Goal: Complete application form

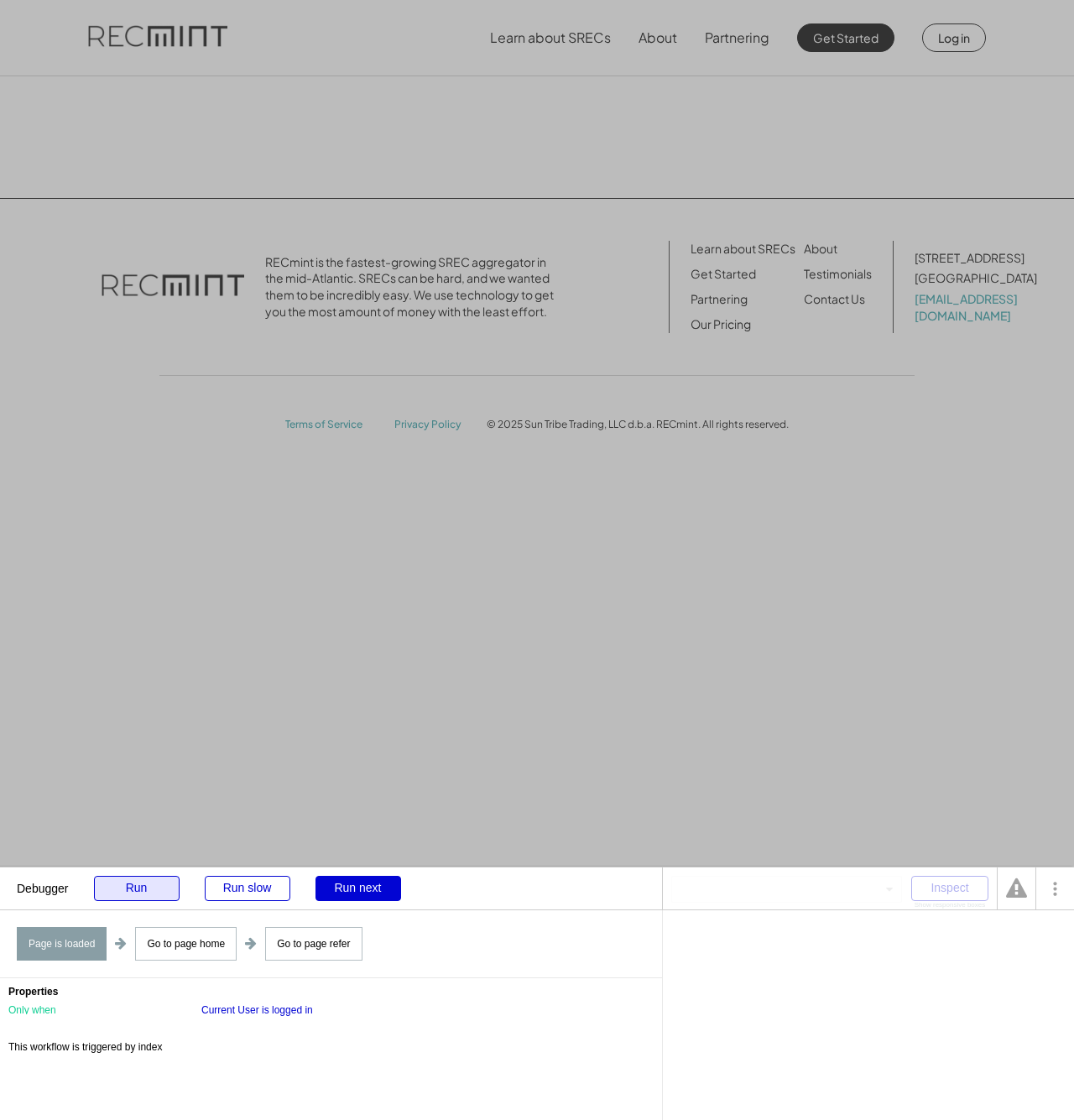
click at [151, 890] on div "Run" at bounding box center [137, 887] width 86 height 25
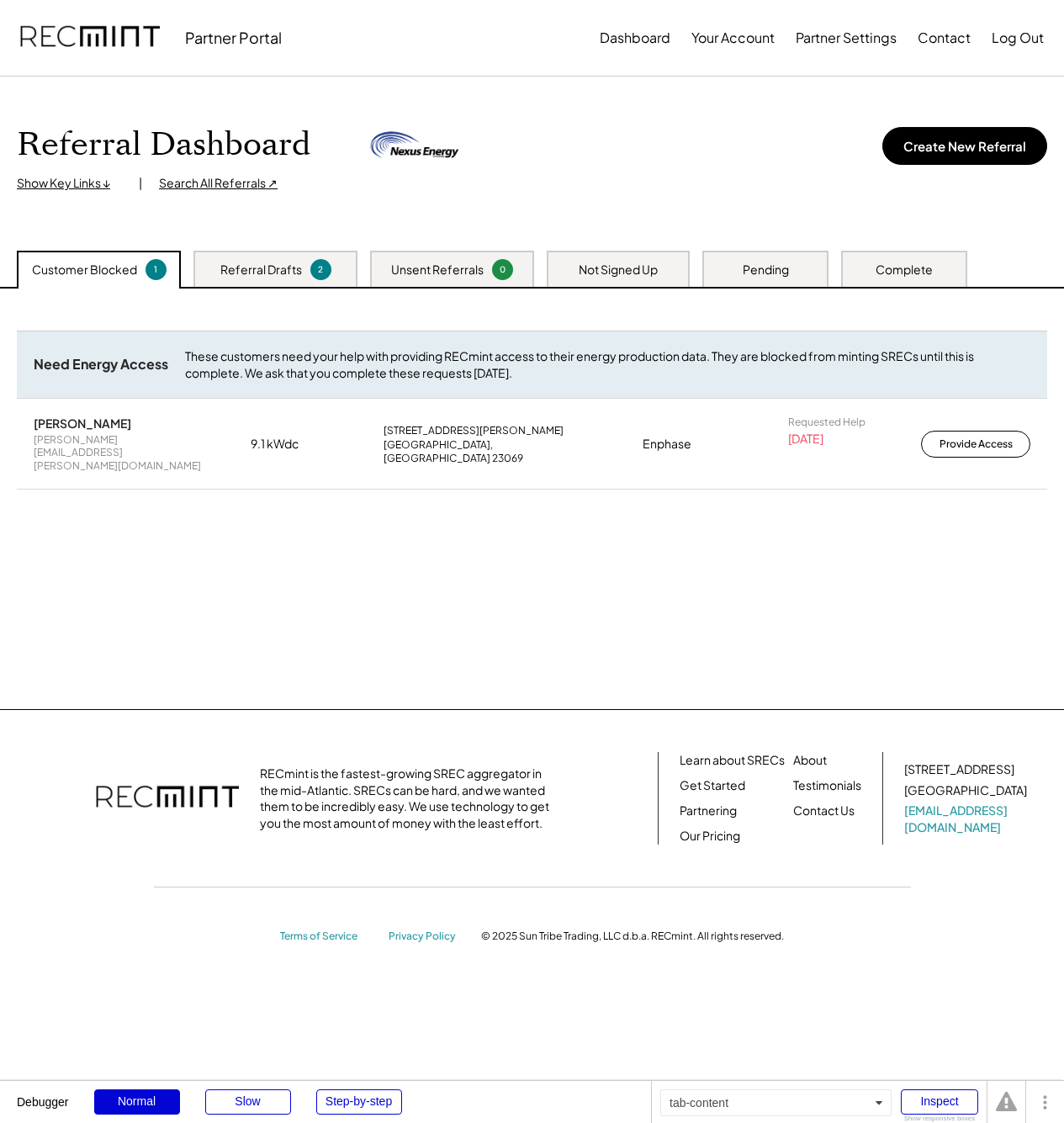
click at [265, 271] on div "Referral Drafts" at bounding box center [261, 270] width 81 height 17
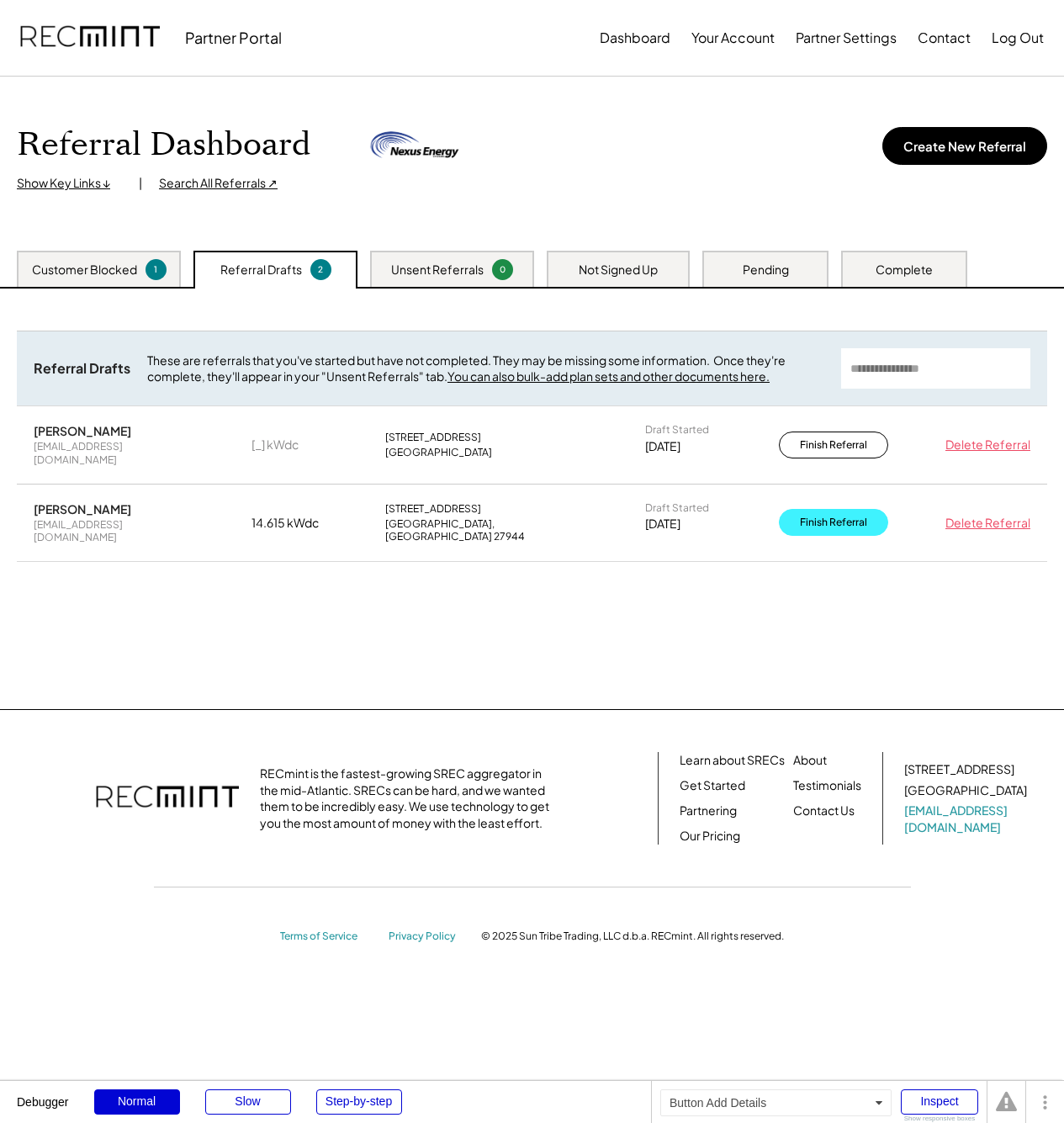
click at [824, 509] on button "Finish Referral" at bounding box center [834, 522] width 110 height 27
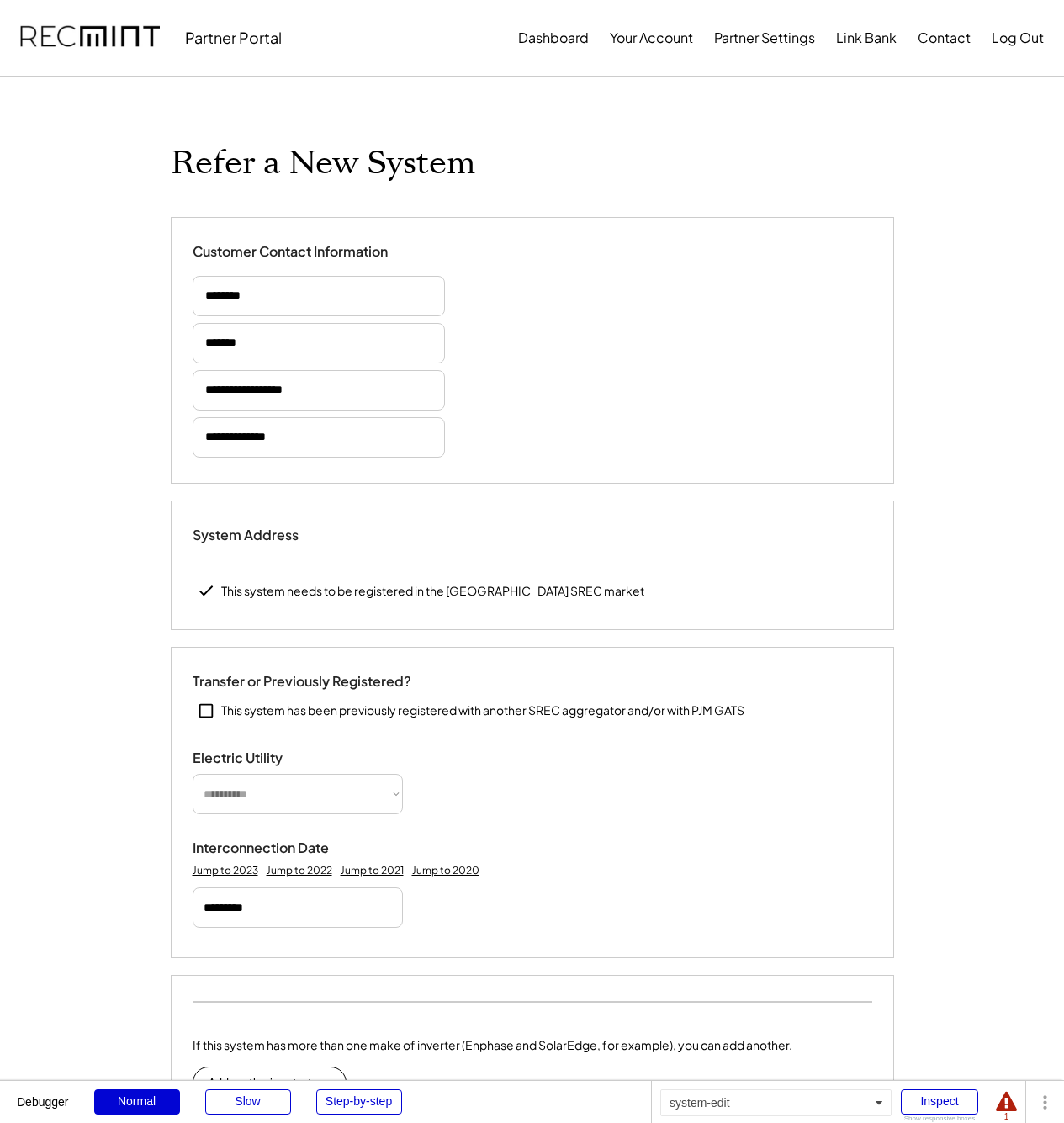
type input "******"
select select "*********"
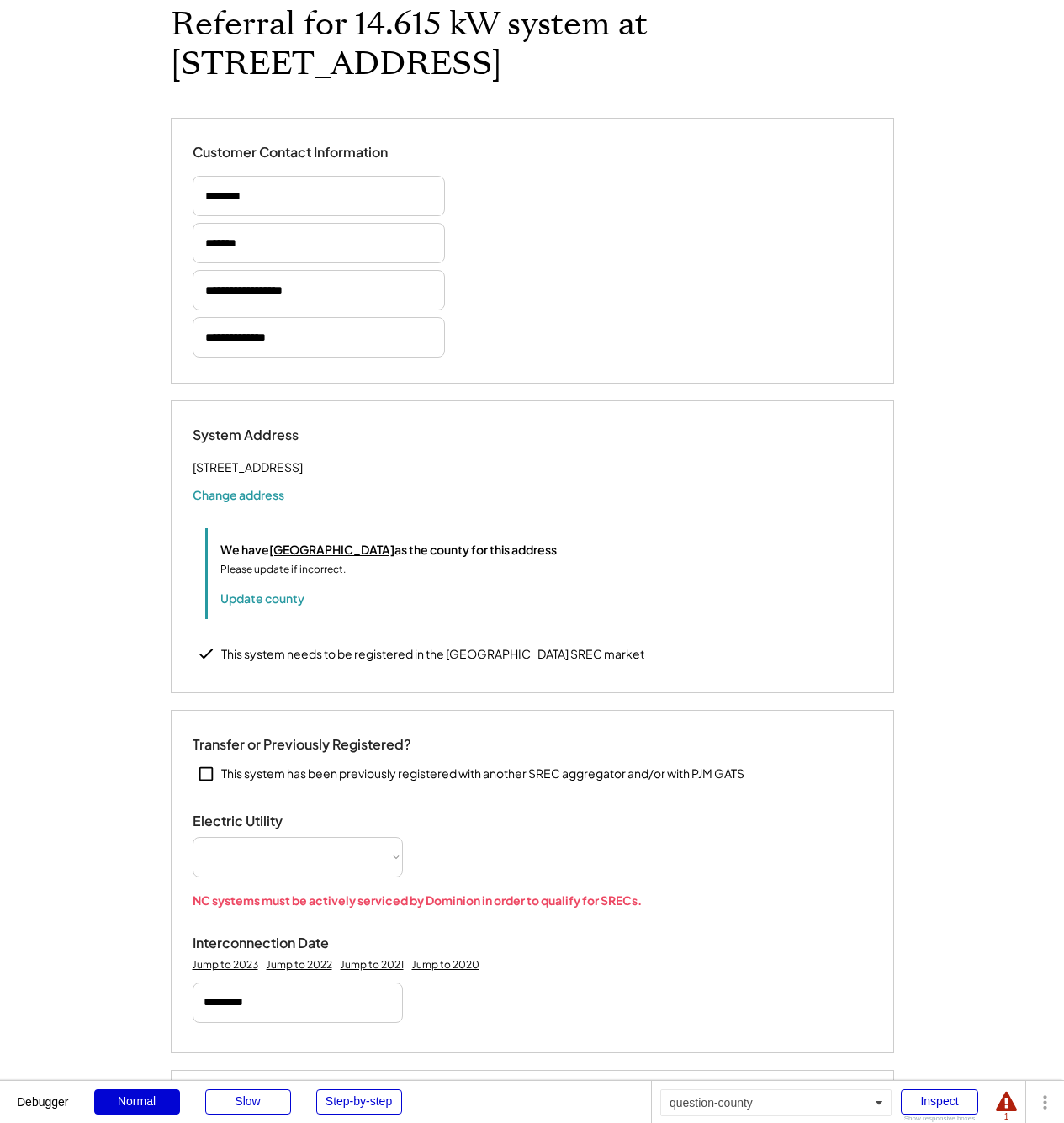
scroll to position [263, 0]
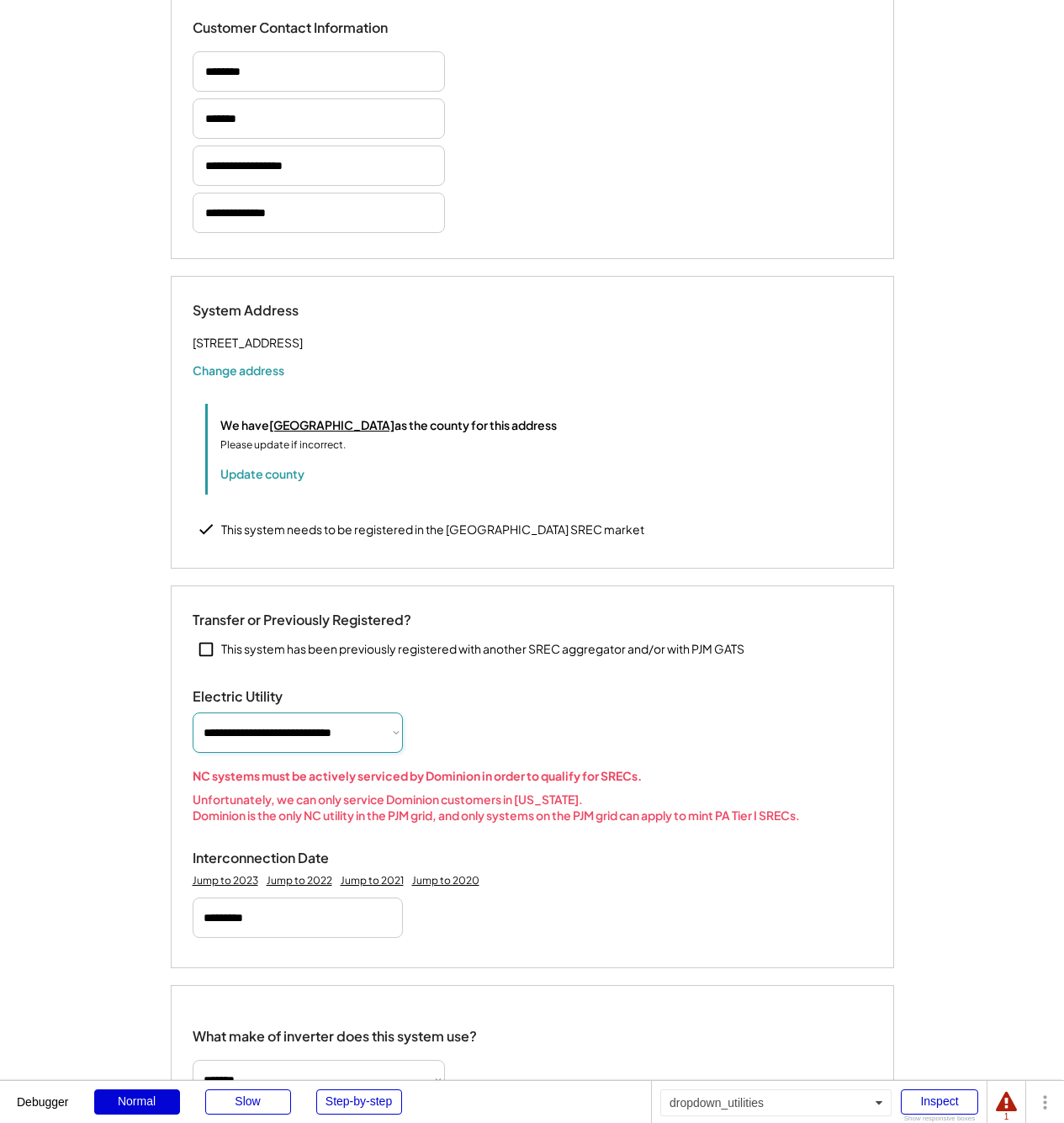
select select "**********"
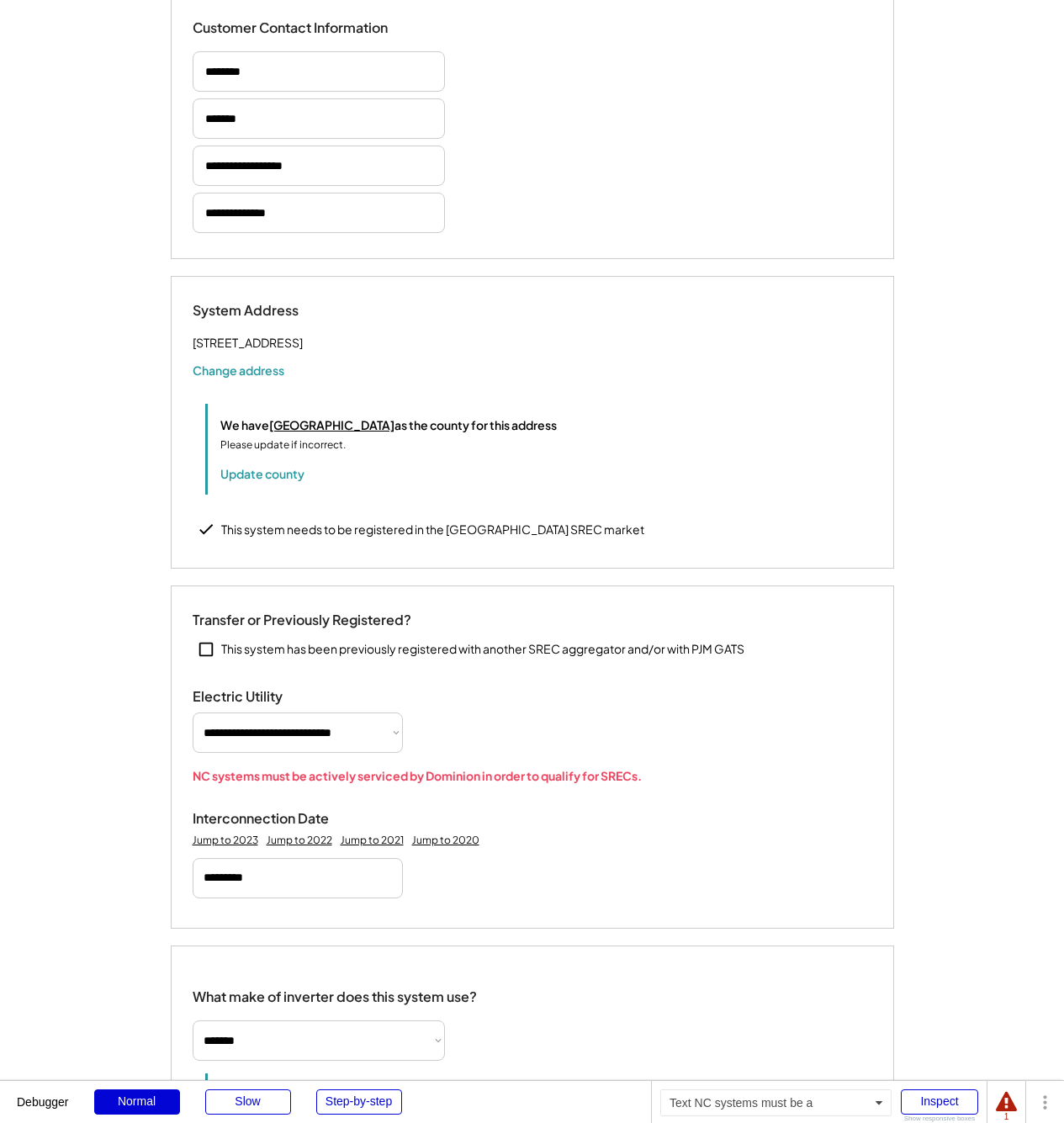
click at [441, 785] on div "NC systems must be actively serviced by Dominion in order to qualify for SRECs." at bounding box center [532, 777] width 680 height 17
click at [405, 785] on div "NC systems must be actively serviced by Dominion in order to qualify for SRECs." at bounding box center [532, 777] width 680 height 17
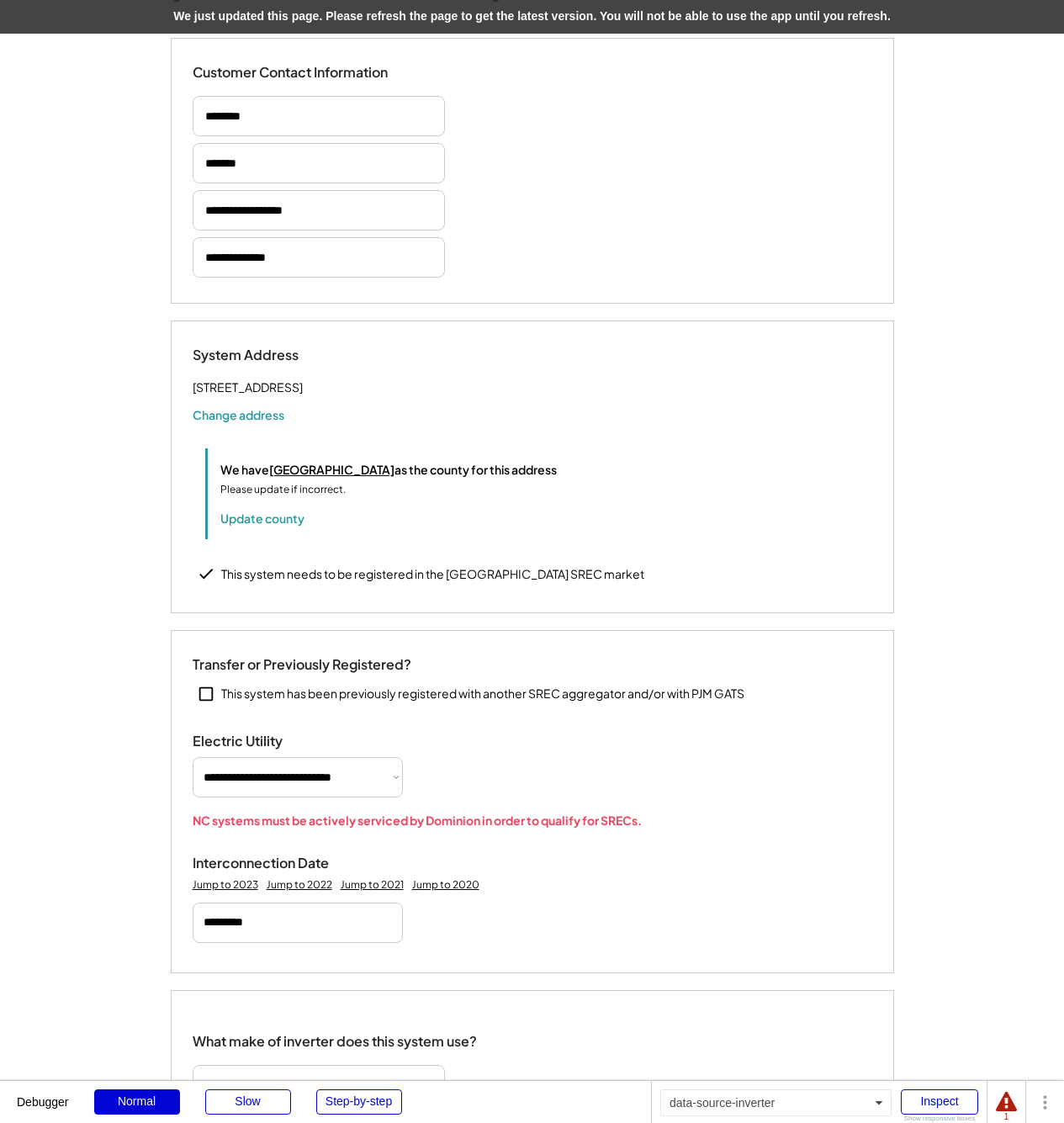
scroll to position [15, 0]
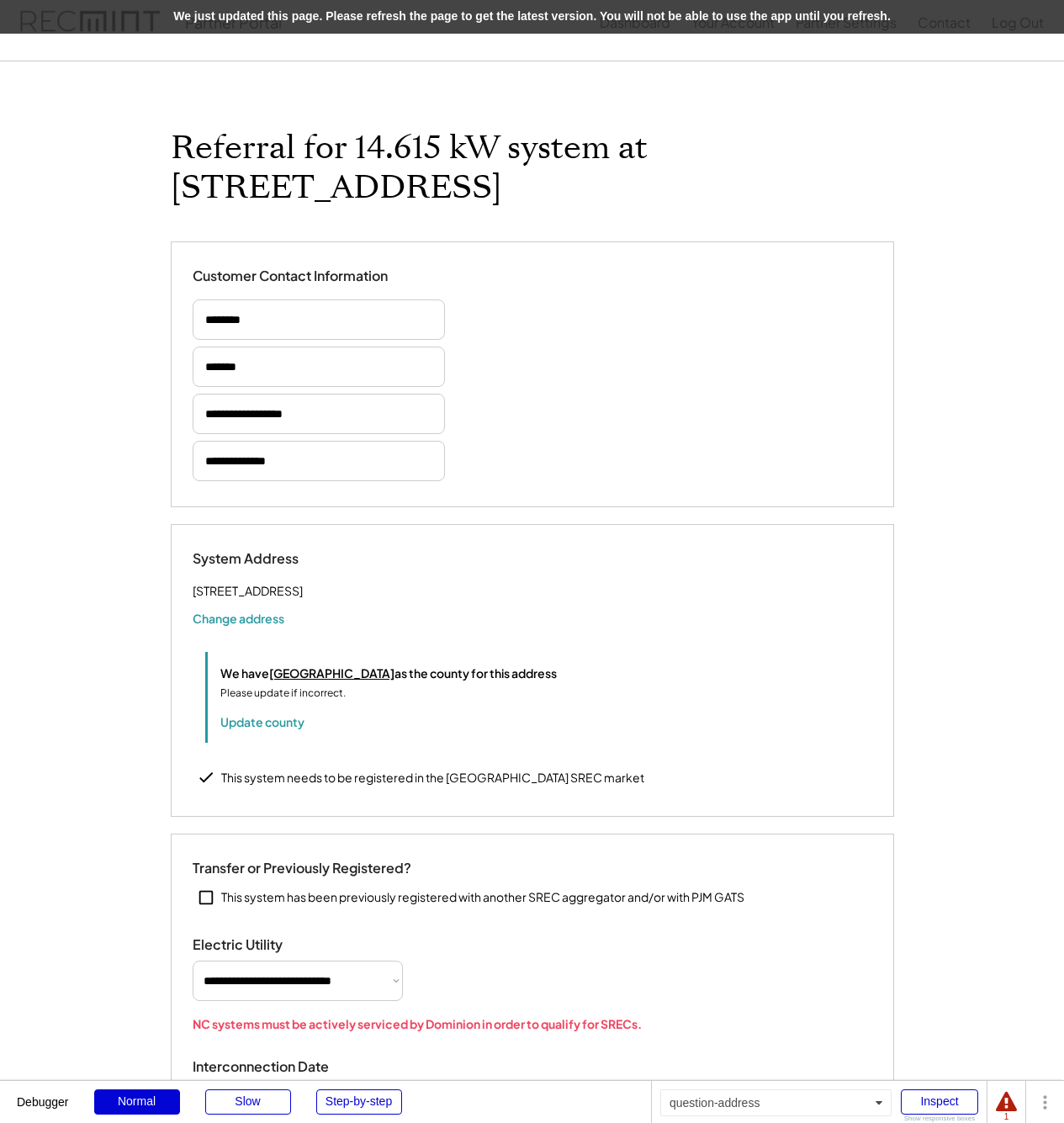
click at [304, 605] on div "1579 New Hope Rd Hertford, NC 27944 Change address" at bounding box center [532, 604] width 680 height 46
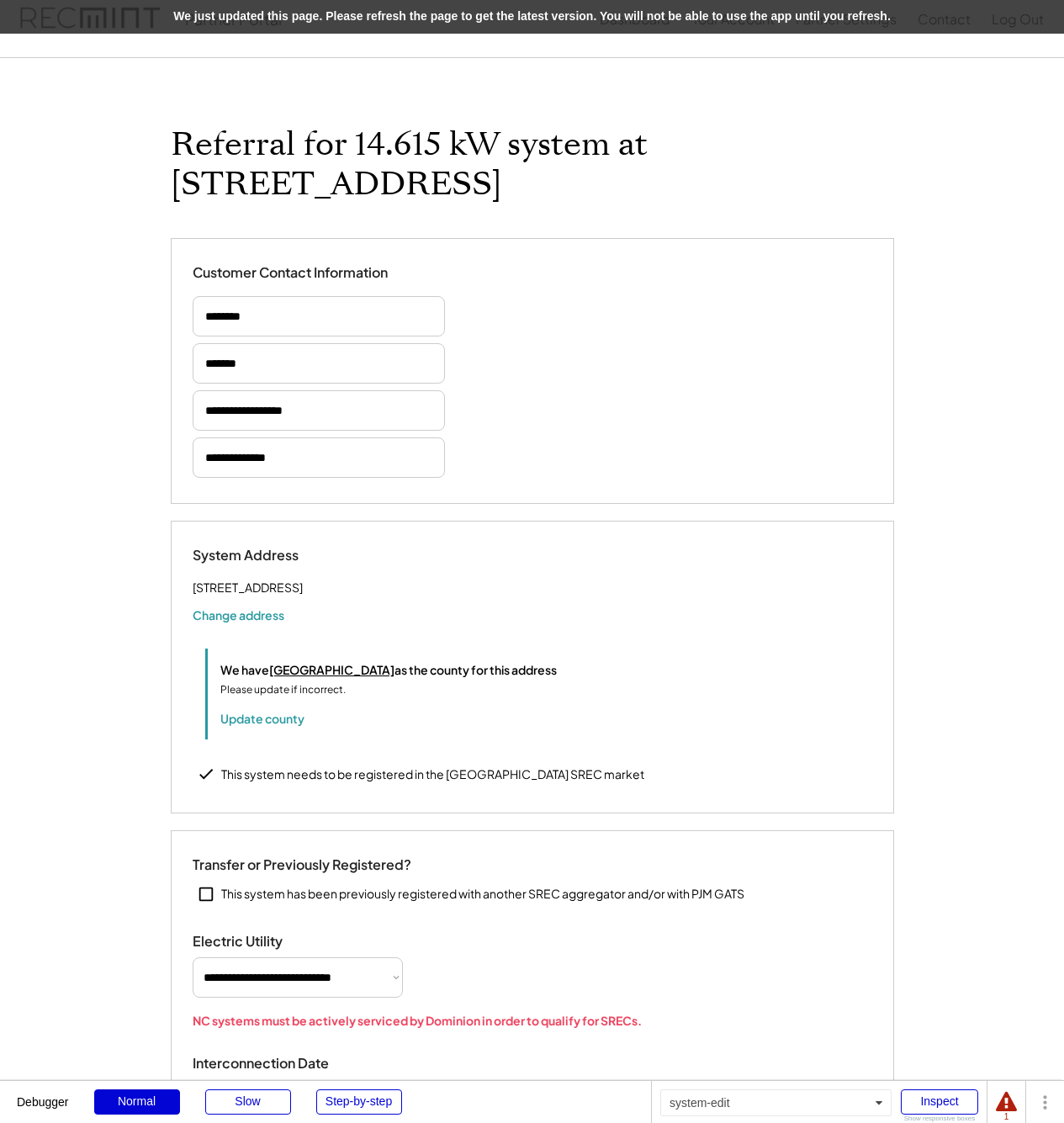
click at [333, 599] on div "1579 New Hope Rd Hertford, NC 27944 Change address" at bounding box center [532, 600] width 680 height 46
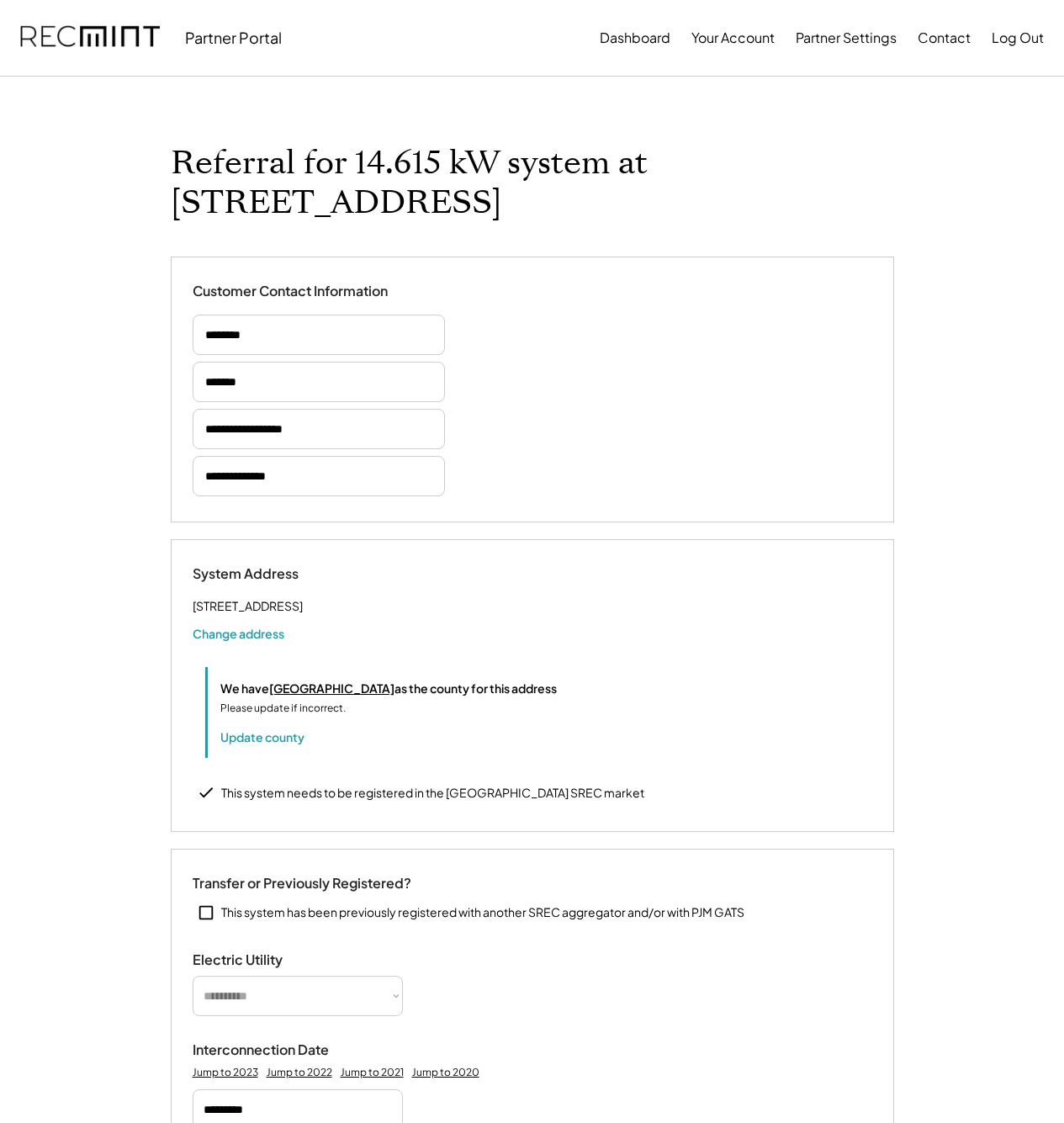
select select "*********"
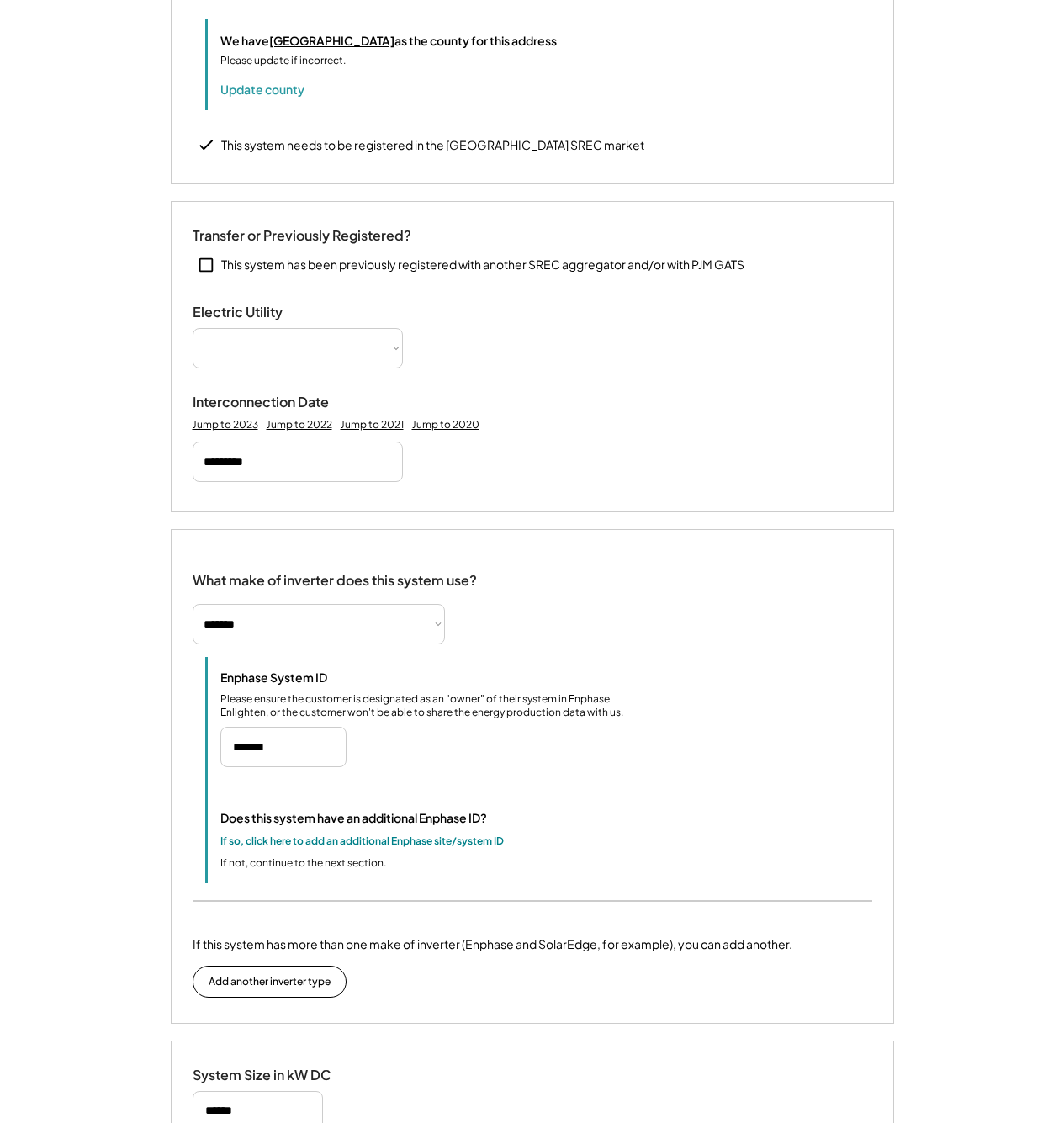
select select "**********"
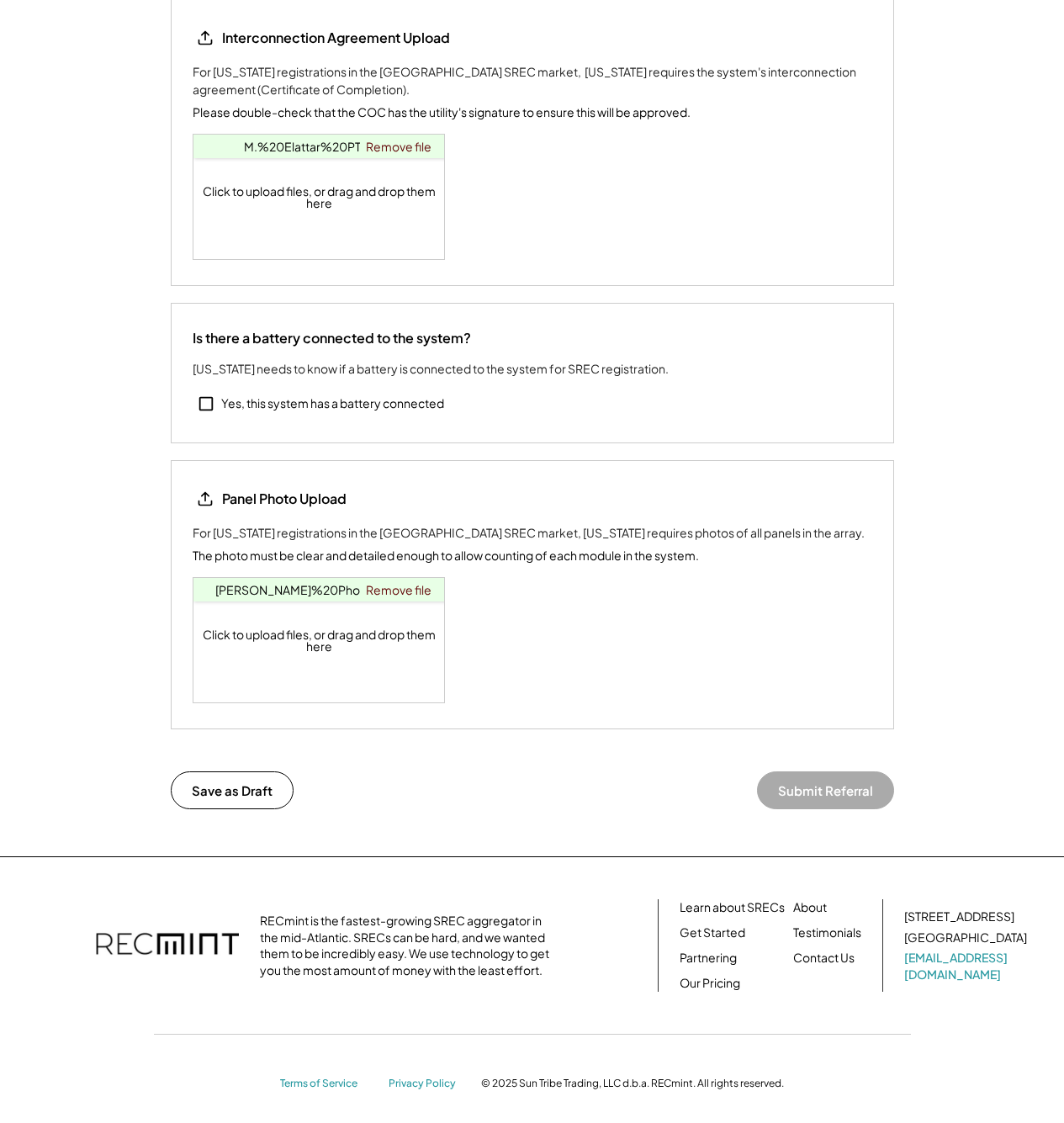
scroll to position [2709, 0]
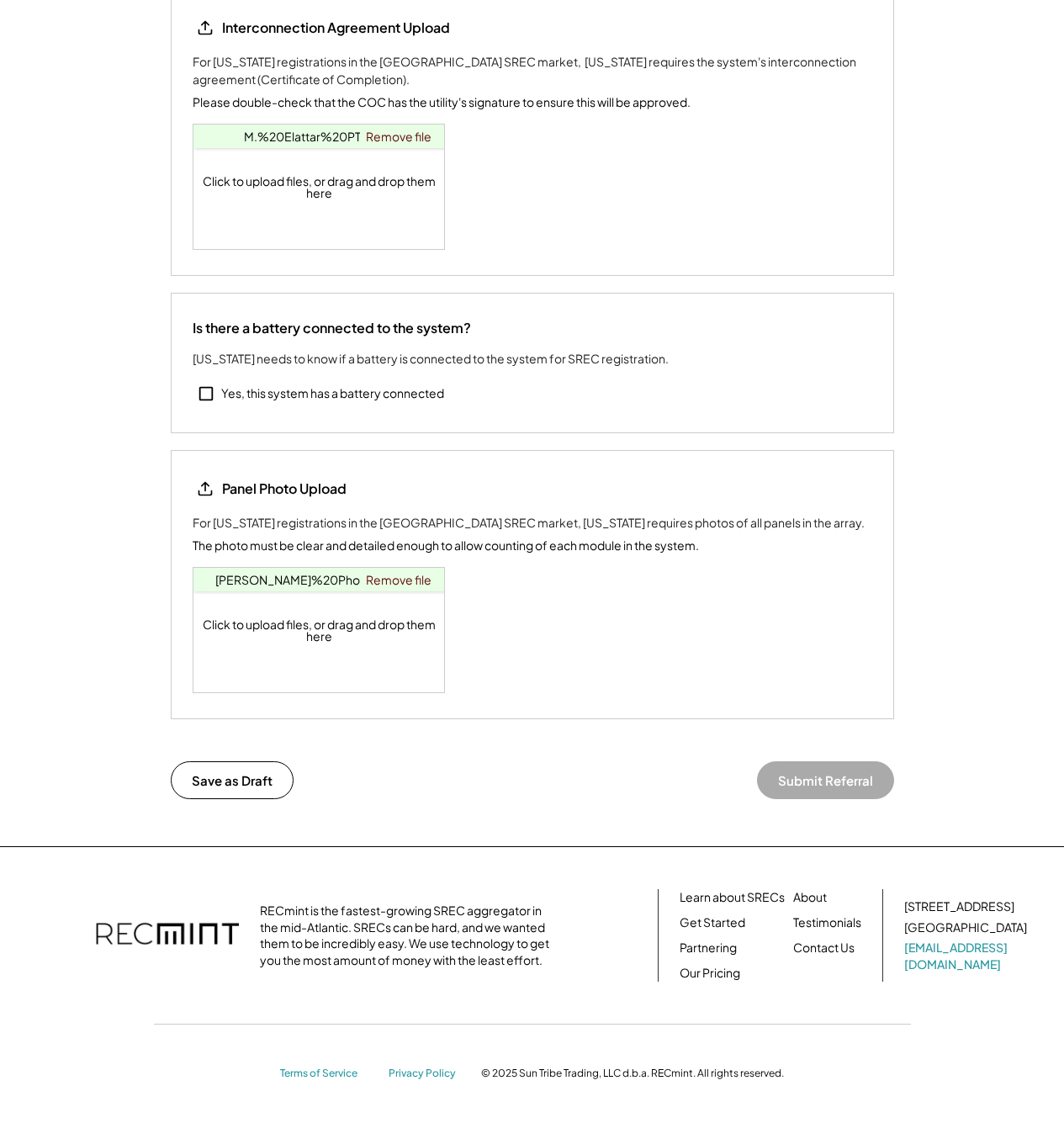
click at [622, 591] on div "Panel Photo Upload For [US_STATE] registrations in the [GEOGRAPHIC_DATA] SREC m…" at bounding box center [532, 584] width 680 height 217
click at [845, 793] on button "Submit Referral" at bounding box center [826, 780] width 137 height 38
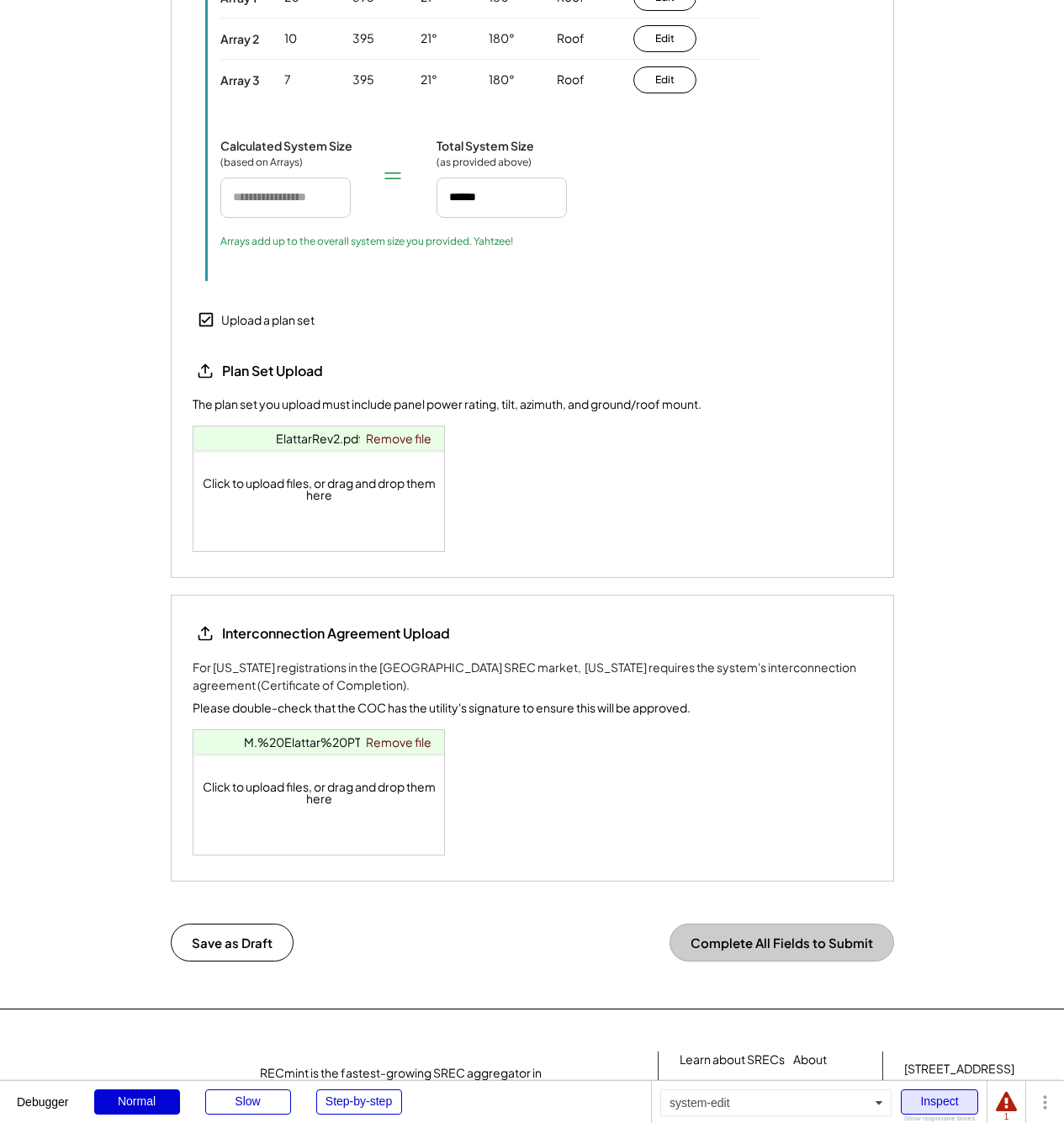
select select "*********"
click at [932, 1102] on div "Inspect" at bounding box center [940, 1102] width 77 height 25
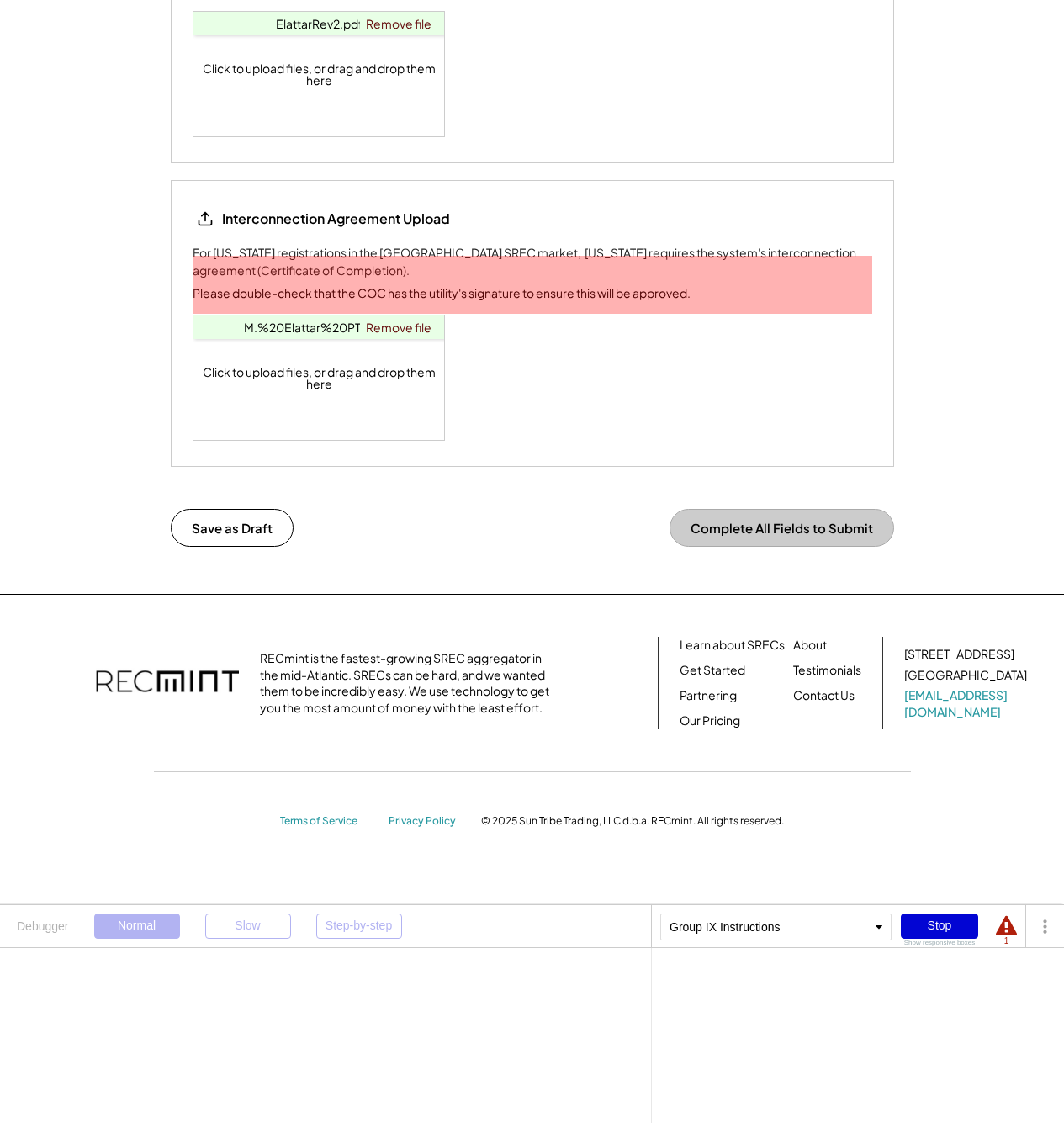
select select "**********"
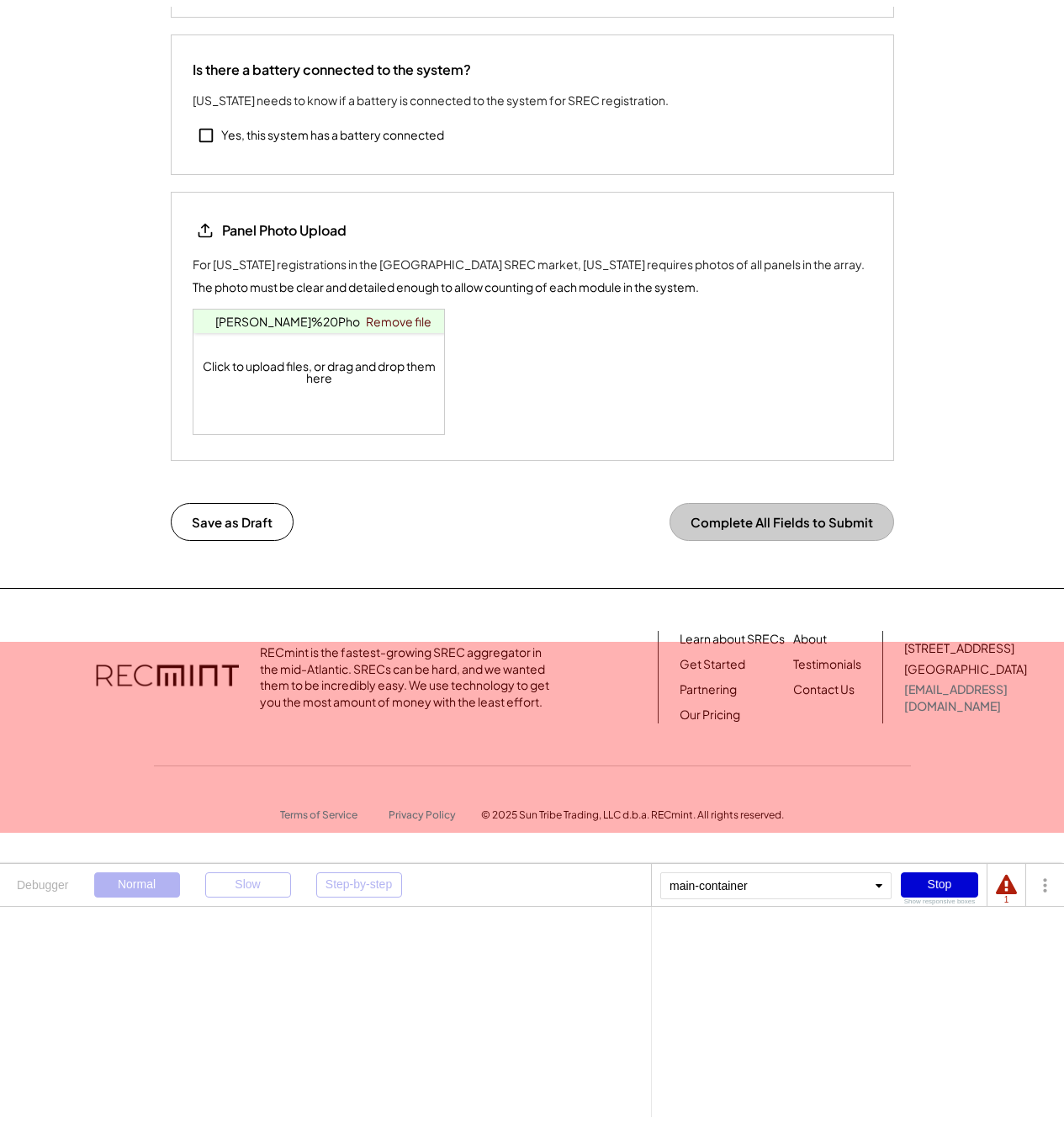
scroll to position [2961, 0]
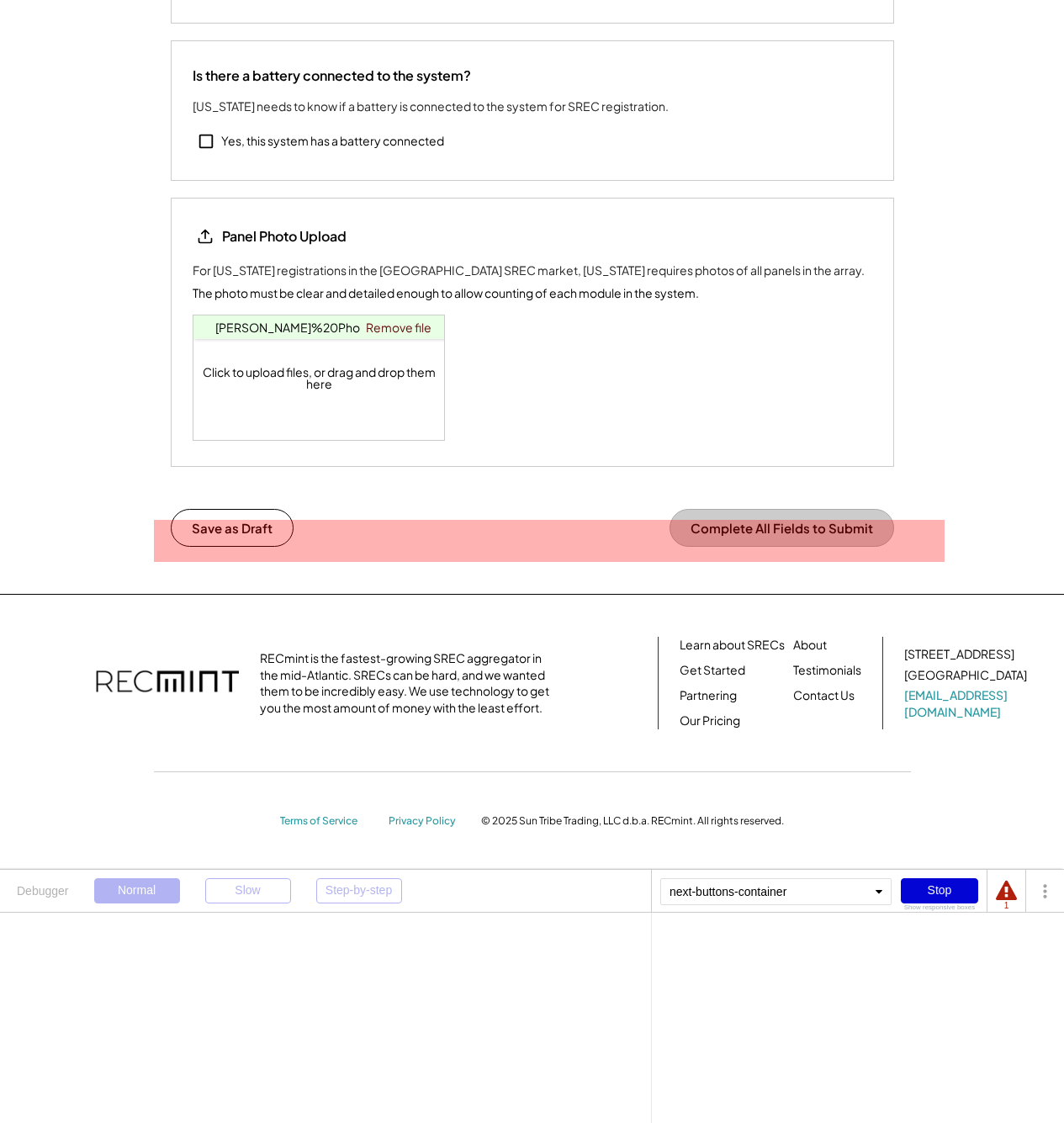
click at [733, 530] on button "Complete All Fields to Submit" at bounding box center [782, 528] width 225 height 38
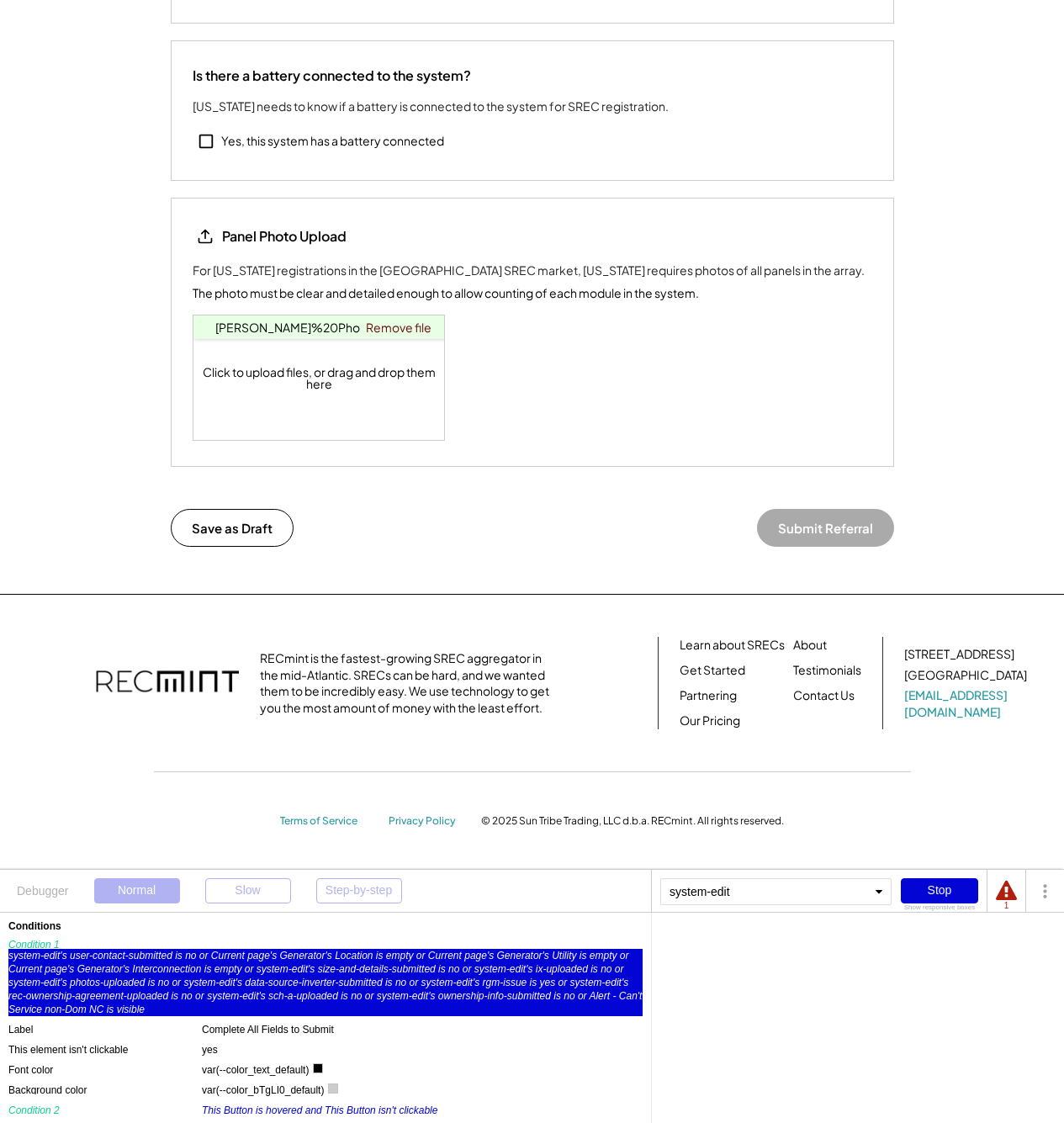
click at [106, 1010] on div "system-edit's user-contact-submitted is no or Current page's Generator's Locati…" at bounding box center [326, 982] width 634 height 68
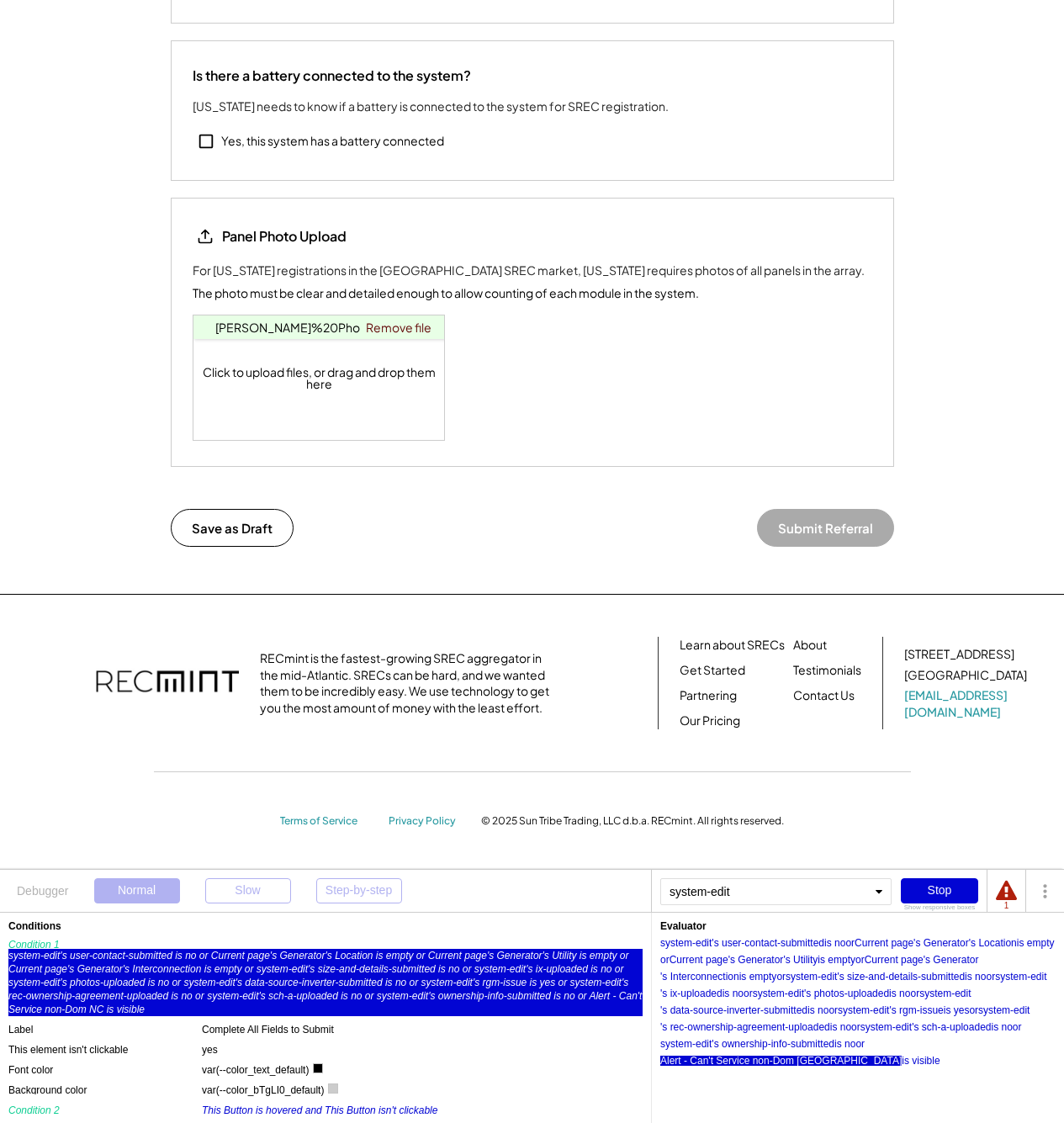
click at [902, 1056] on div "Alert - Can't Service non-Dom NC" at bounding box center [781, 1061] width 242 height 10
click at [902, 1060] on div "is visible" at bounding box center [921, 1061] width 38 height 10
click at [847, 1042] on div "is no" at bounding box center [845, 1044] width 21 height 10
click at [1013, 1032] on div "is no" at bounding box center [1001, 1027] width 21 height 10
click at [838, 1025] on div "is no" at bounding box center [841, 1027] width 21 height 10
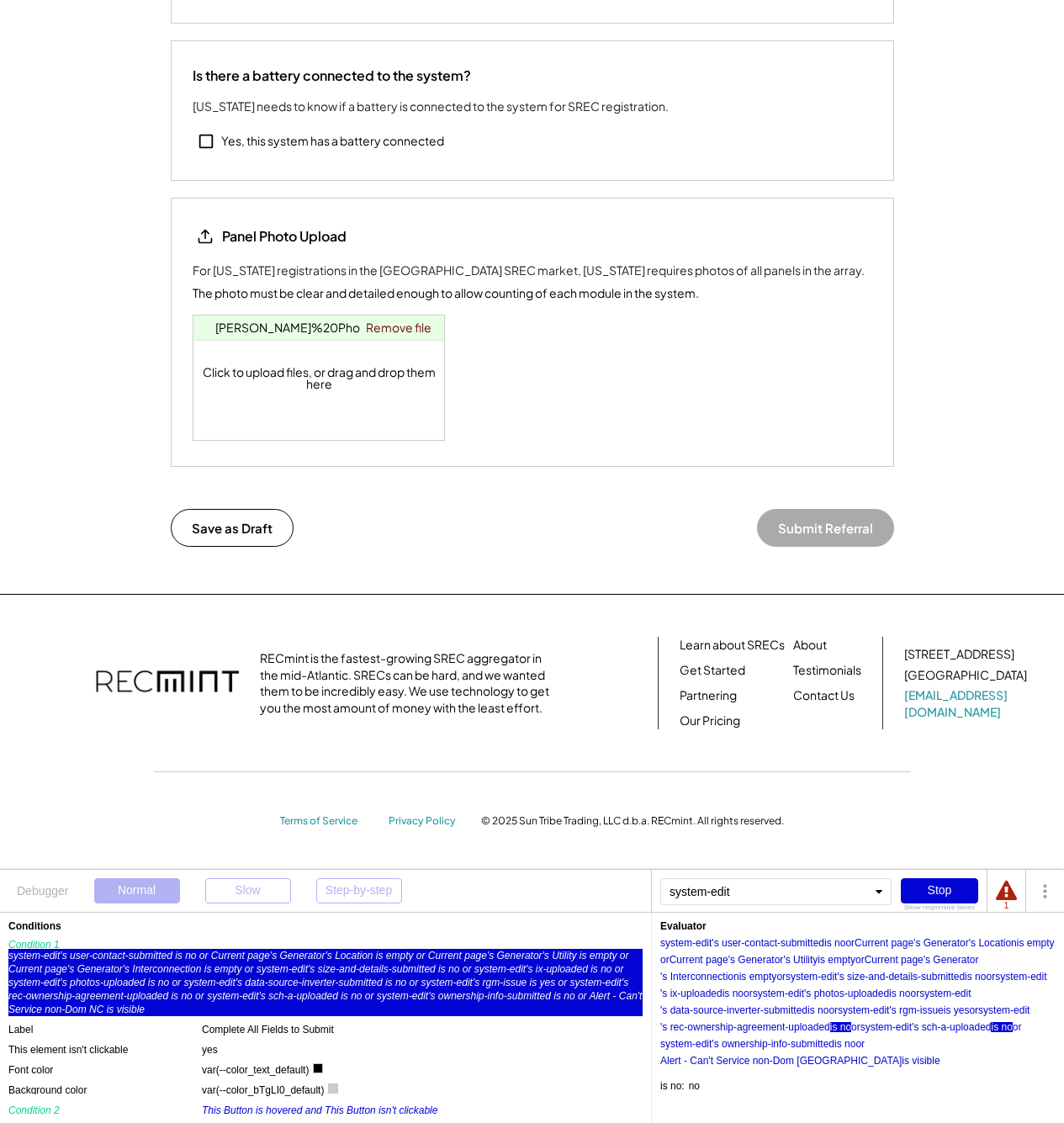
click at [838, 1025] on div "is no" at bounding box center [841, 1027] width 21 height 10
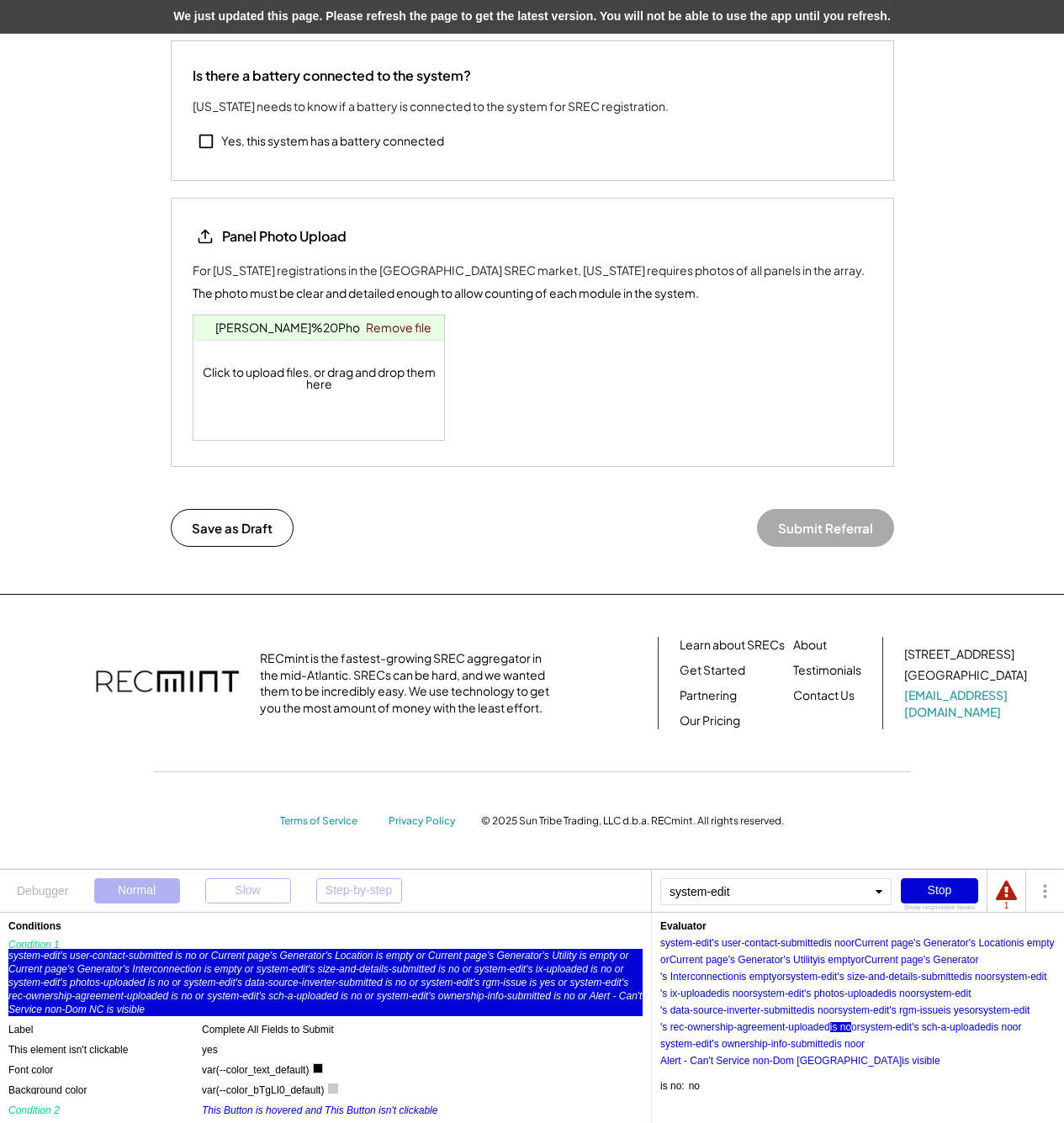
click at [692, 21] on div "We just updated this page. Please refresh the page to get the latest version. Y…" at bounding box center [532, 16] width 1064 height 33
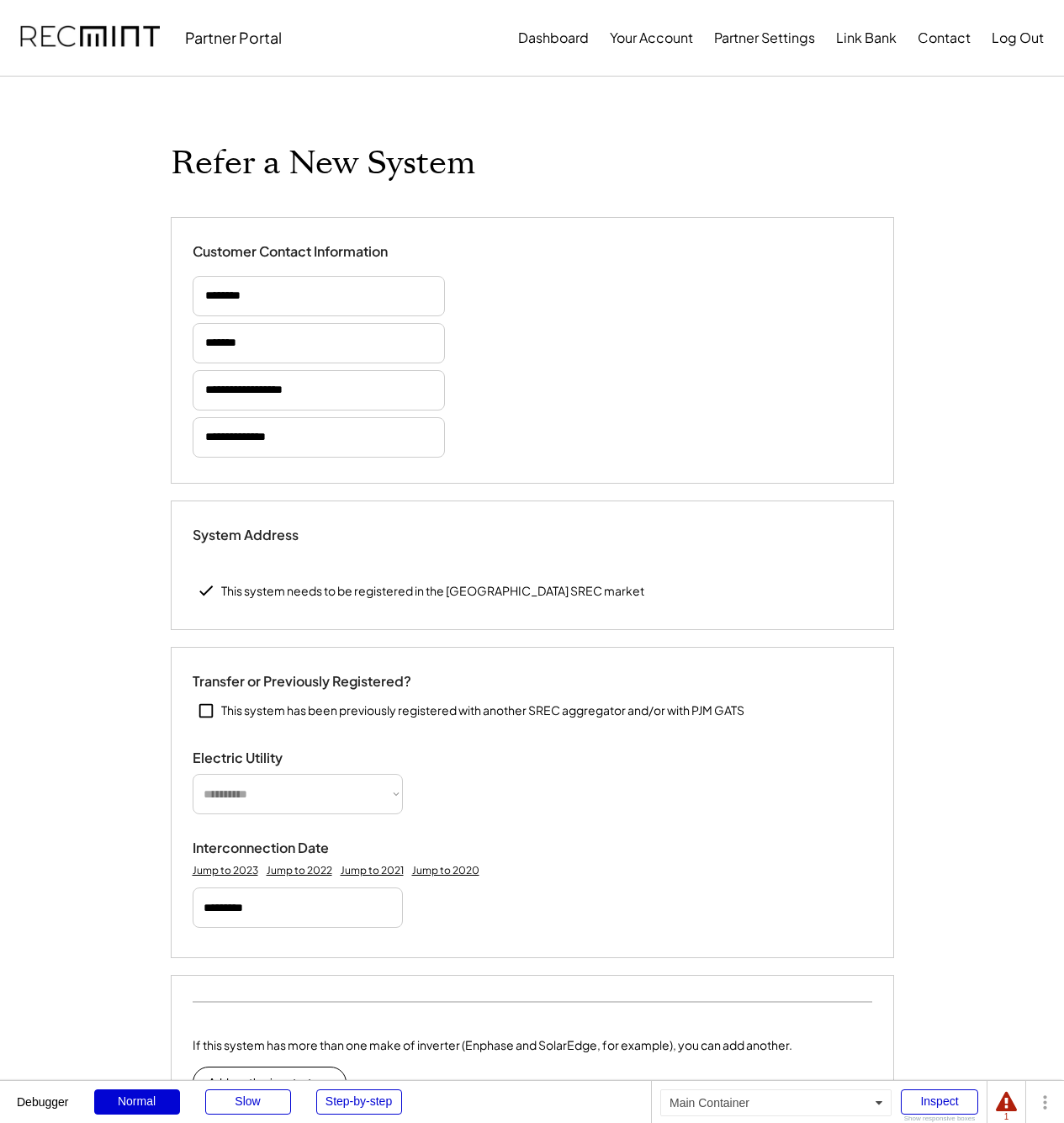
type input "******"
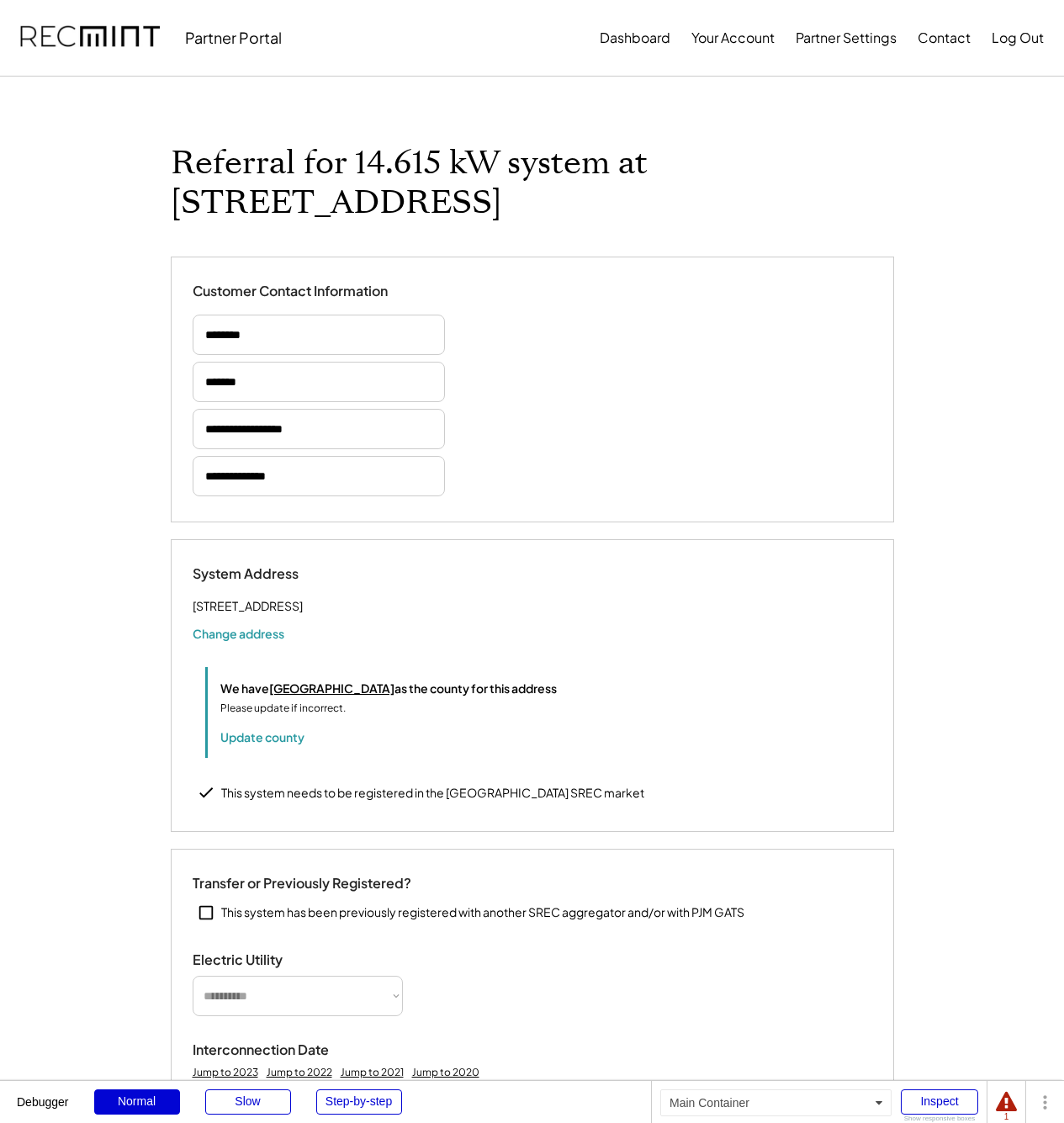
select select "*********"
select select "**********"
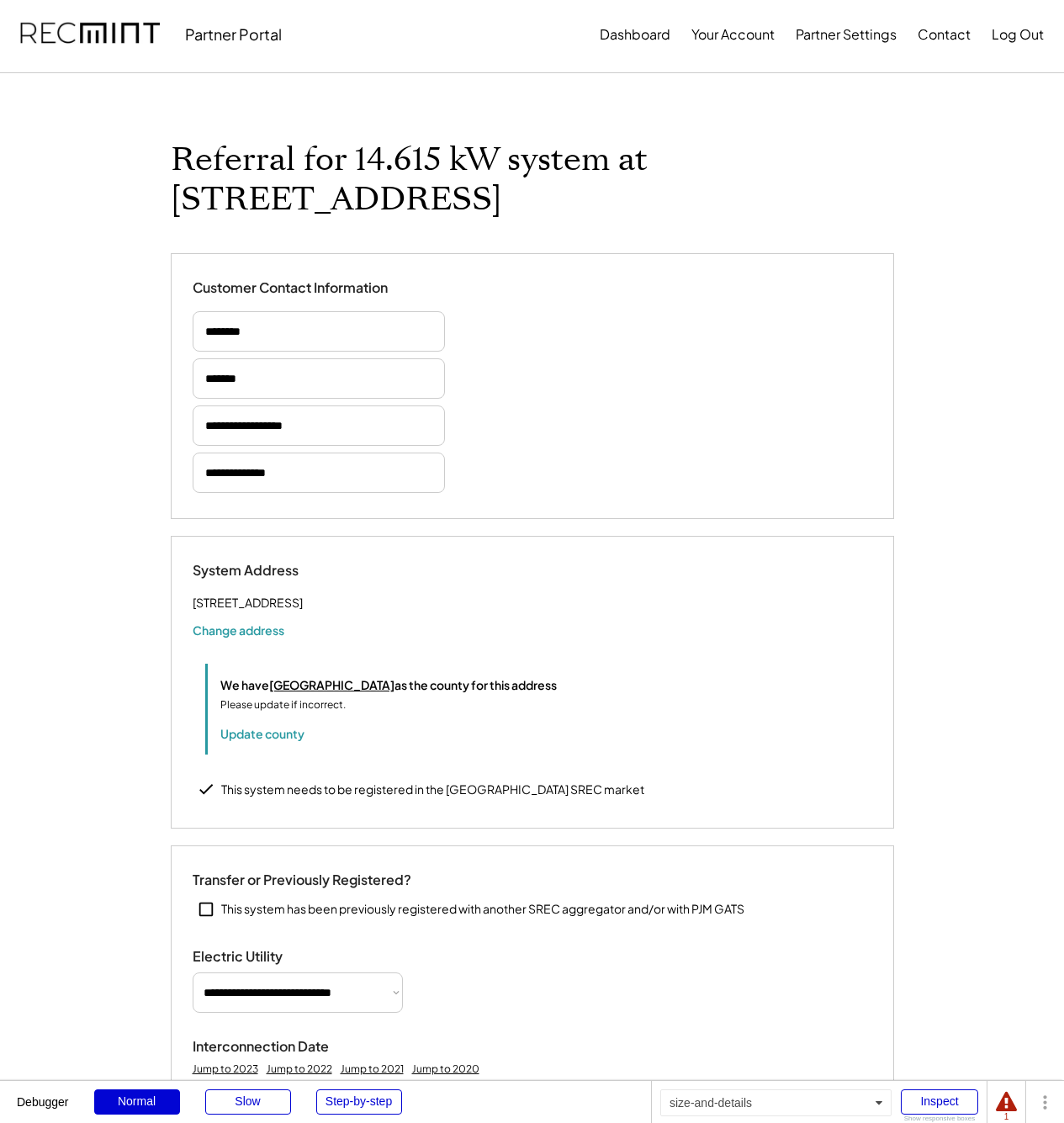
scroll to position [2531, 0]
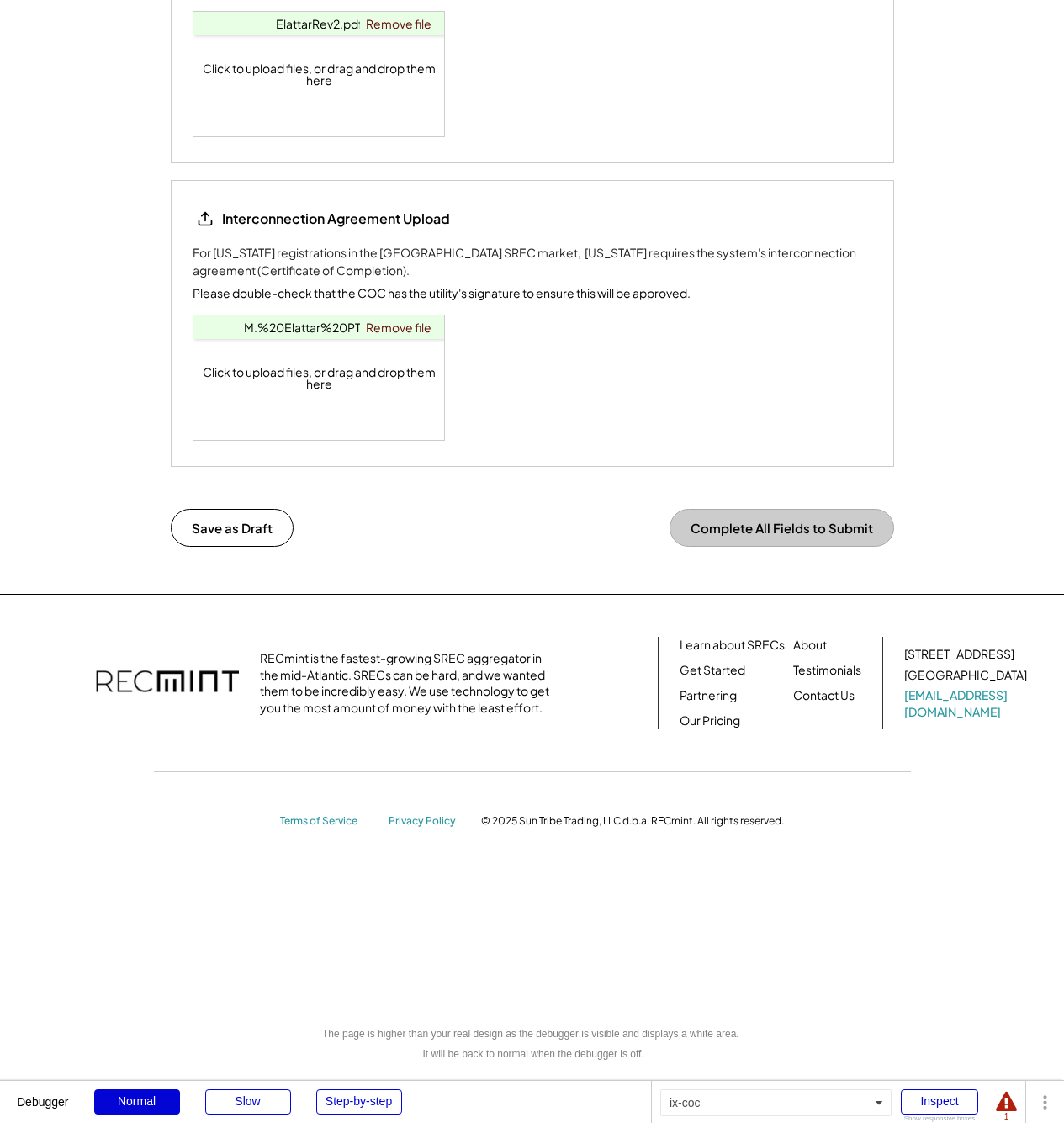
click at [697, 400] on div "Interconnection Agreement Upload For North Carolina registrations in the PA SRE…" at bounding box center [532, 323] width 680 height 235
click at [925, 1113] on div "Inspect" at bounding box center [940, 1102] width 77 height 25
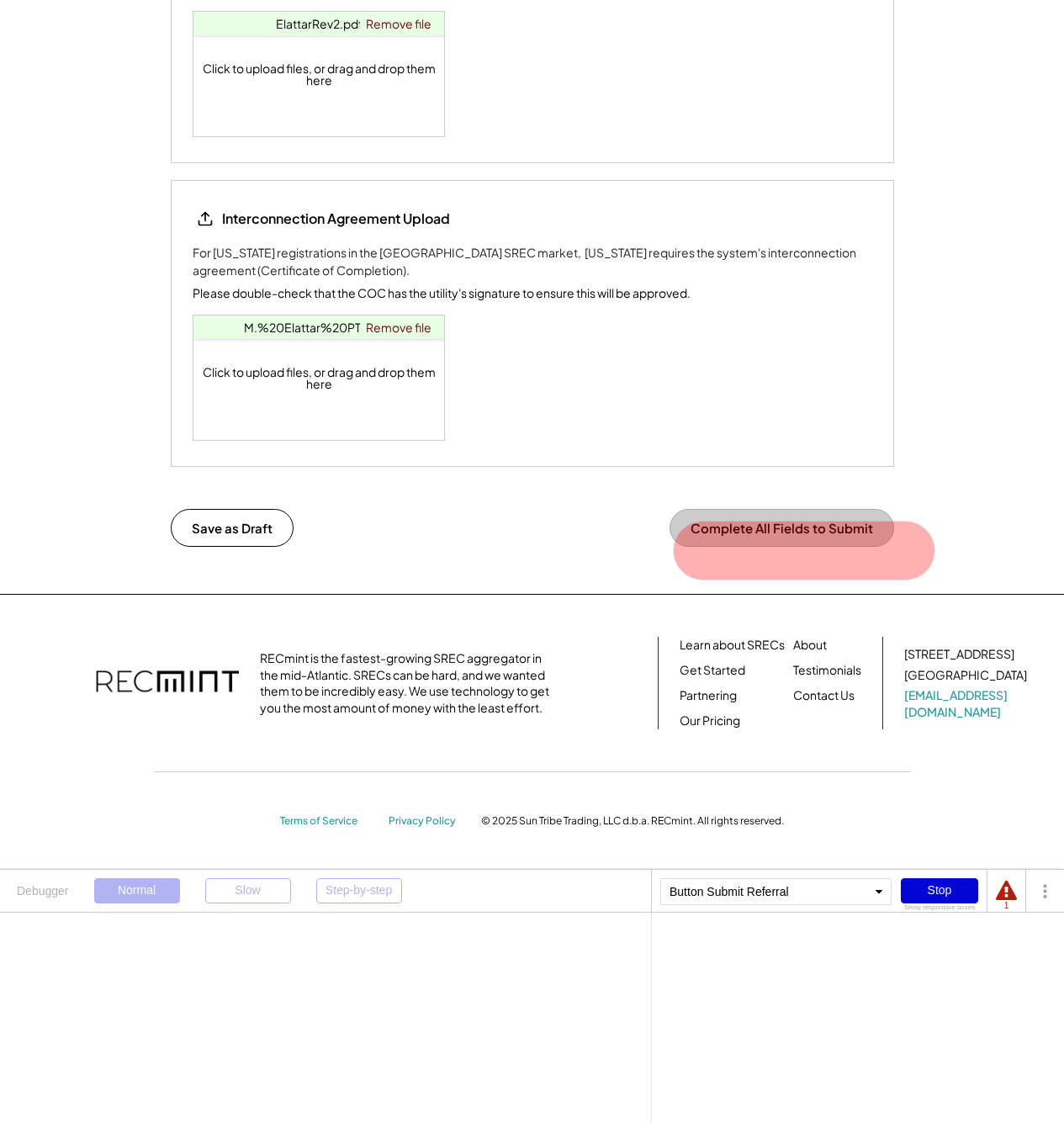
click at [765, 535] on button "Complete All Fields to Submit" at bounding box center [782, 528] width 225 height 38
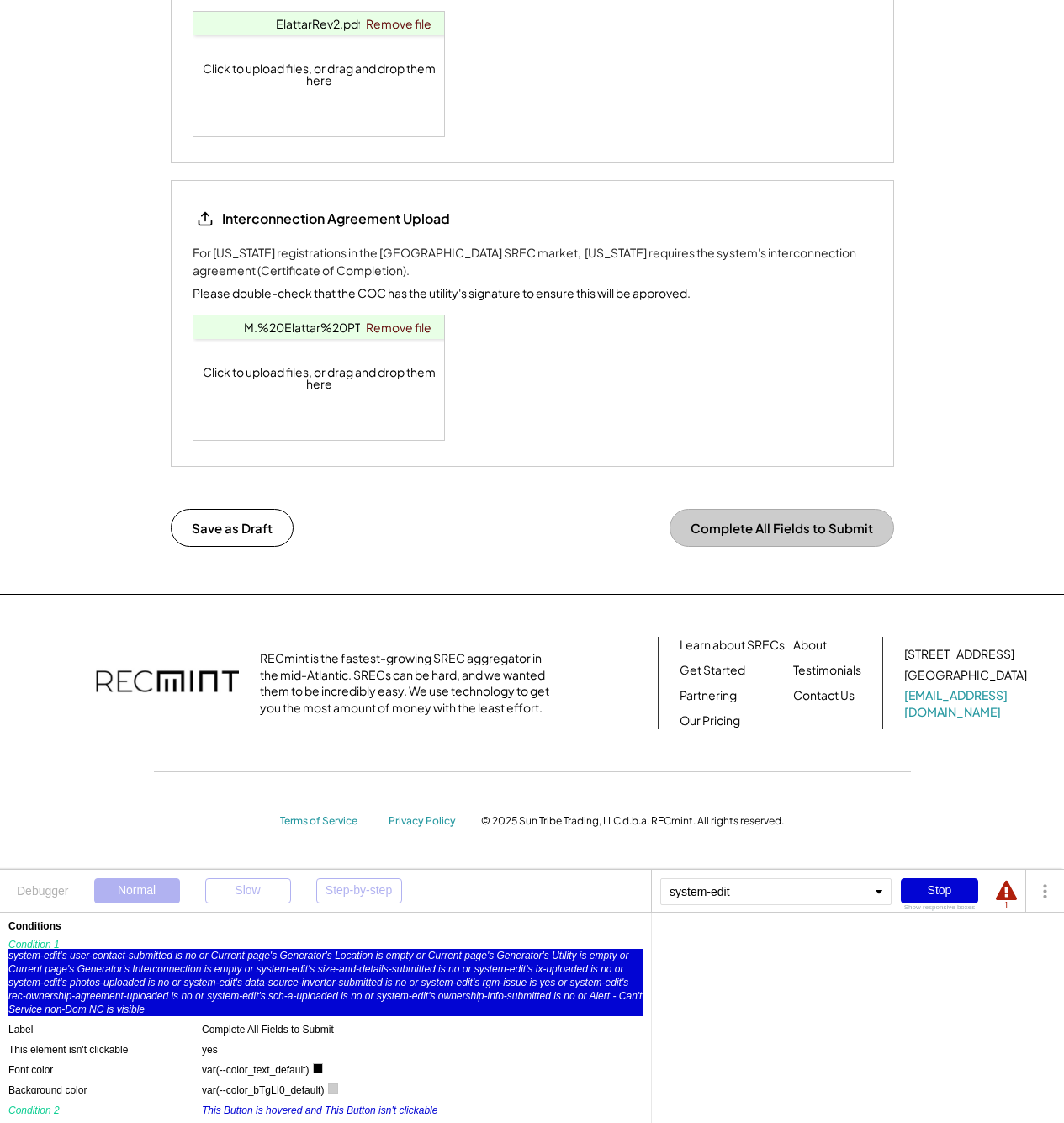
click at [279, 993] on div "system-edit's user-contact-submitted is no or Current page's Generator's Locati…" at bounding box center [326, 982] width 634 height 68
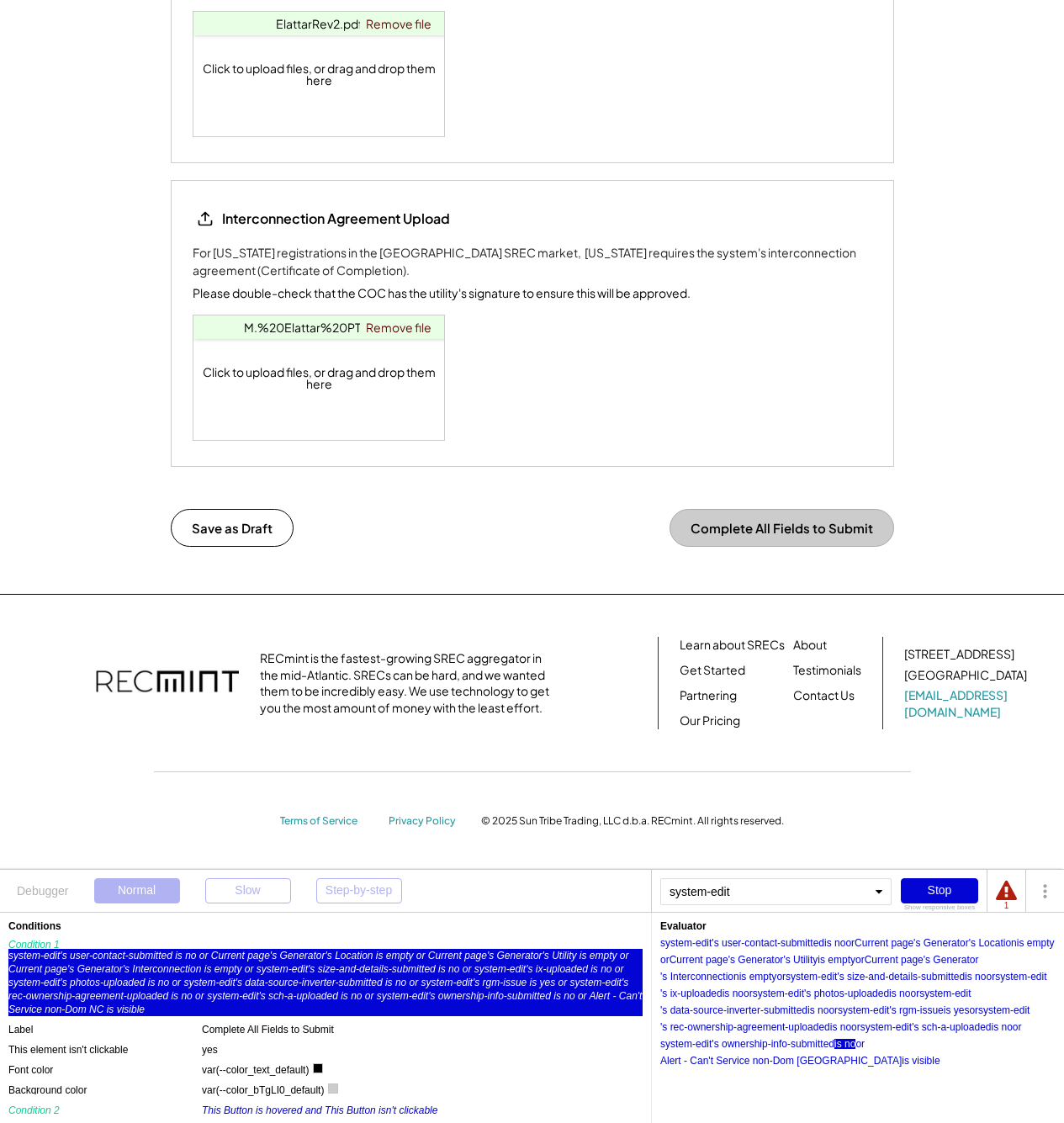
click at [855, 1046] on div "is no" at bounding box center [845, 1044] width 21 height 10
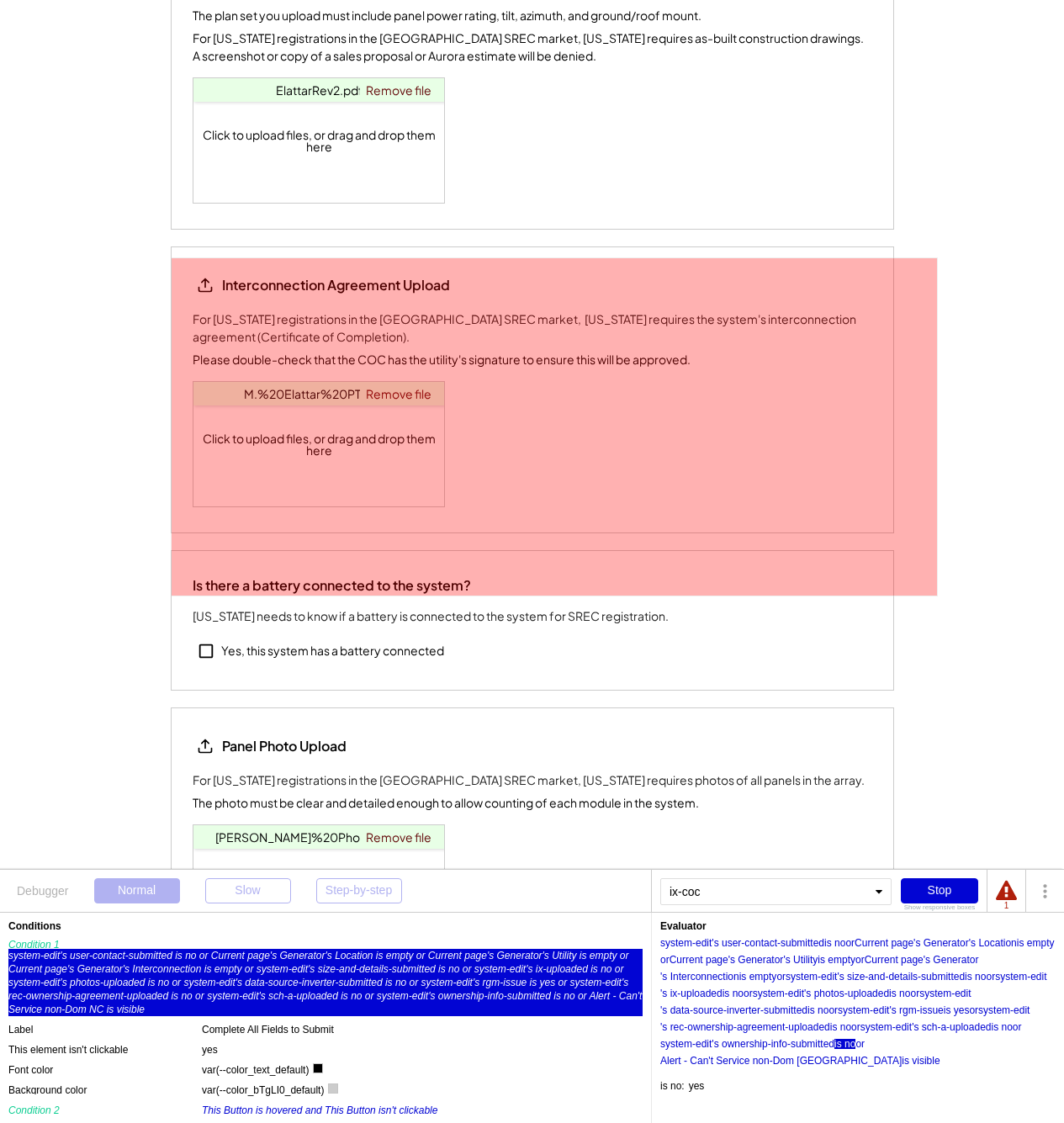
scroll to position [2128, 0]
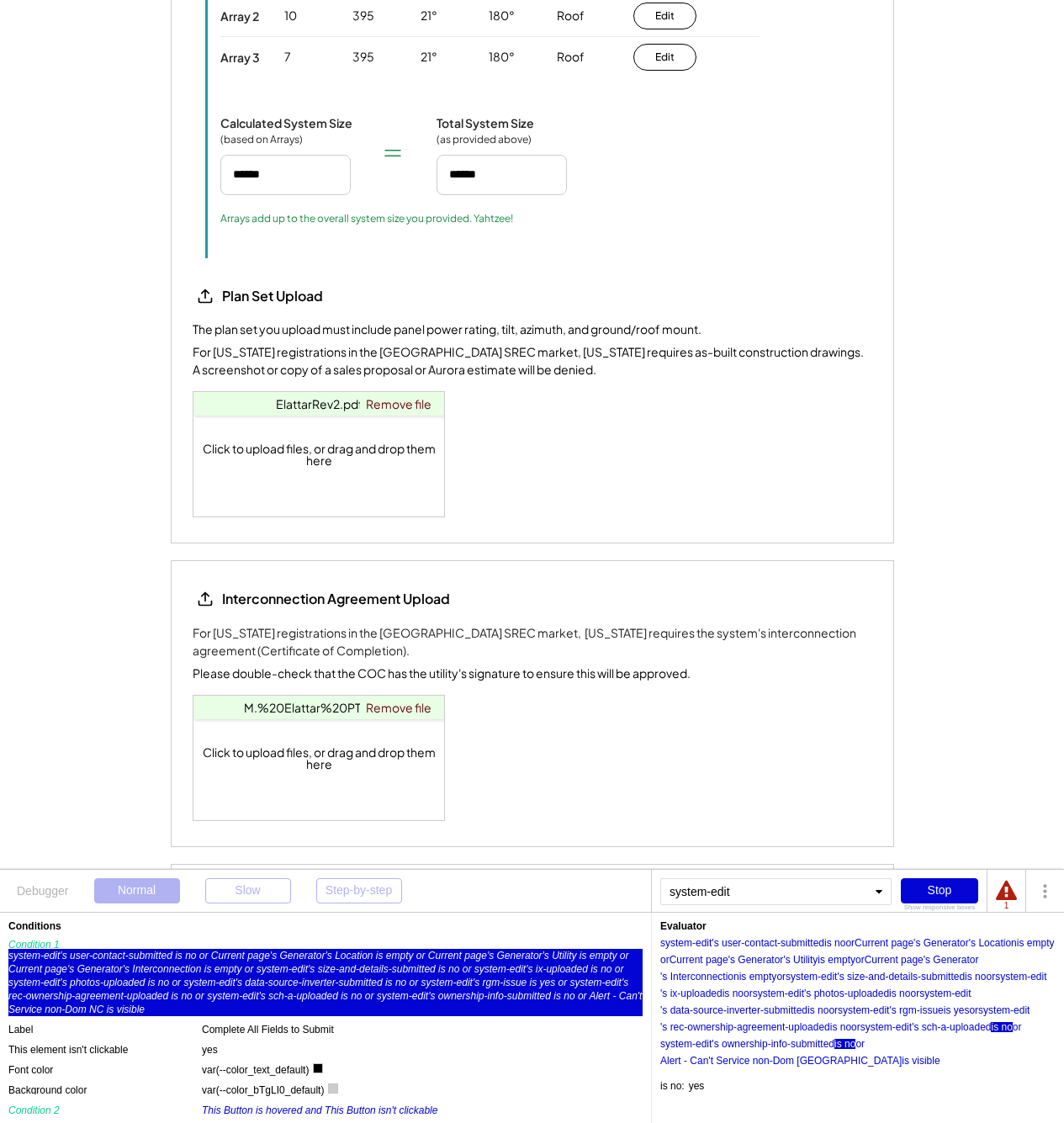
click at [1013, 1030] on div "is no" at bounding box center [1001, 1027] width 21 height 10
click at [855, 1046] on div "is no" at bounding box center [845, 1044] width 21 height 10
click at [850, 1051] on div "system-edit 's user-contact-submitted is no or Current page's Generator 's Loca…" at bounding box center [857, 998] width 395 height 135
click at [846, 1046] on div "is no" at bounding box center [845, 1044] width 21 height 10
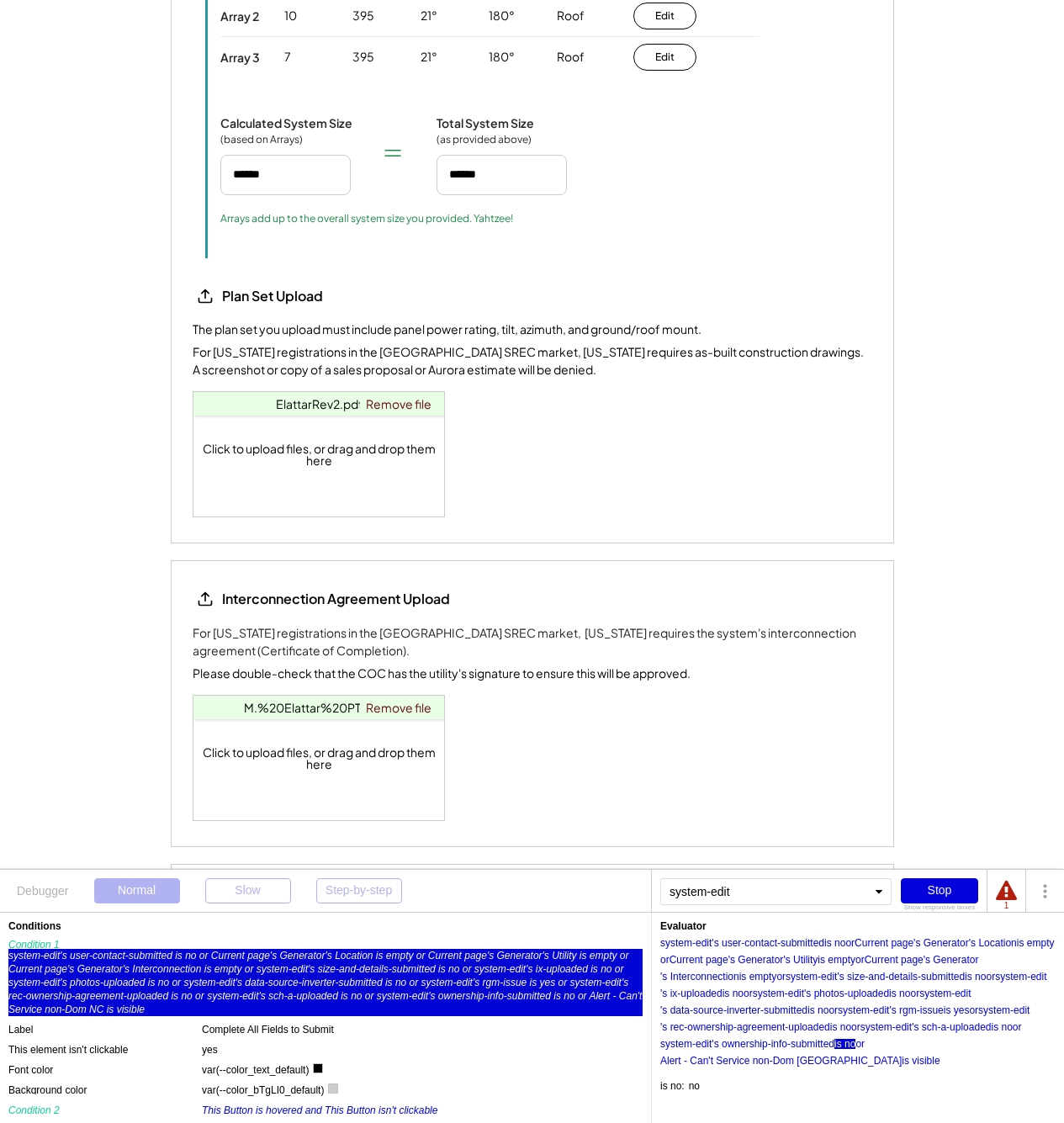
click at [967, 894] on div "Stop" at bounding box center [940, 890] width 77 height 25
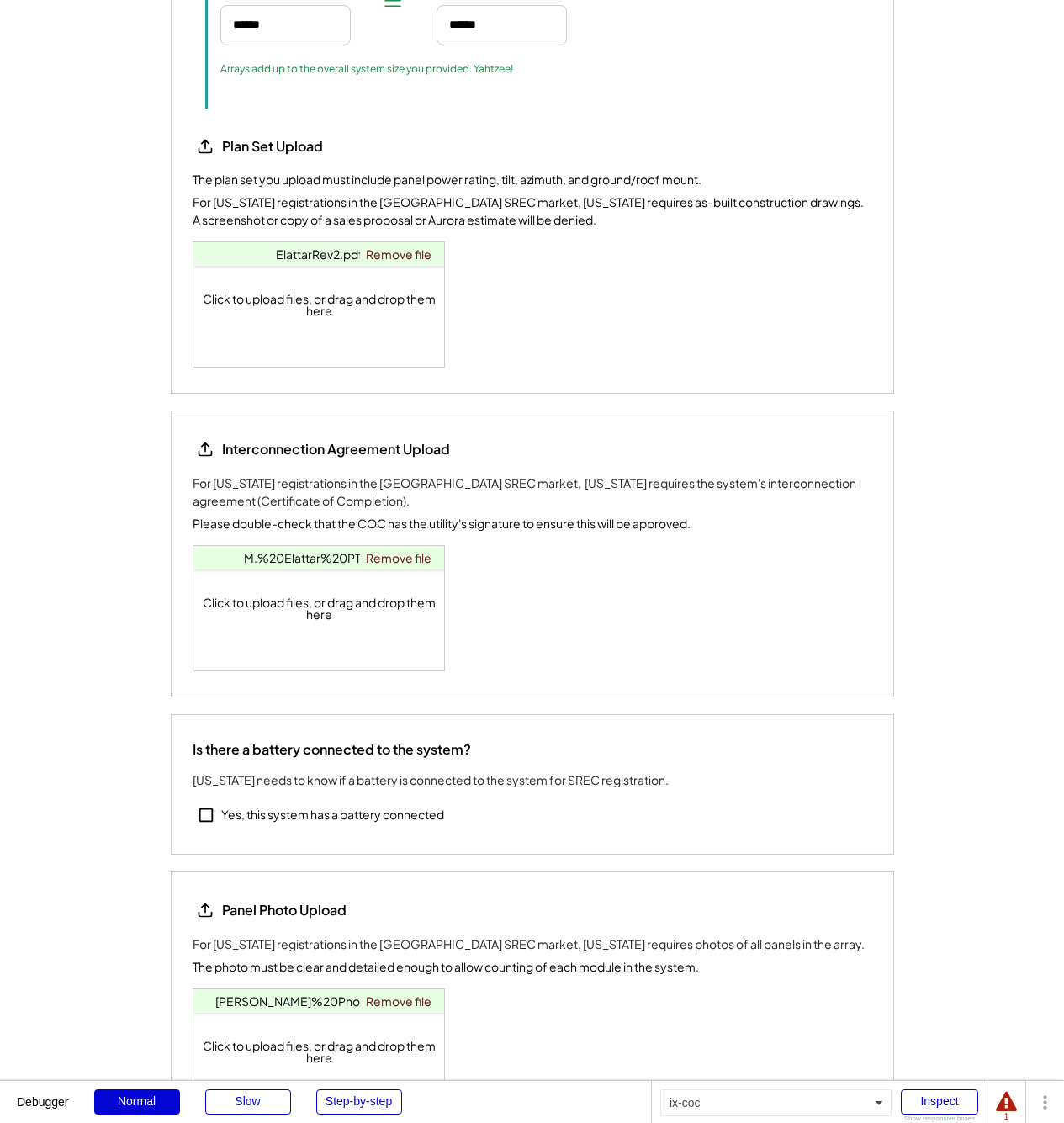
scroll to position [2445, 0]
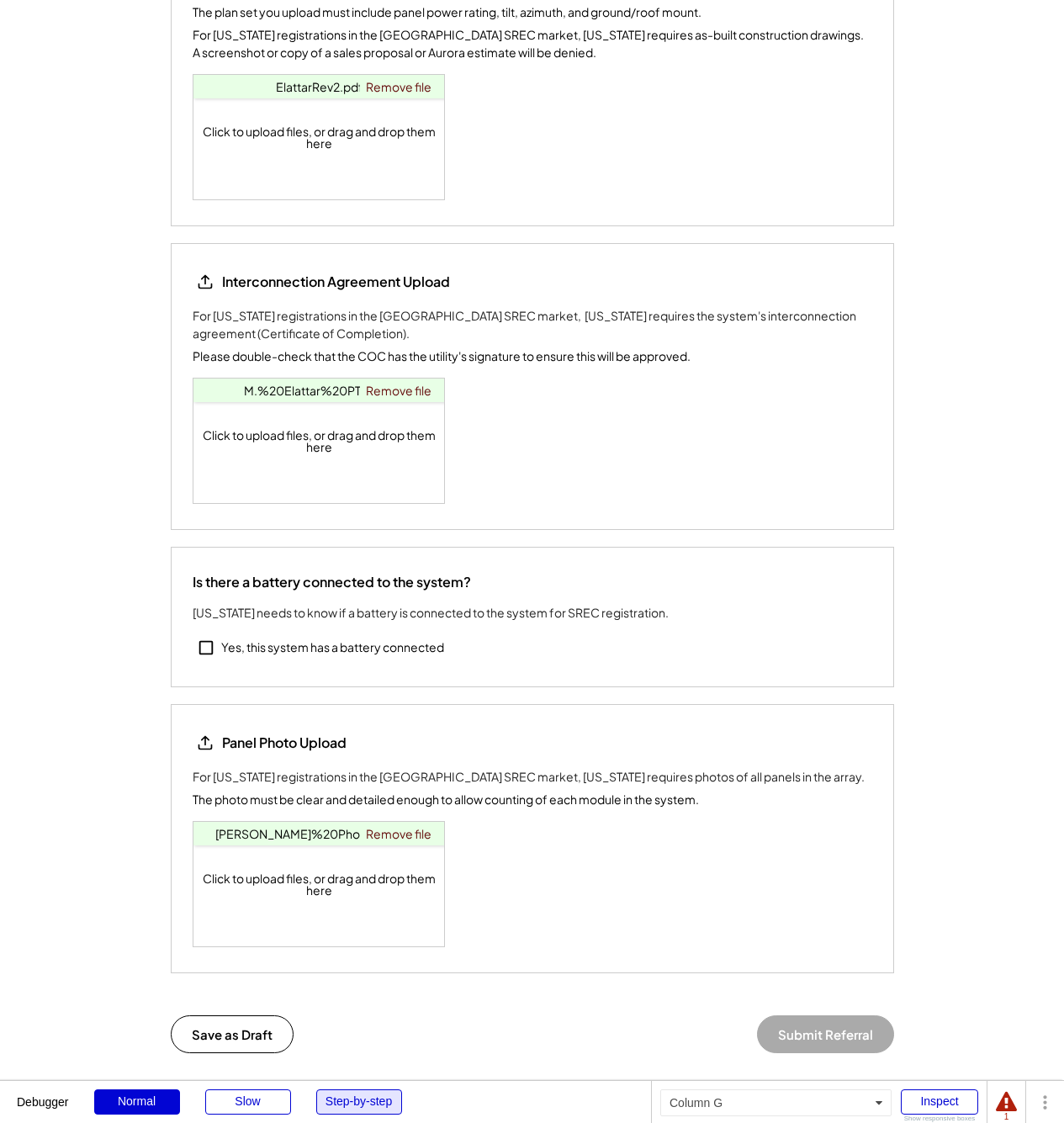
click at [382, 1102] on div "Step-by-step" at bounding box center [359, 1102] width 86 height 25
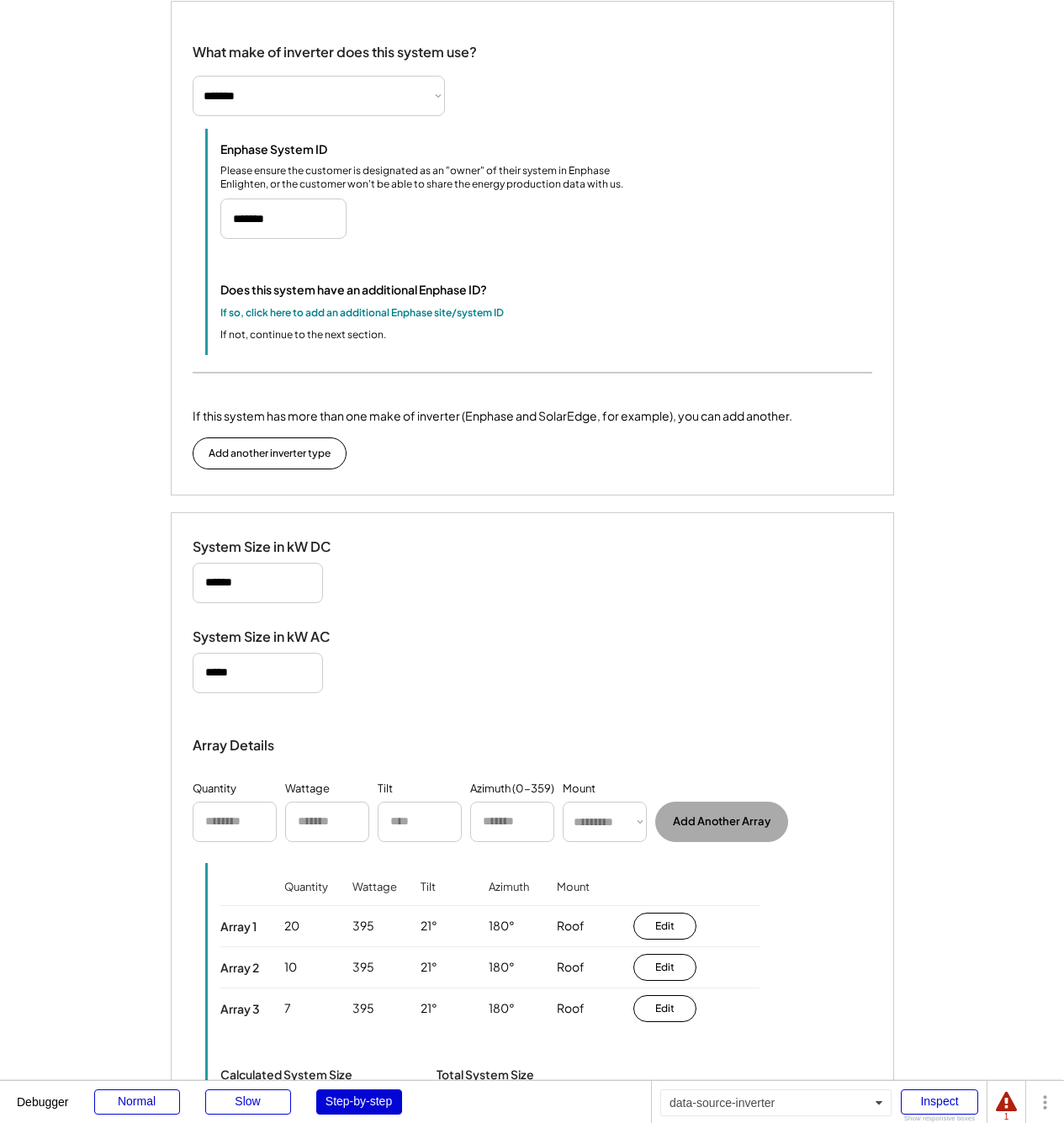
scroll to position [51, 0]
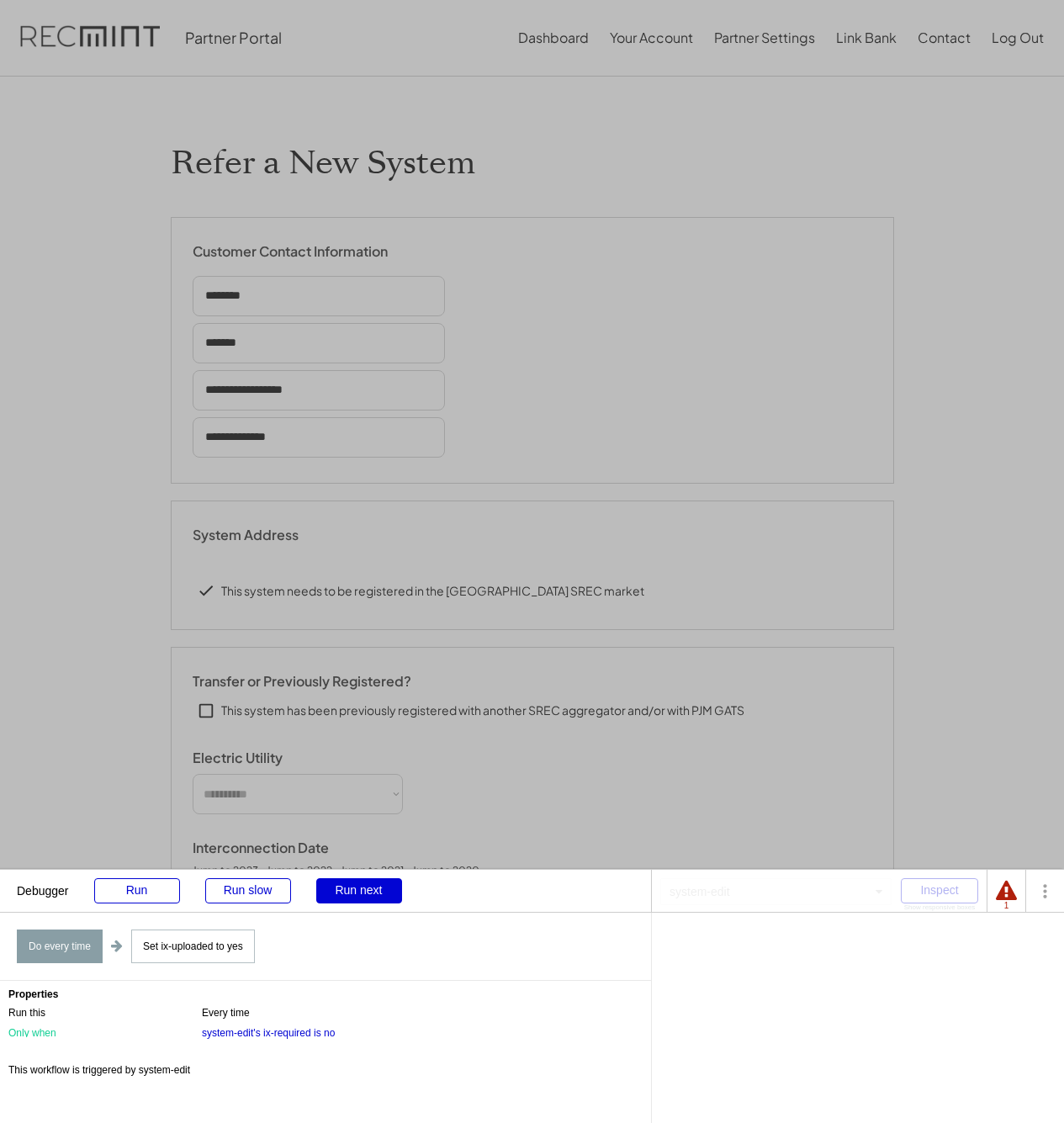
type input "******"
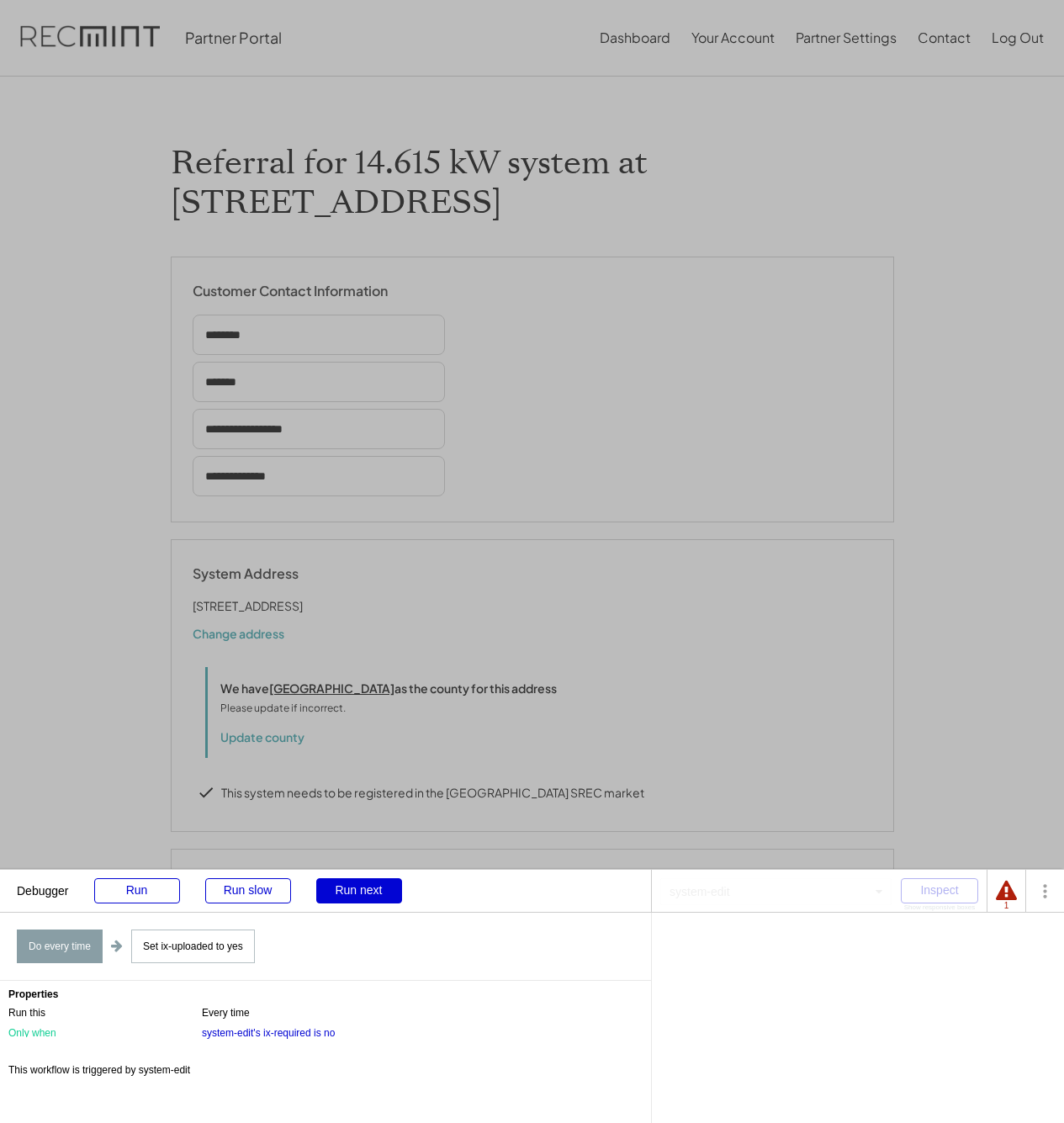
select select "*********"
click at [362, 892] on div "Run next" at bounding box center [359, 890] width 86 height 25
click at [360, 892] on div "Run next" at bounding box center [359, 890] width 86 height 25
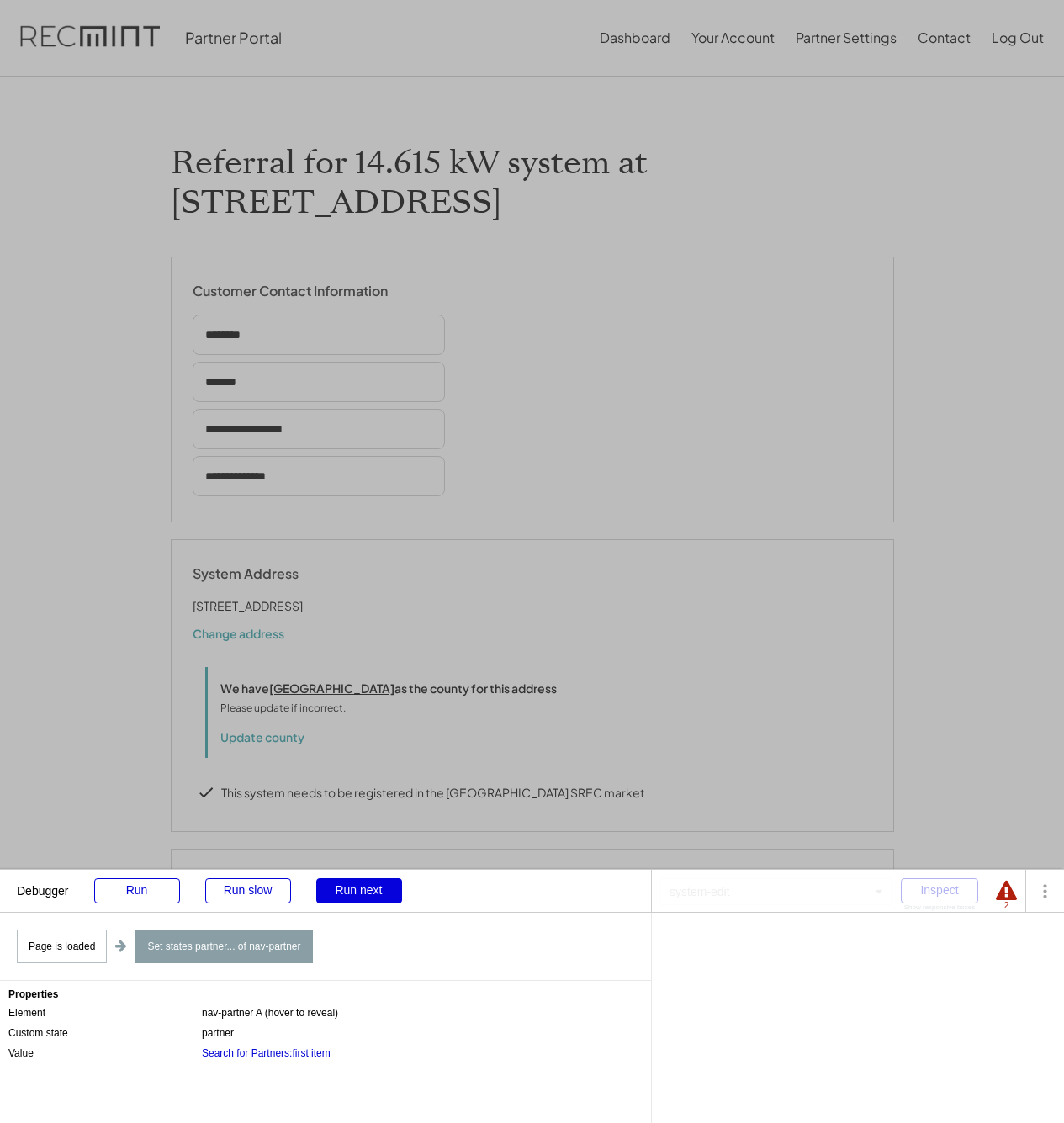
click at [360, 892] on div "Run next" at bounding box center [359, 890] width 86 height 25
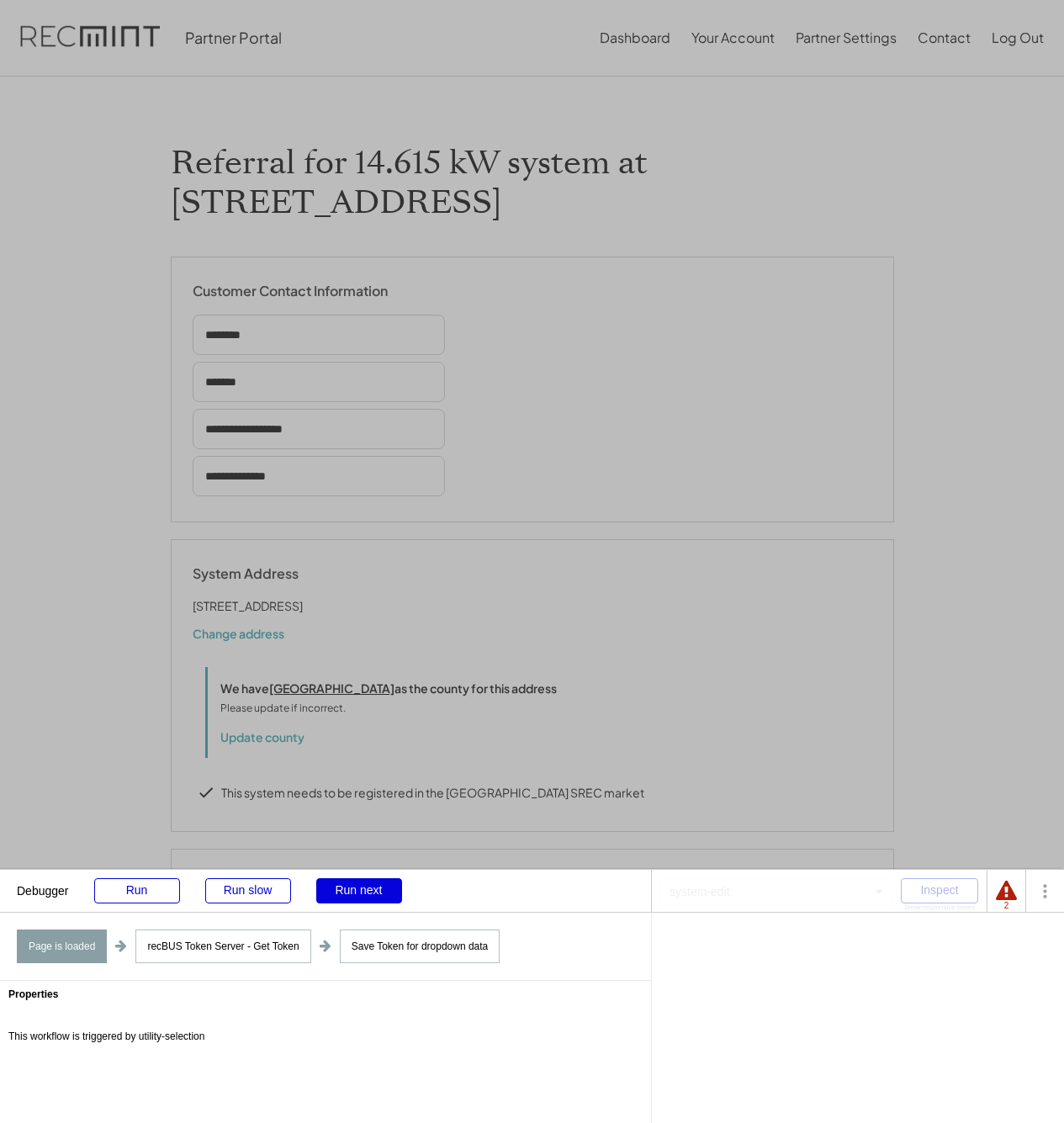
click at [360, 891] on div "Run next" at bounding box center [359, 890] width 86 height 25
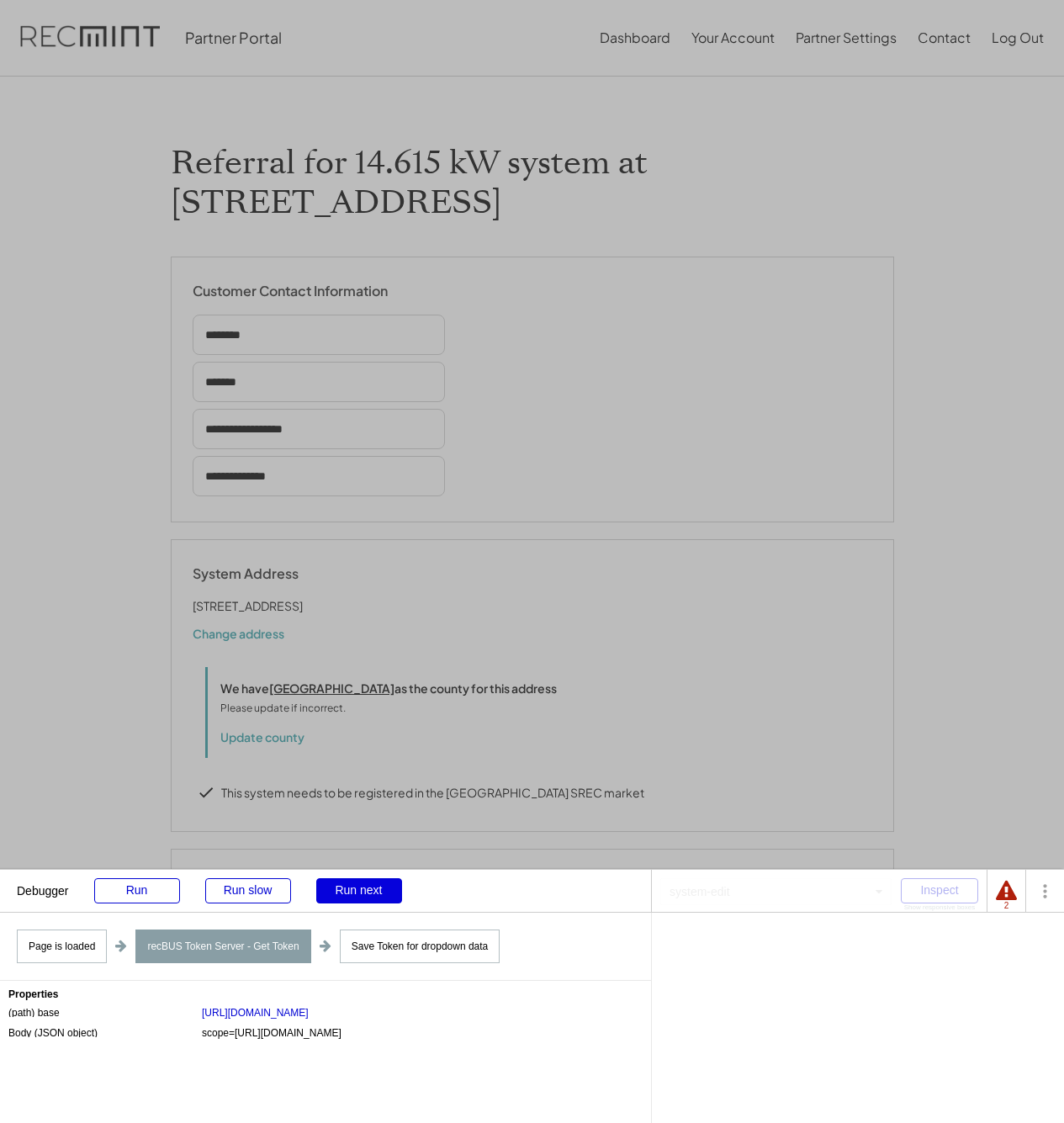
click at [360, 891] on div "Run next" at bounding box center [359, 890] width 86 height 25
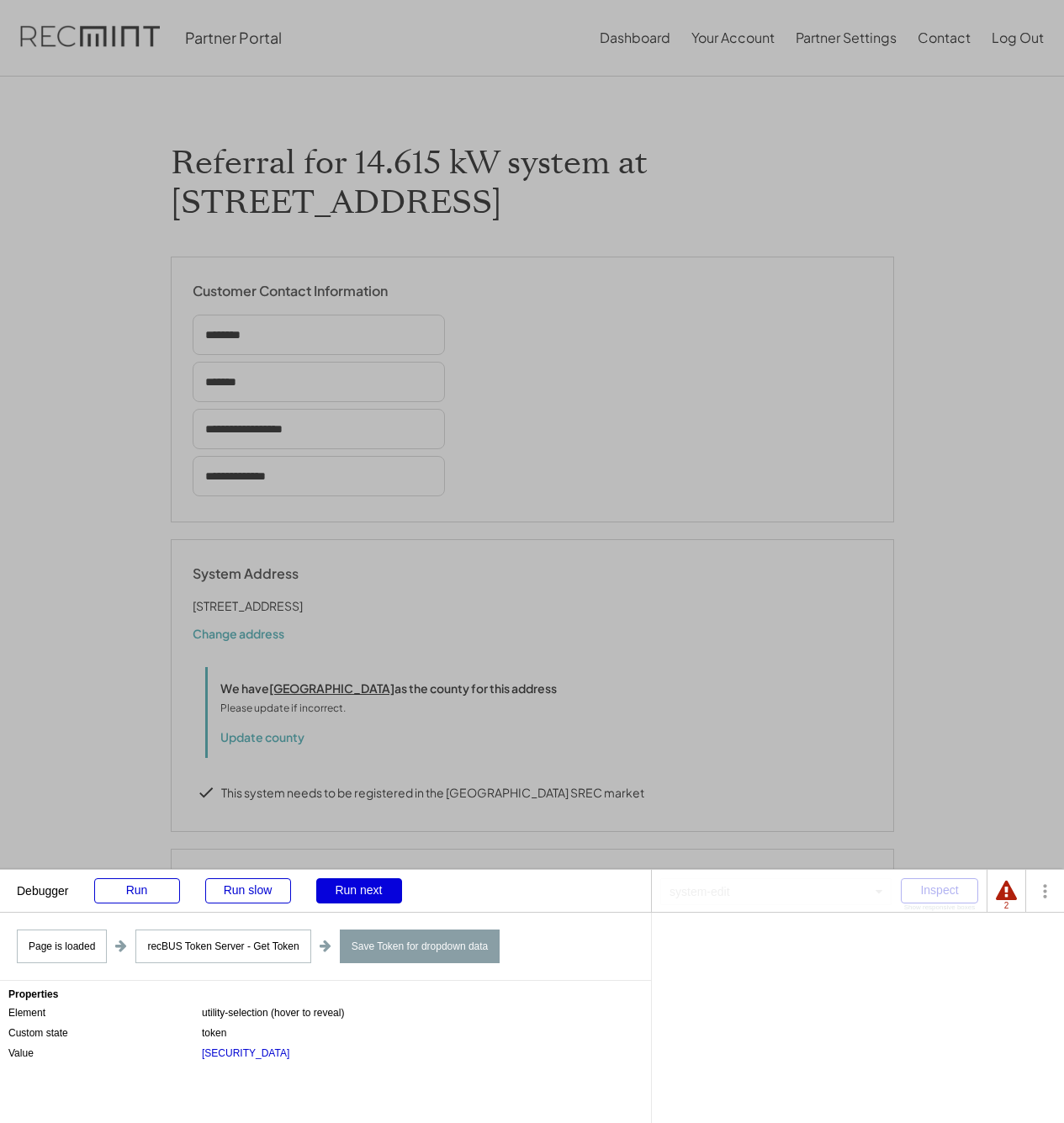
click at [360, 891] on div "Run next" at bounding box center [359, 890] width 86 height 25
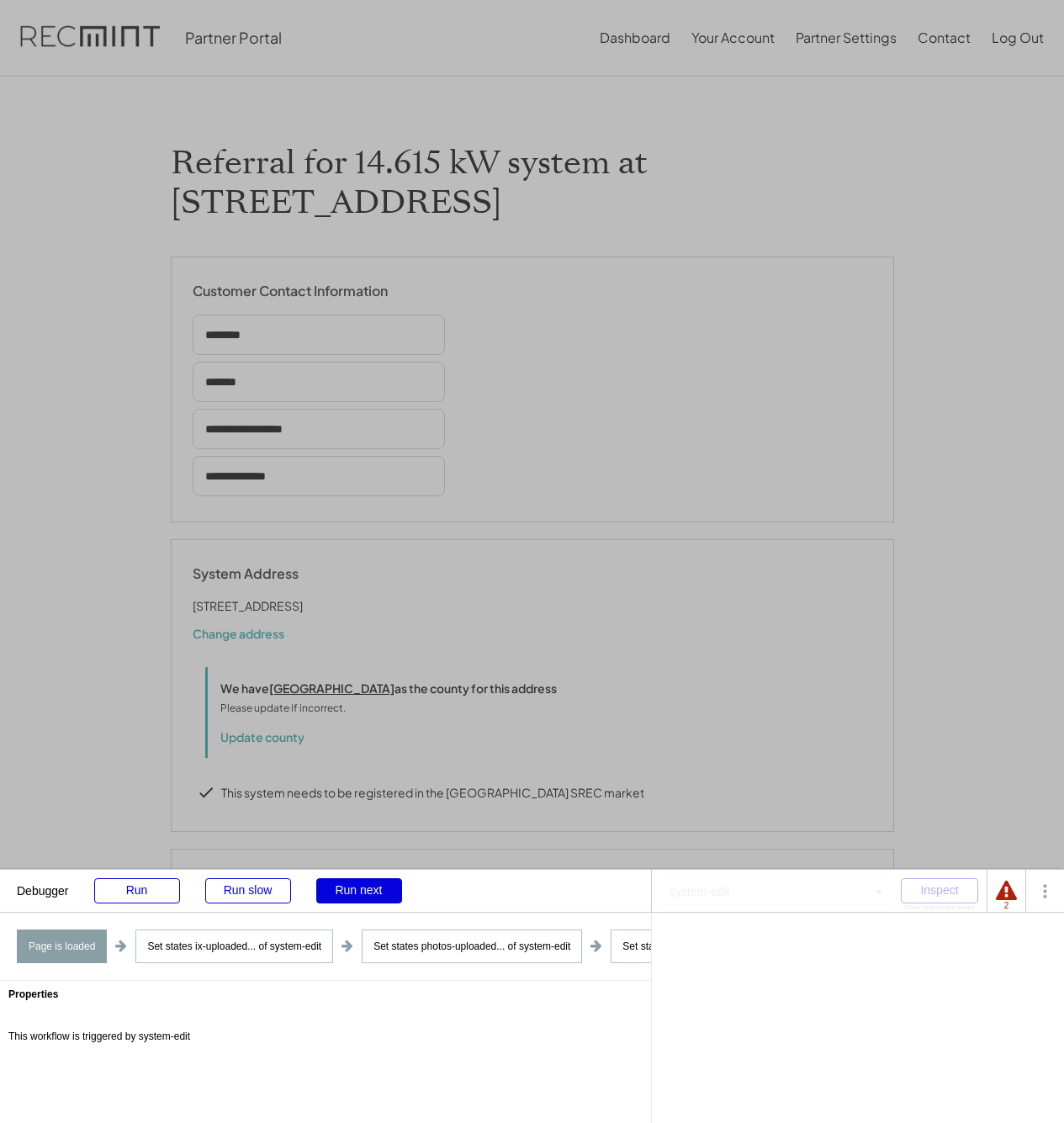
select select "**********"
click at [360, 891] on div "Run next" at bounding box center [359, 890] width 86 height 25
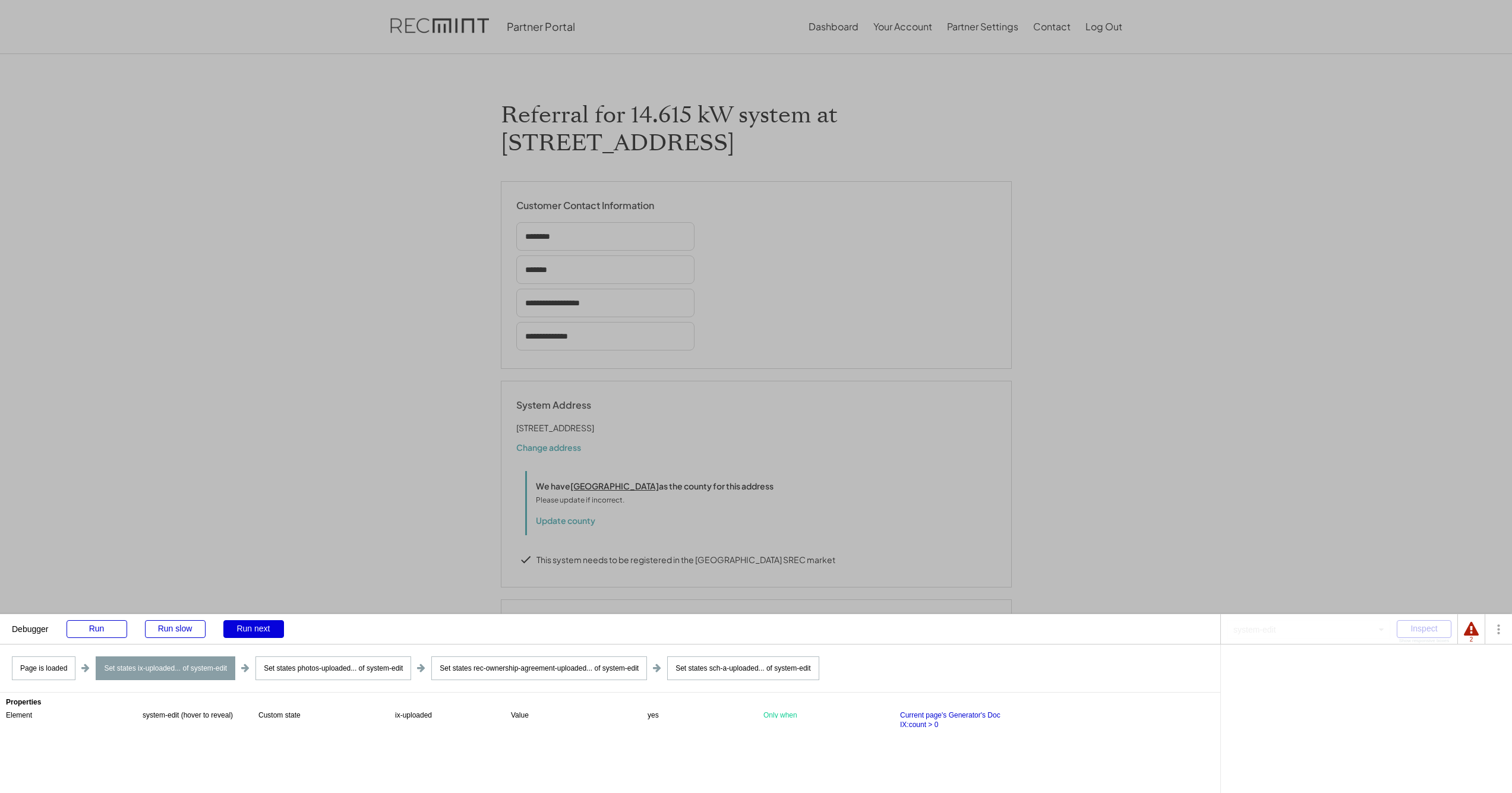
click at [254, 628] on div "Run next" at bounding box center [254, 628] width 61 height 18
click at [760, 701] on div "Properties" at bounding box center [610, 702] width 1209 height 7
click at [760, 709] on div "Properties Element system-edit (hover to reveal) Custom state photos-uploaded V…" at bounding box center [610, 743] width 1221 height 100
click at [760, 715] on div "Current page's Generator's Docs Photos:count > 0" at bounding box center [957, 720] width 113 height 19
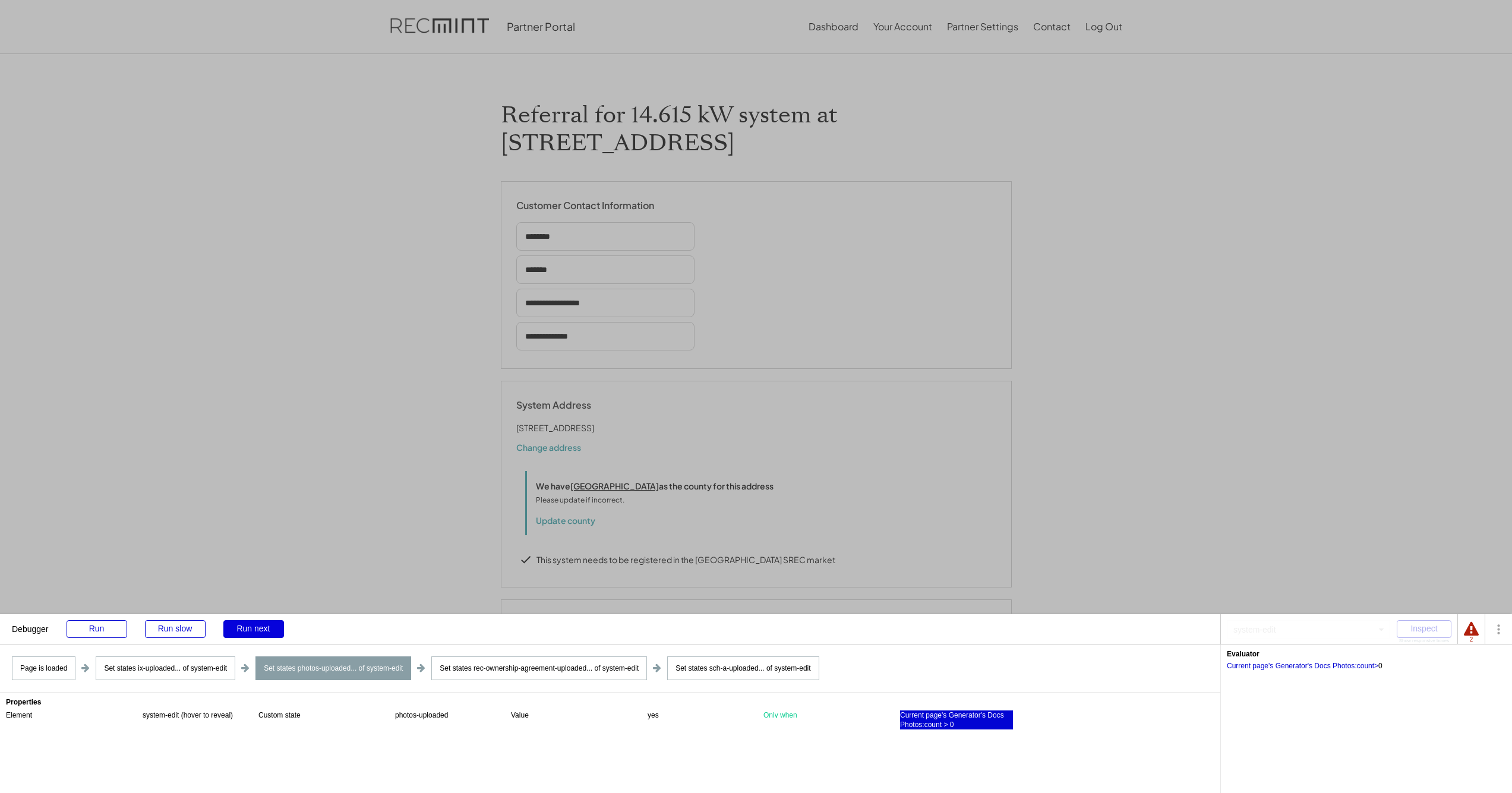
click at [259, 628] on div "Run next" at bounding box center [254, 628] width 61 height 18
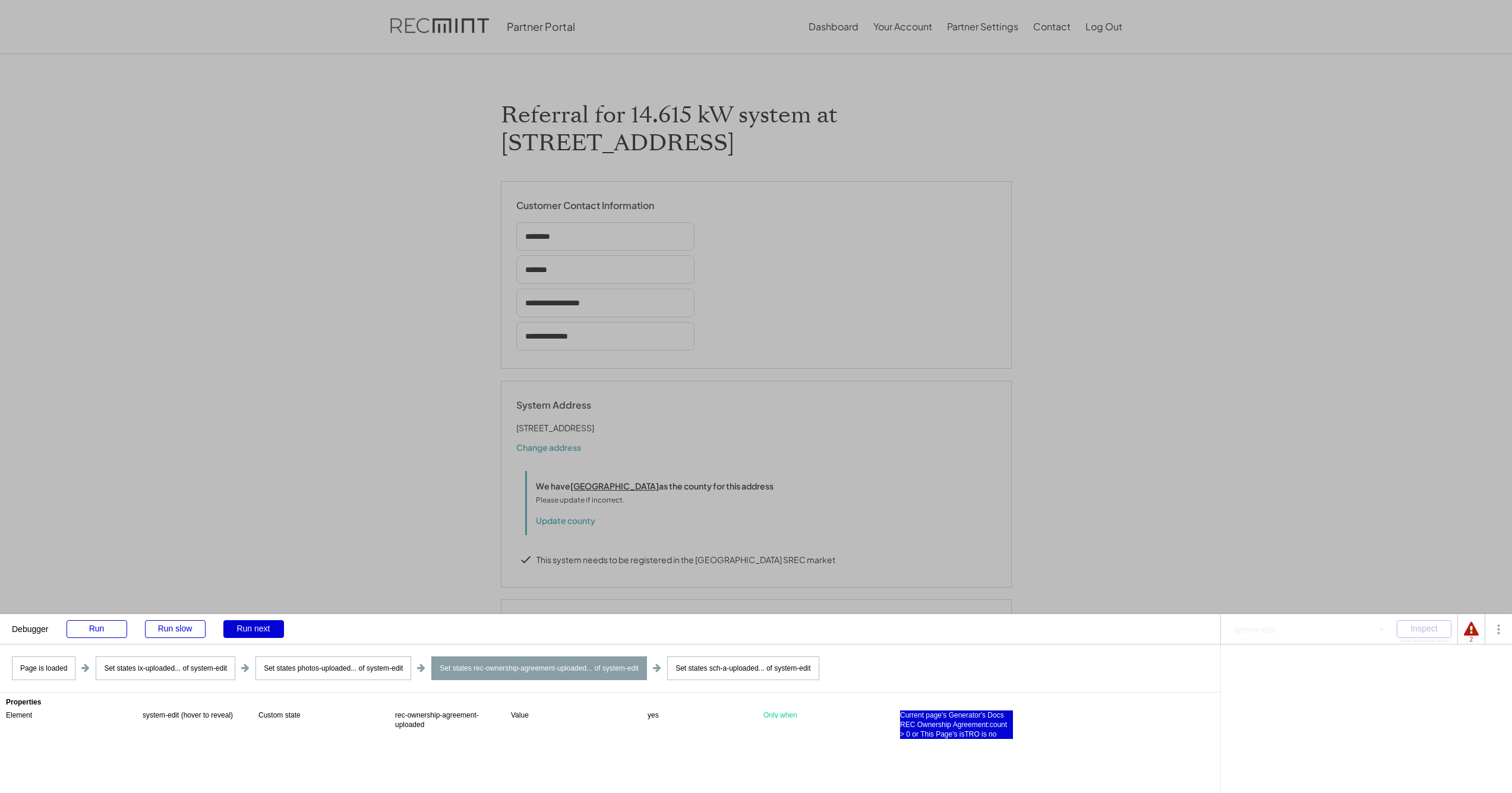
click at [760, 725] on div "Current page's Generator's Docs REC Ownership Agreement:count > 0 or This Page'…" at bounding box center [957, 725] width 113 height 28
click at [760, 674] on div "'s isTRO" at bounding box center [1240, 678] width 27 height 7
click at [760, 680] on div "is no" at bounding box center [1262, 678] width 15 height 7
click at [760, 678] on div "'s isTRO" at bounding box center [1240, 678] width 27 height 7
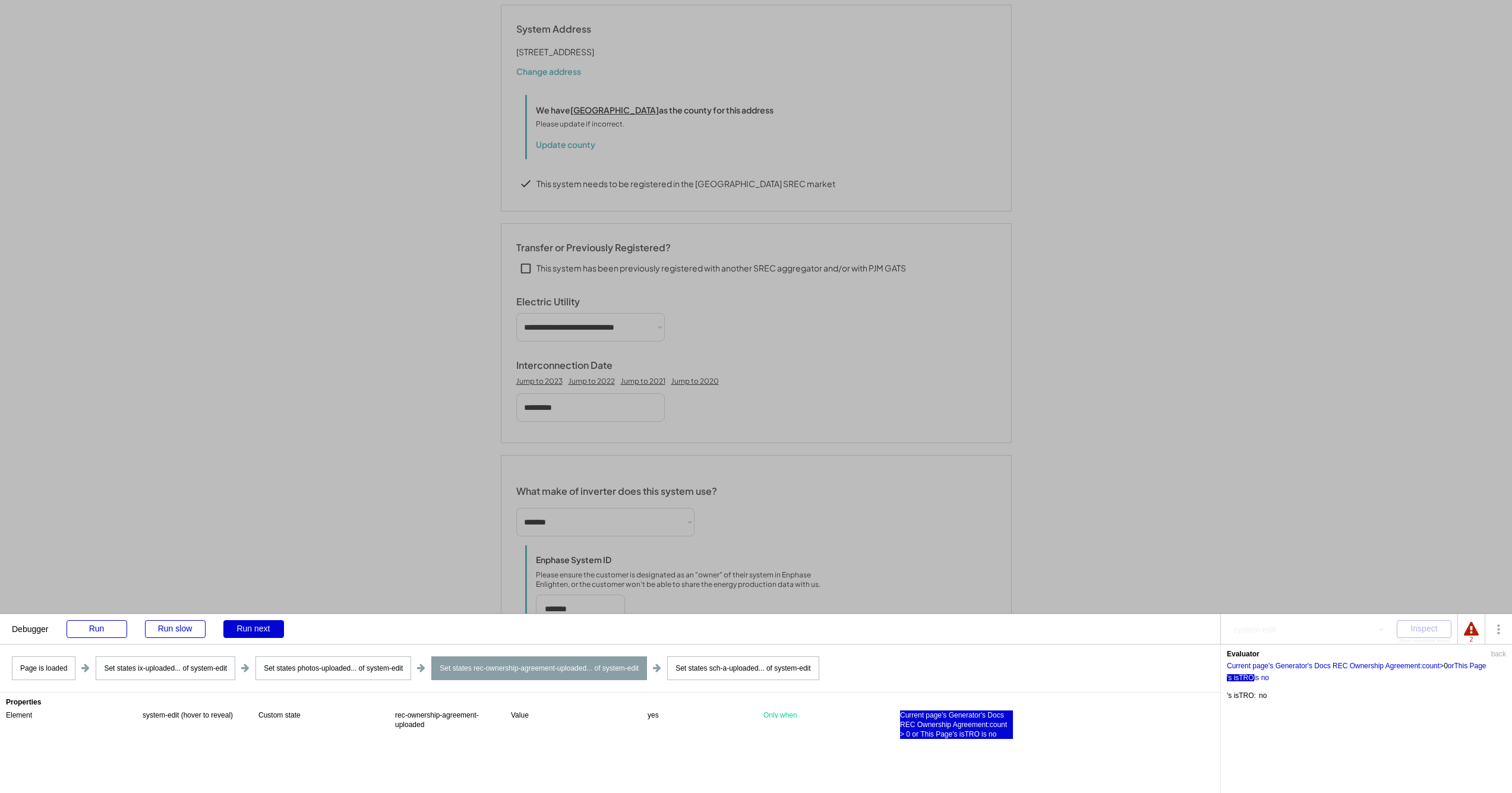
scroll to position [1787, 0]
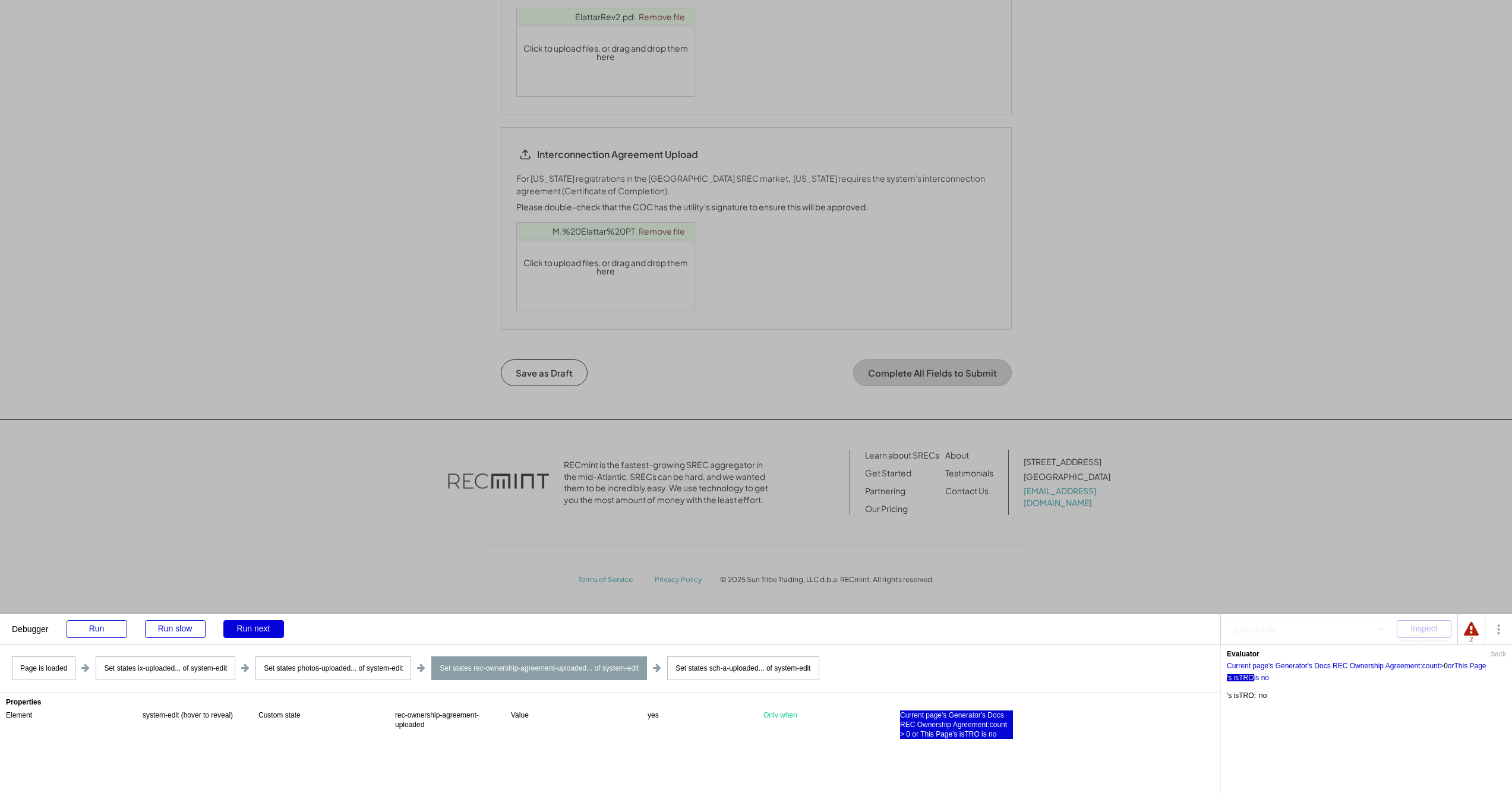
click at [264, 626] on div "Run next" at bounding box center [254, 628] width 61 height 18
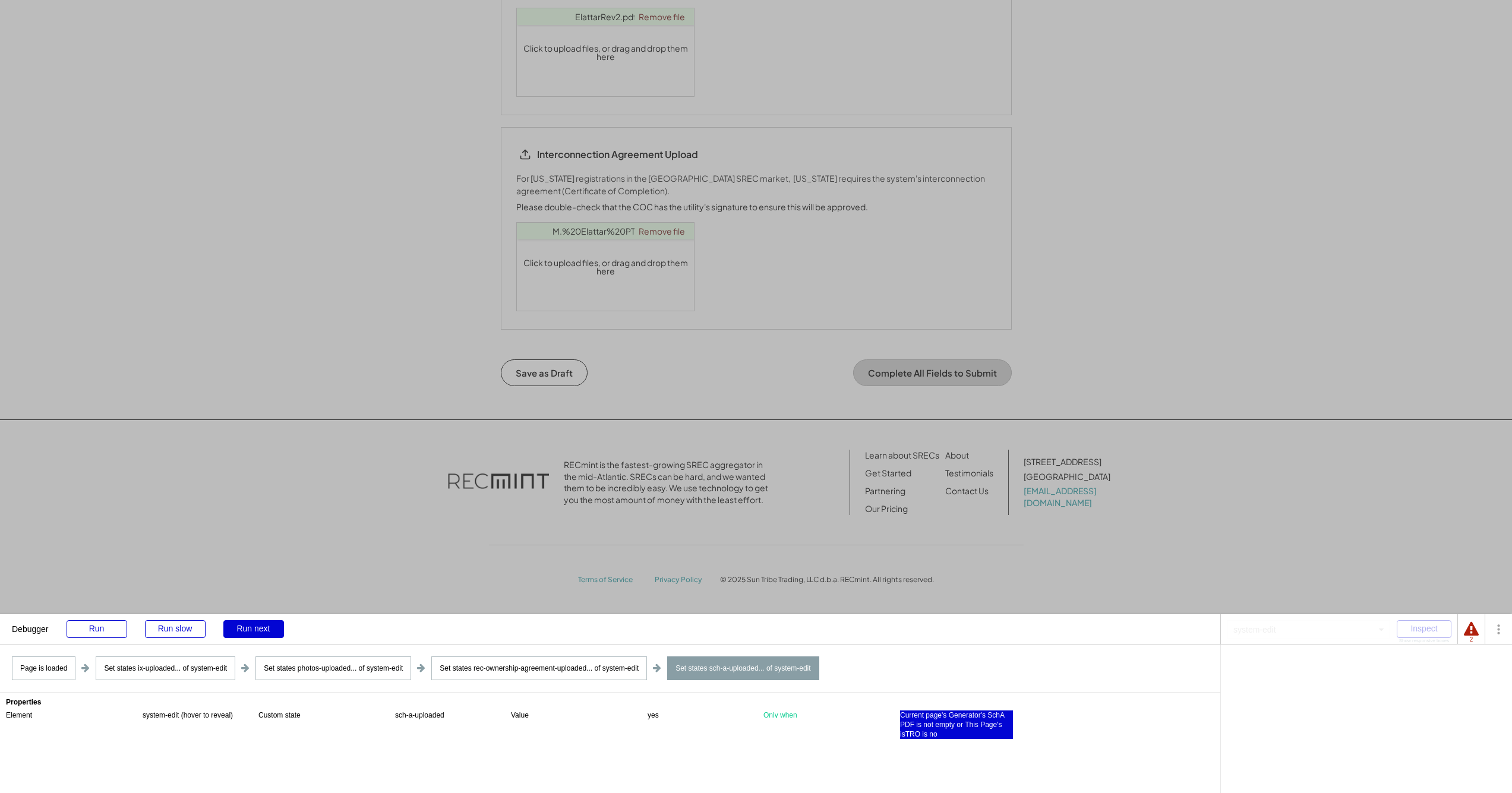
click at [760, 727] on div "Current page's Generator's SchA PDF is not empty or This Page's isTRO is no" at bounding box center [957, 725] width 113 height 28
click at [760, 666] on div "is not empty" at bounding box center [1367, 666] width 39 height 7
click at [760, 667] on div "'s SchA PDF" at bounding box center [1328, 666] width 40 height 7
click at [760, 667] on div "'s isTRO" at bounding box center [1438, 666] width 27 height 7
click at [270, 627] on div "Run next" at bounding box center [254, 628] width 61 height 18
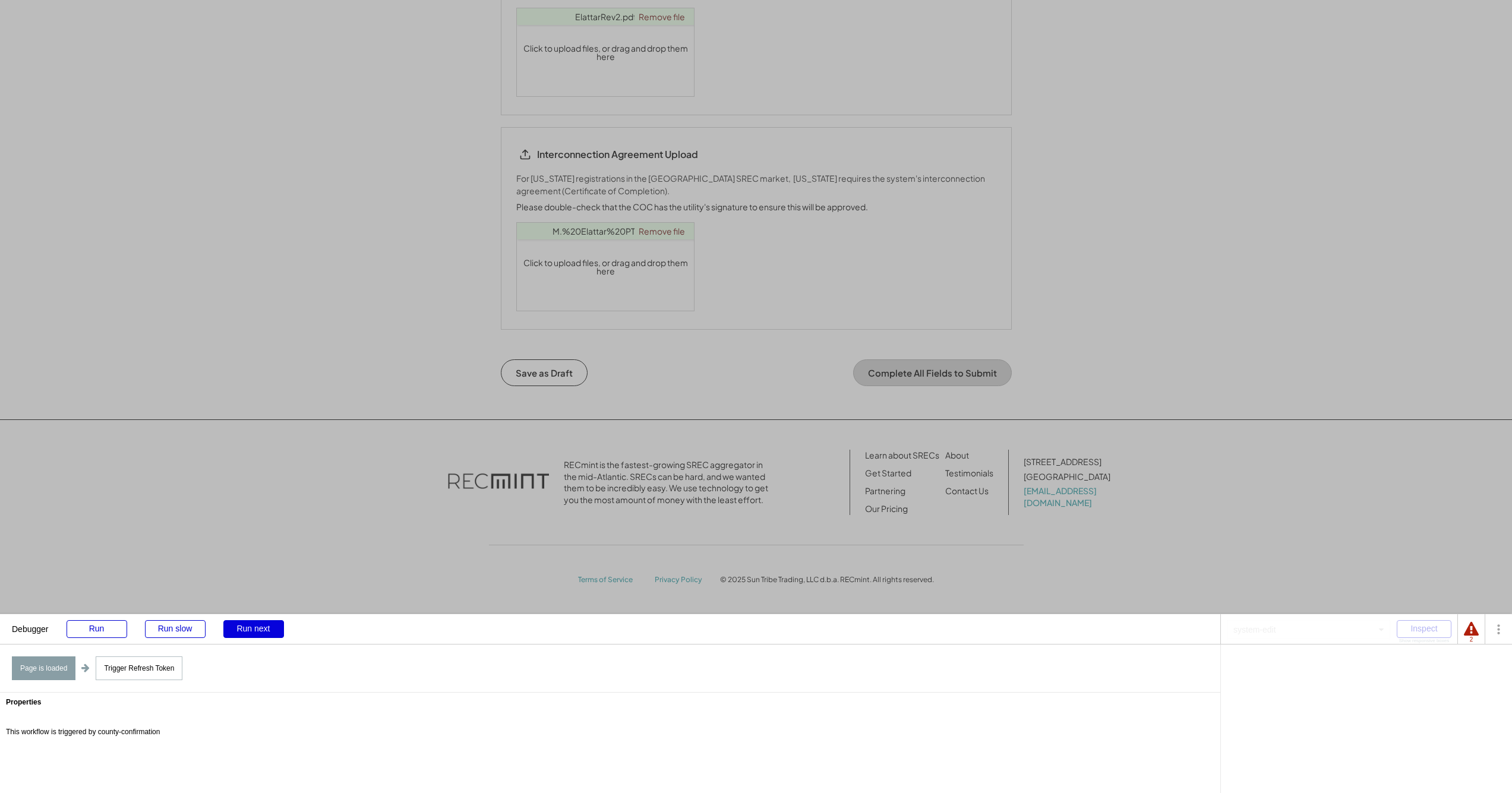
click at [263, 631] on div "Run next" at bounding box center [254, 628] width 61 height 18
click at [263, 630] on div "Run next" at bounding box center [254, 628] width 61 height 18
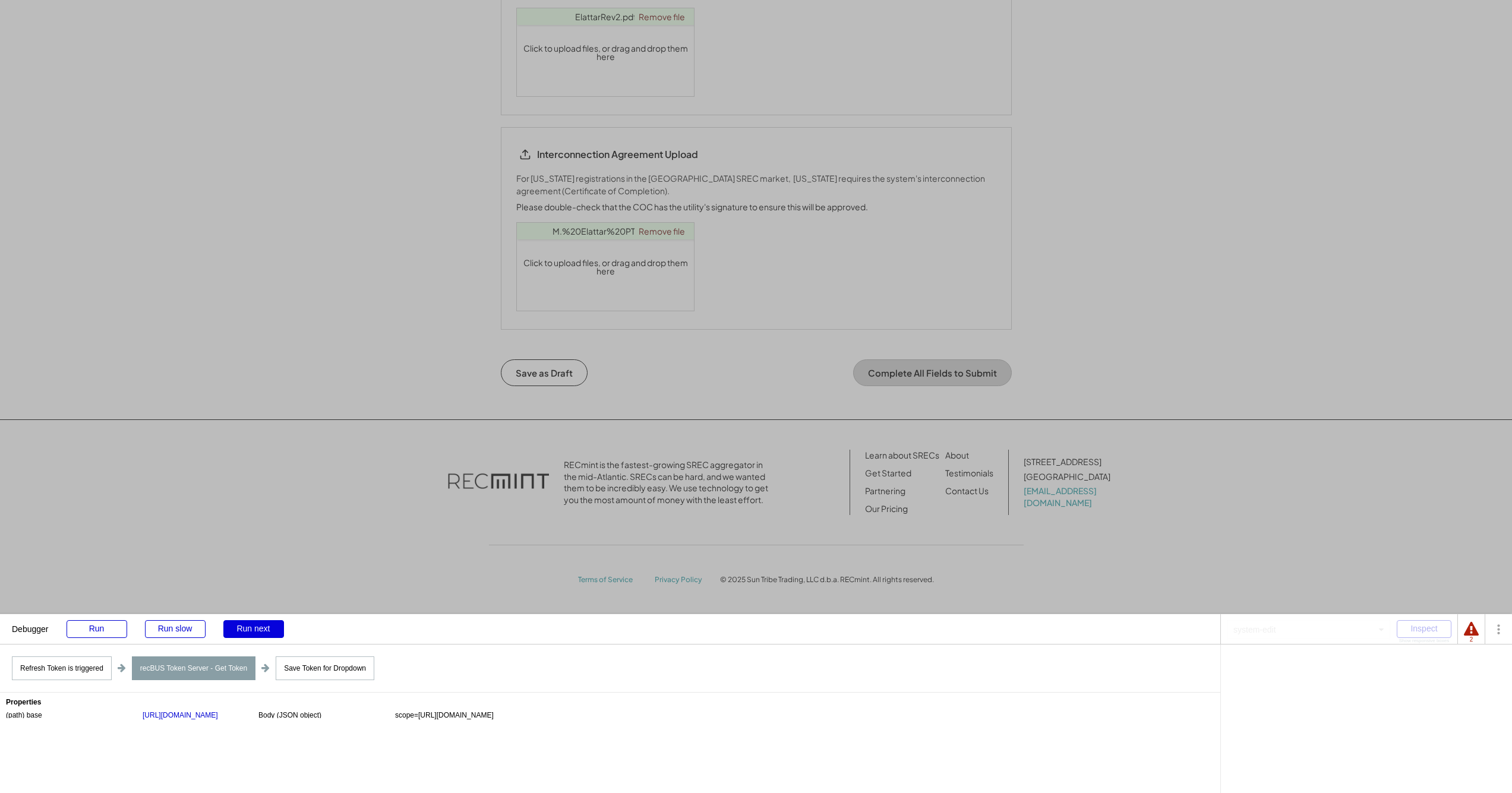
click at [263, 630] on div "Run next" at bounding box center [254, 628] width 61 height 18
click at [263, 630] on div "Run next" at bounding box center [254, 628] width 61 height 18
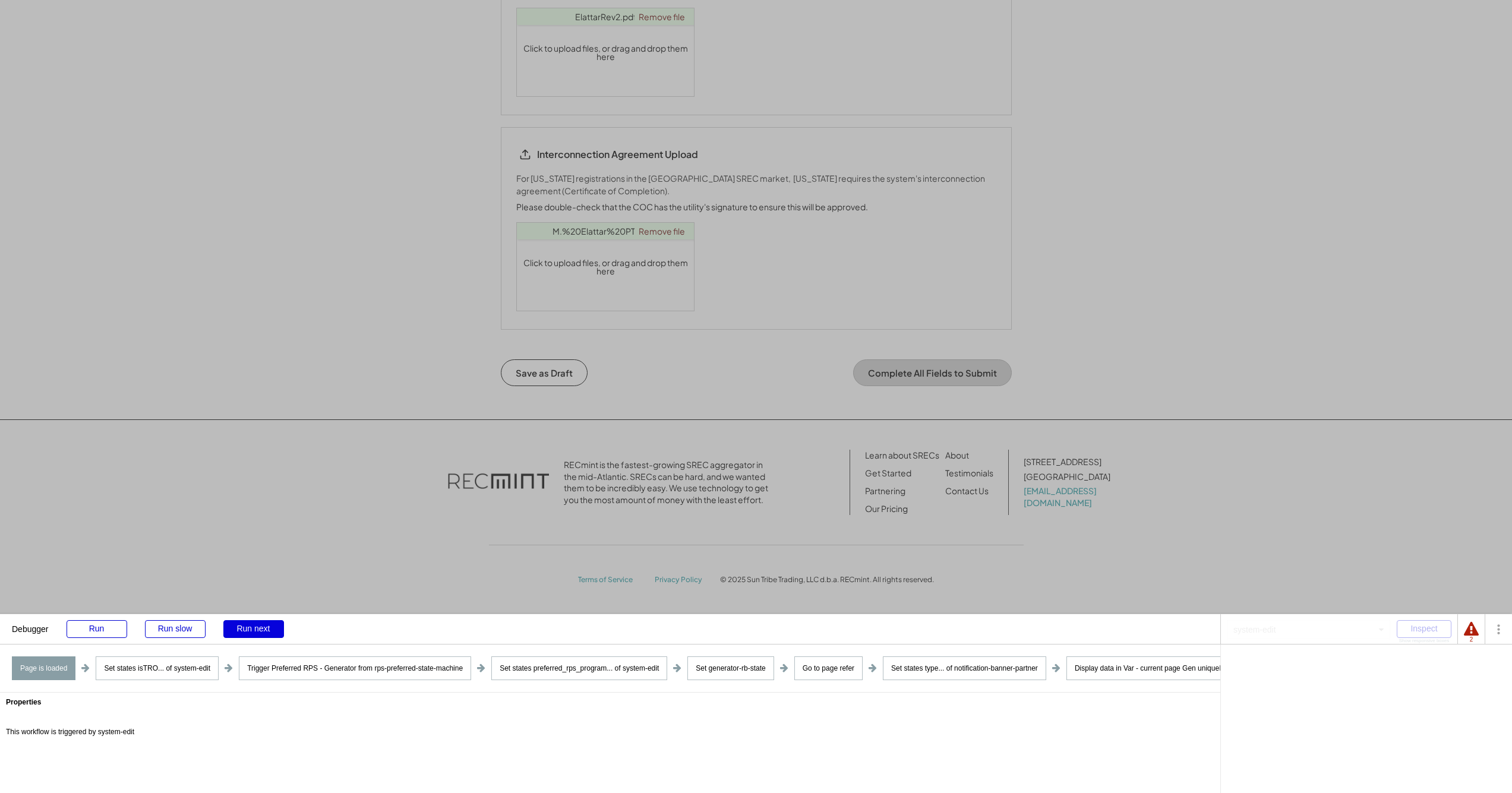
click at [262, 631] on div "Run next" at bounding box center [254, 628] width 61 height 18
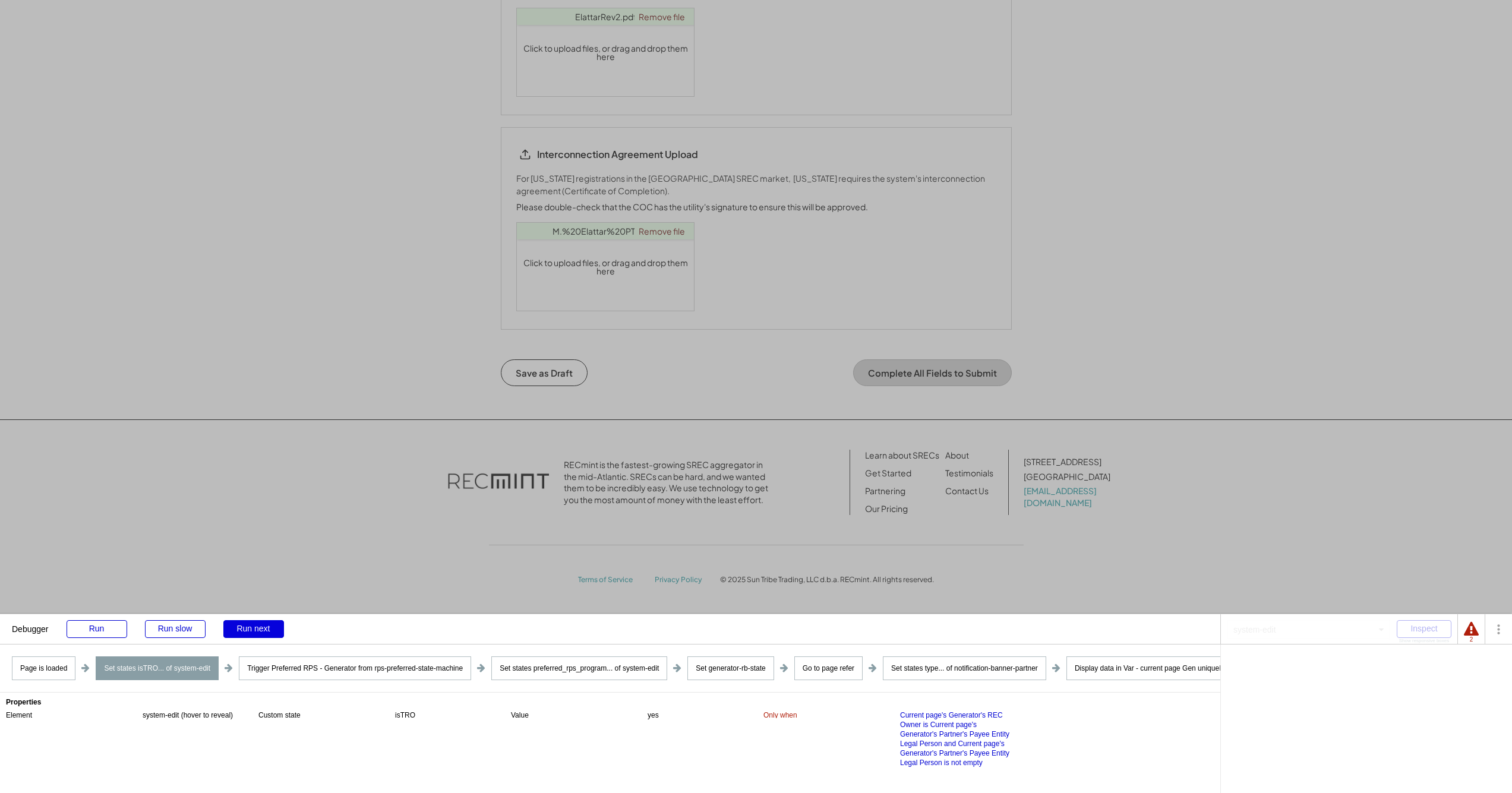
click at [262, 631] on div "Run next" at bounding box center [254, 628] width 61 height 18
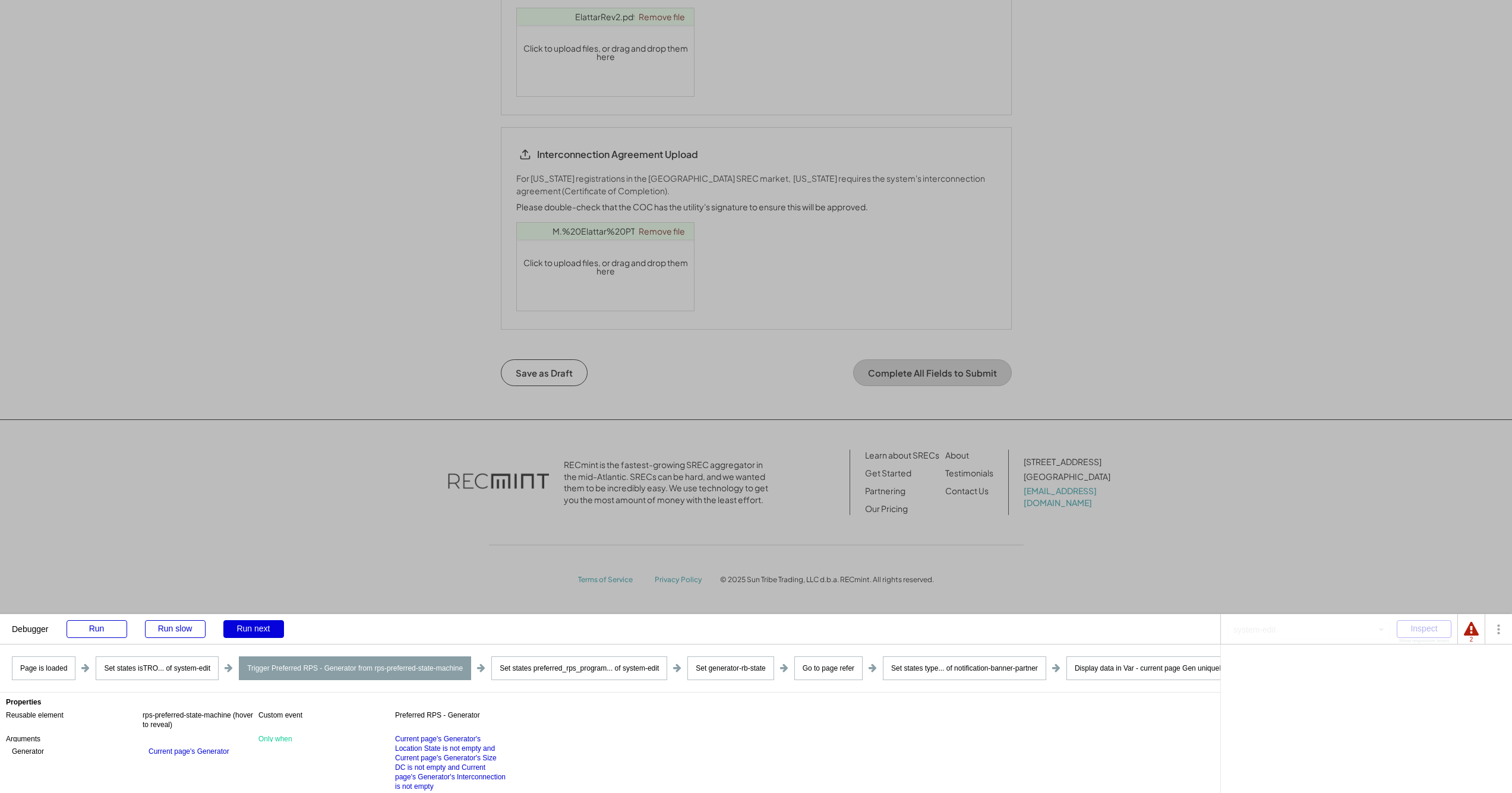
click at [260, 630] on div "Run next" at bounding box center [254, 628] width 61 height 18
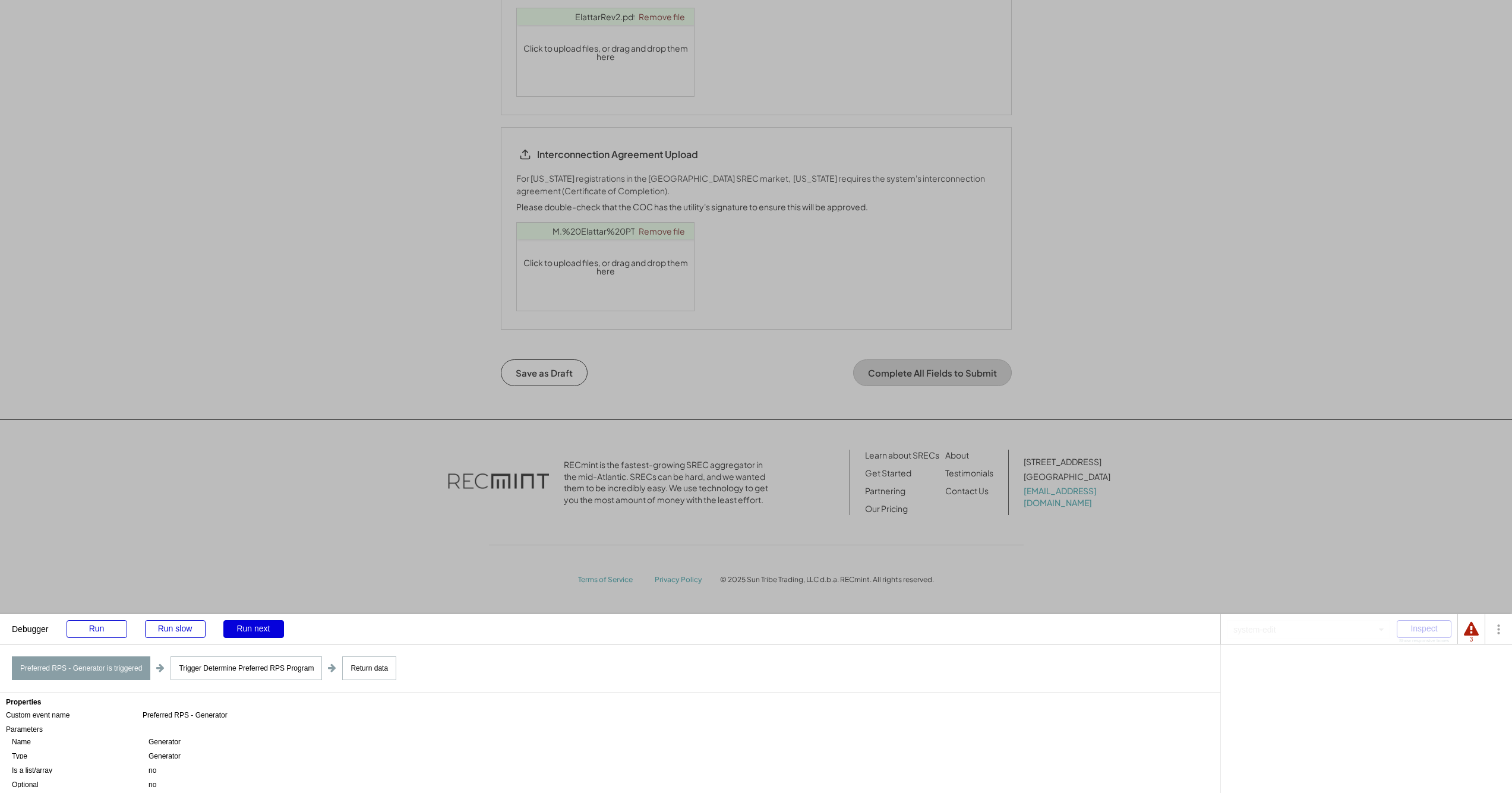
click at [260, 630] on div "Run next" at bounding box center [254, 628] width 61 height 18
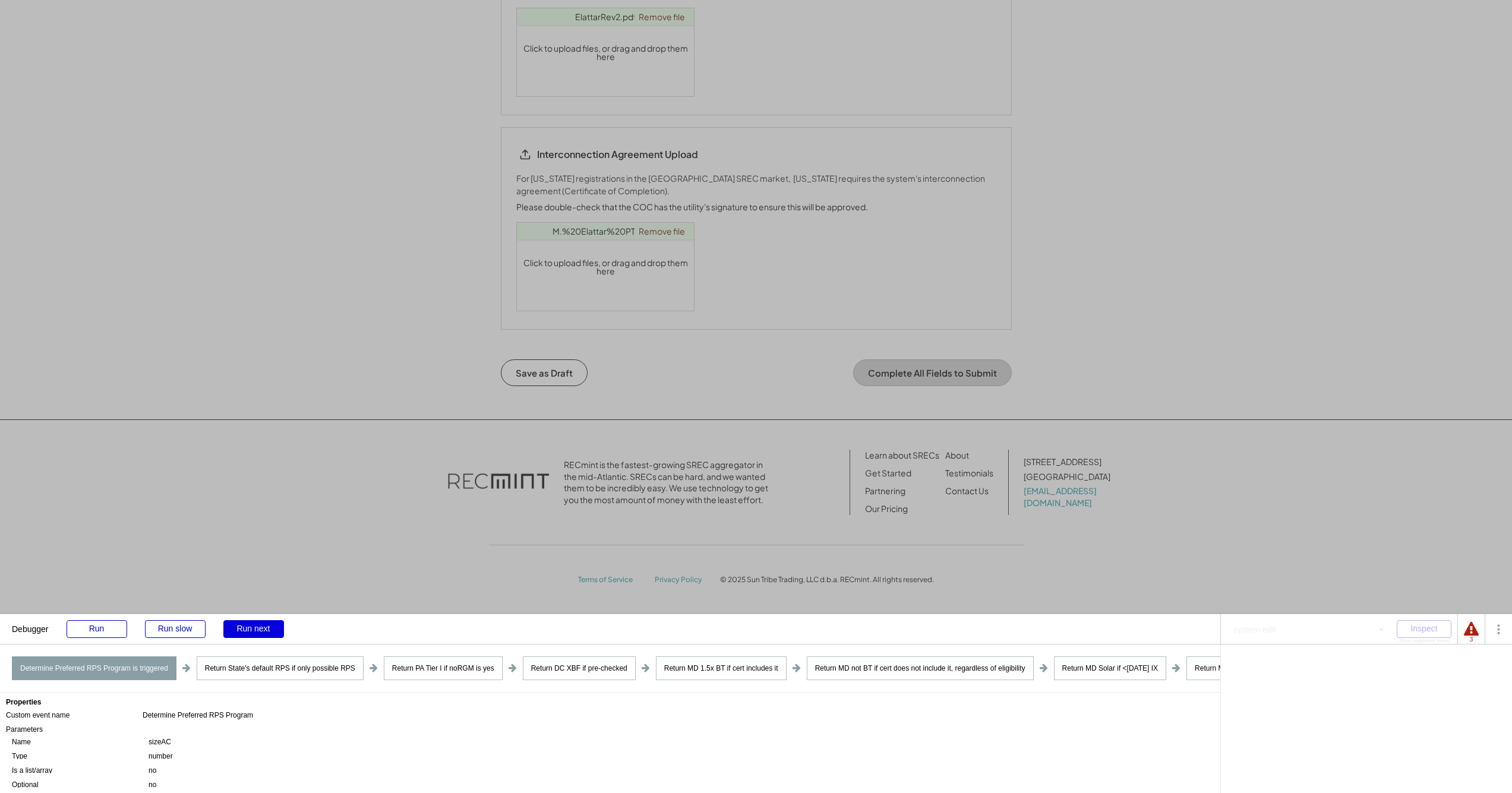
click at [260, 630] on div "Run next" at bounding box center [254, 628] width 61 height 18
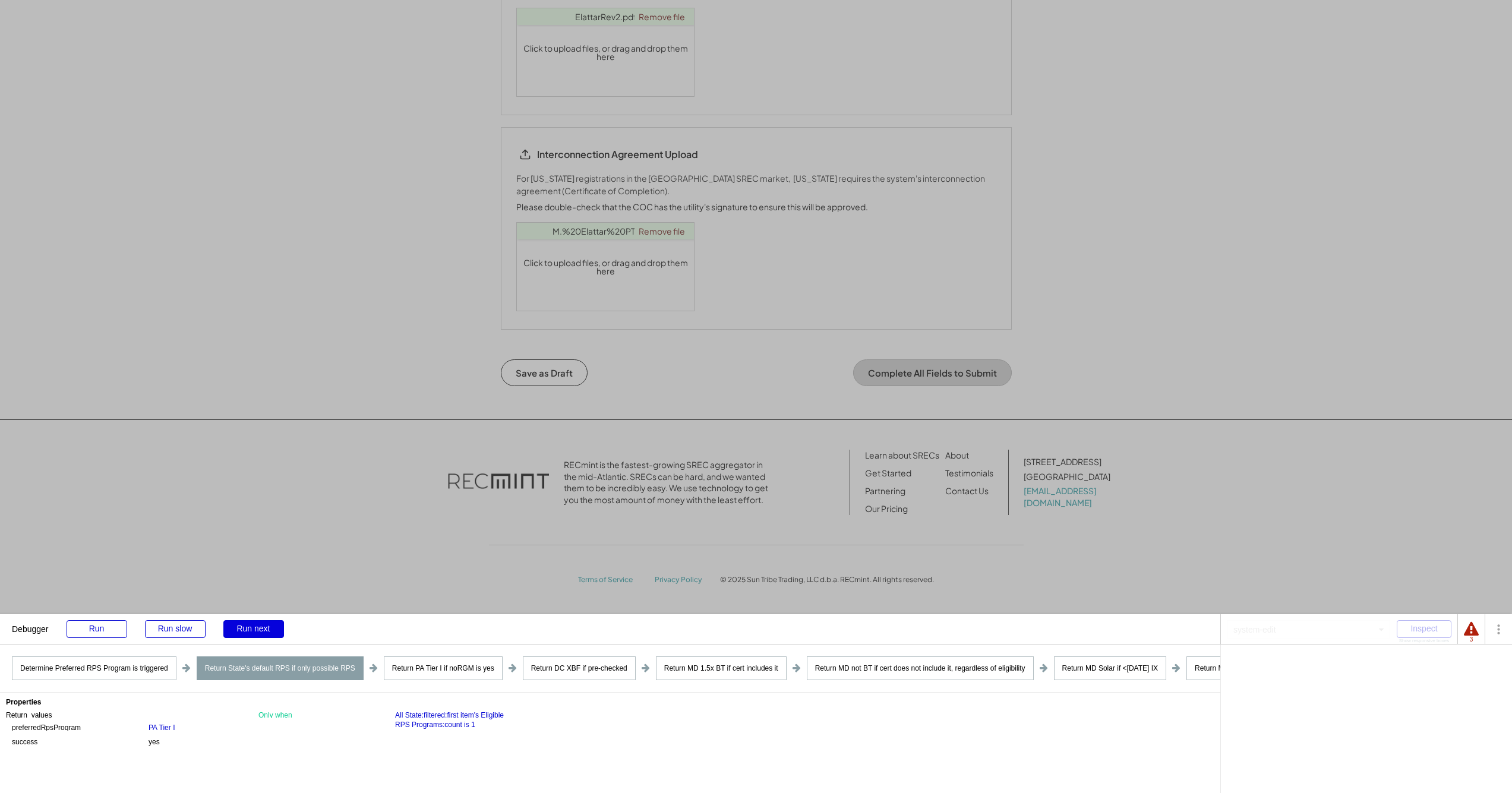
click at [260, 630] on div "Run next" at bounding box center [254, 628] width 61 height 18
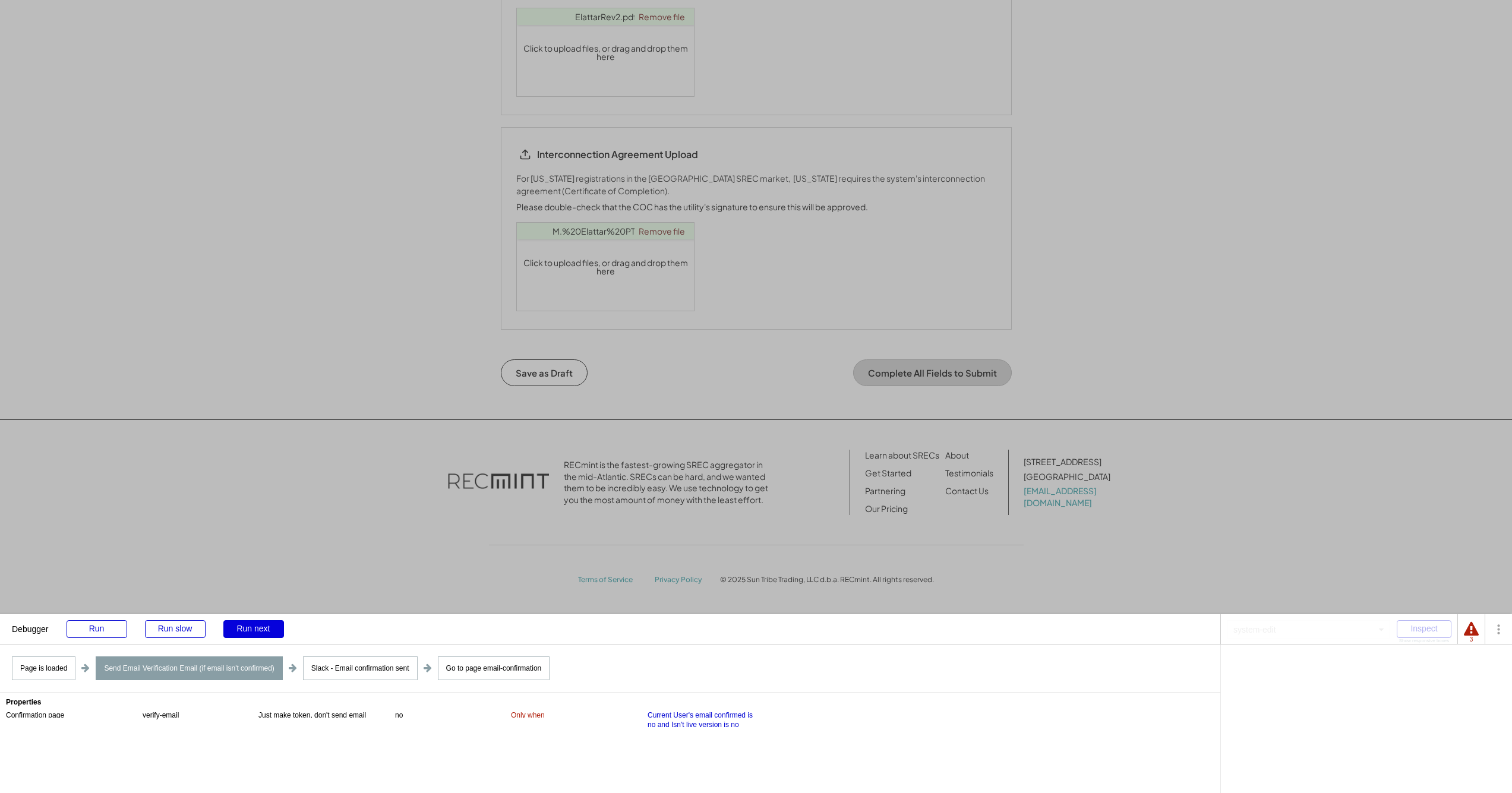
click at [260, 630] on div "Run next" at bounding box center [254, 628] width 61 height 18
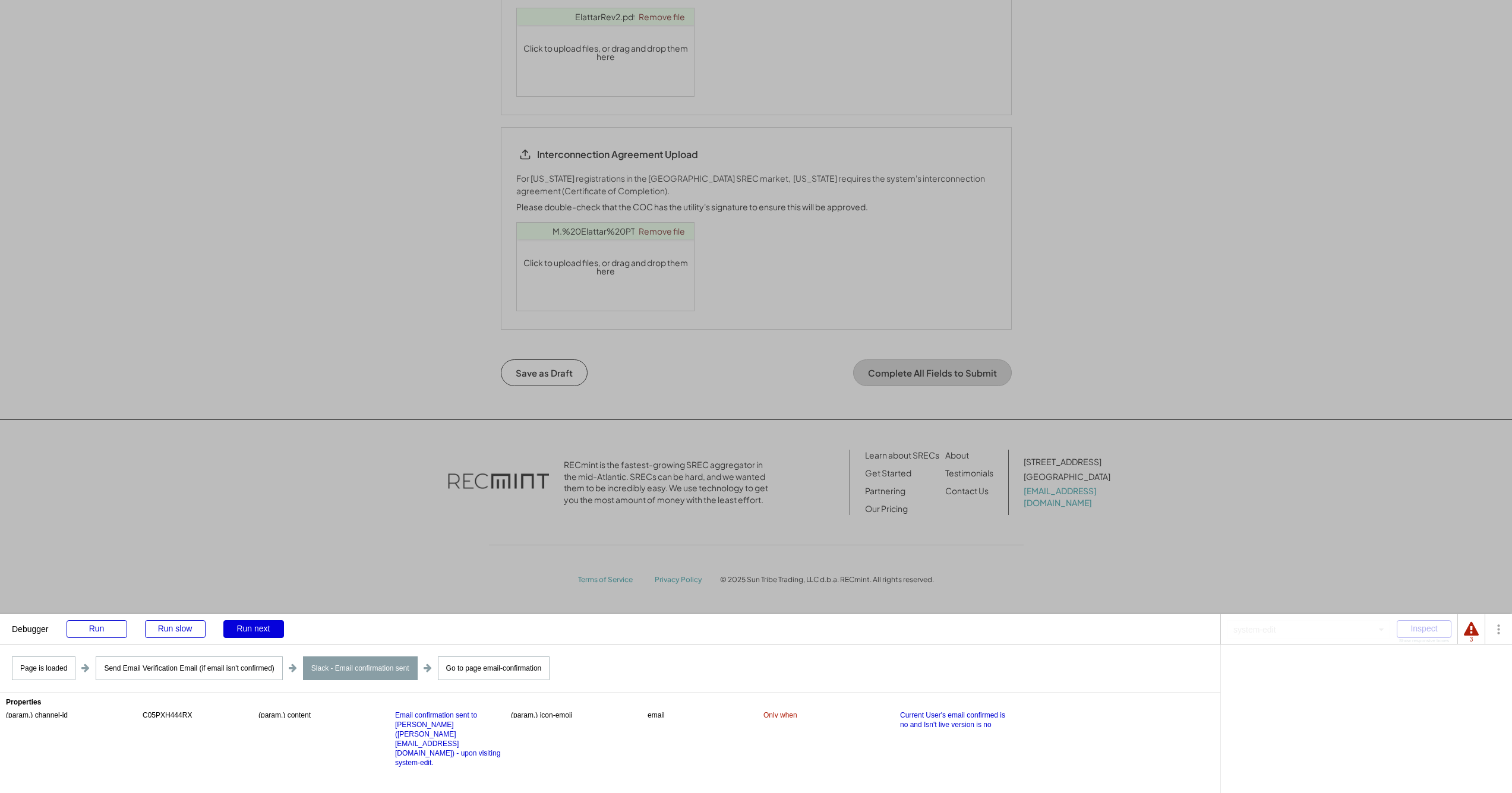
click at [260, 630] on div "Run next" at bounding box center [254, 628] width 61 height 18
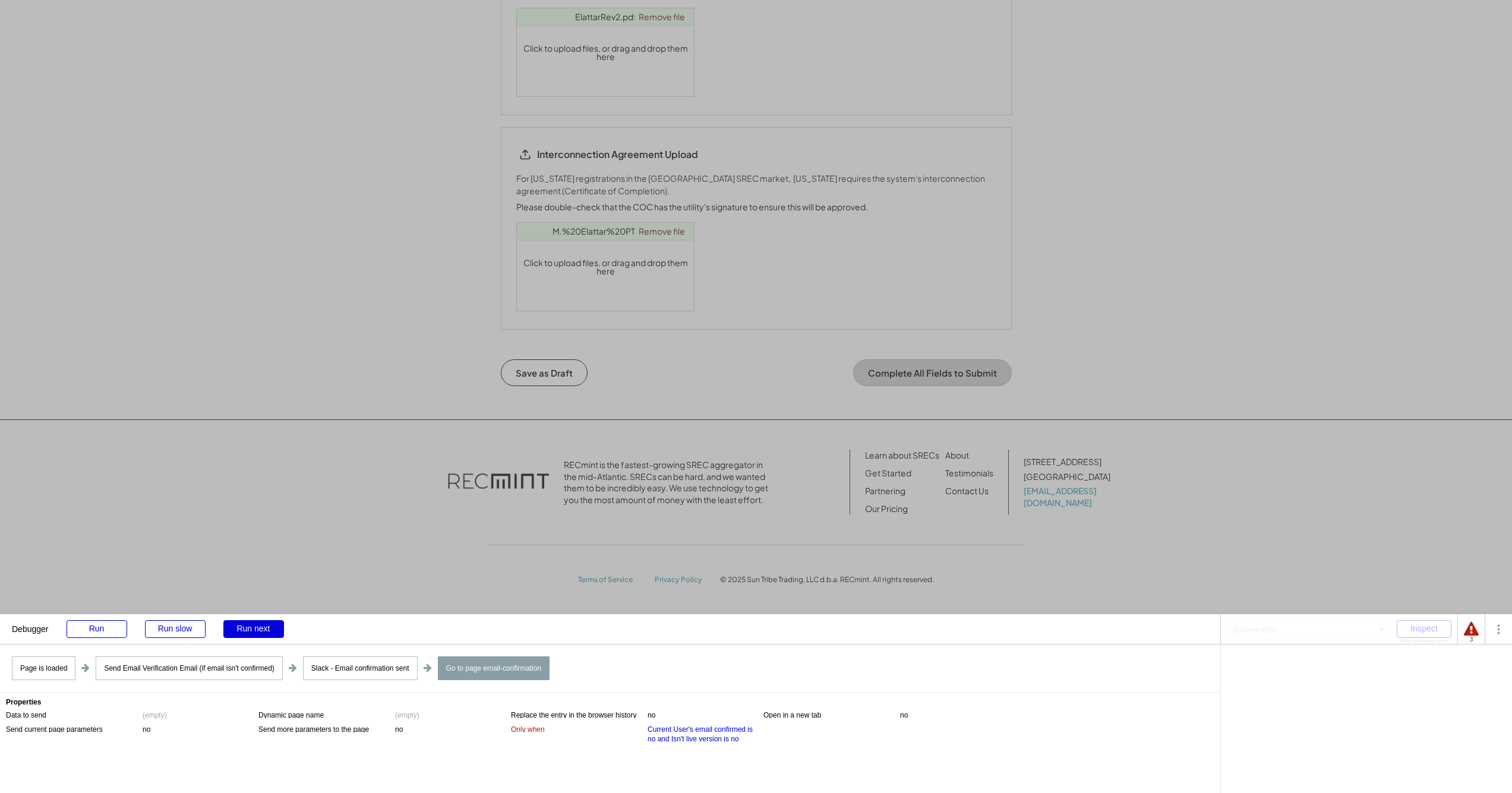
click at [260, 630] on div "Run next" at bounding box center [254, 628] width 61 height 18
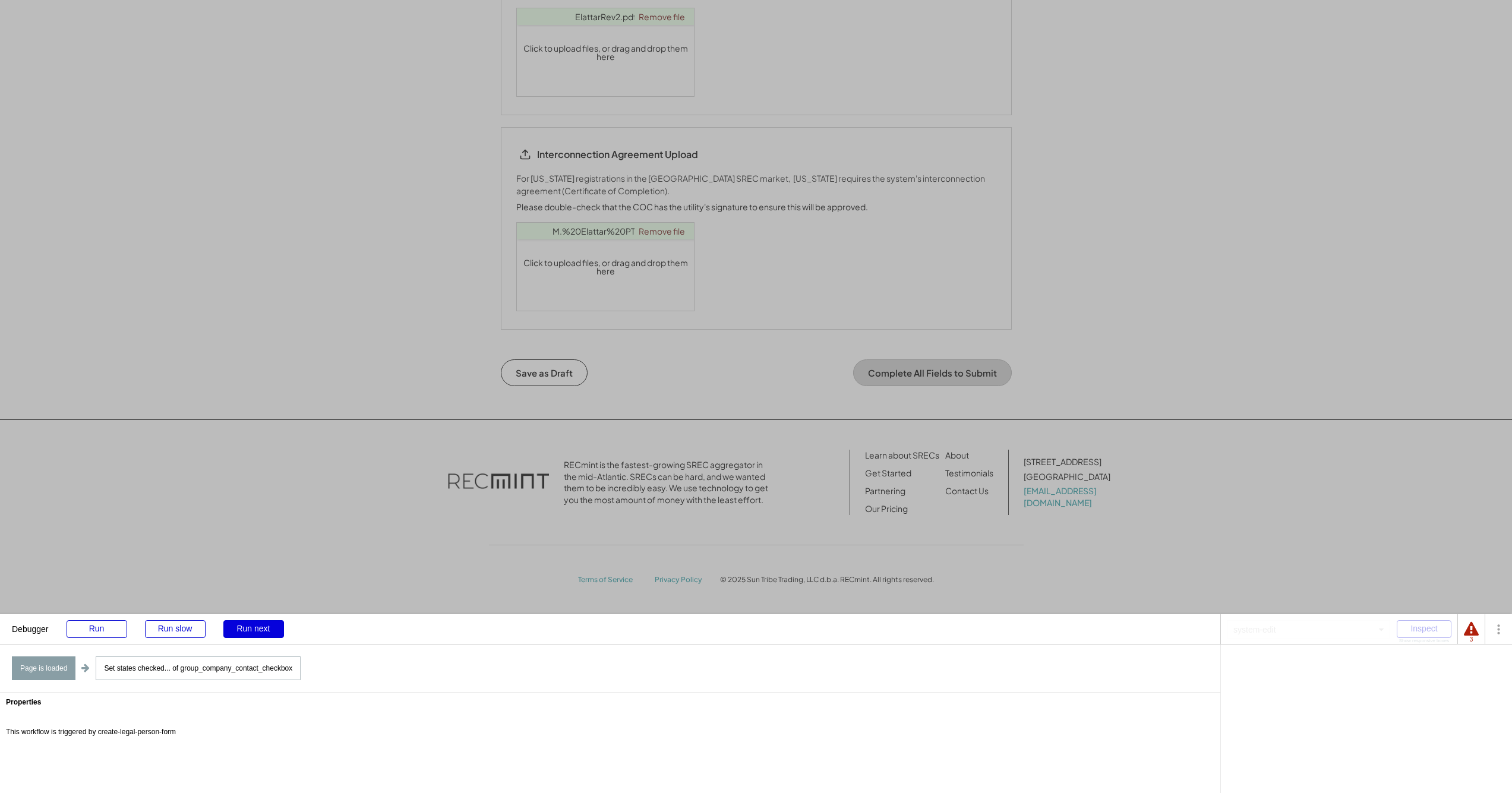
click at [260, 630] on div "Run next" at bounding box center [254, 628] width 61 height 18
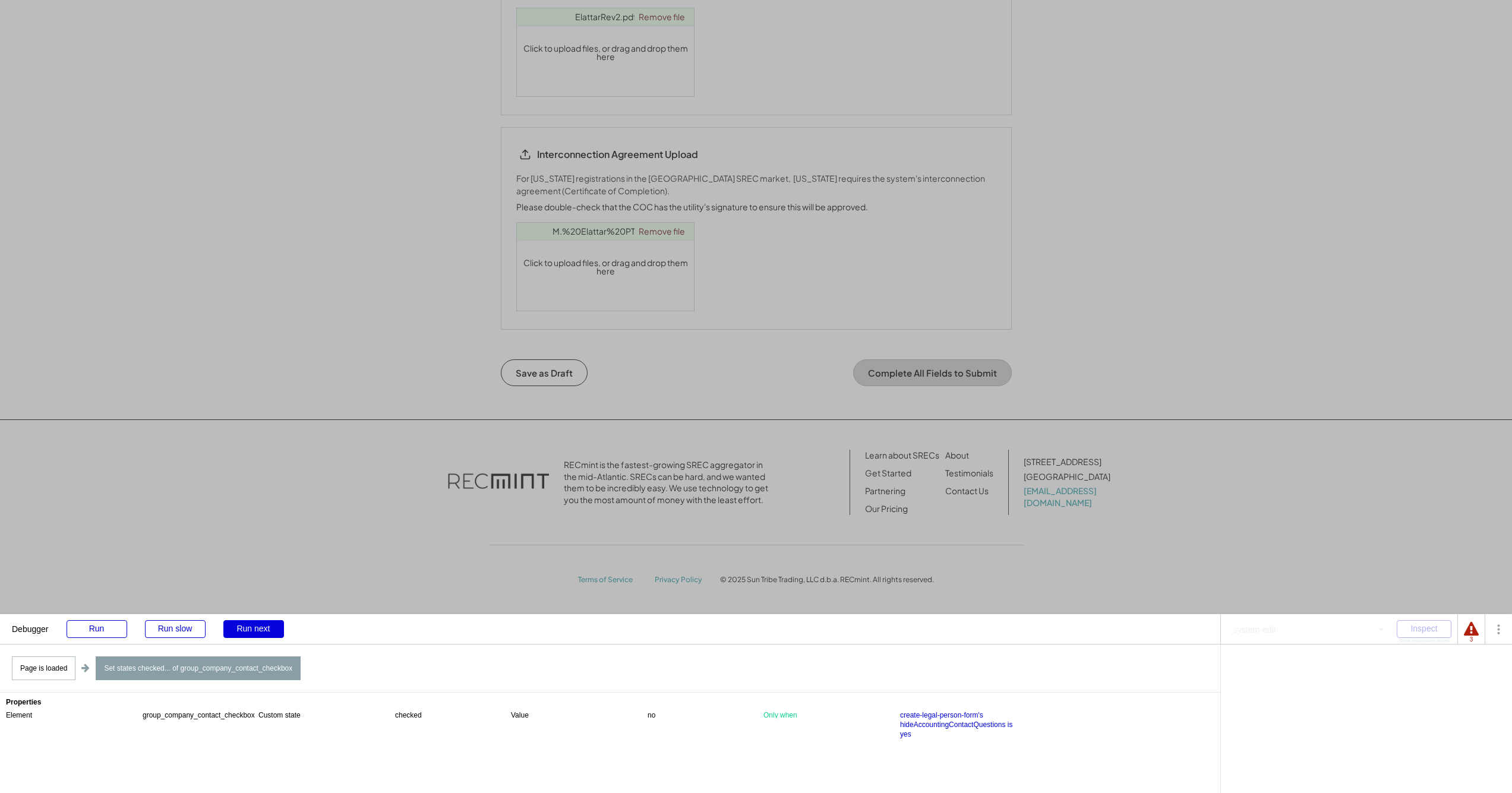
click at [260, 630] on div "Run next" at bounding box center [254, 628] width 61 height 18
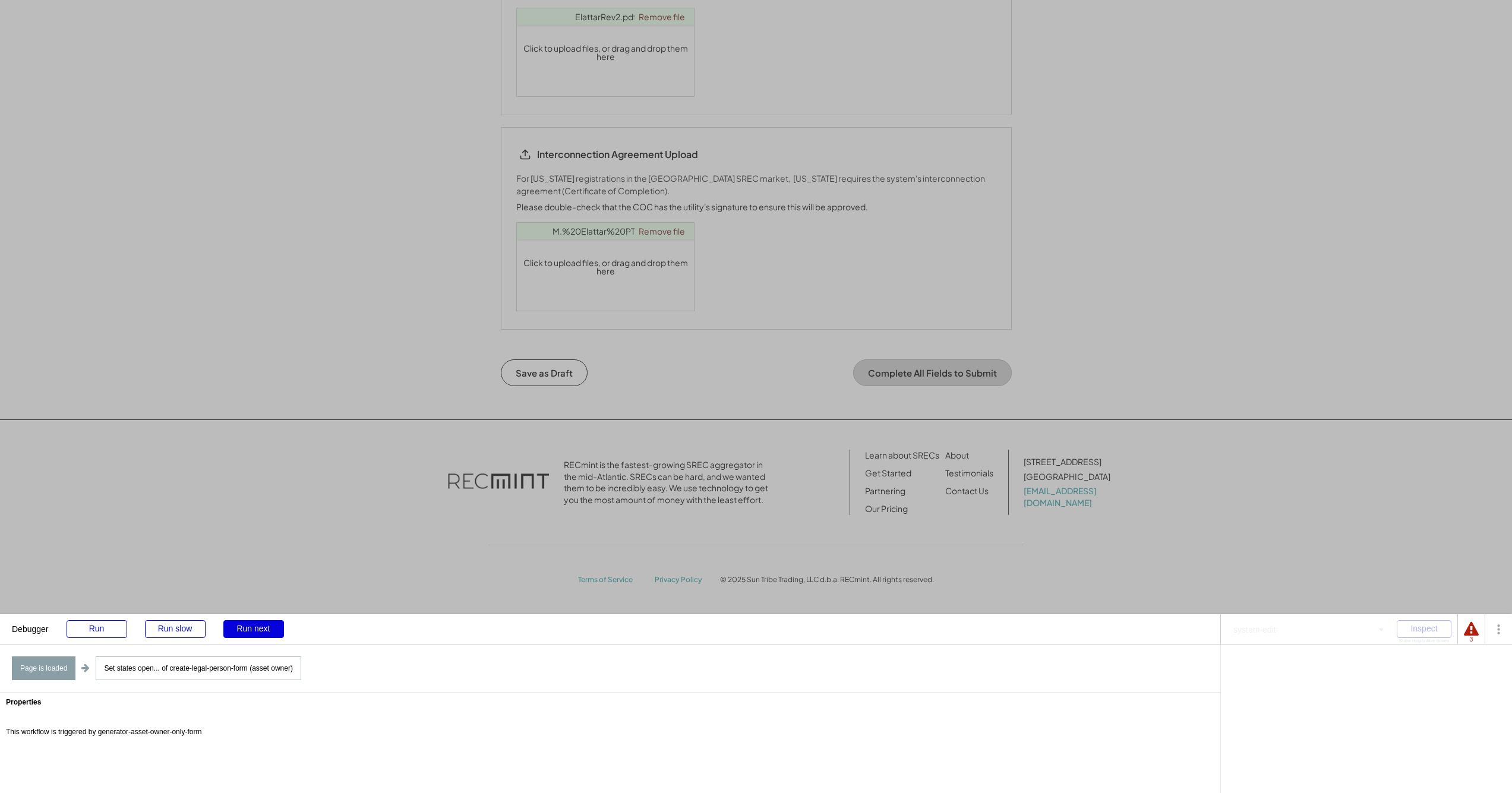
click at [260, 630] on div "Run next" at bounding box center [254, 628] width 61 height 18
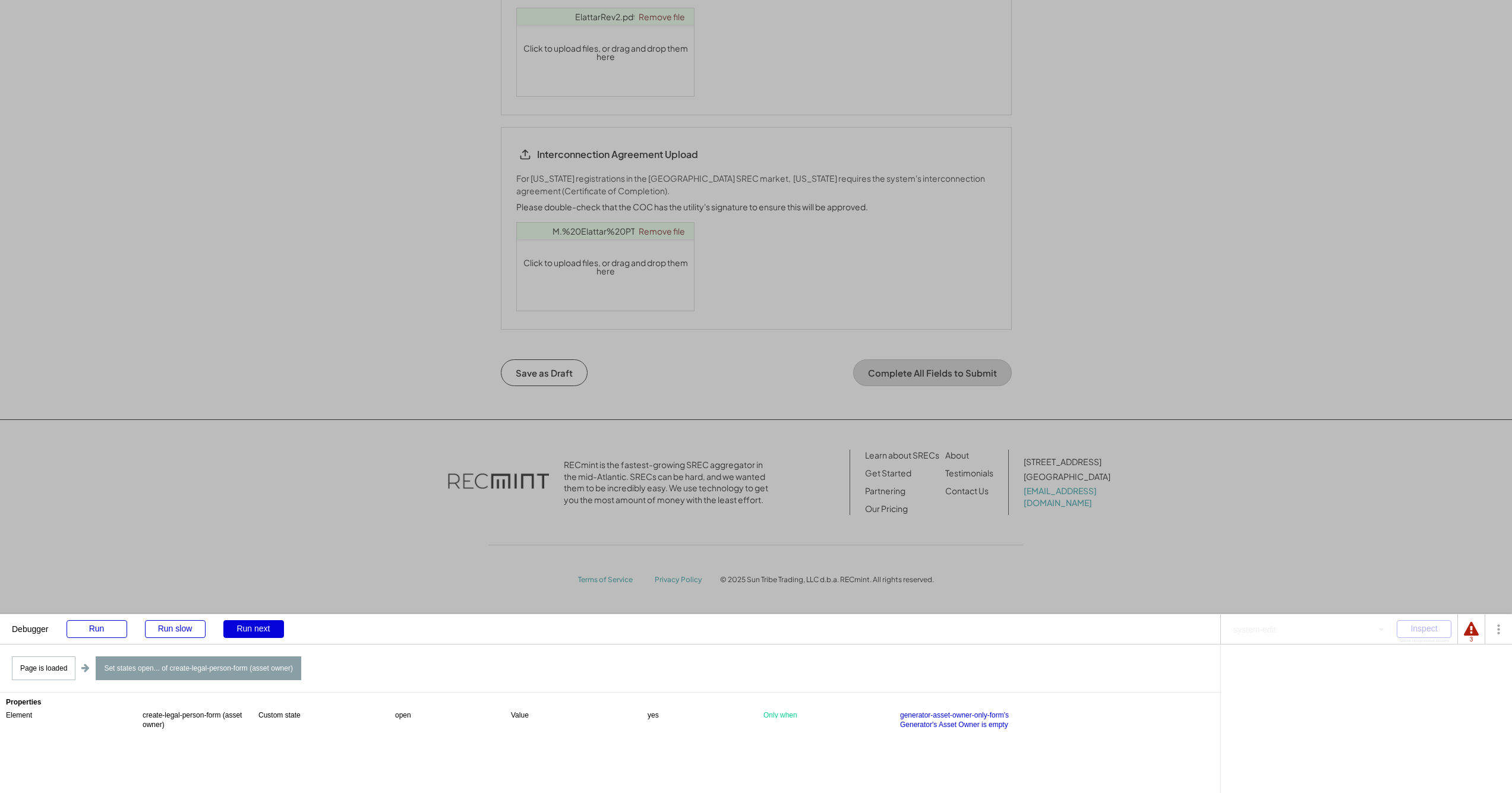
click at [260, 630] on div "Run next" at bounding box center [254, 628] width 61 height 18
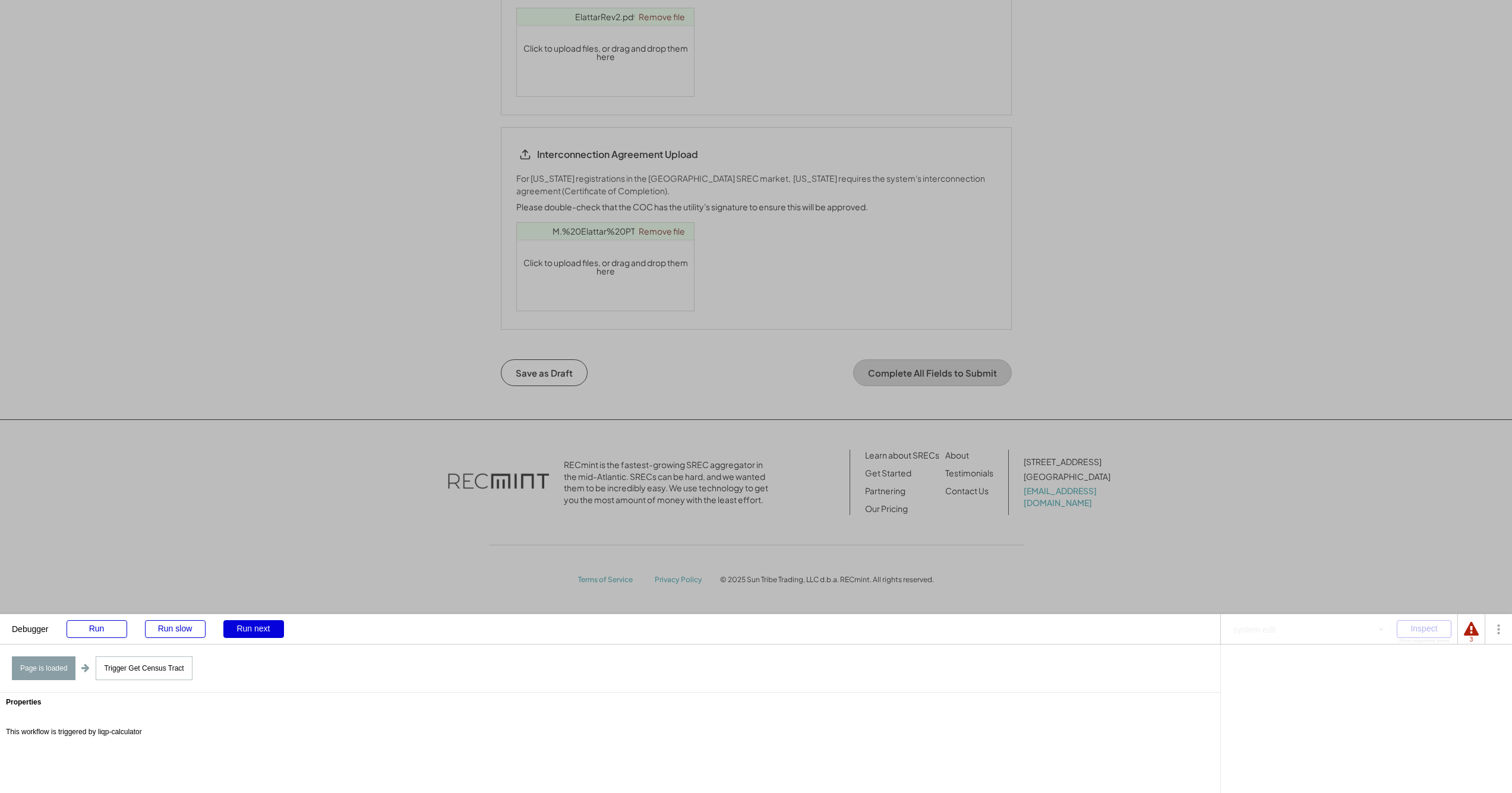
click at [260, 630] on div "Run next" at bounding box center [254, 628] width 61 height 18
click at [260, 631] on div "Run next" at bounding box center [254, 628] width 61 height 18
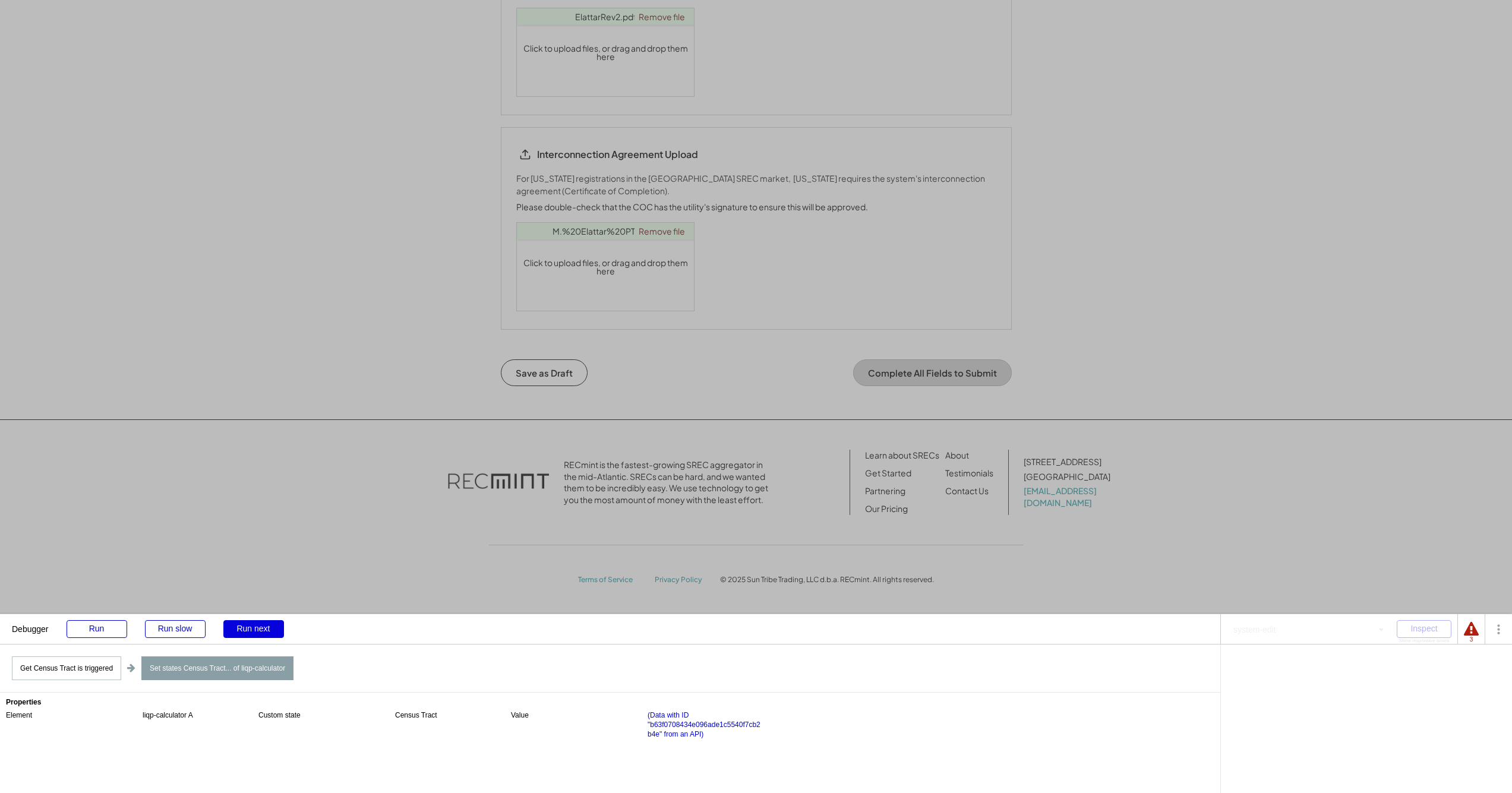
click at [249, 625] on div "Run next" at bounding box center [254, 628] width 61 height 18
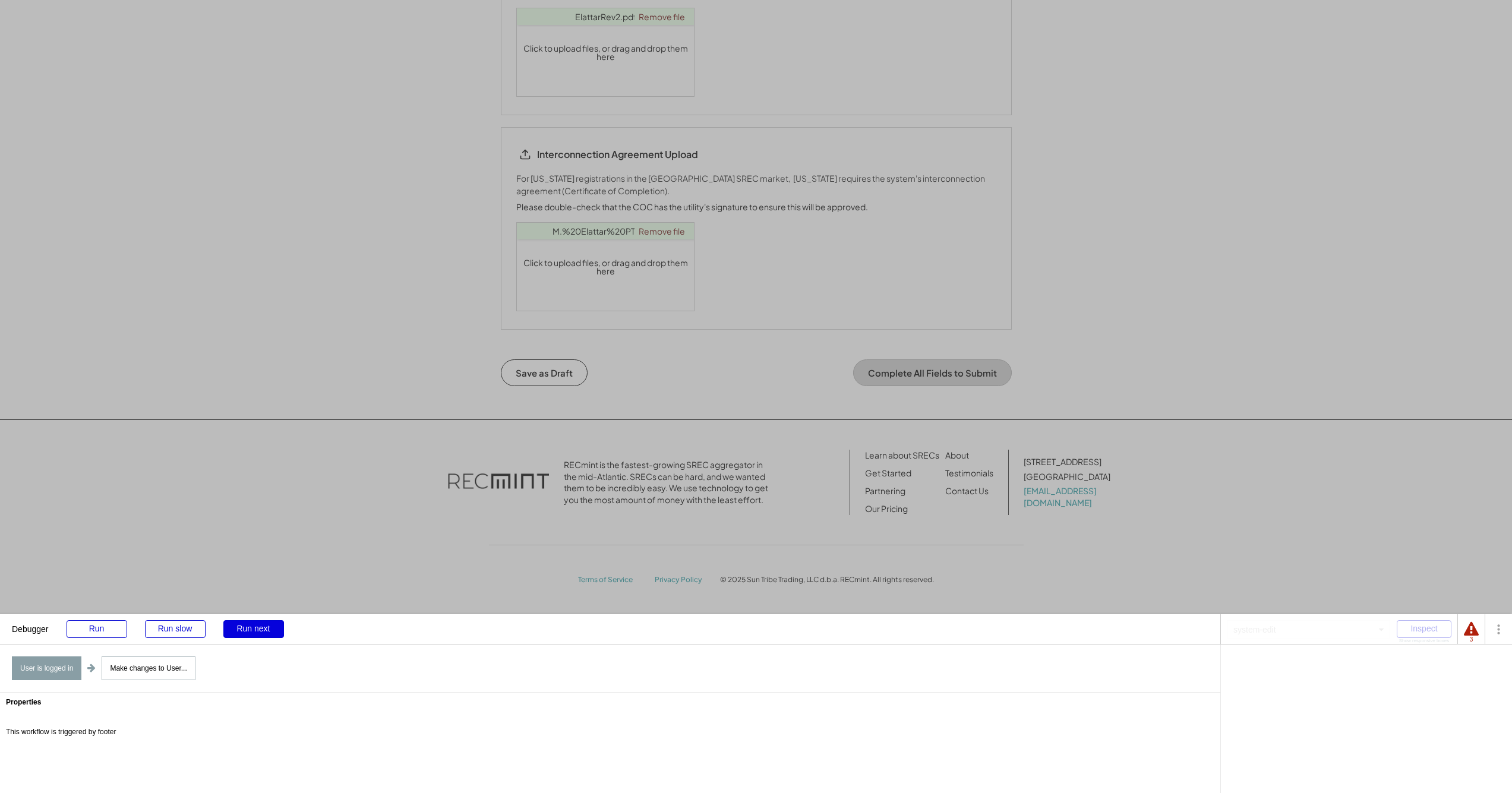
click at [249, 625] on div "Run next" at bounding box center [254, 628] width 61 height 18
click at [249, 626] on div "Run next" at bounding box center [254, 628] width 61 height 18
click at [248, 626] on div "Run next" at bounding box center [254, 628] width 61 height 18
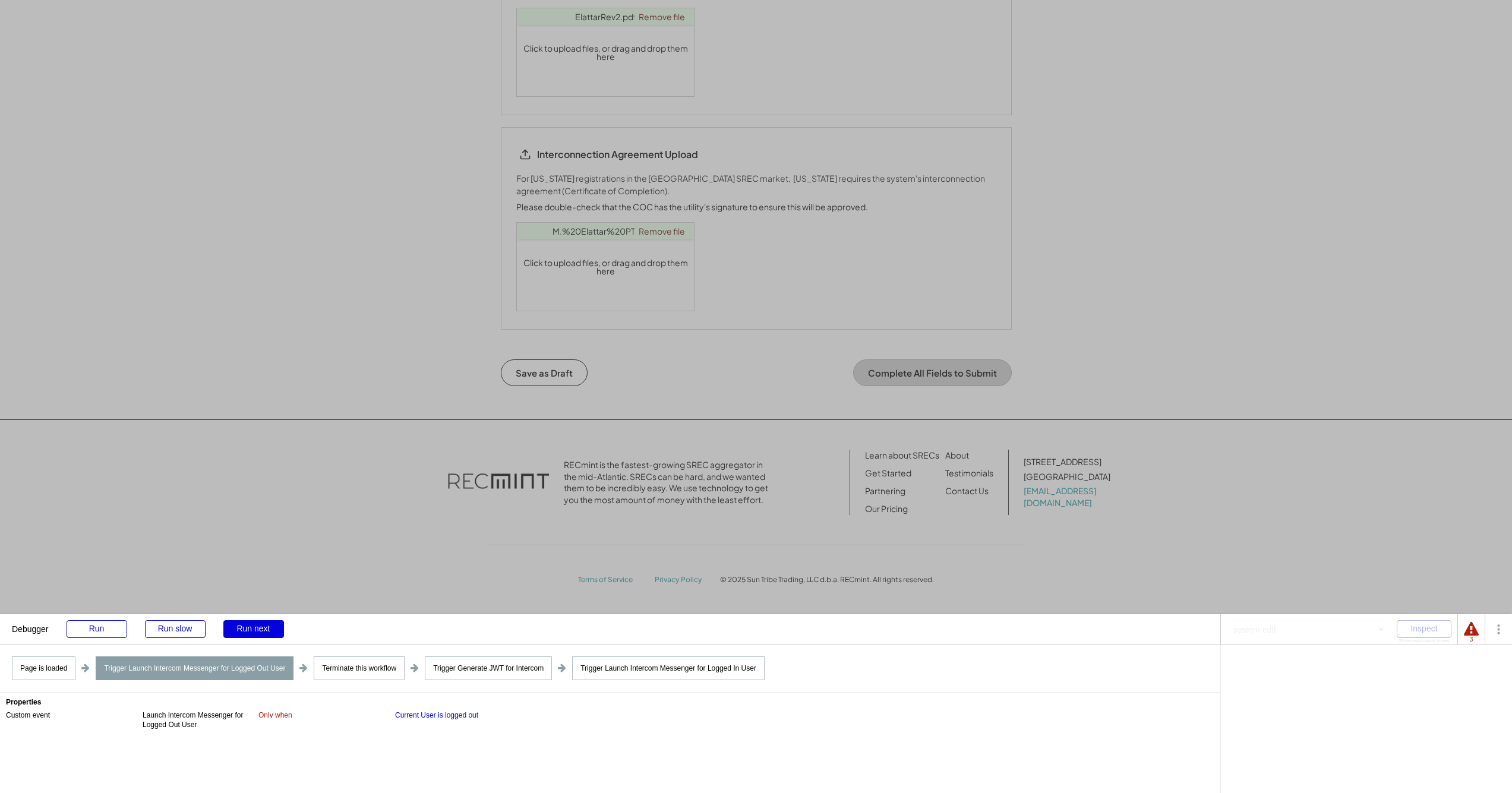
click at [248, 626] on div "Run next" at bounding box center [254, 628] width 61 height 18
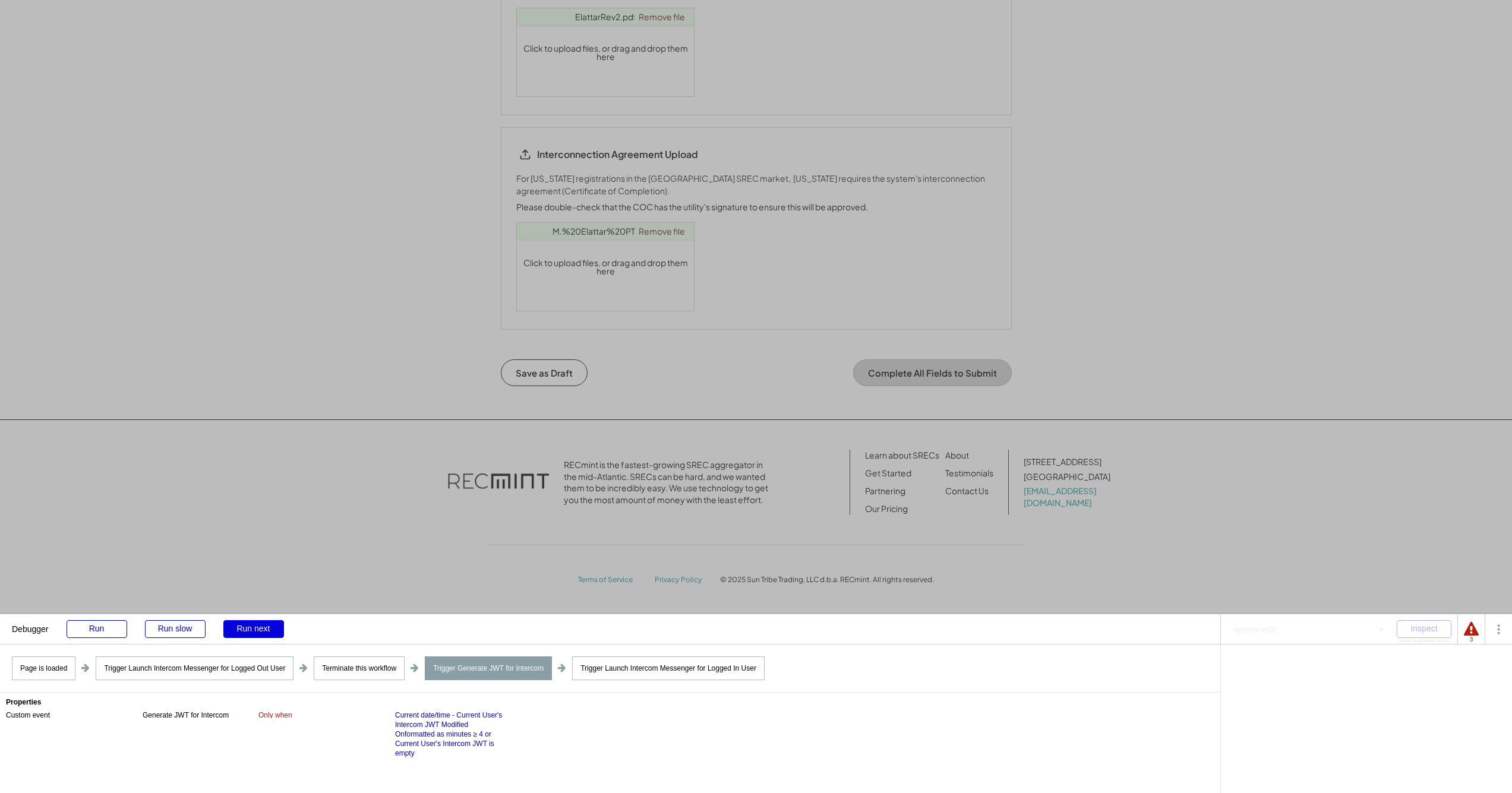
click at [248, 626] on div "Run next" at bounding box center [254, 628] width 61 height 18
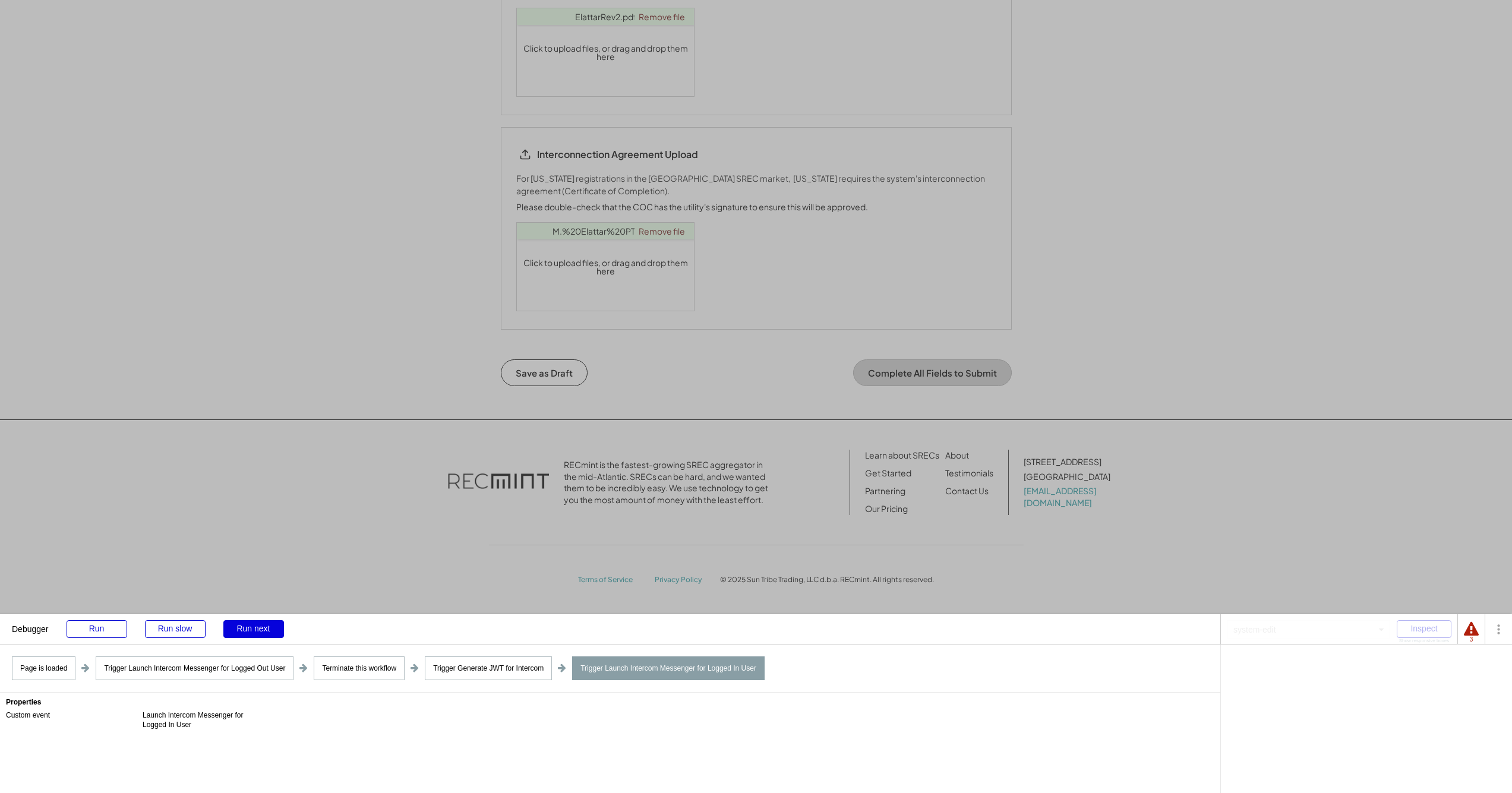
click at [248, 626] on div "Run next" at bounding box center [254, 628] width 61 height 18
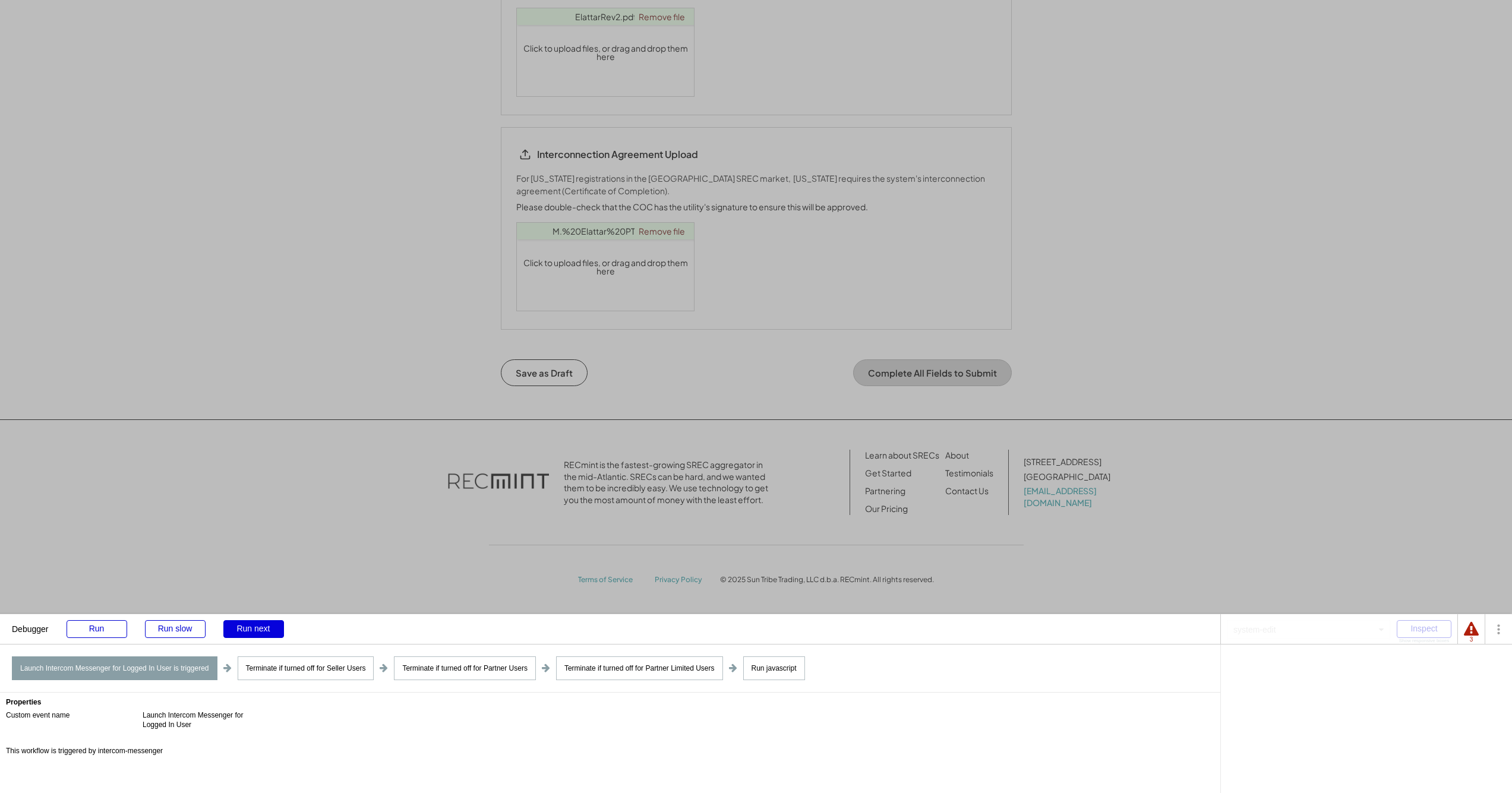
click at [248, 626] on div "Run next" at bounding box center [254, 628] width 61 height 18
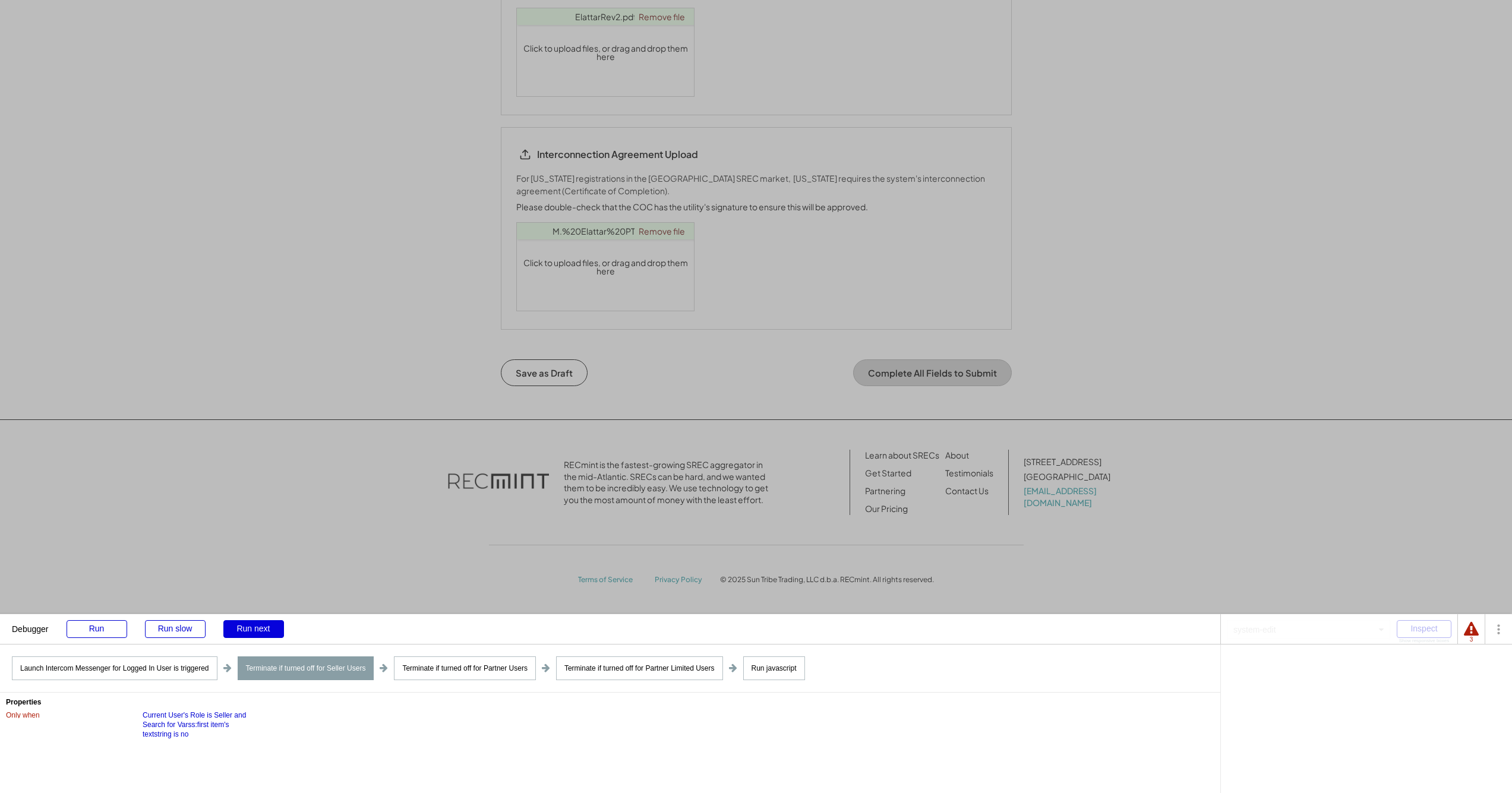
click at [248, 626] on div "Run next" at bounding box center [254, 628] width 61 height 18
click at [248, 628] on div "Run next" at bounding box center [254, 628] width 61 height 18
click at [248, 628] on div "Run next" at bounding box center [254, 628] width 61 height 18
click at [248, 627] on div "Run next" at bounding box center [254, 628] width 61 height 18
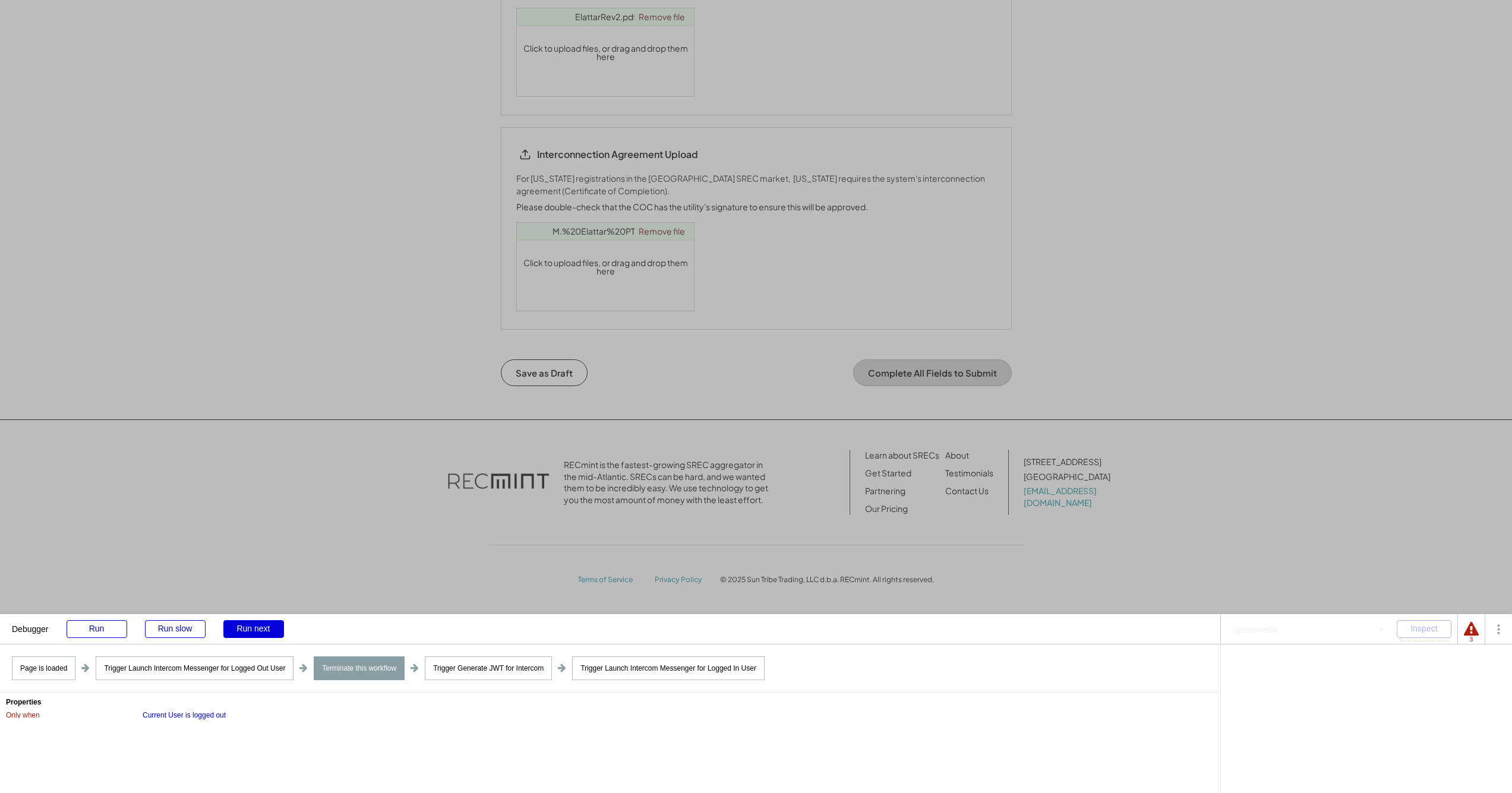
click at [248, 627] on div "Run next" at bounding box center [254, 628] width 61 height 18
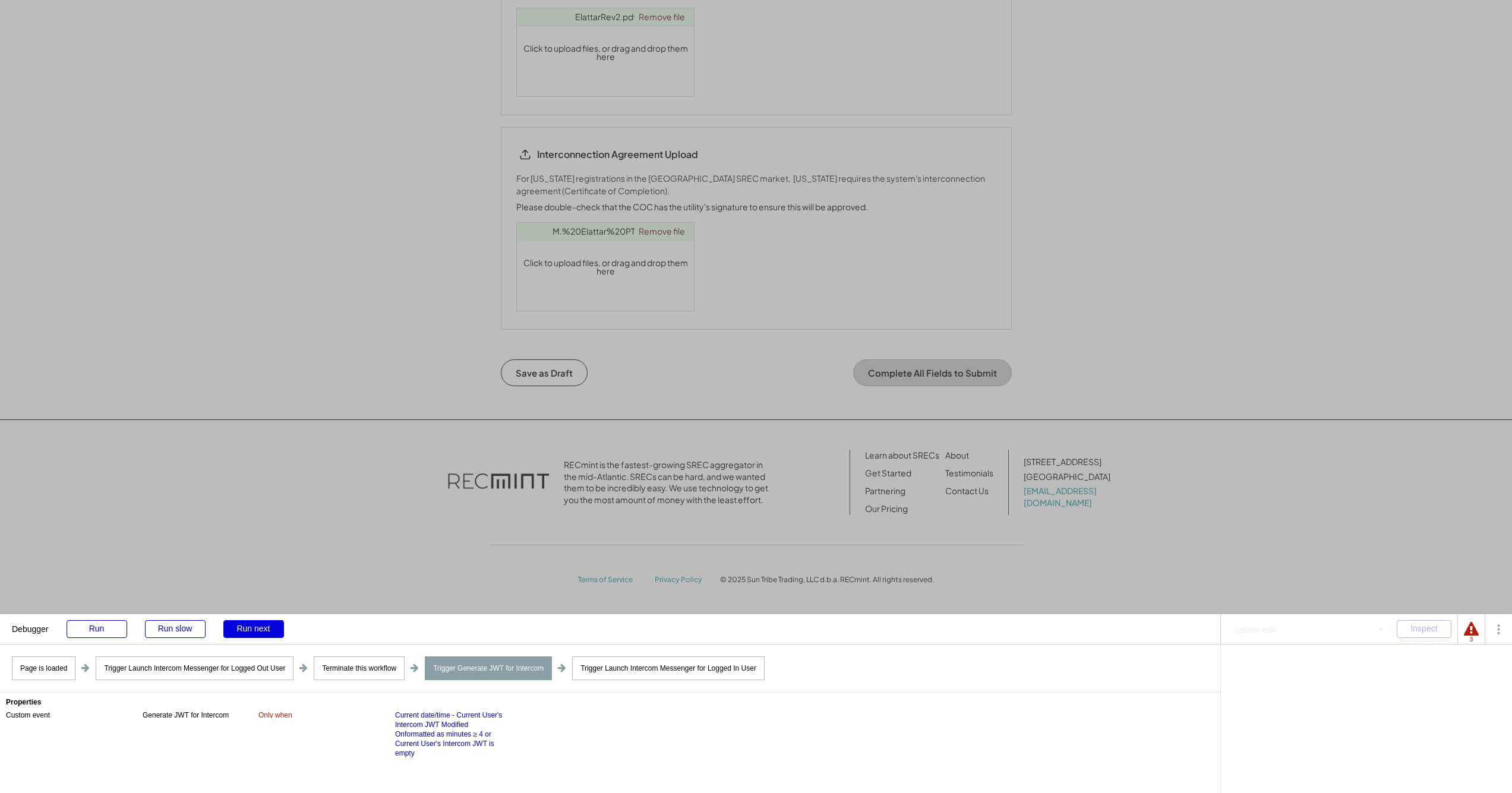
click at [248, 627] on div "Run next" at bounding box center [254, 628] width 61 height 18
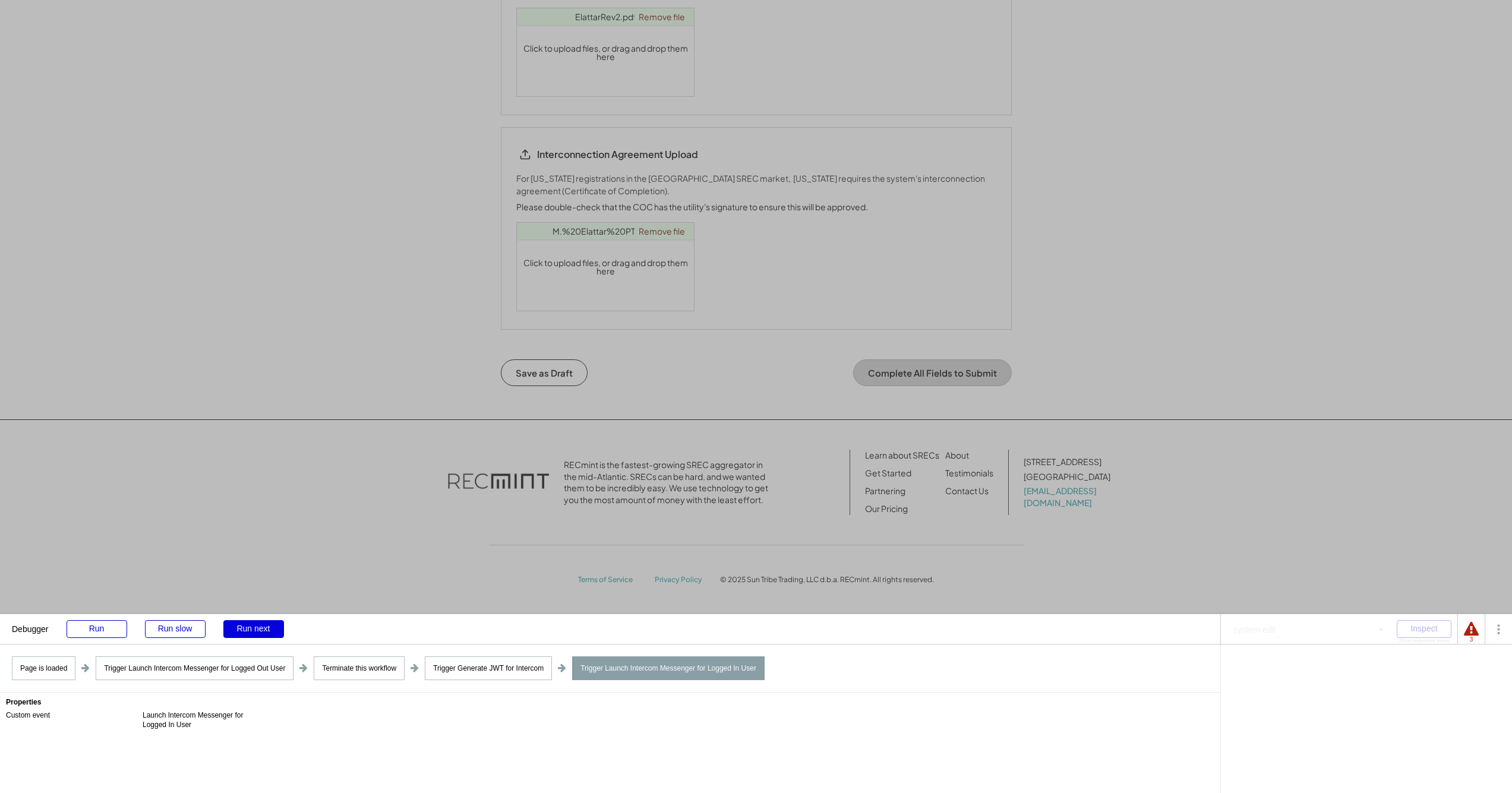
click at [248, 627] on div "Run next" at bounding box center [254, 628] width 61 height 18
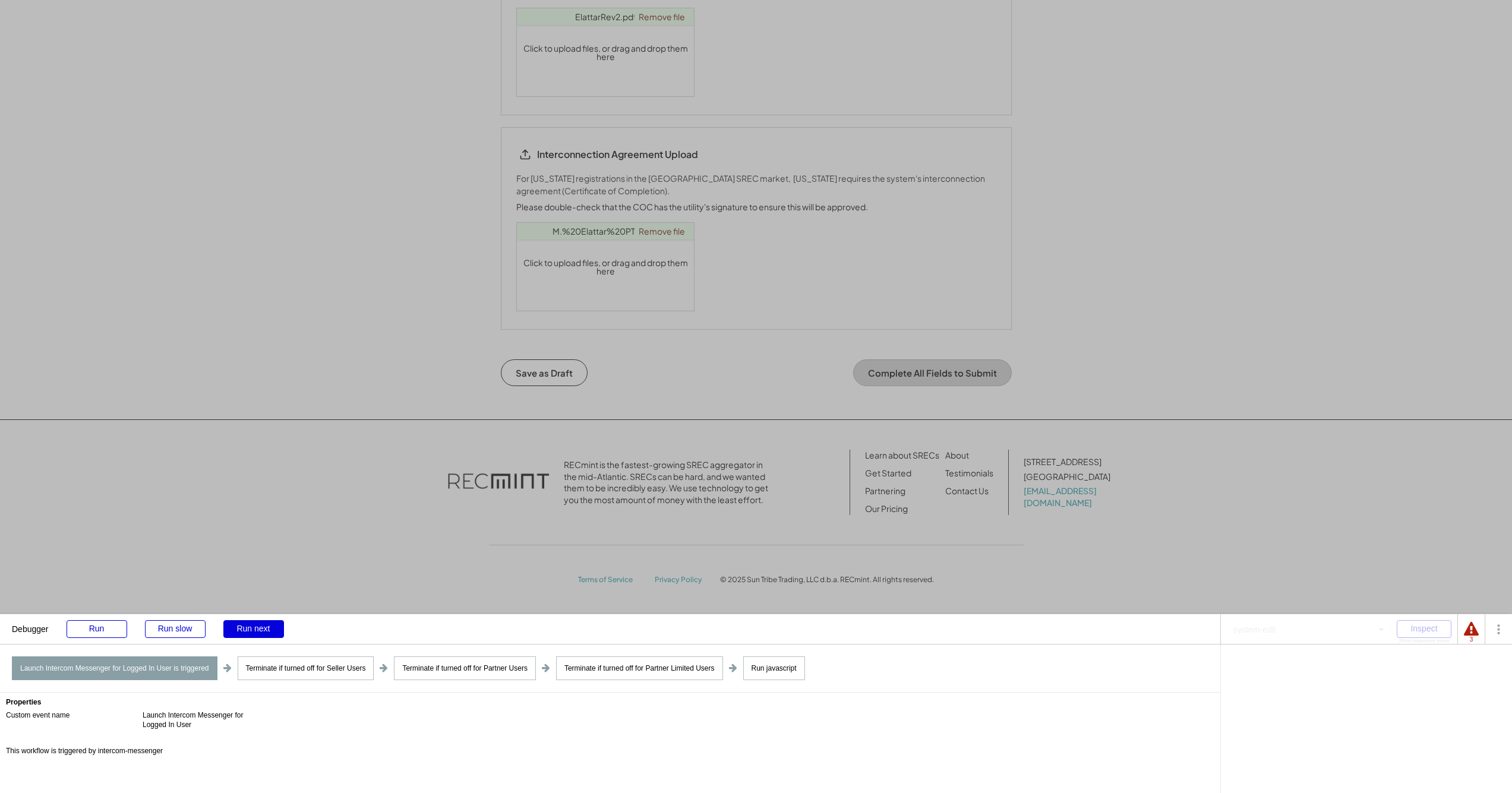
click at [248, 627] on div "Run next" at bounding box center [254, 628] width 61 height 18
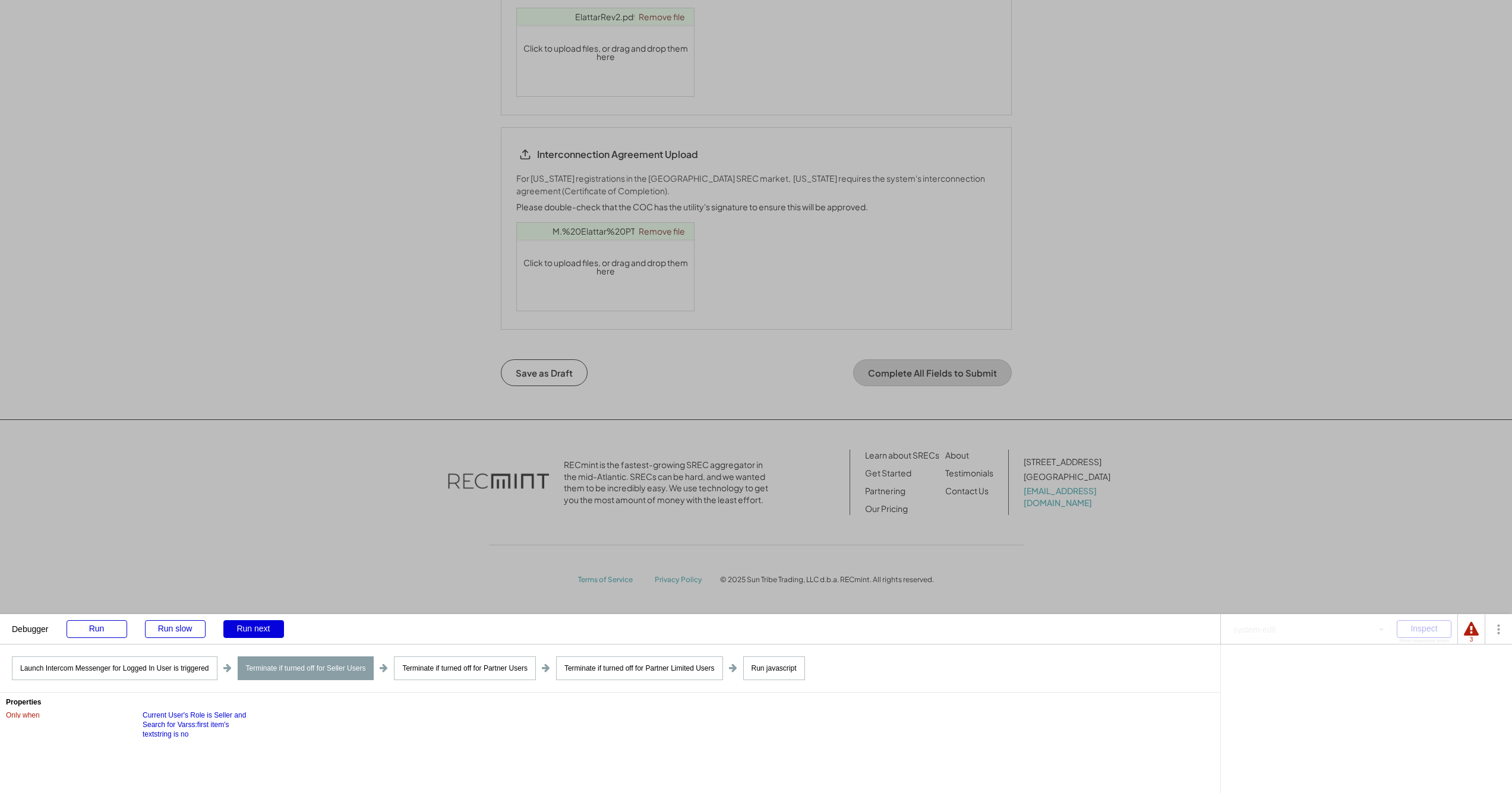
click at [248, 627] on div "Run next" at bounding box center [254, 628] width 61 height 18
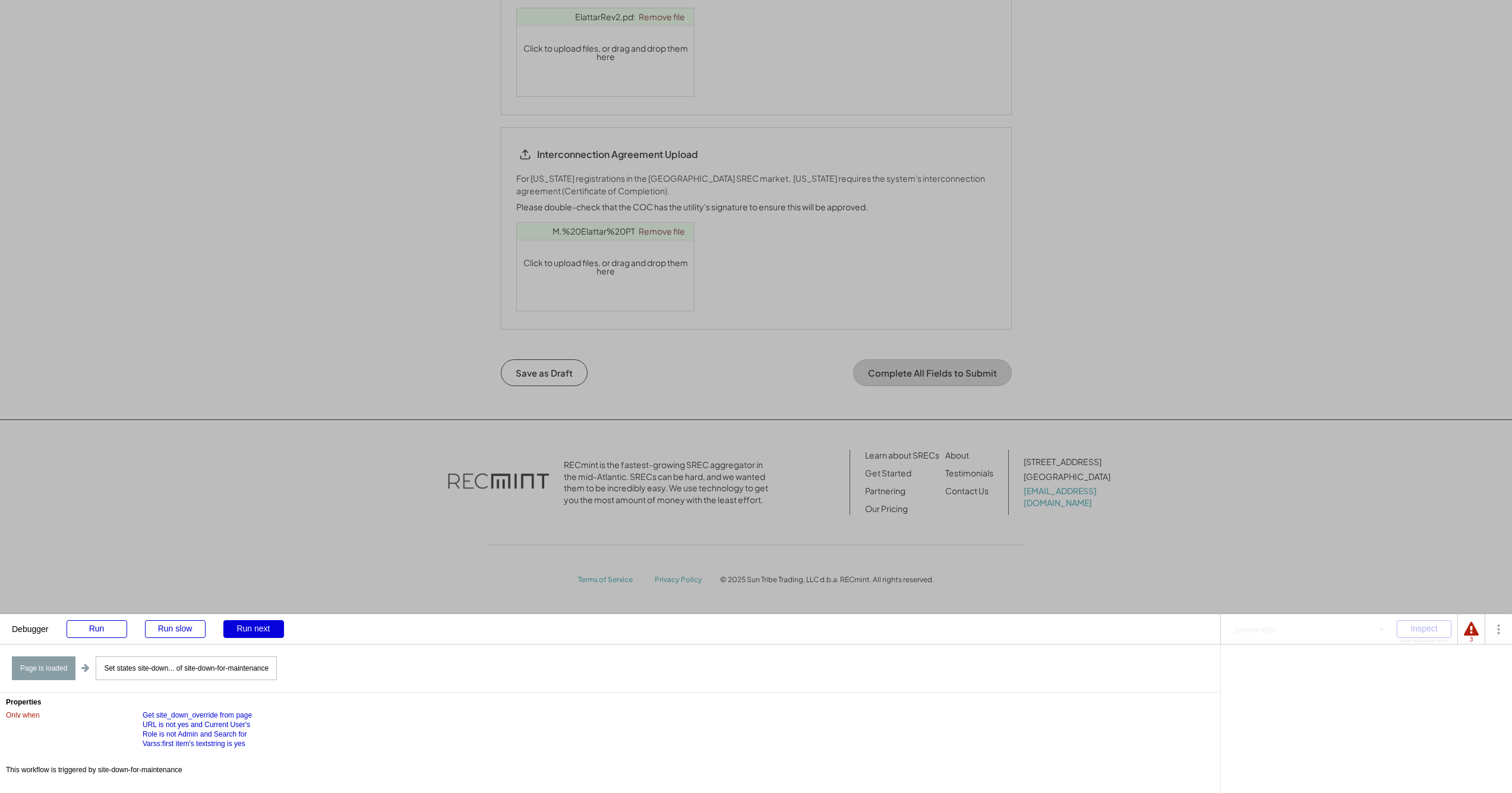
click at [248, 627] on div "Run next" at bounding box center [254, 628] width 61 height 18
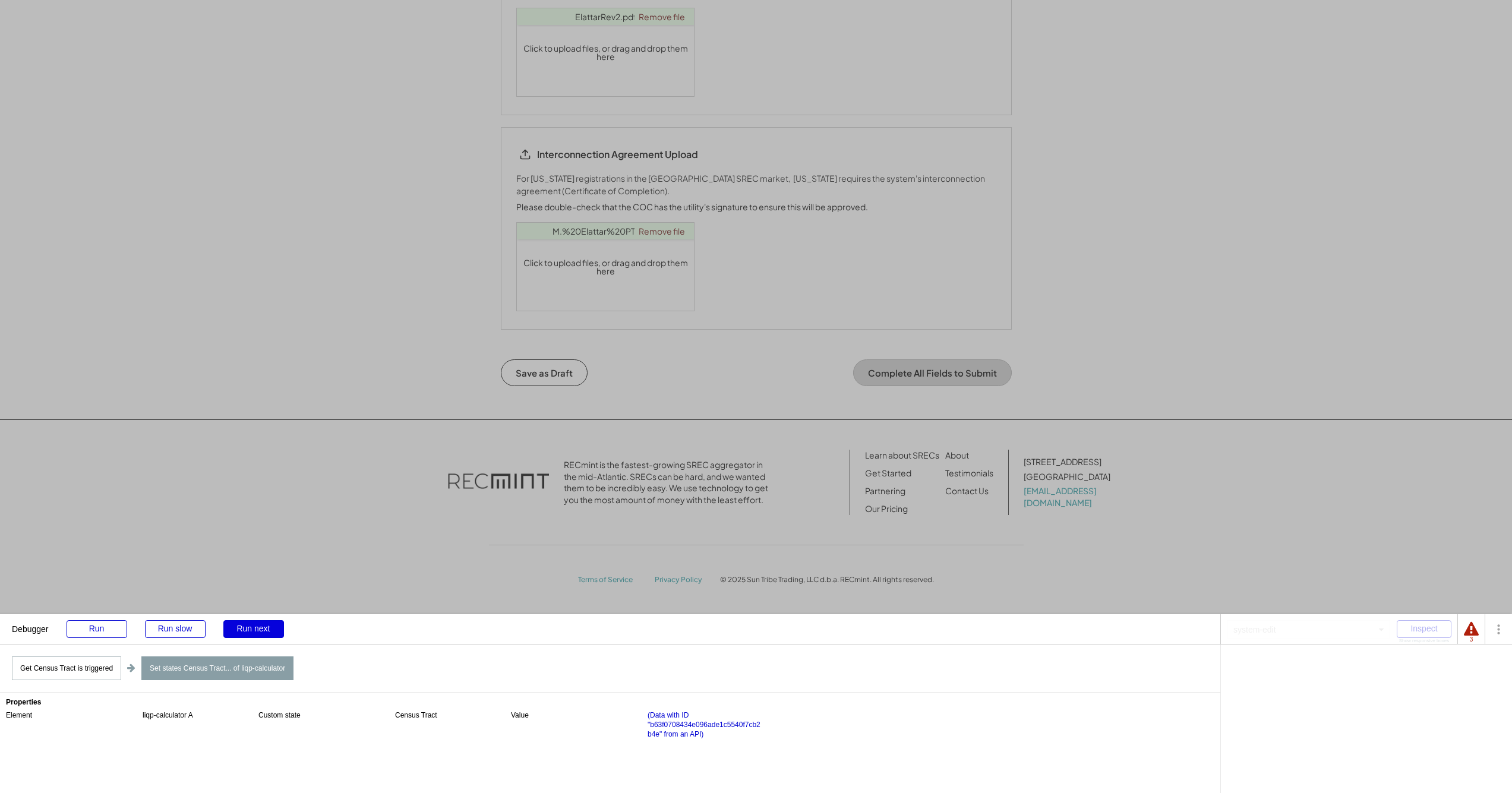
click at [248, 628] on div "Run next" at bounding box center [254, 628] width 61 height 18
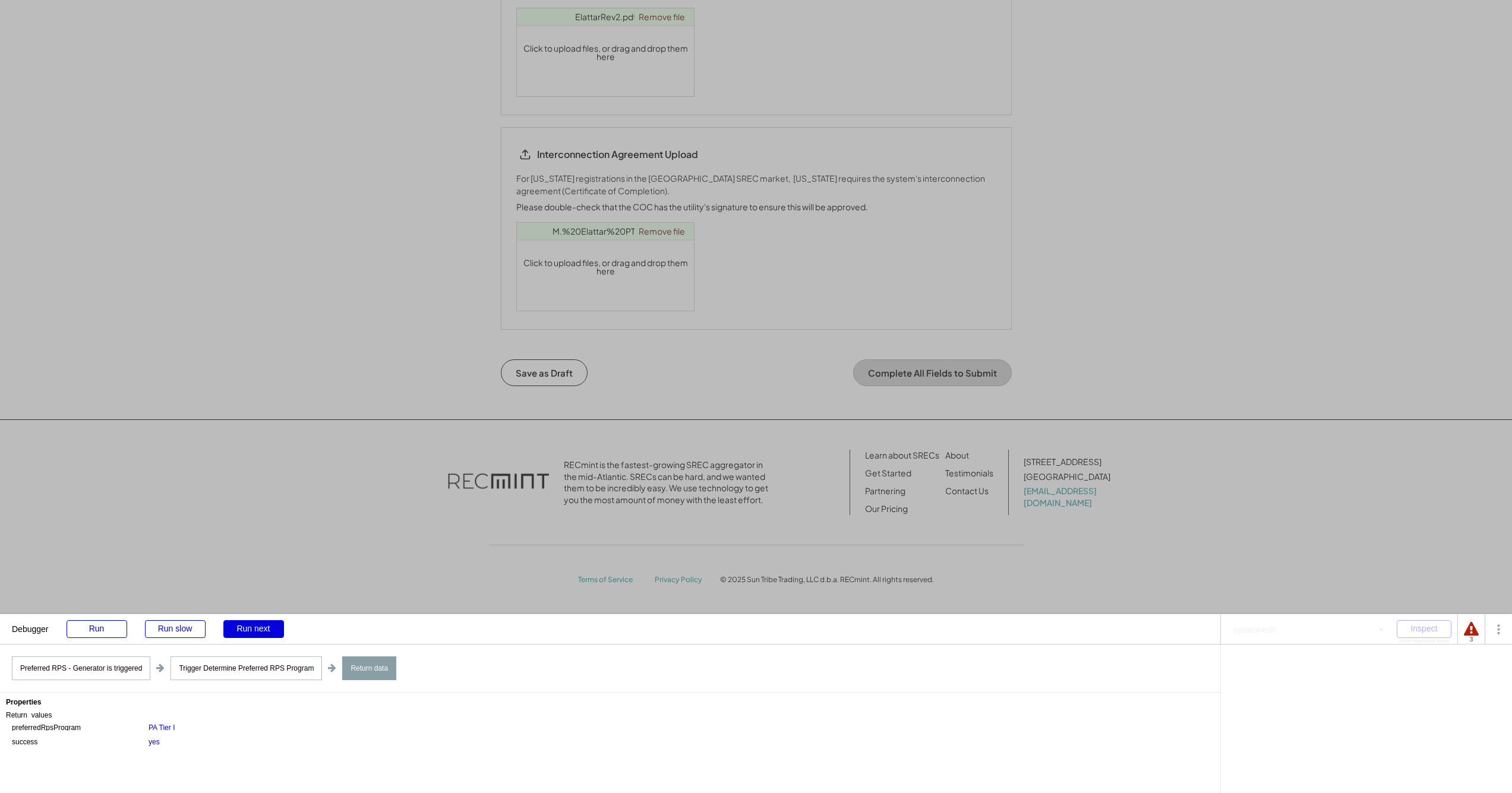
click at [253, 628] on div "Run next" at bounding box center [254, 628] width 61 height 18
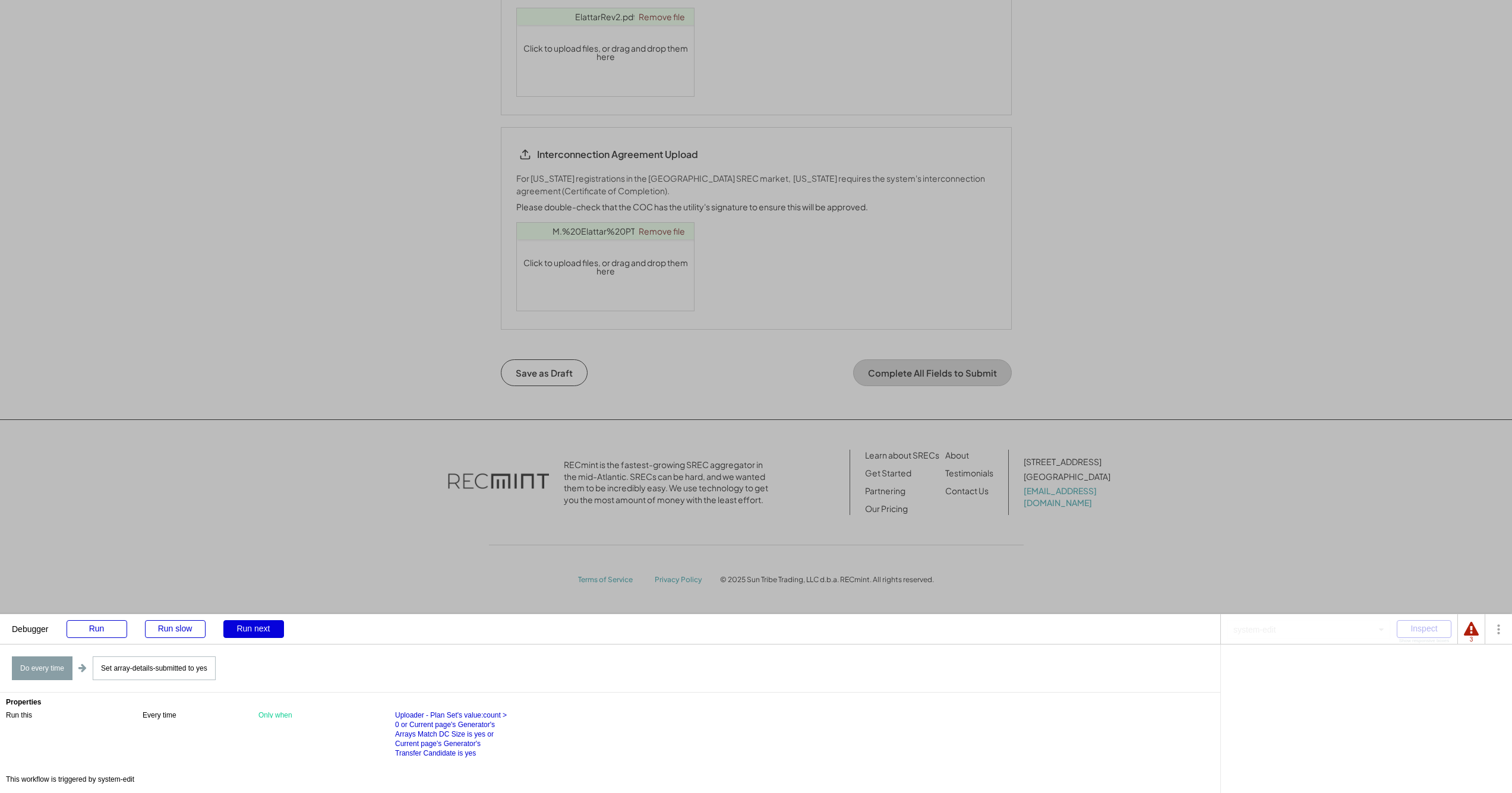
click at [255, 627] on div "Run next" at bounding box center [254, 628] width 61 height 18
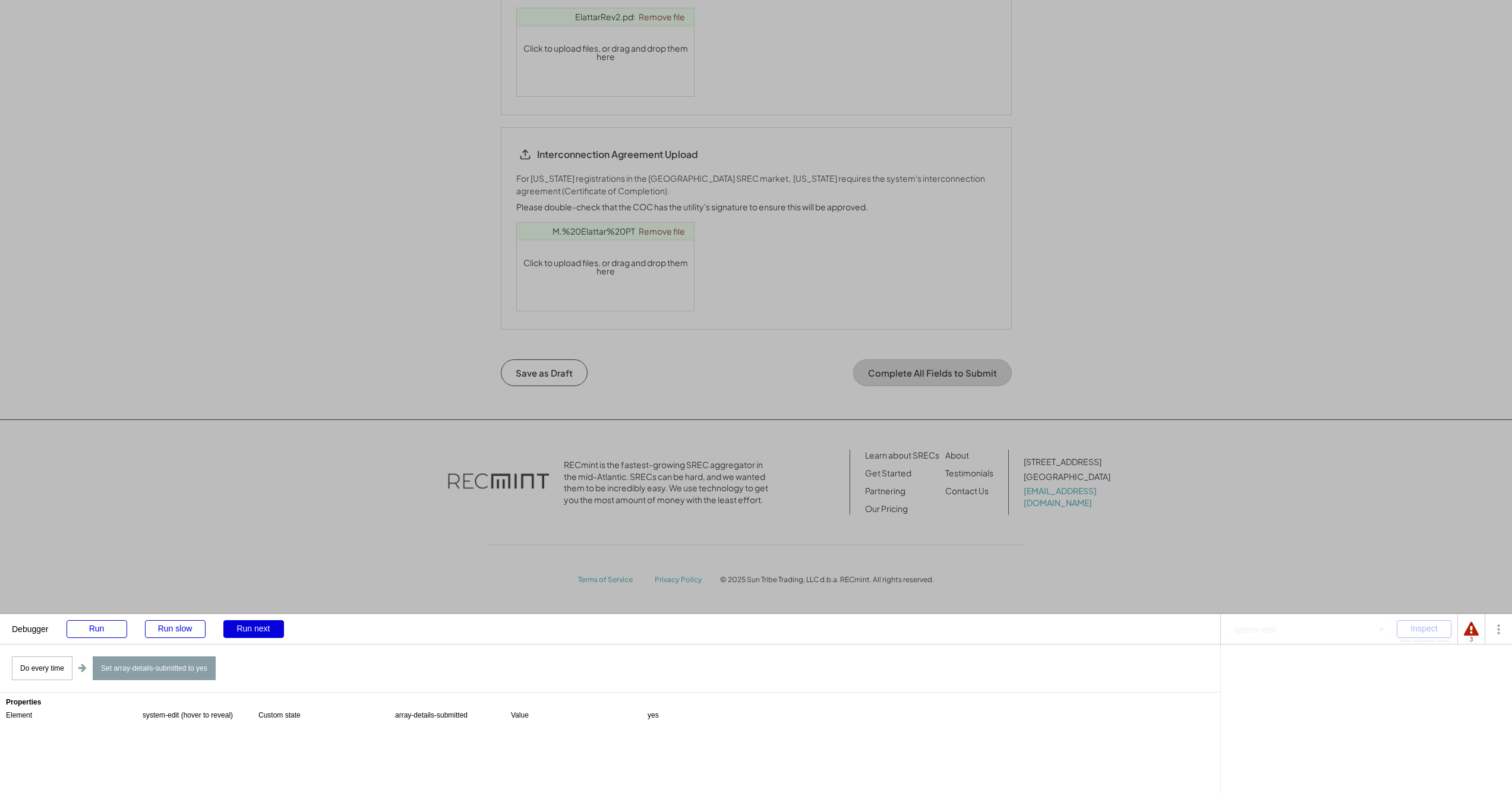
click at [256, 630] on div "Run next" at bounding box center [254, 628] width 61 height 18
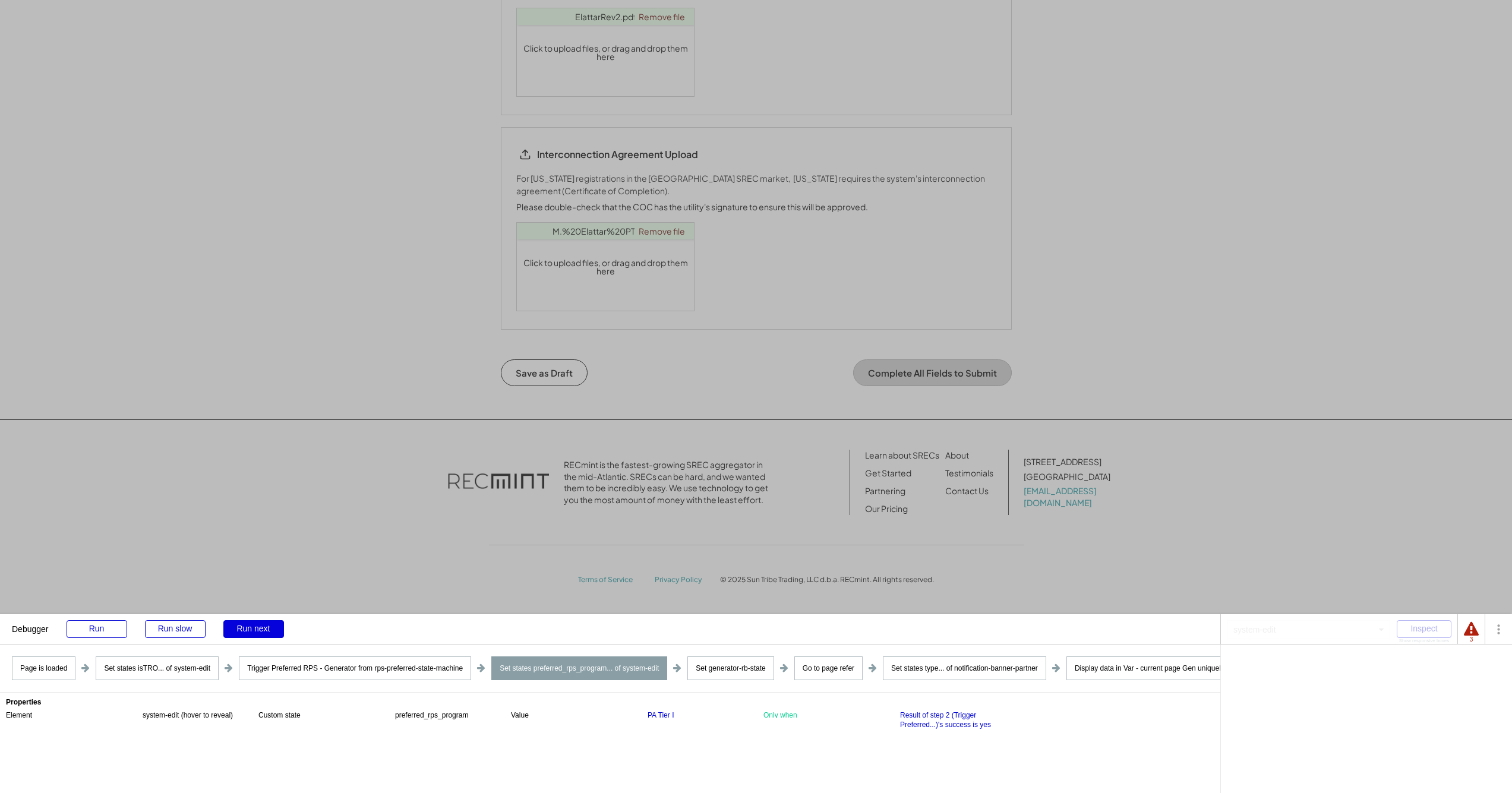
click at [257, 629] on div "Run next" at bounding box center [254, 628] width 61 height 18
click at [259, 628] on div "Run next" at bounding box center [254, 628] width 61 height 18
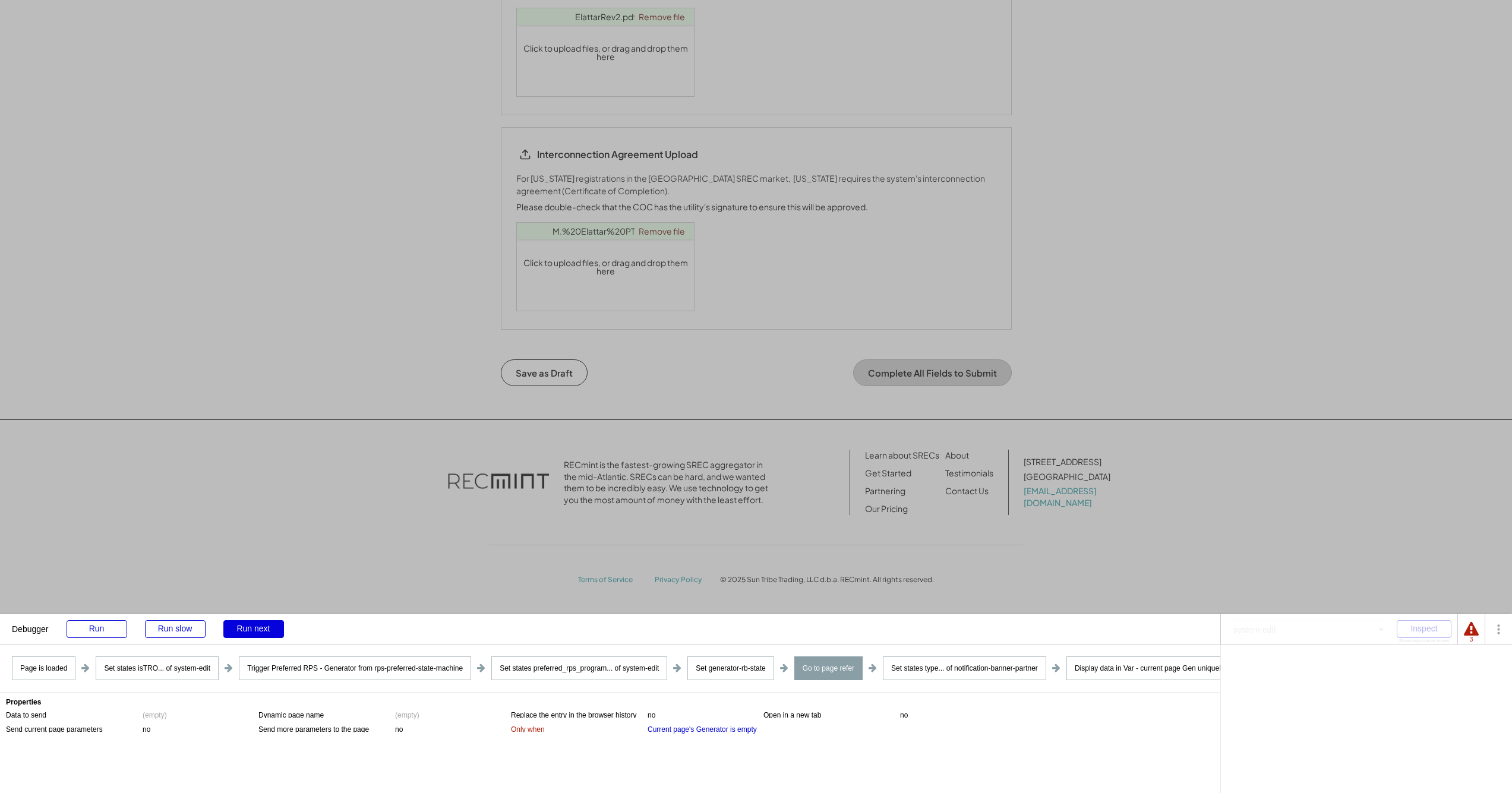
click at [259, 628] on div "Run next" at bounding box center [254, 628] width 61 height 18
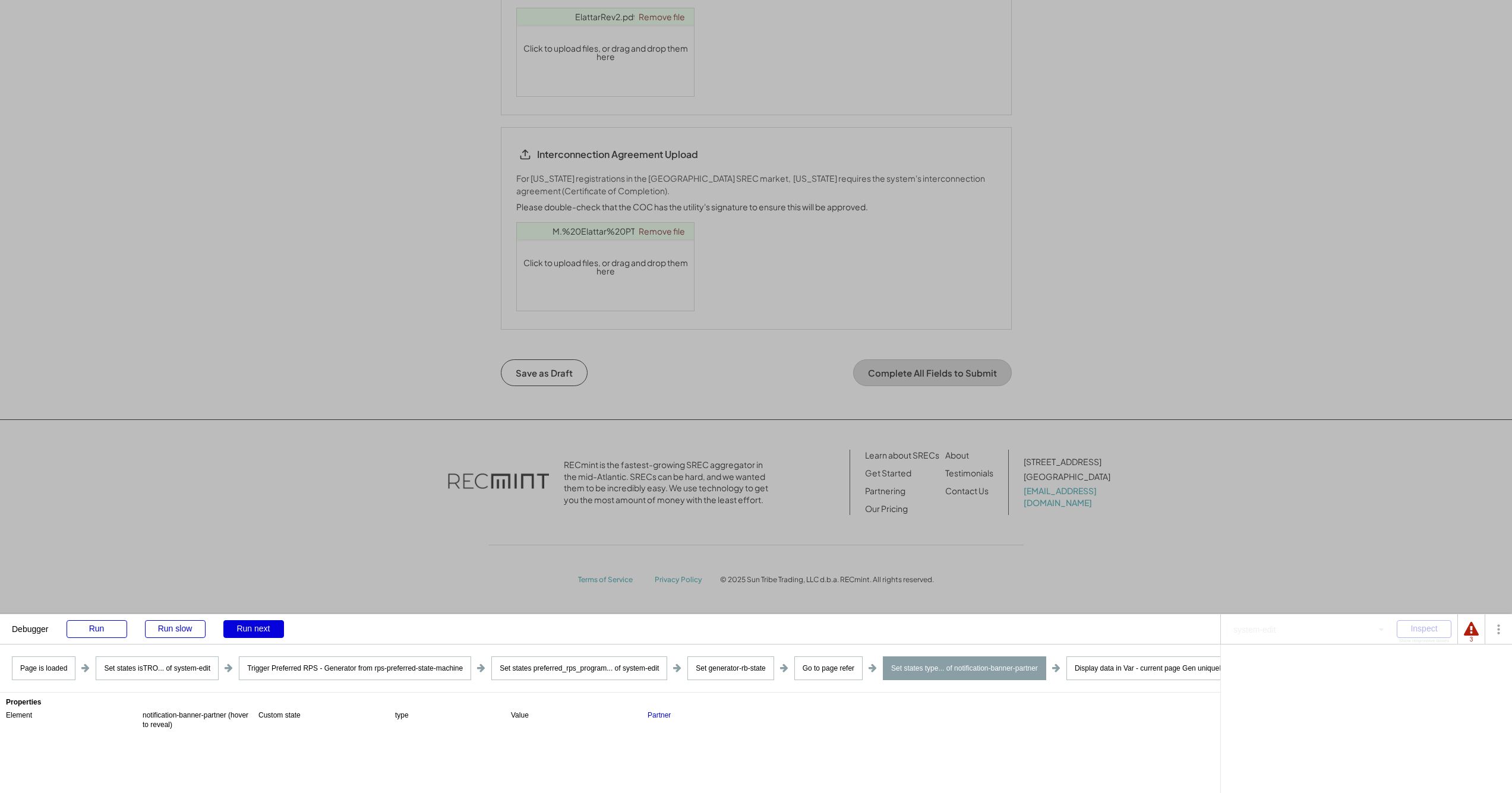
click at [259, 628] on div "Run next" at bounding box center [254, 628] width 61 height 18
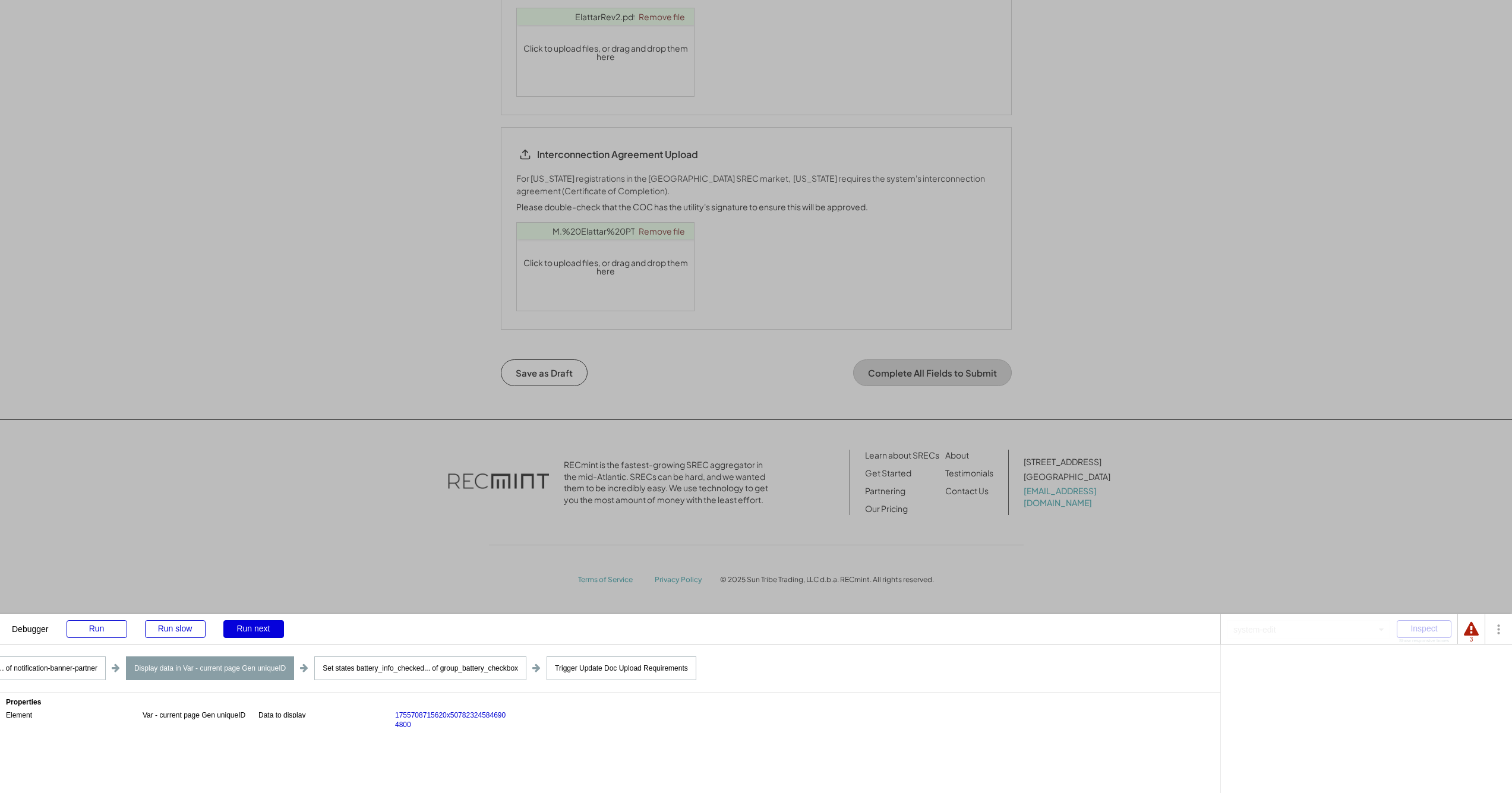
click at [259, 628] on div "Run next" at bounding box center [254, 628] width 61 height 18
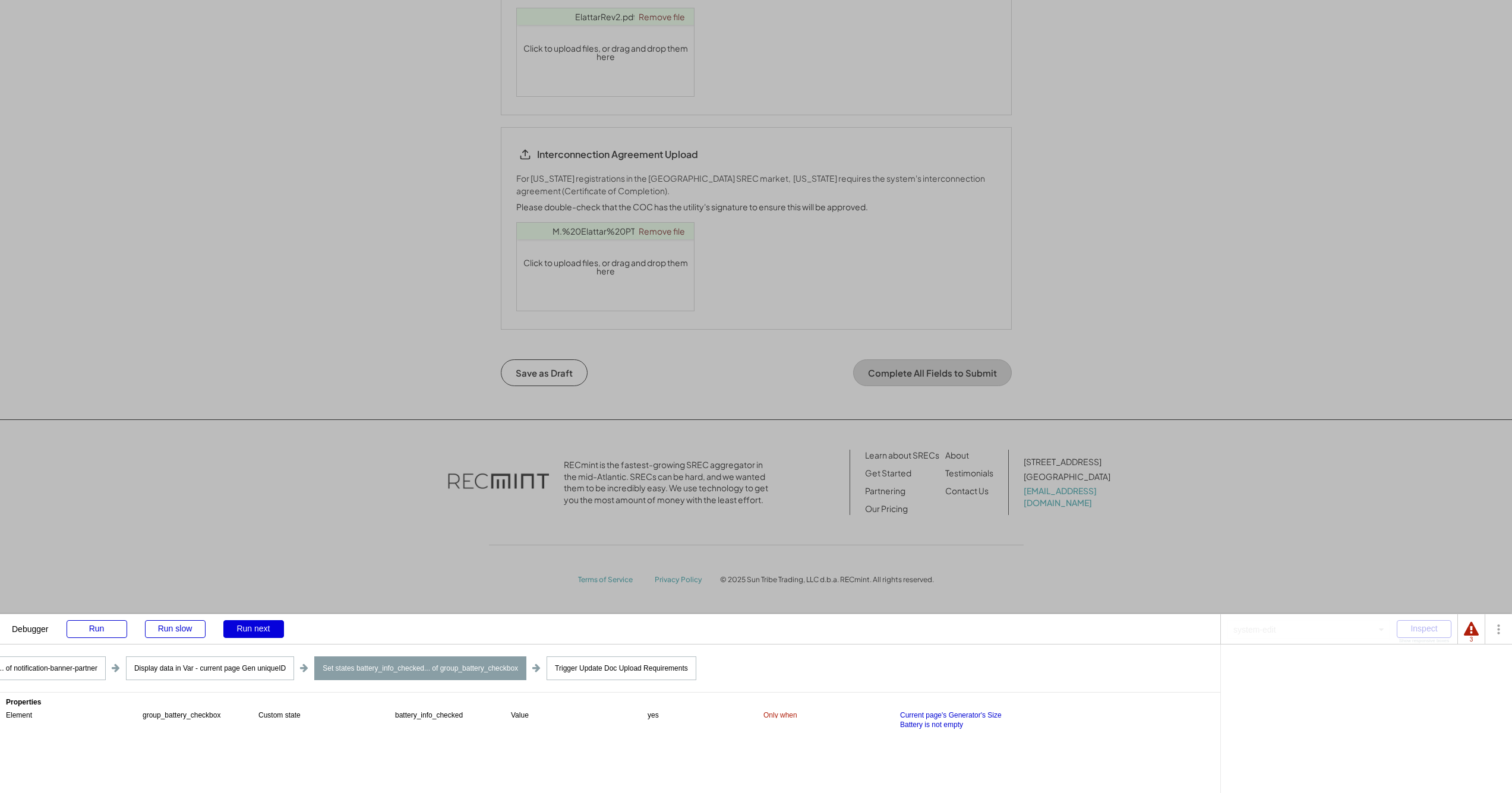
click at [259, 628] on div "Run next" at bounding box center [254, 628] width 61 height 18
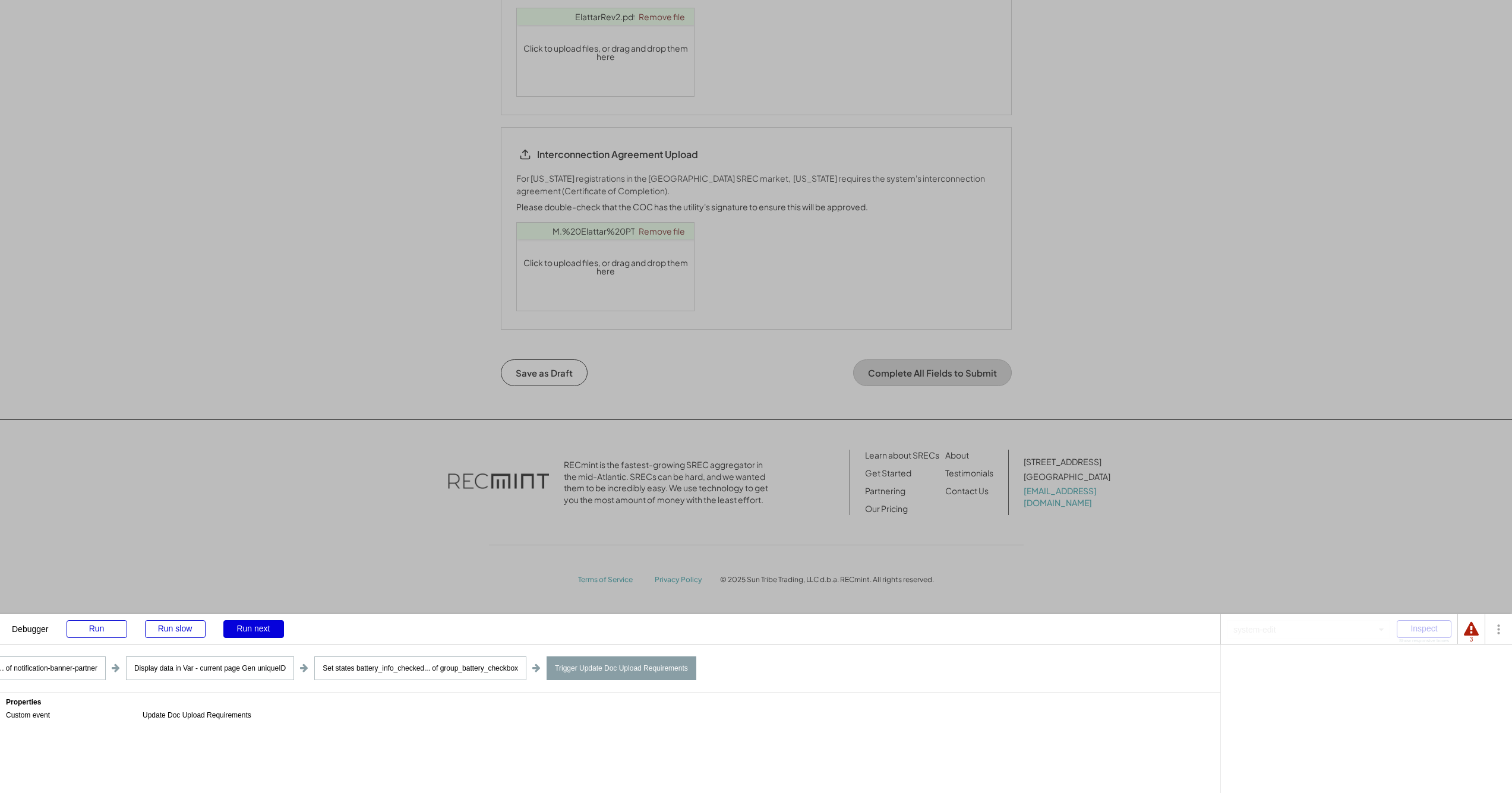
click at [259, 628] on div "Run next" at bounding box center [254, 628] width 61 height 18
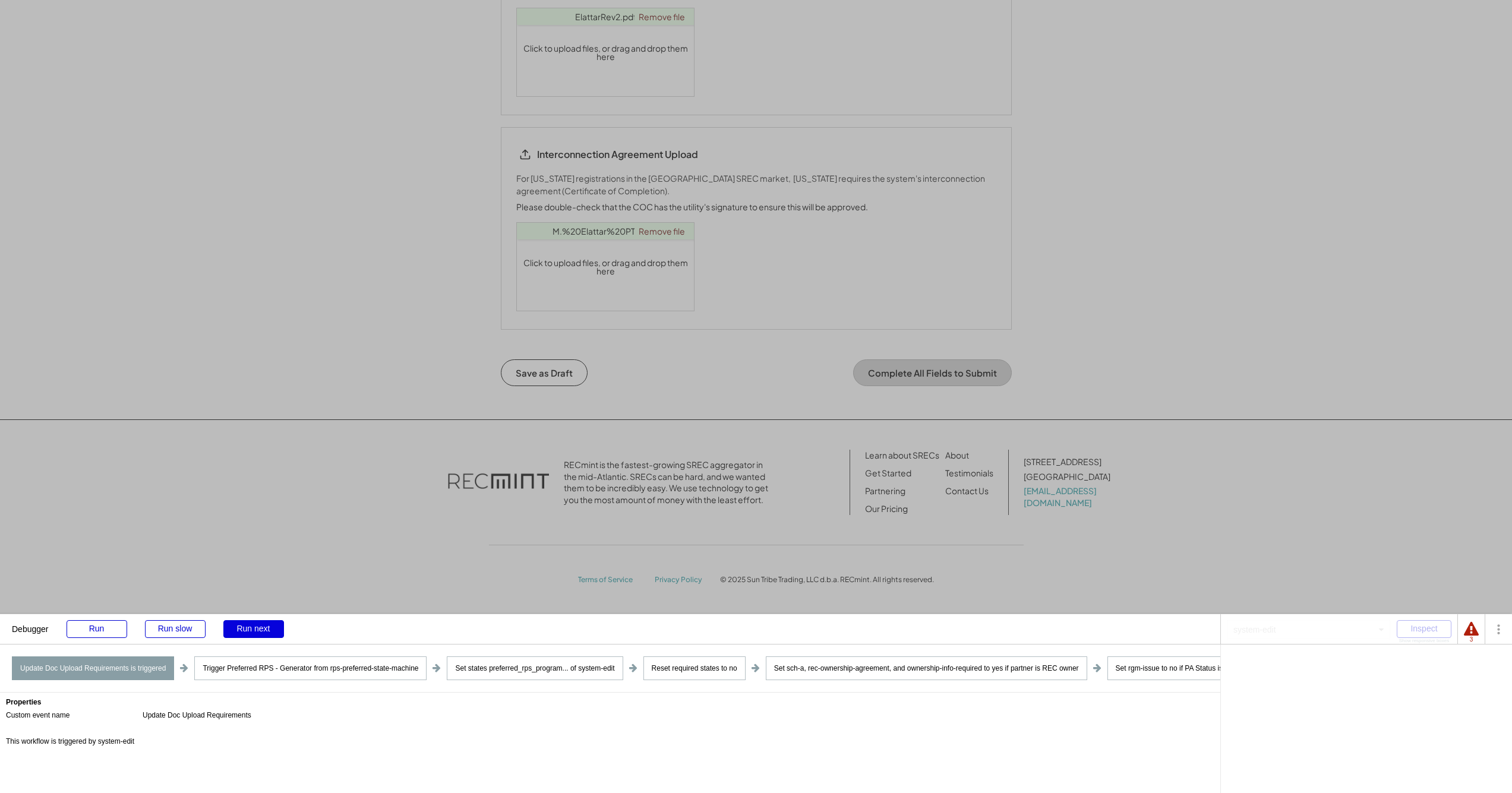
click at [259, 628] on div "Run next" at bounding box center [254, 628] width 61 height 18
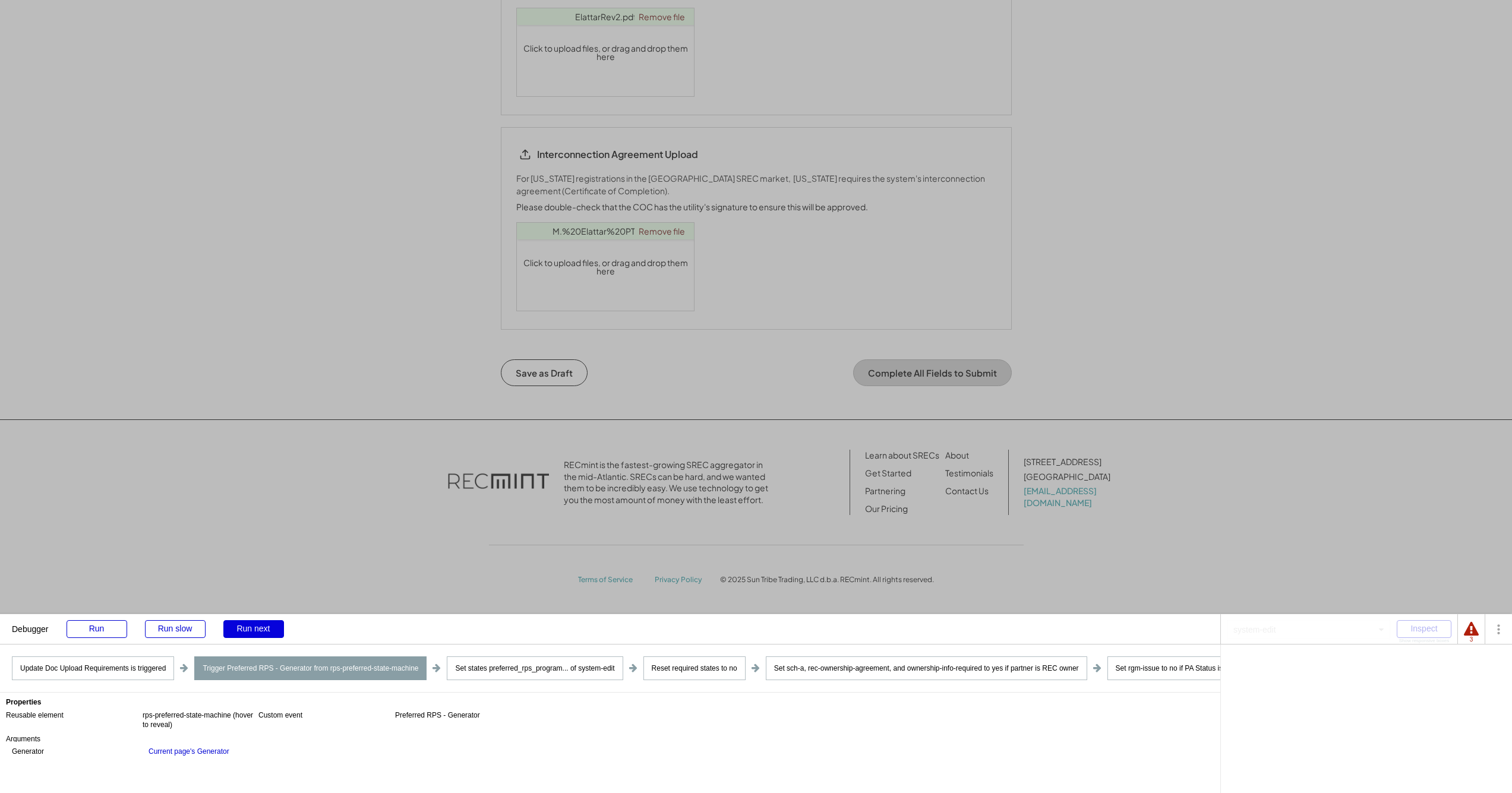
click at [258, 628] on div "Run next" at bounding box center [254, 628] width 61 height 18
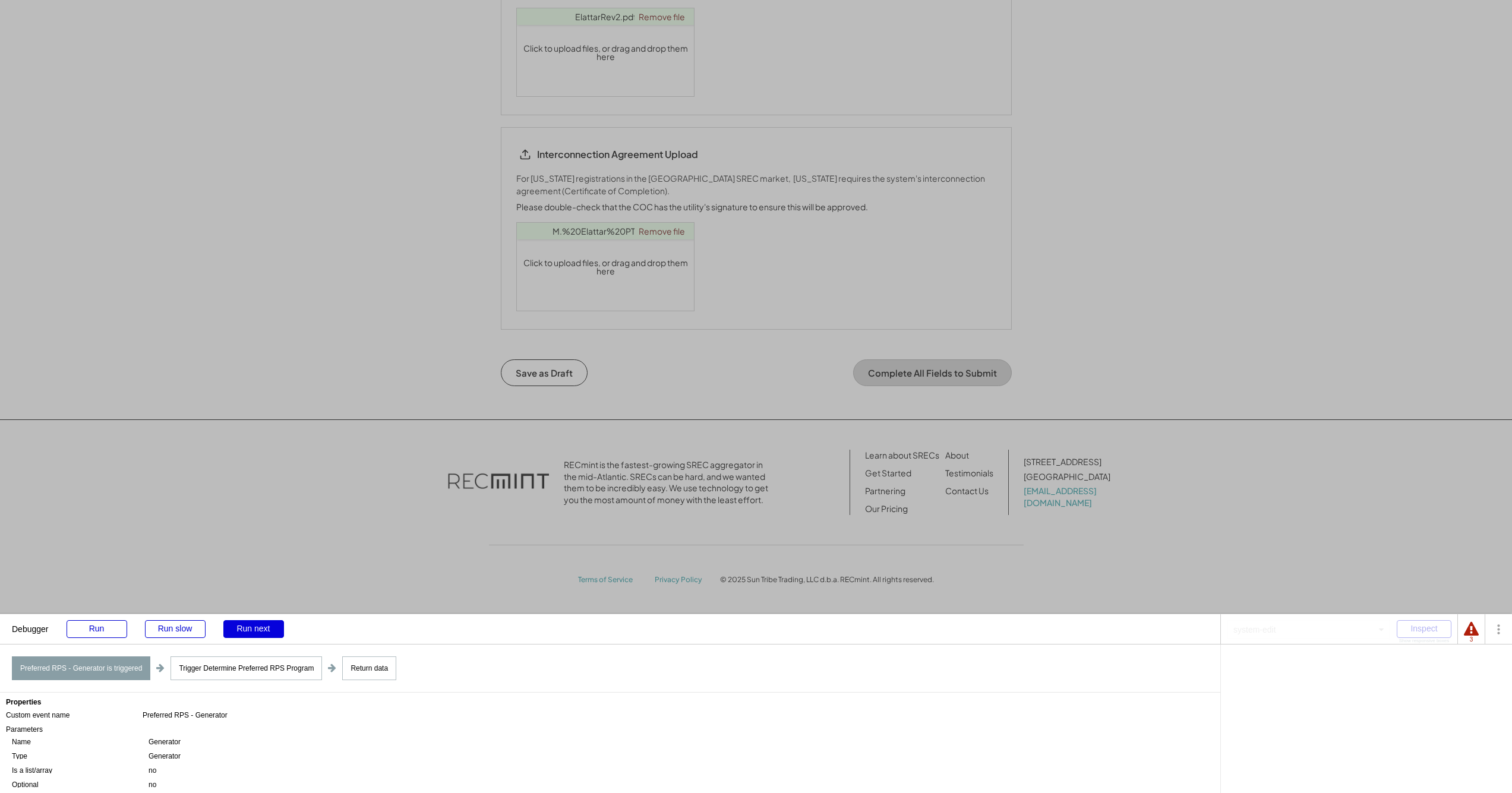
click at [258, 628] on div "Run next" at bounding box center [254, 628] width 61 height 18
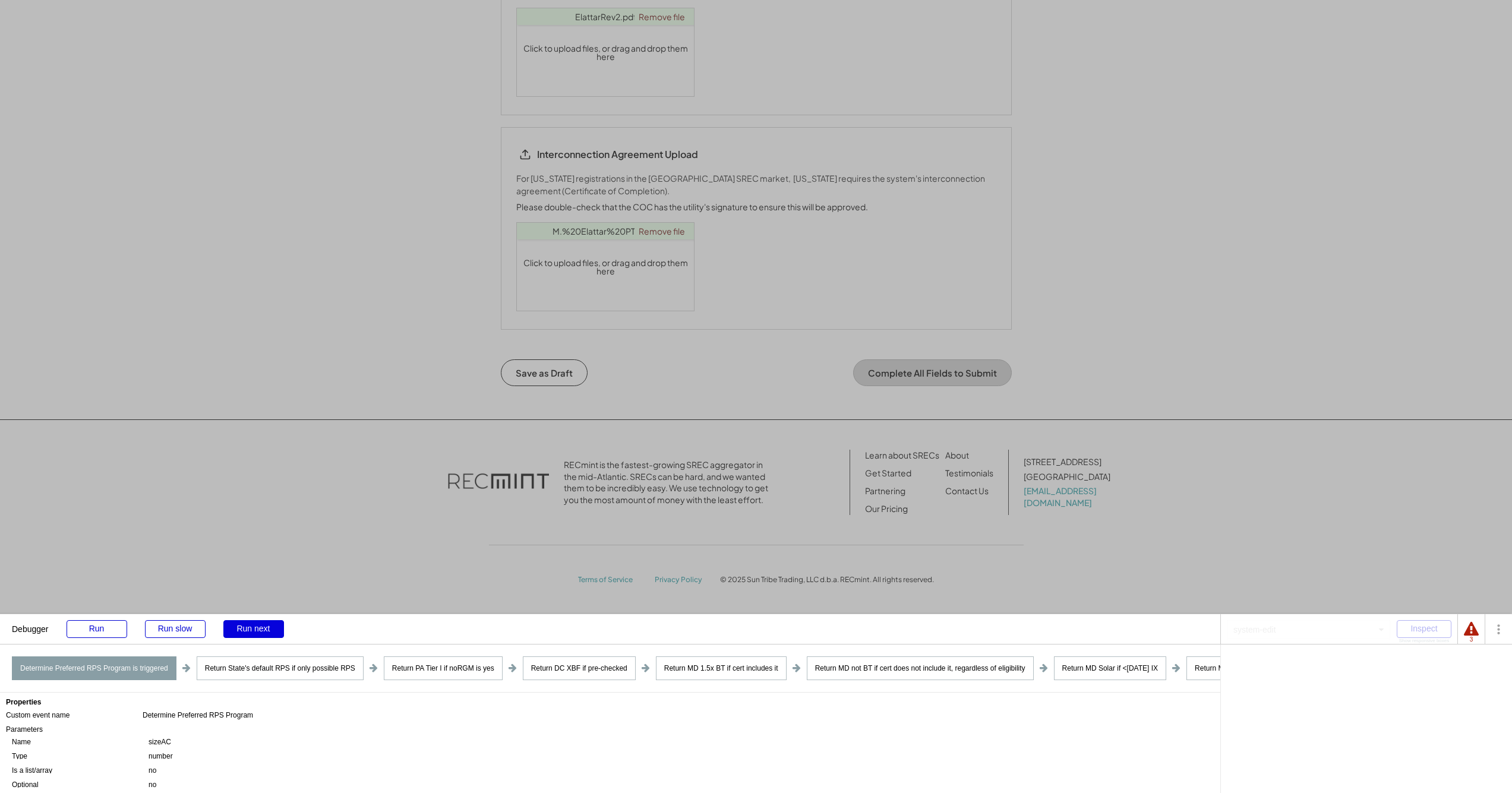
click at [258, 628] on div "Run next" at bounding box center [254, 628] width 61 height 18
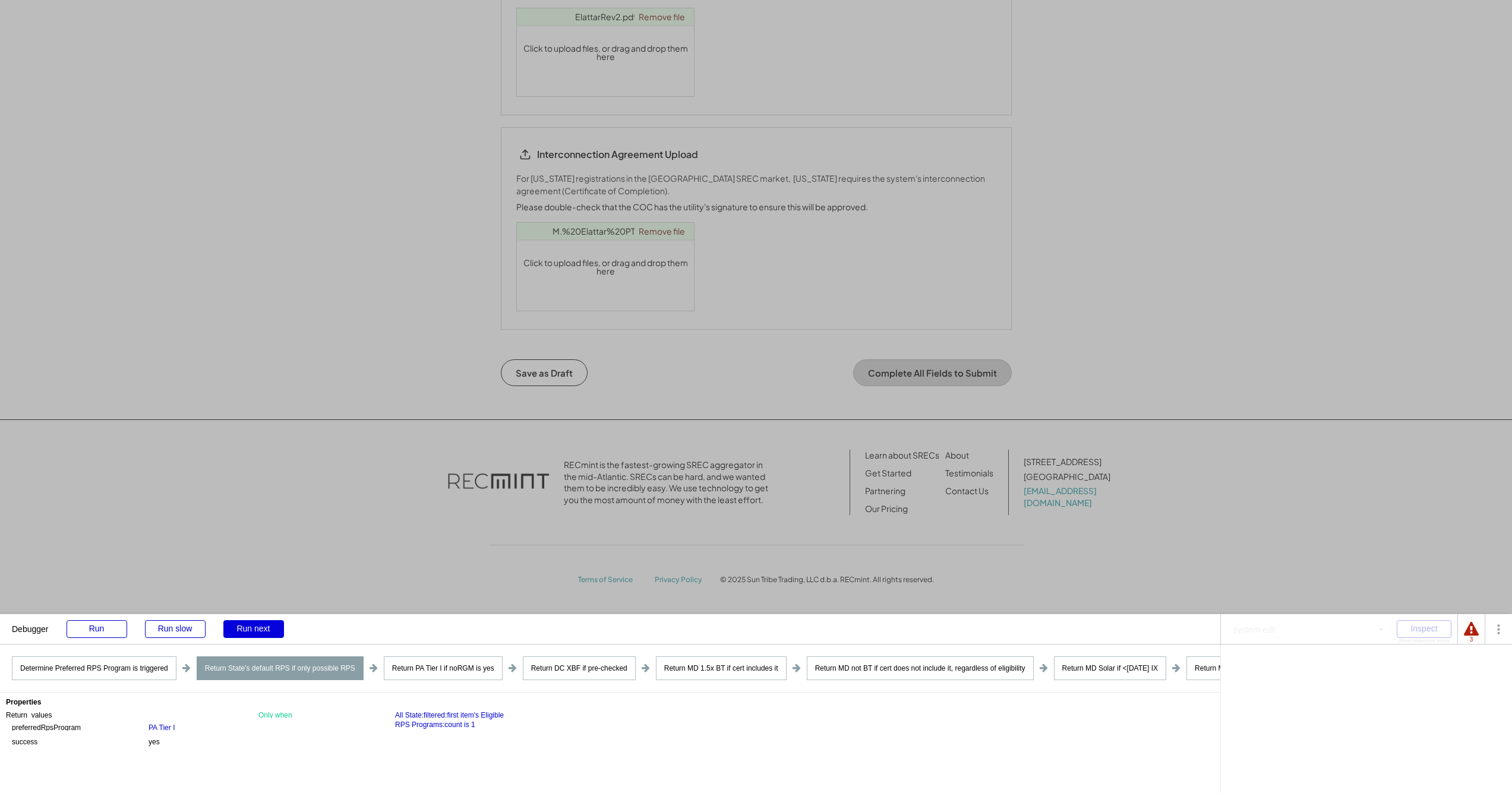
click at [258, 628] on div "Run next" at bounding box center [254, 628] width 61 height 18
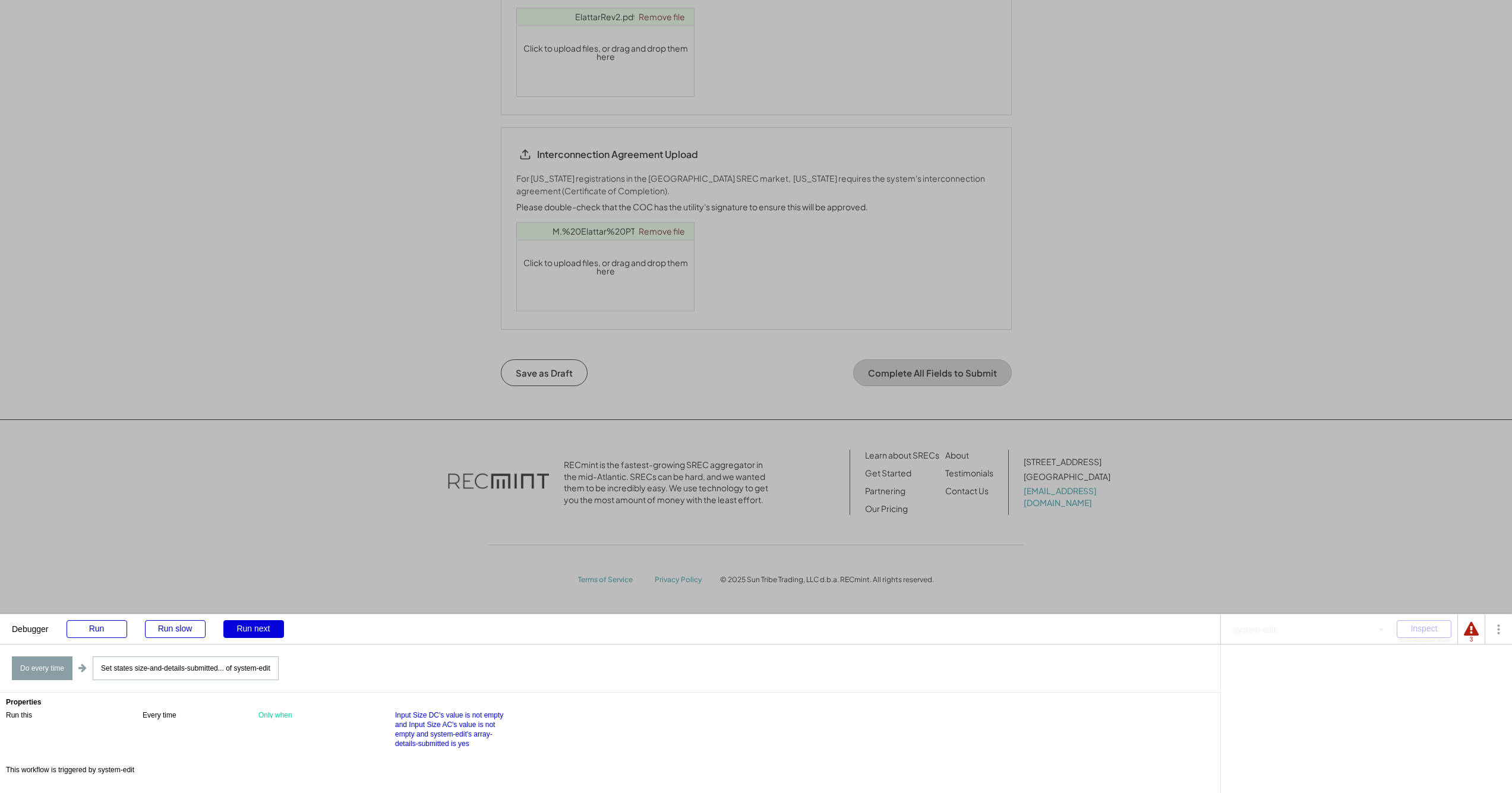
click at [259, 627] on div "Run next" at bounding box center [254, 628] width 61 height 18
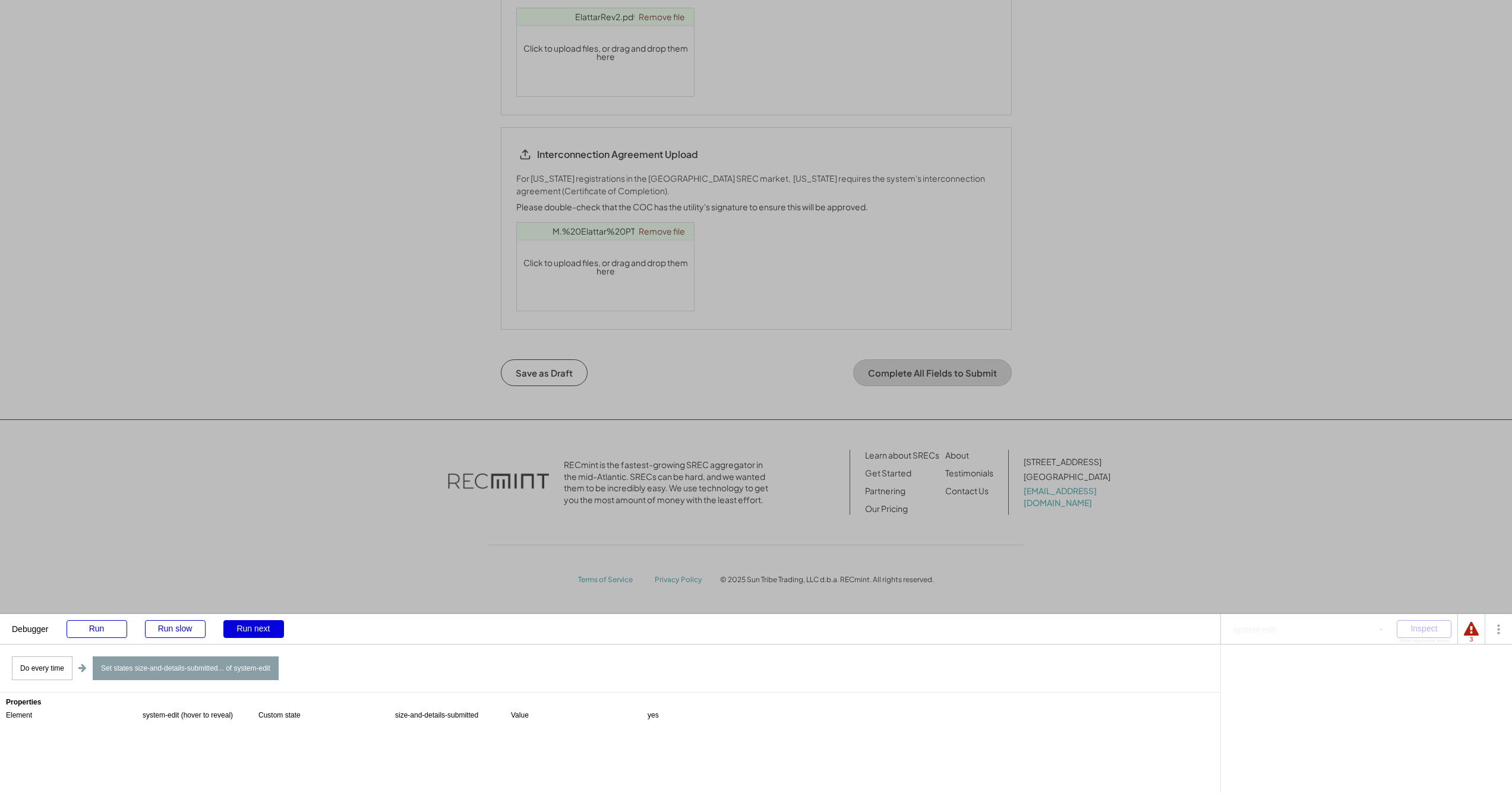
click at [259, 627] on div "Run next" at bounding box center [254, 628] width 61 height 18
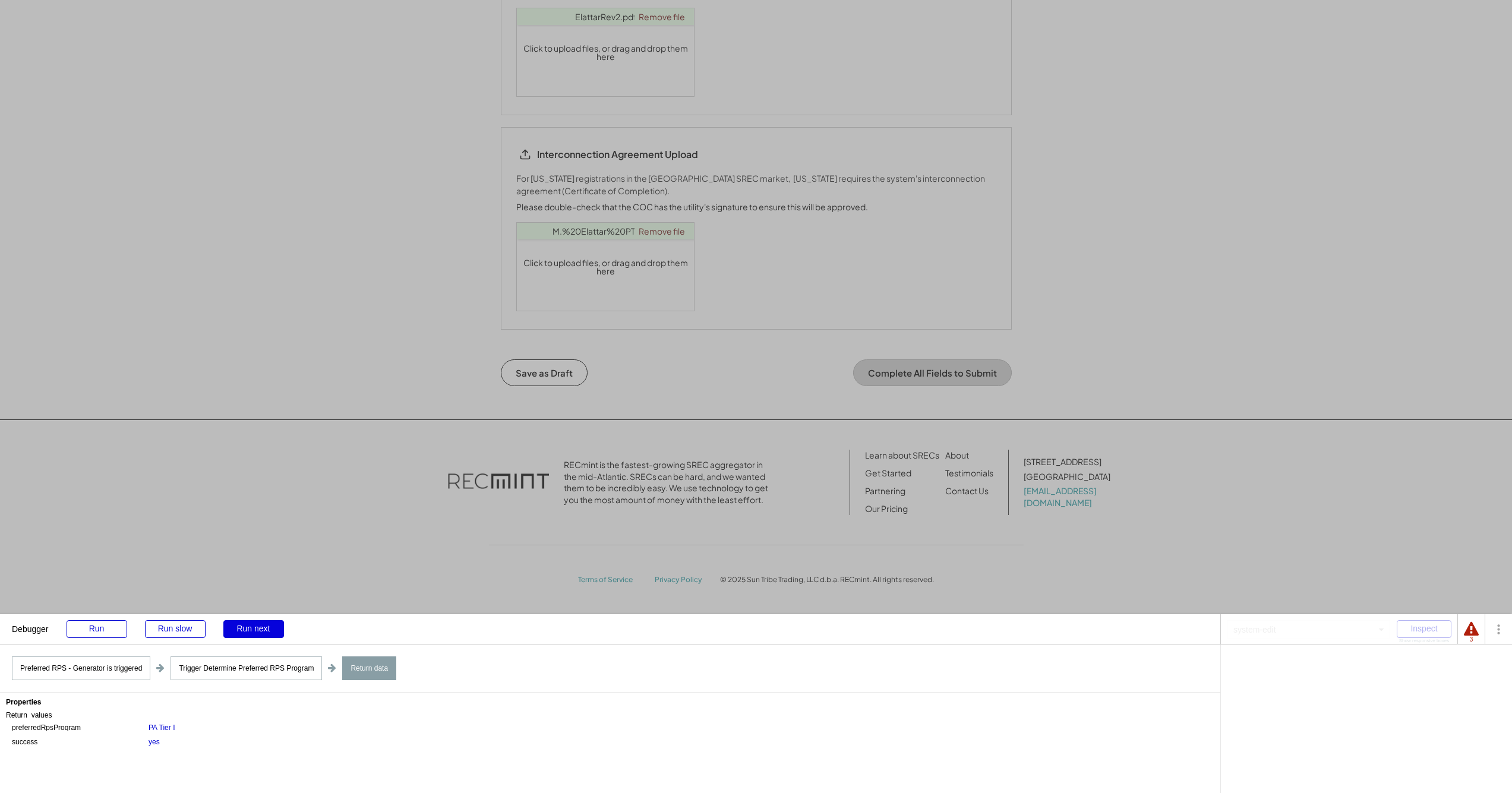
click at [259, 627] on div "Run next" at bounding box center [254, 628] width 61 height 18
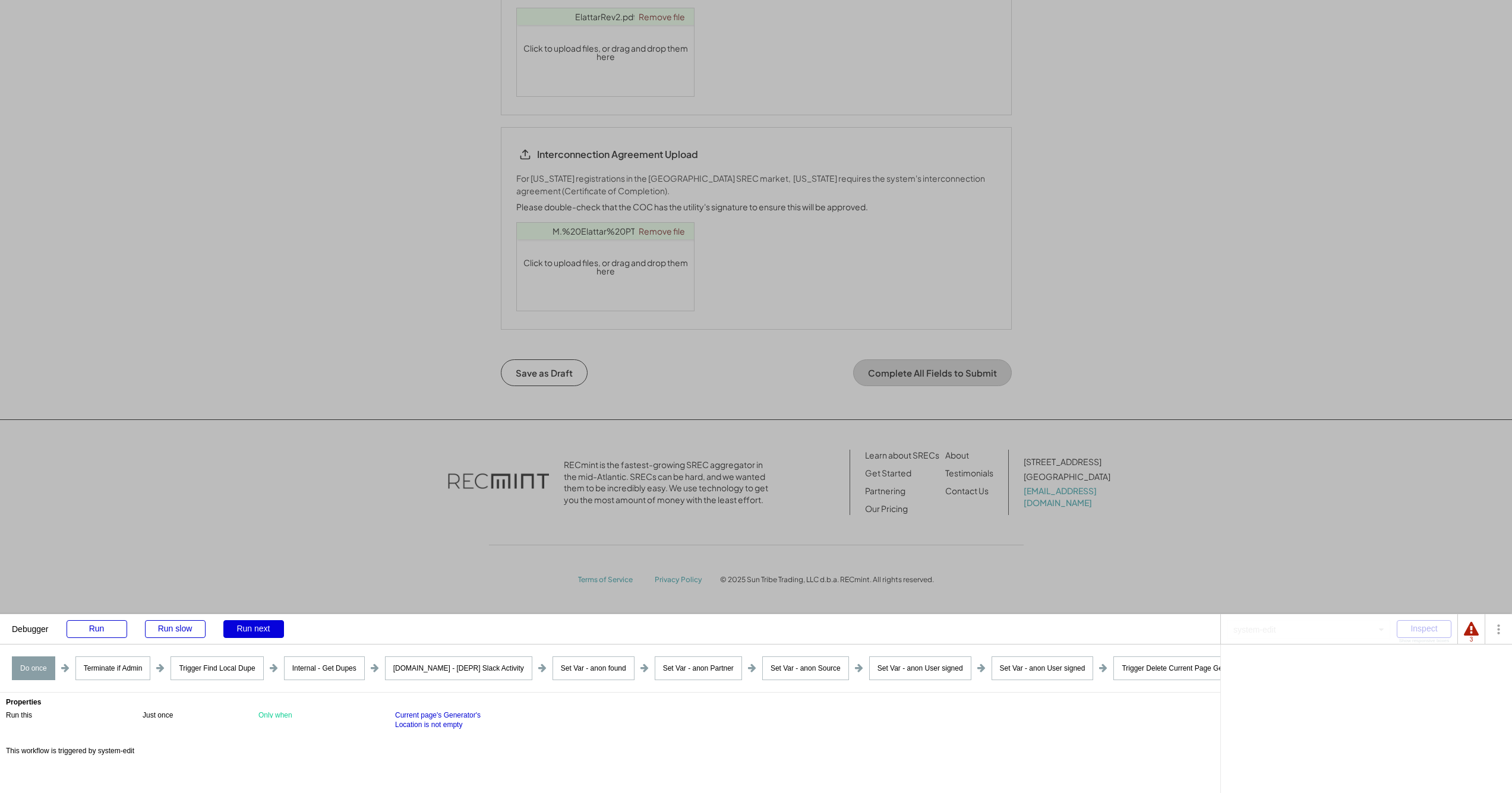
click at [259, 627] on div "Run next" at bounding box center [254, 628] width 61 height 18
click at [259, 626] on div "Run next" at bounding box center [254, 628] width 61 height 18
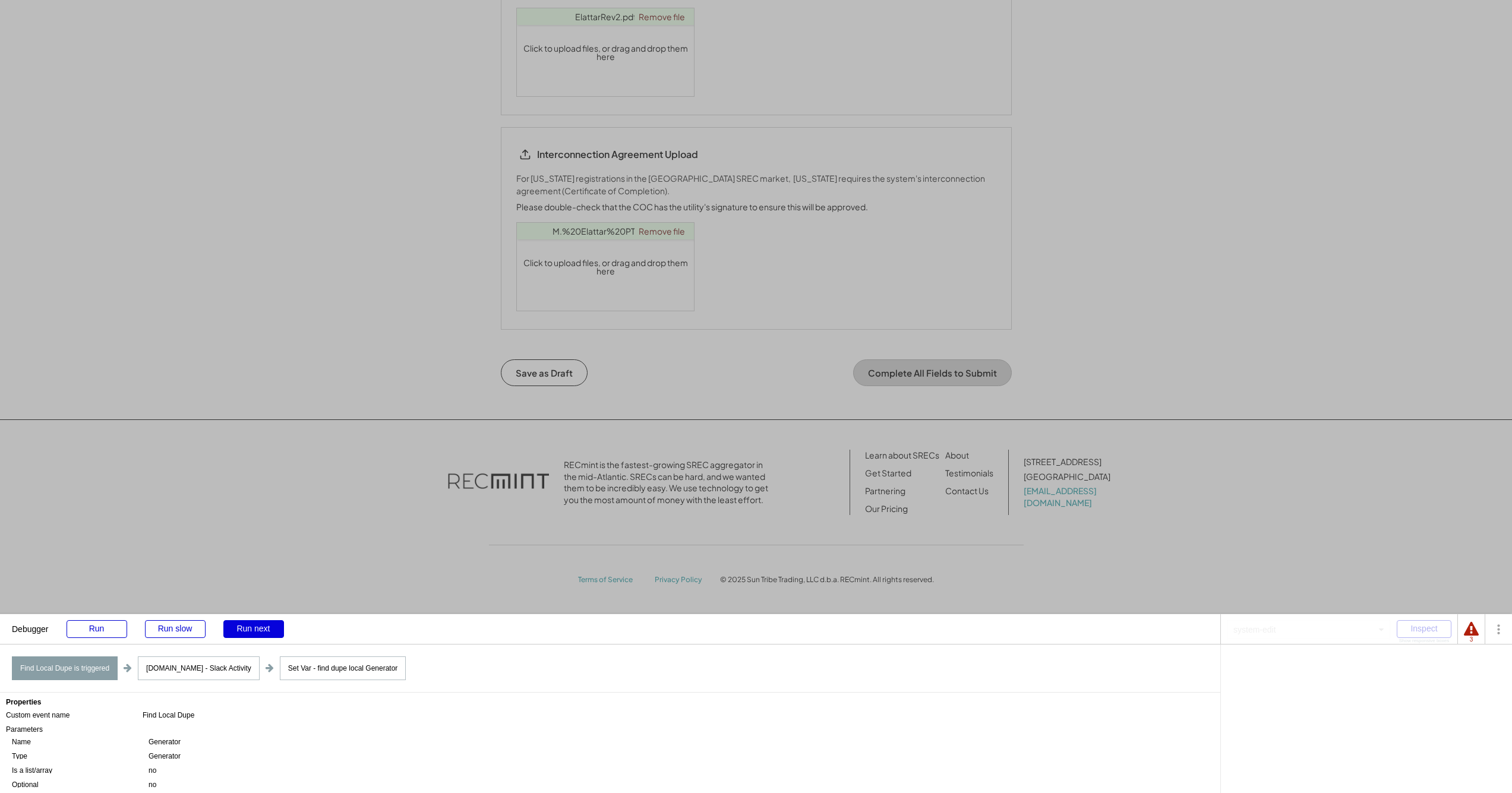
click at [259, 626] on div "Run next" at bounding box center [254, 628] width 61 height 18
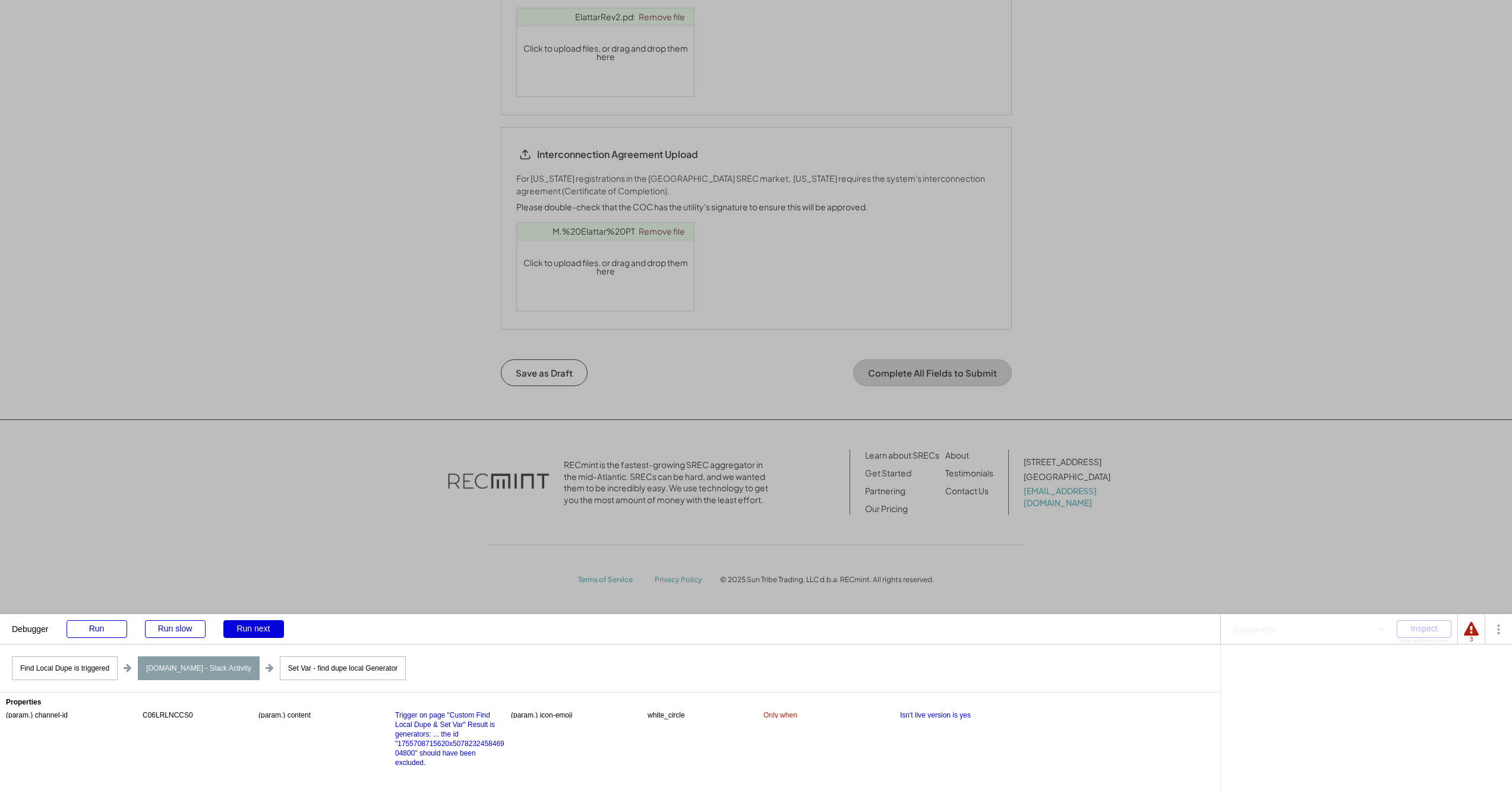
click at [259, 626] on div "Run next" at bounding box center [254, 628] width 61 height 18
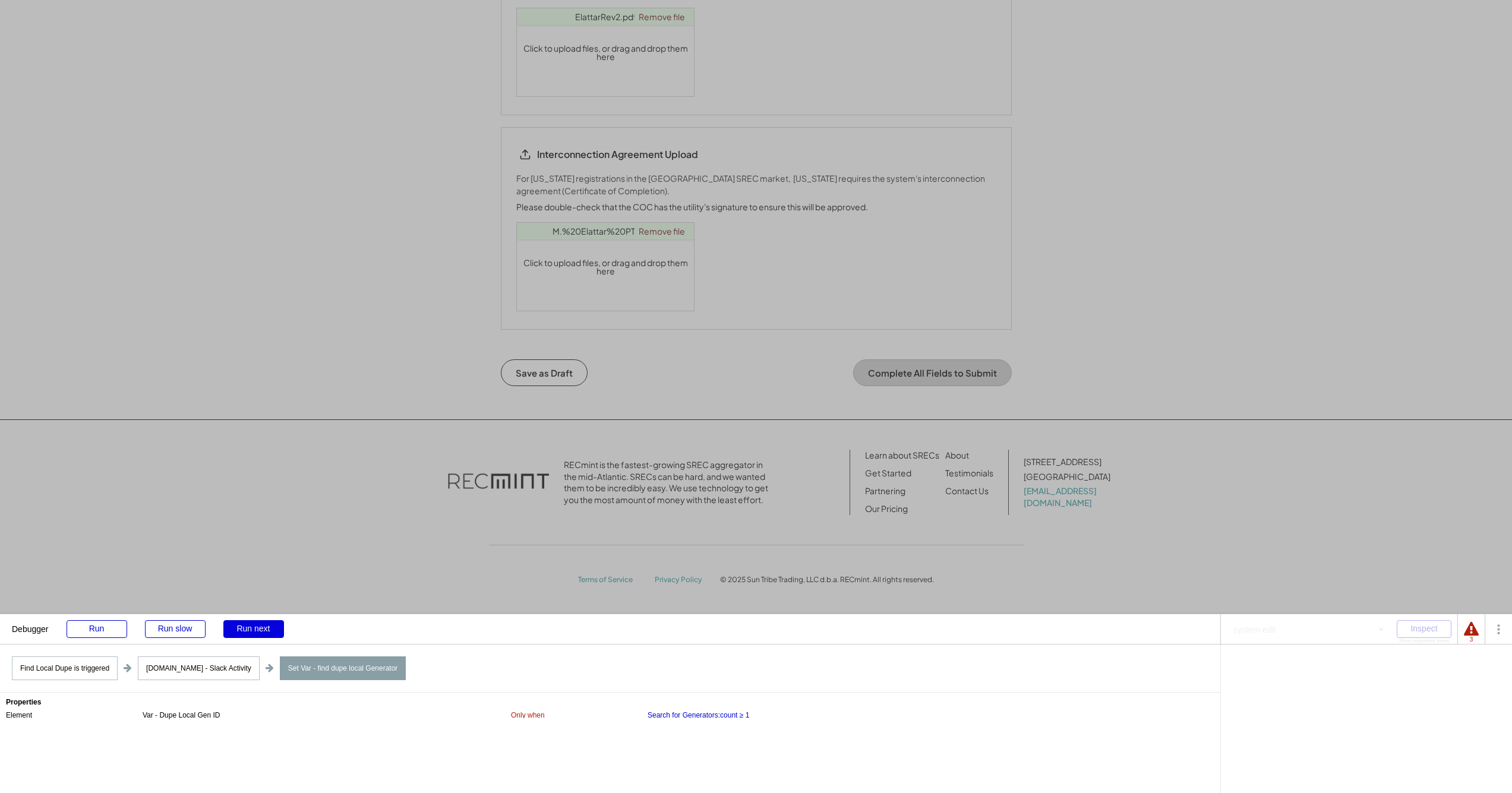
click at [259, 626] on div "Run next" at bounding box center [254, 628] width 61 height 18
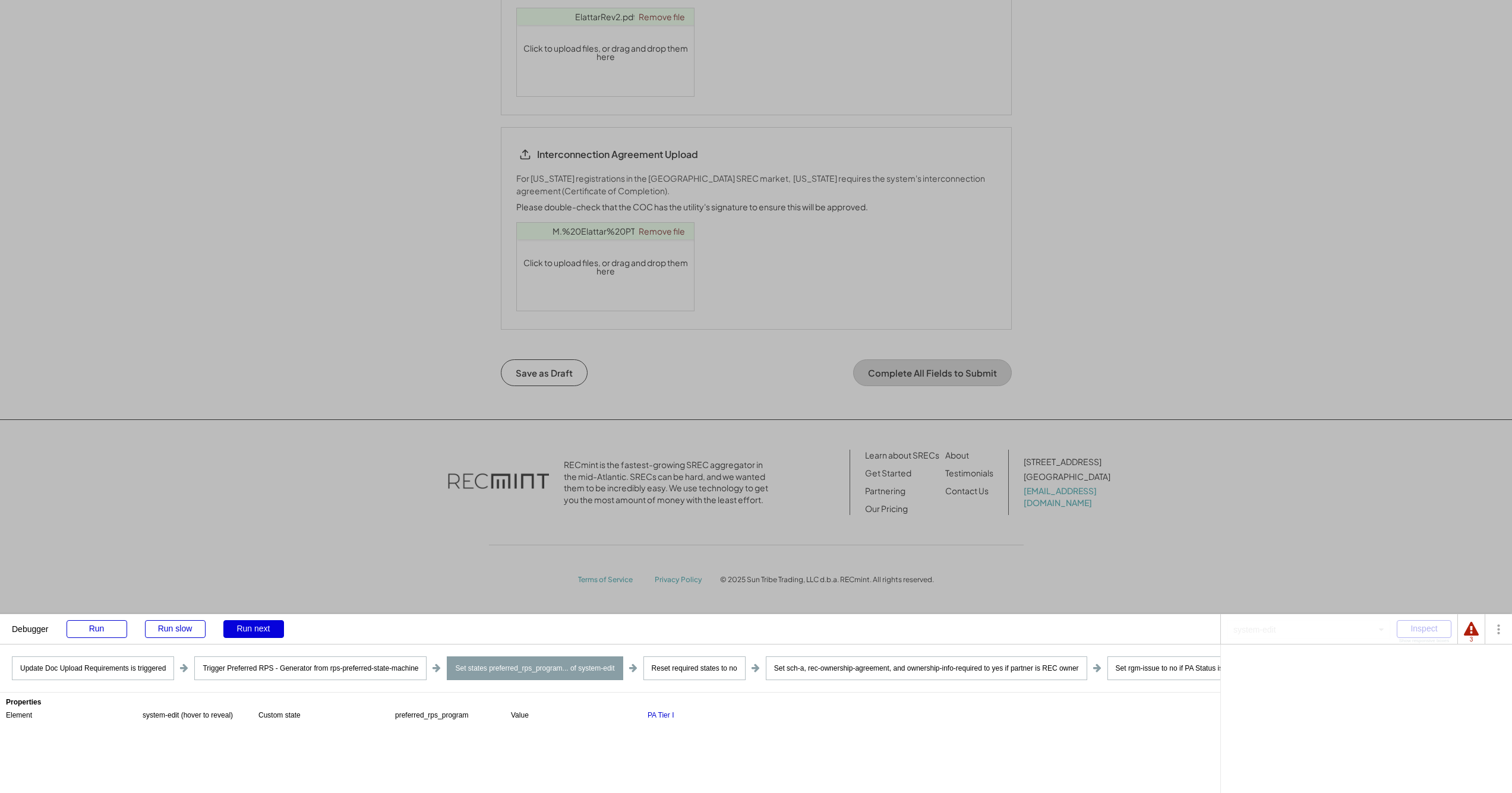
click at [260, 625] on div "Run next" at bounding box center [254, 628] width 61 height 18
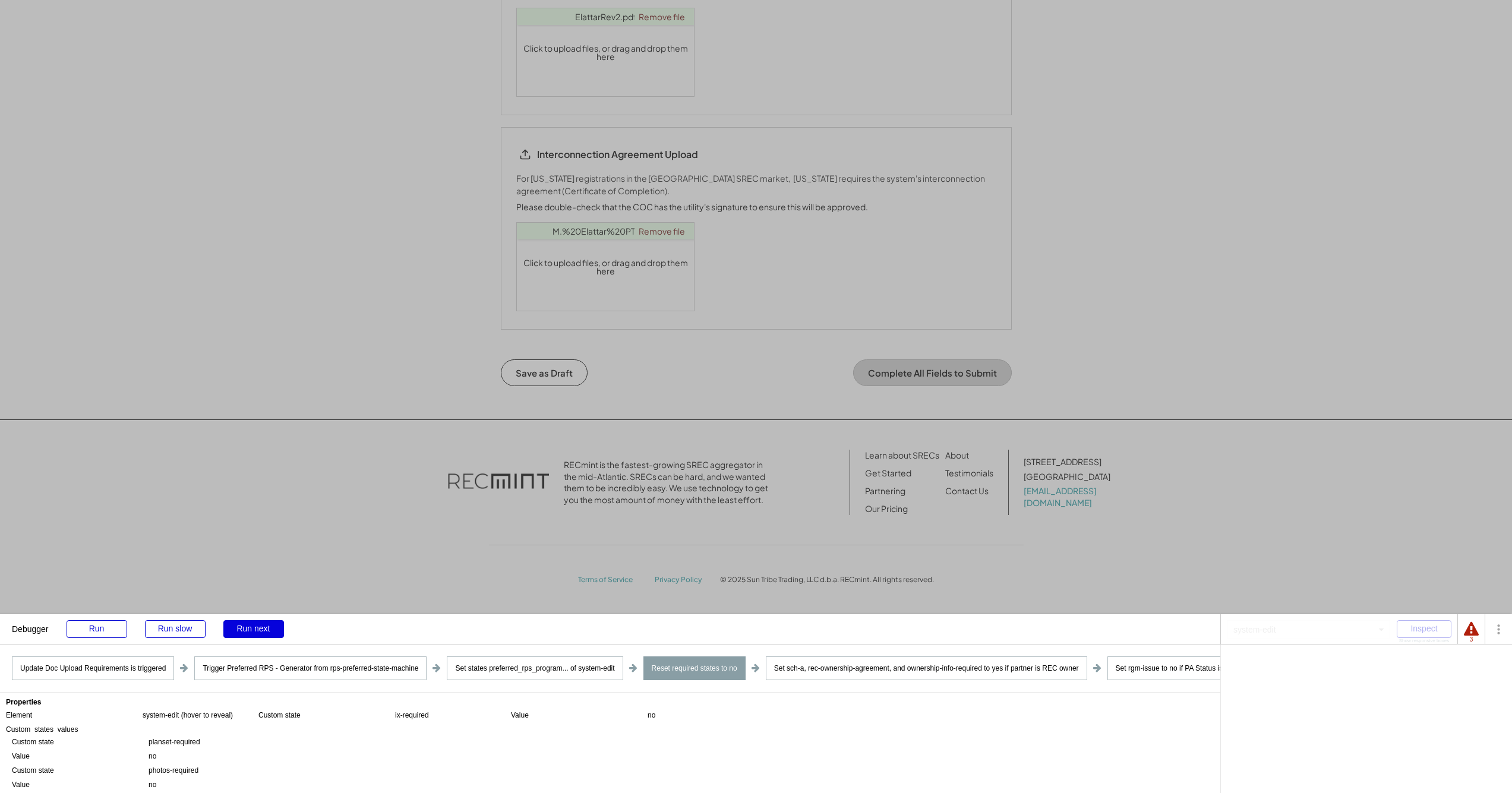
click at [260, 625] on div "Run next" at bounding box center [254, 628] width 61 height 18
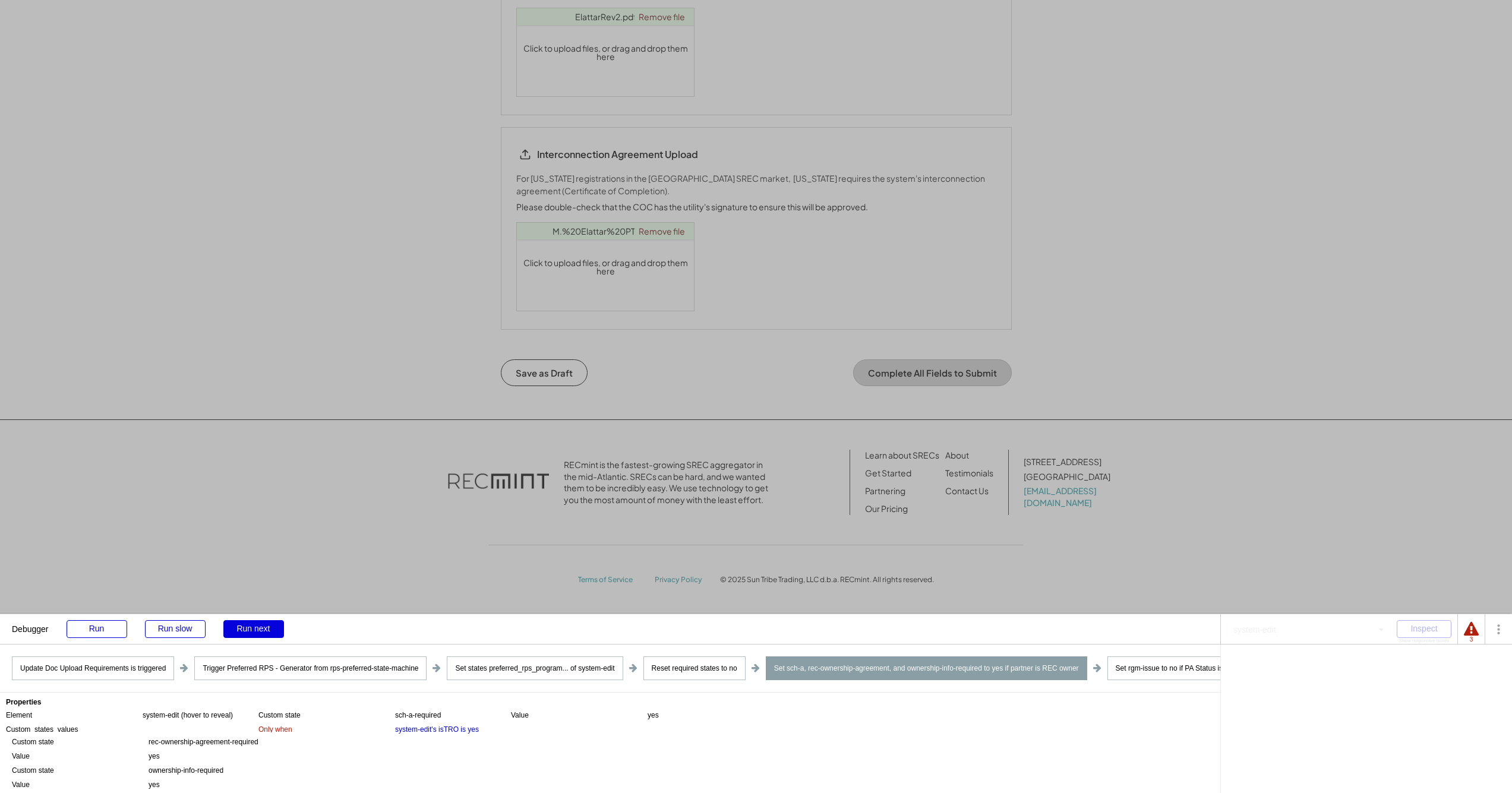
click at [260, 624] on div "Run next" at bounding box center [254, 628] width 61 height 18
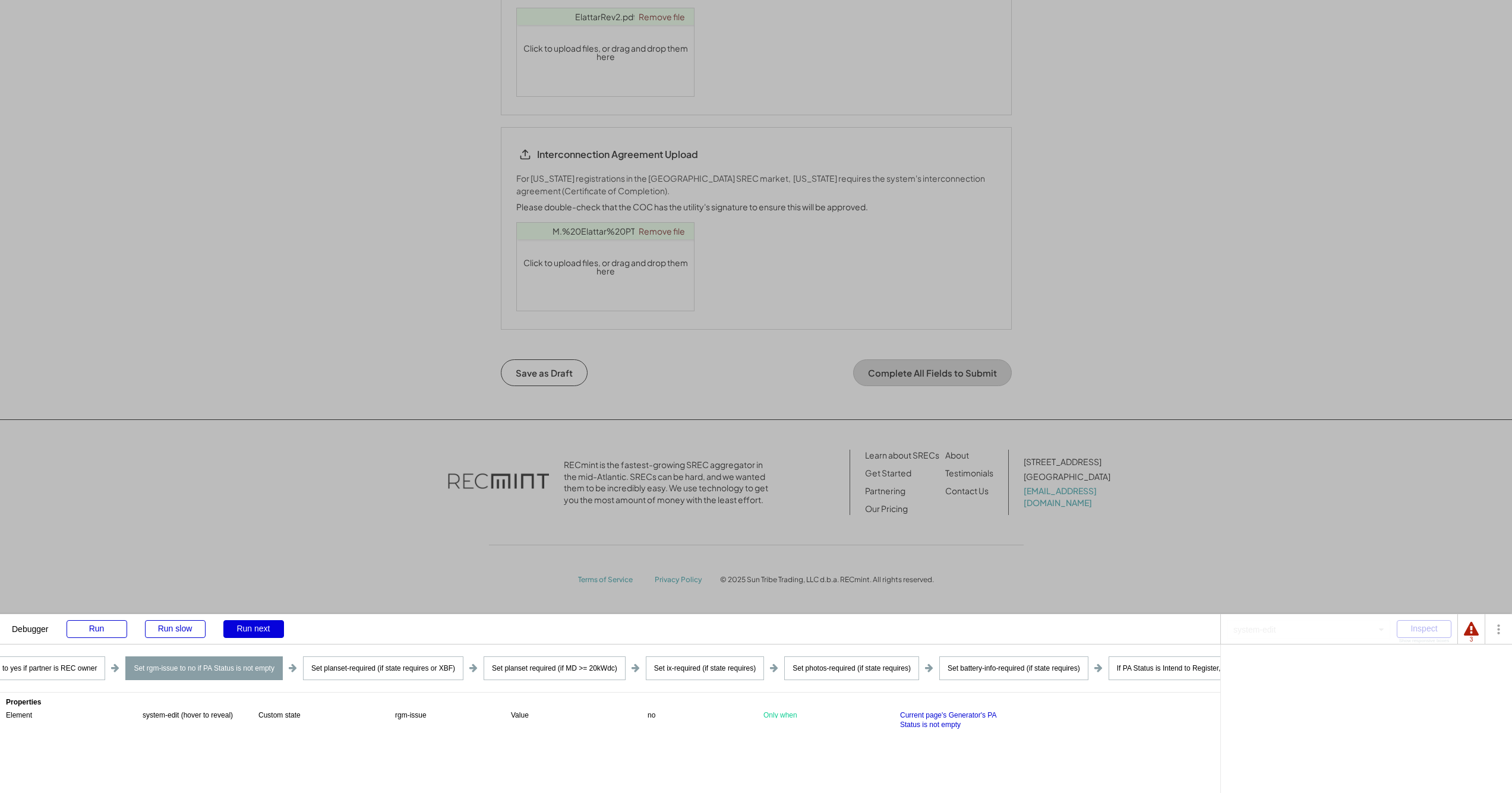
click at [260, 626] on div "Run next" at bounding box center [254, 628] width 61 height 18
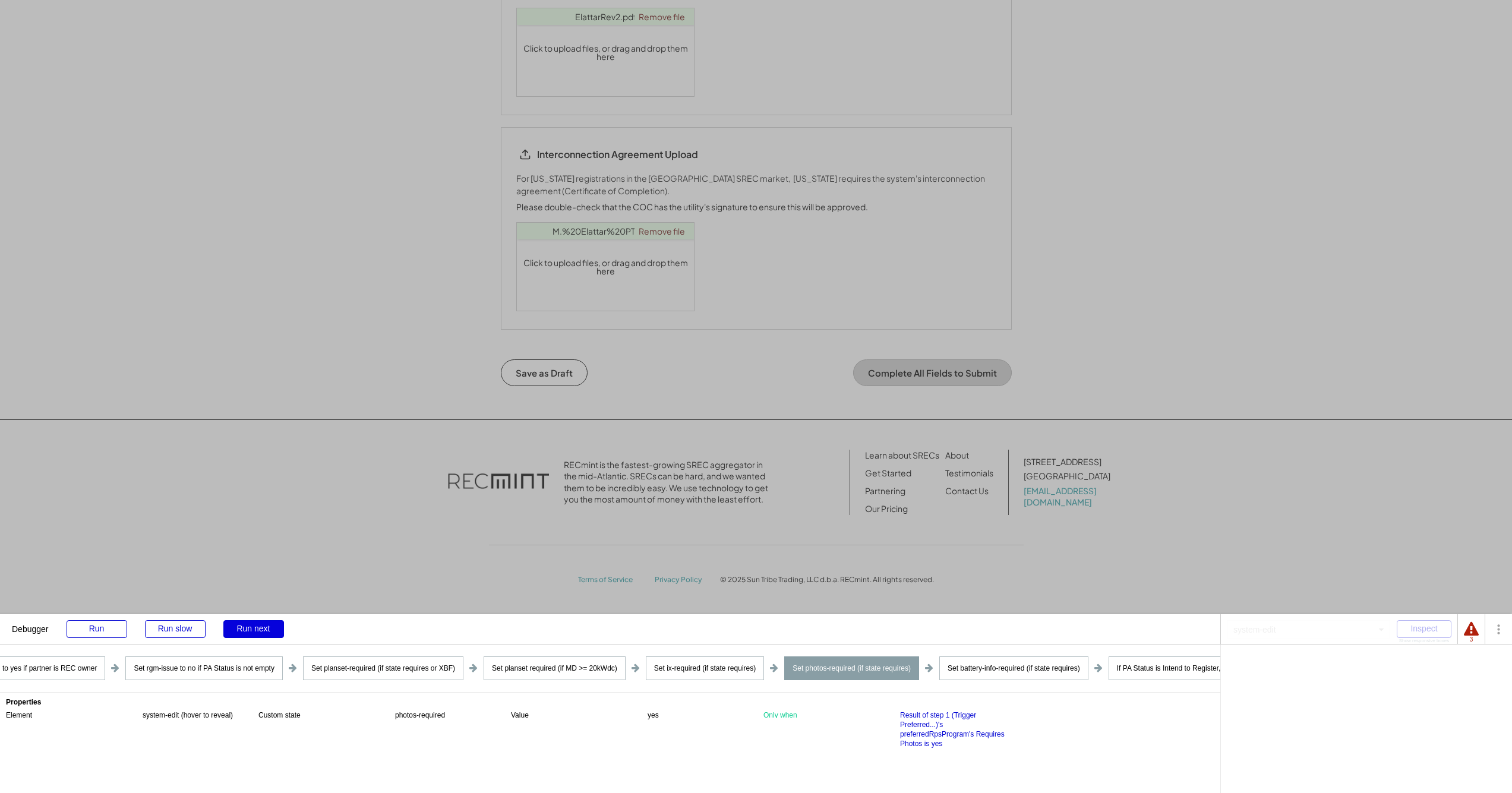
click at [260, 626] on div "Run next" at bounding box center [254, 628] width 61 height 18
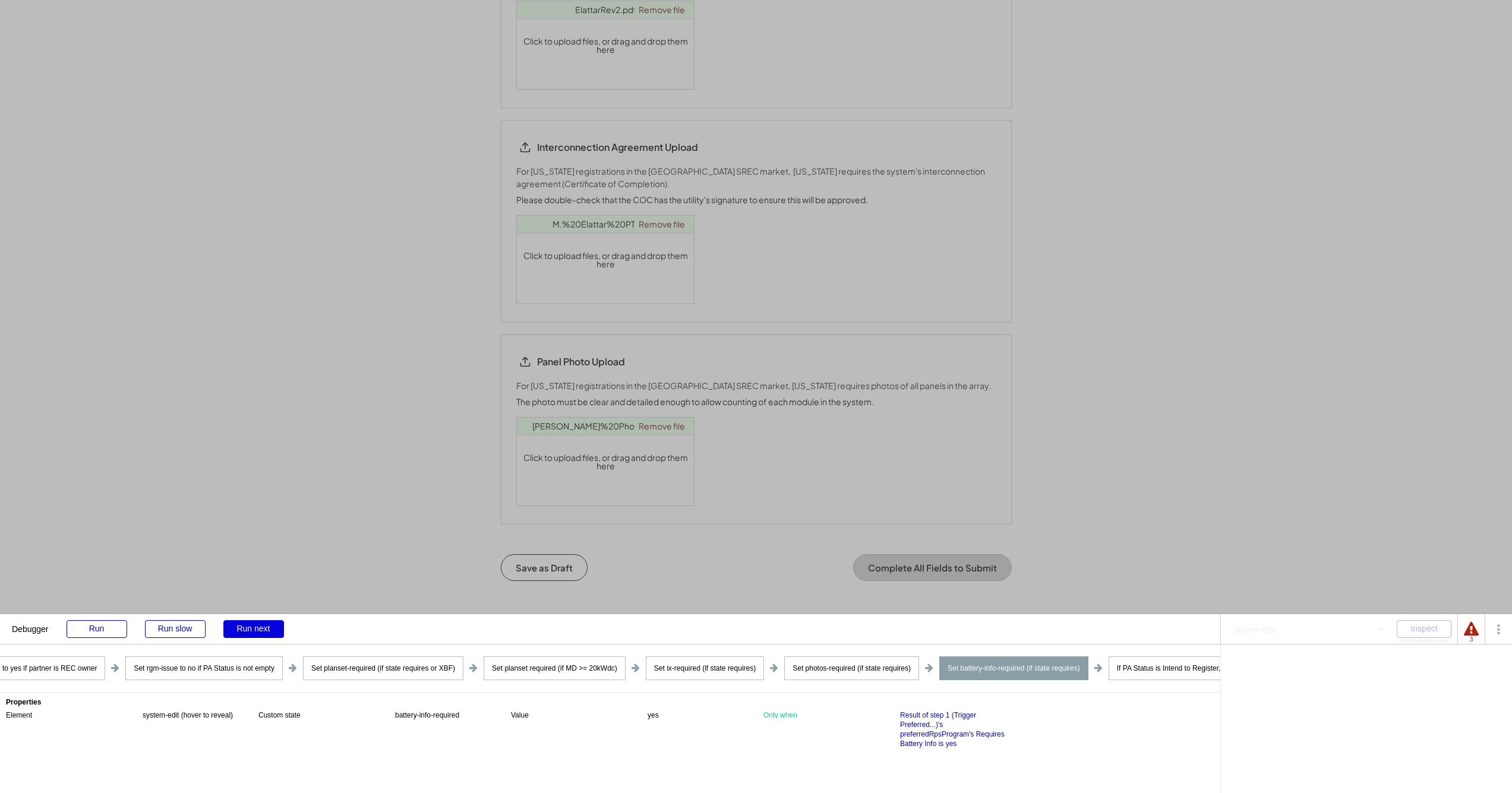
click at [260, 627] on div "Run next" at bounding box center [254, 628] width 61 height 18
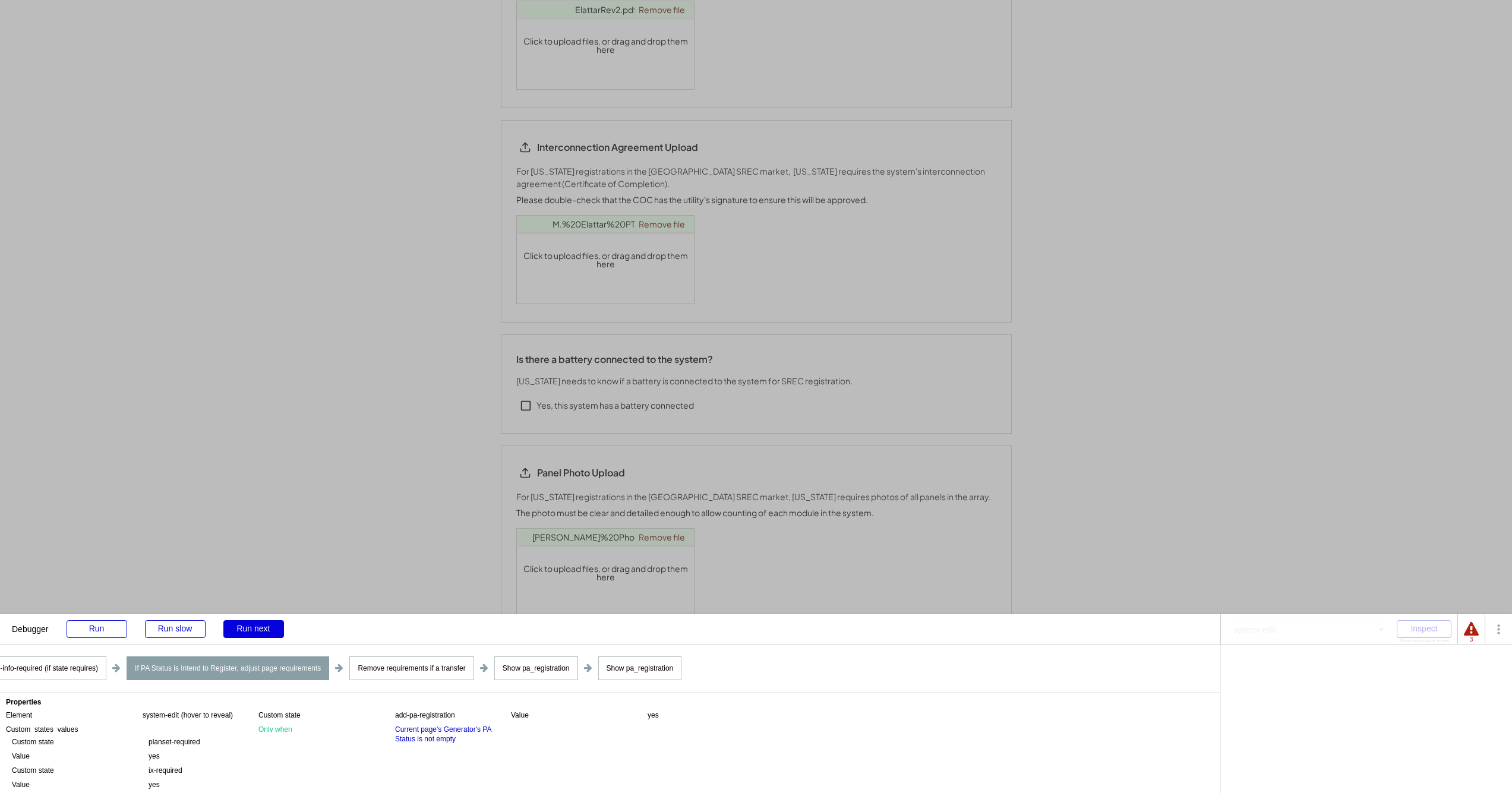
click at [259, 630] on div "Run next" at bounding box center [254, 628] width 61 height 18
click at [259, 629] on div "Run next" at bounding box center [254, 628] width 61 height 18
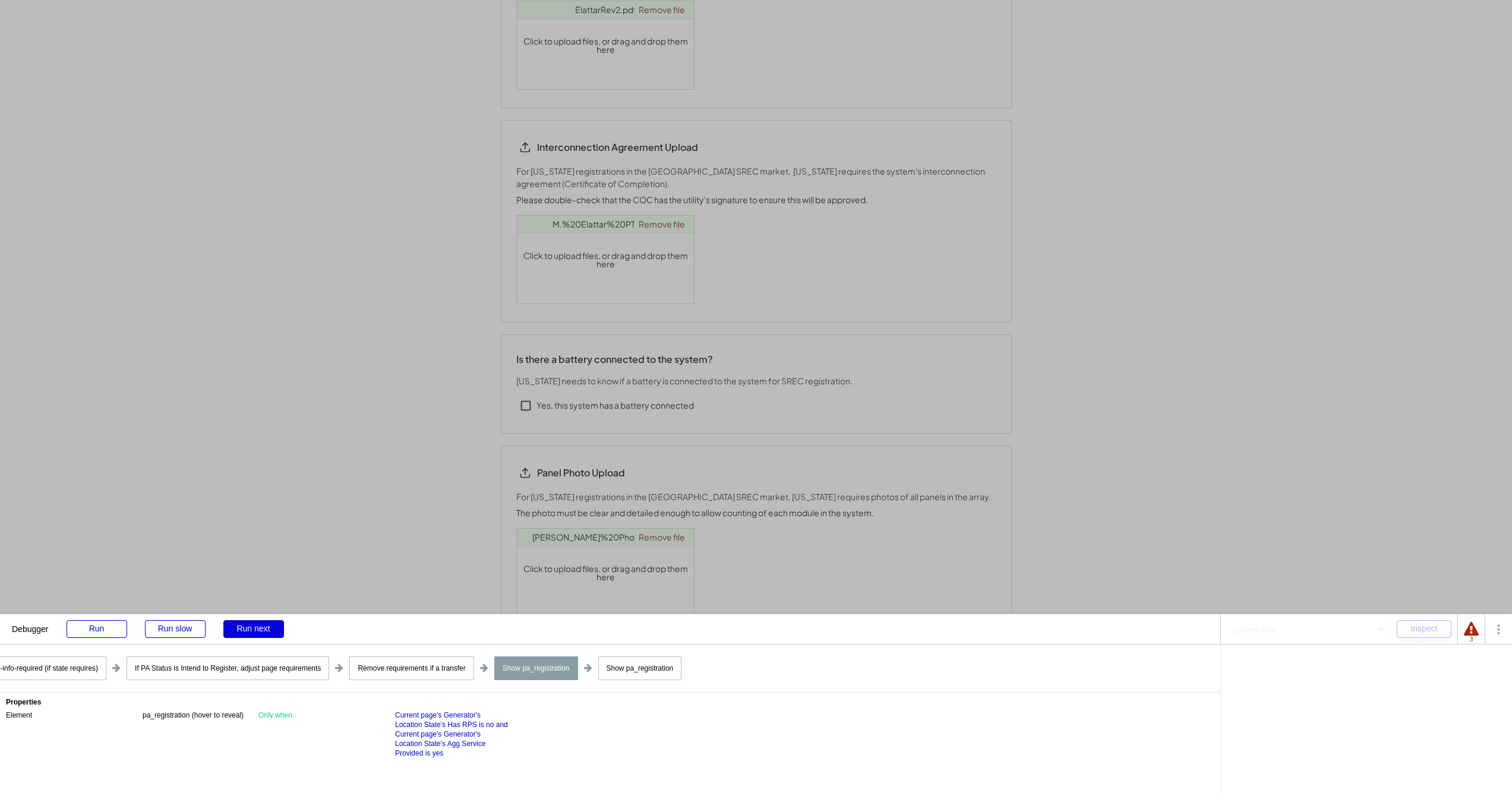
click at [259, 629] on div "Run next" at bounding box center [254, 628] width 61 height 18
click at [260, 629] on div "Run next" at bounding box center [254, 628] width 61 height 18
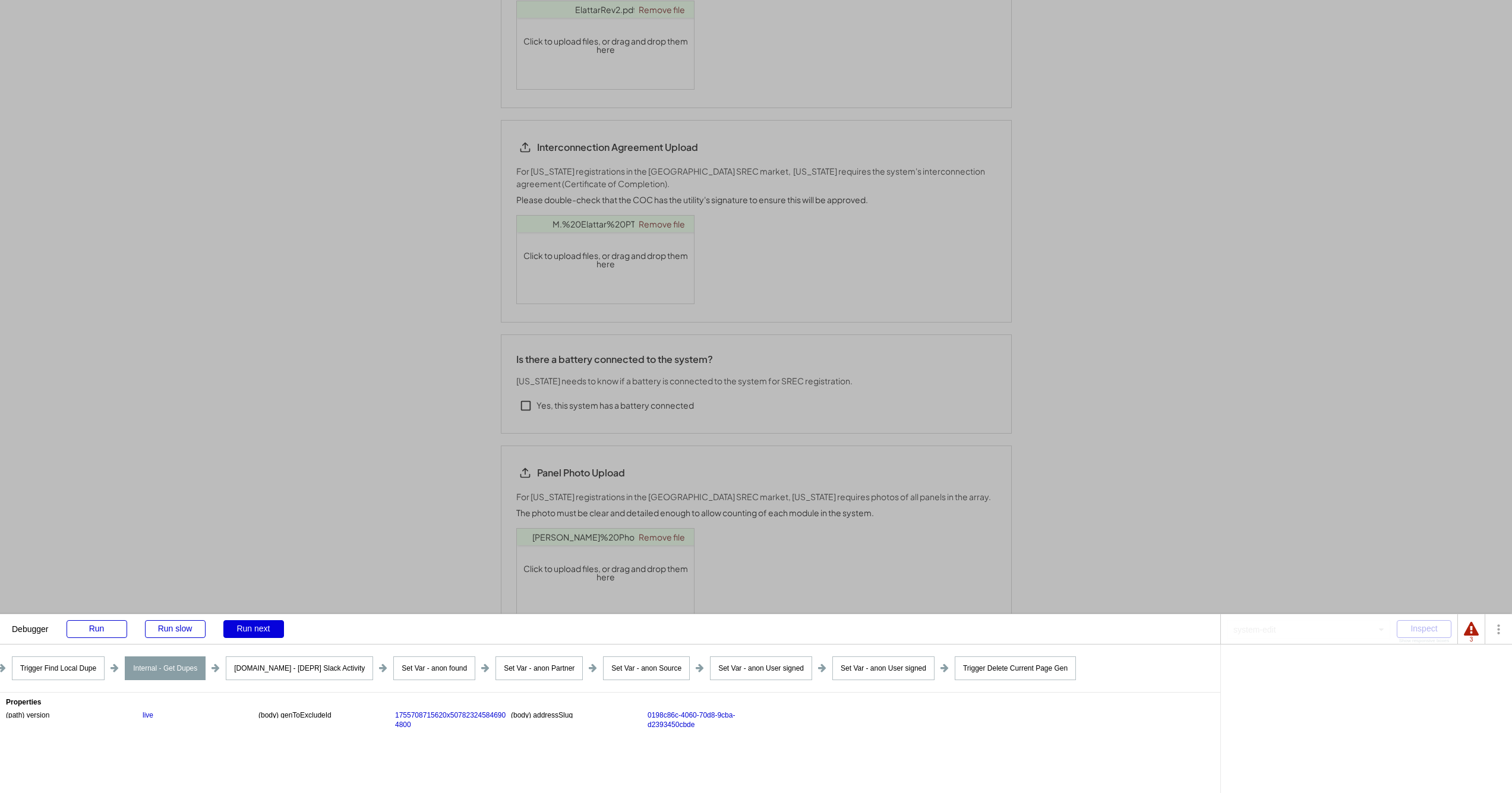
click at [260, 630] on div "Run next" at bounding box center [254, 628] width 61 height 18
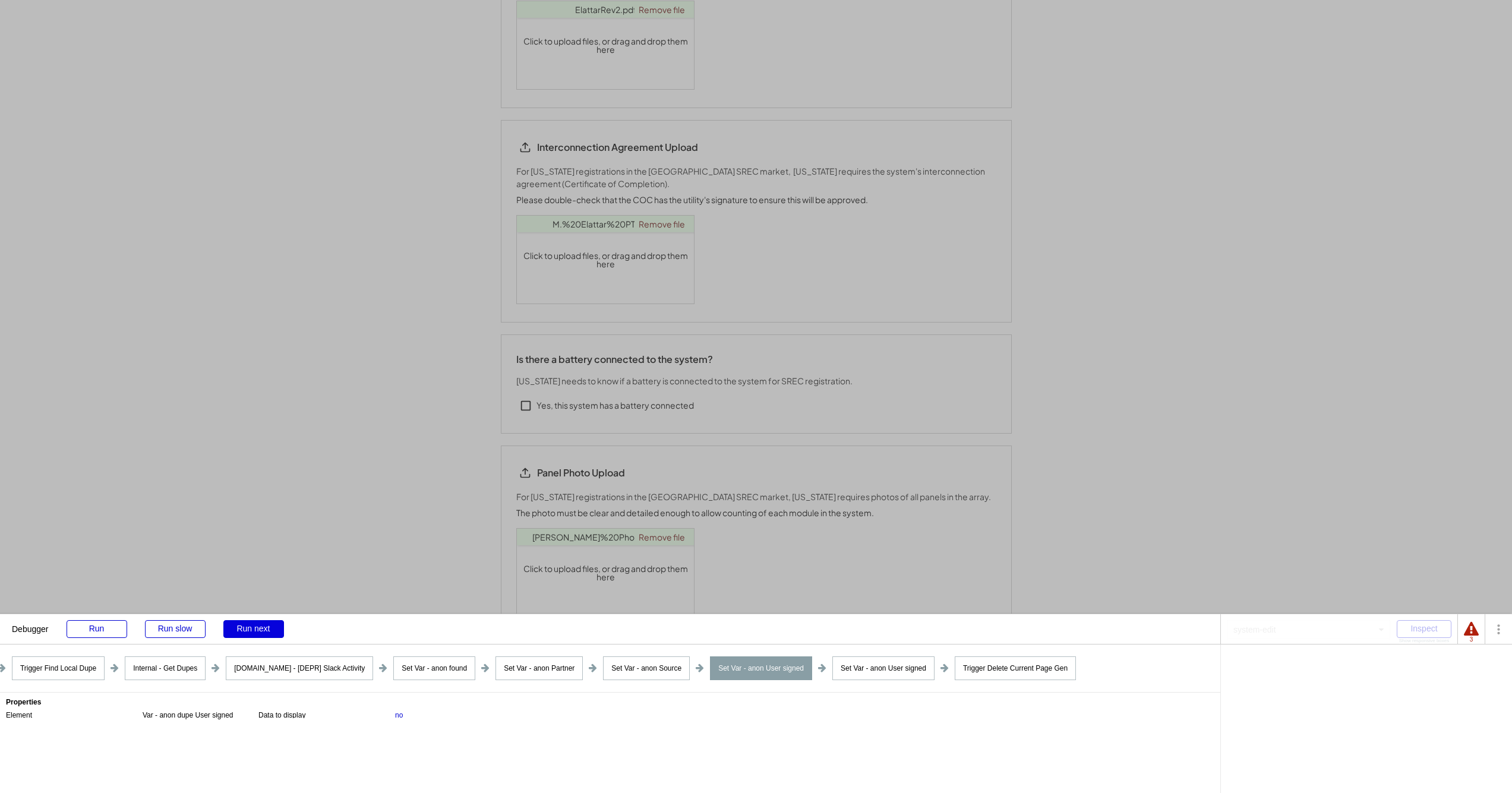
click at [260, 630] on div "Run next" at bounding box center [254, 628] width 61 height 18
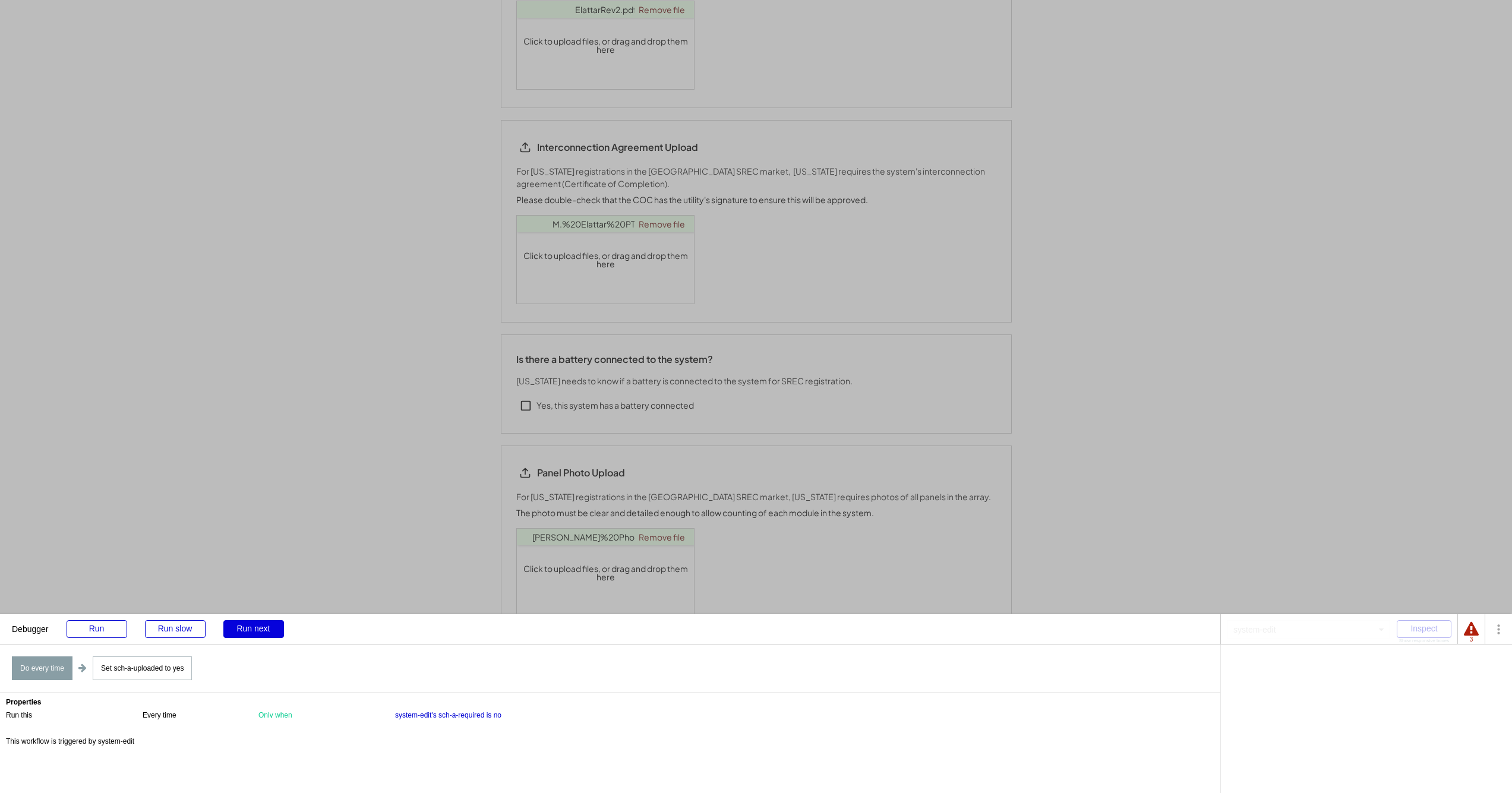
click at [260, 630] on div "Run next" at bounding box center [254, 628] width 61 height 18
click at [260, 630] on div "Run next" at bounding box center [254, 628] width 61 height 18
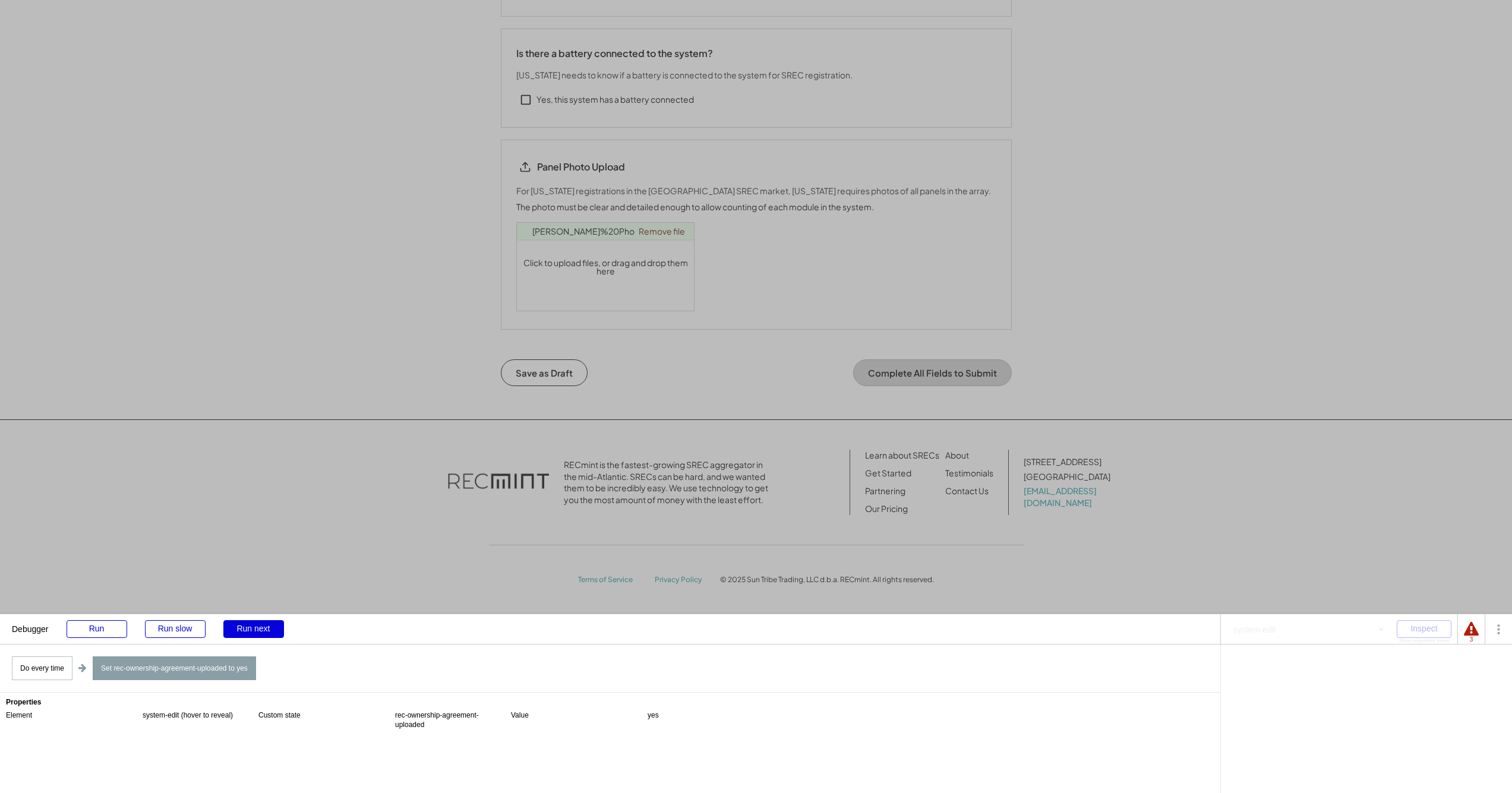
click at [259, 633] on div "Run next" at bounding box center [254, 628] width 61 height 18
click at [258, 631] on div "Run next" at bounding box center [254, 628] width 61 height 18
click at [259, 624] on div "Run next" at bounding box center [254, 628] width 61 height 18
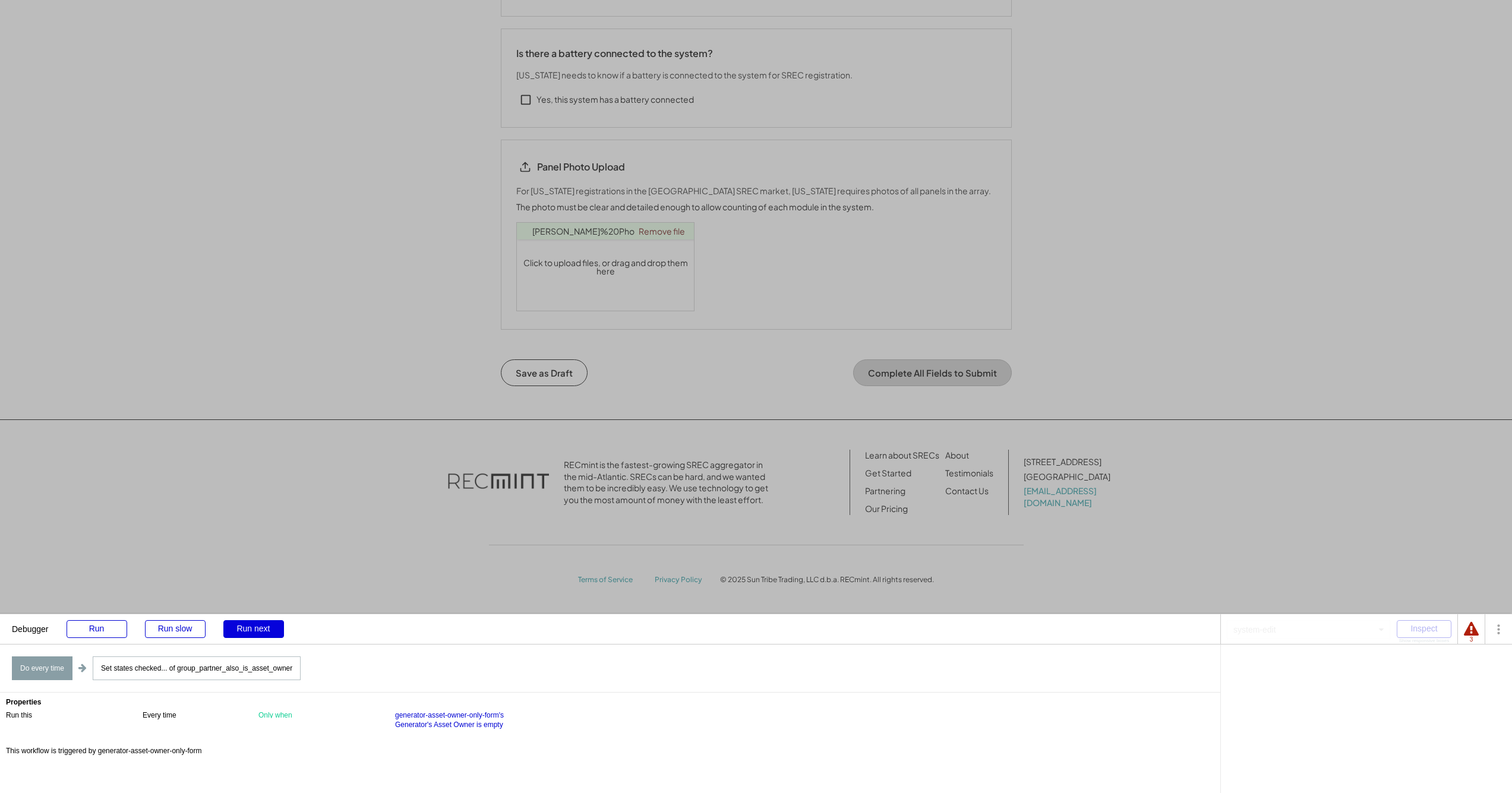
click at [257, 626] on div "Run next" at bounding box center [254, 628] width 61 height 18
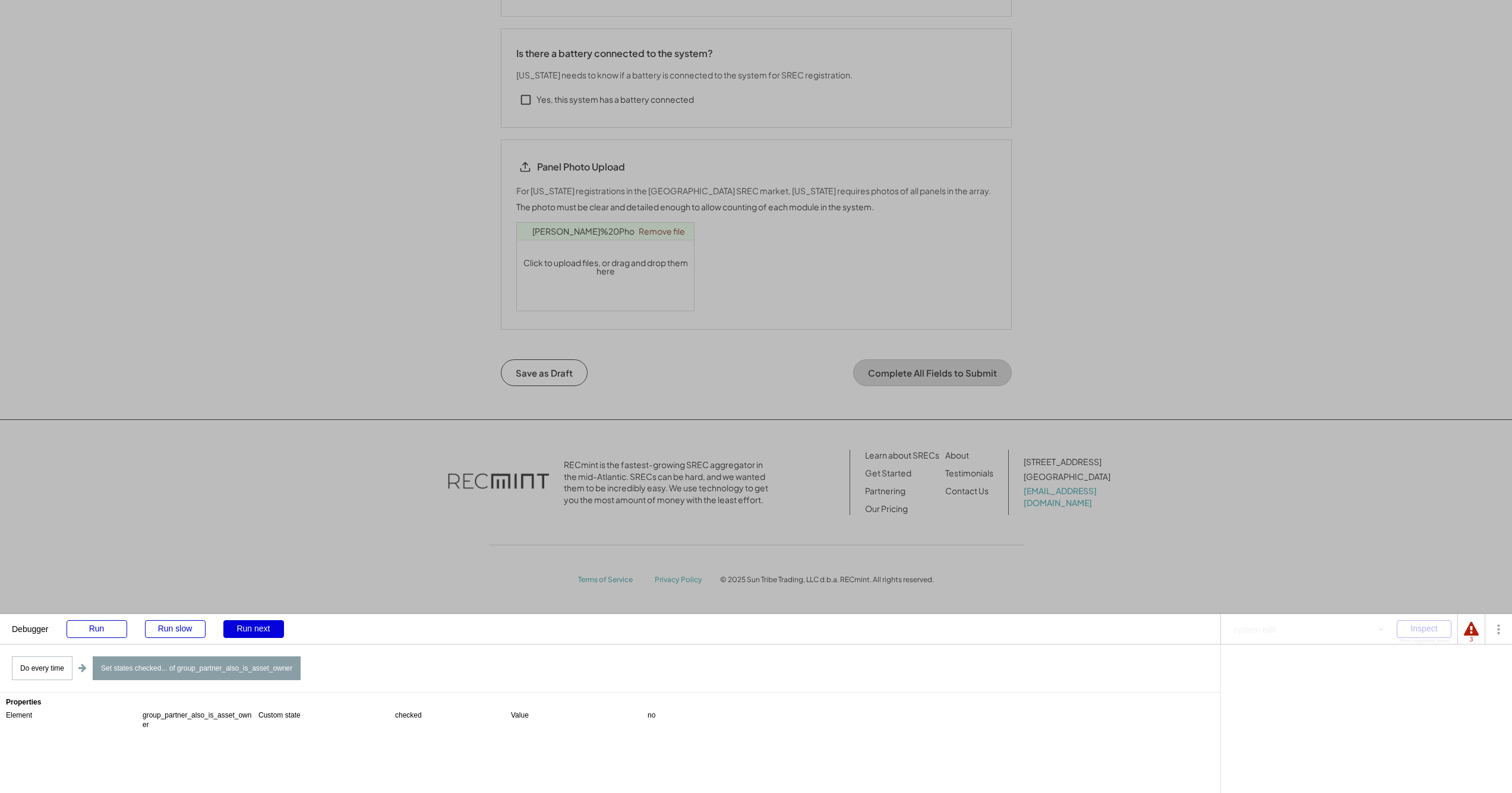
click at [263, 630] on div "Run next" at bounding box center [254, 628] width 61 height 18
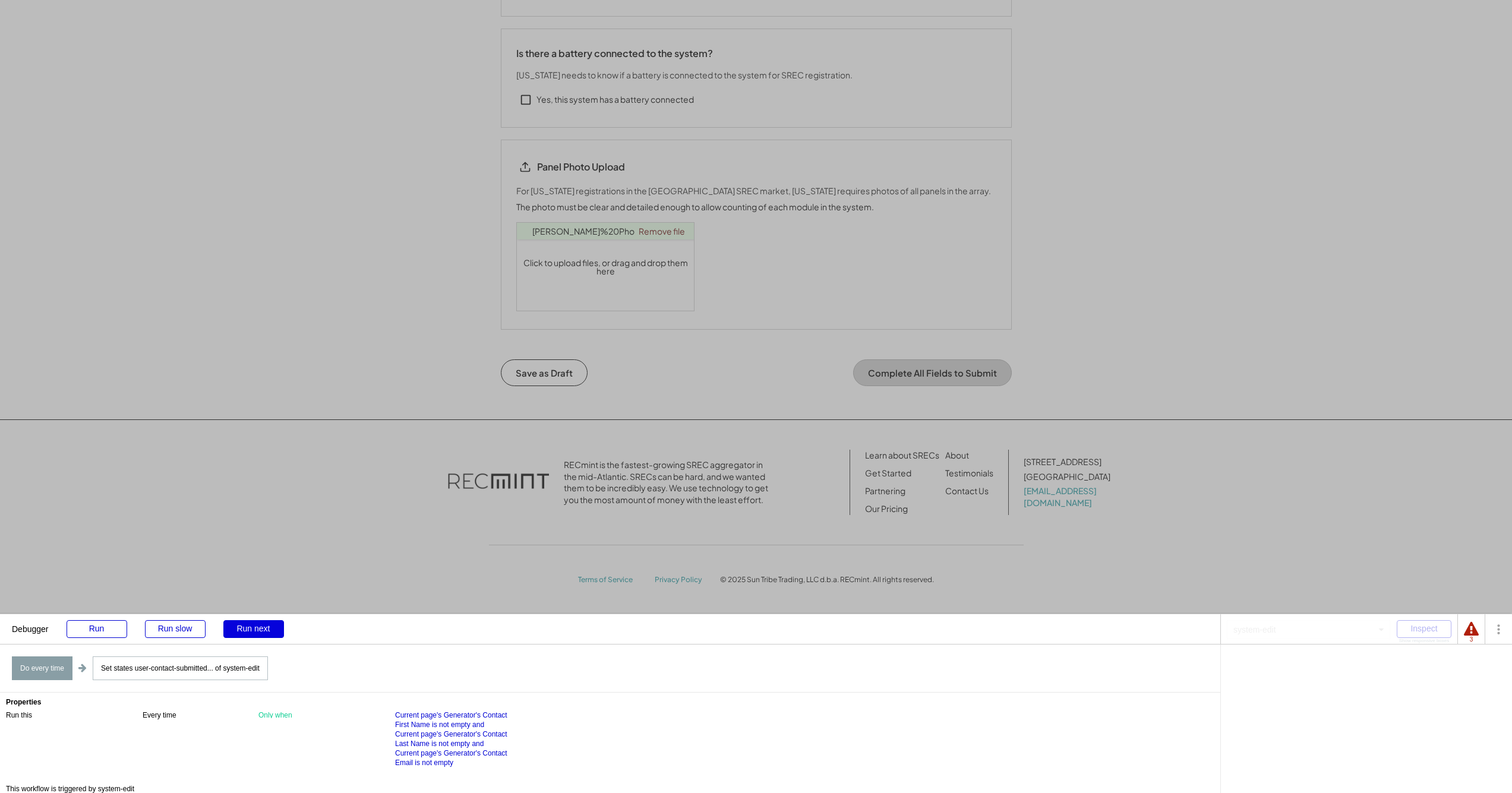
click at [263, 630] on div "Run next" at bounding box center [254, 628] width 61 height 18
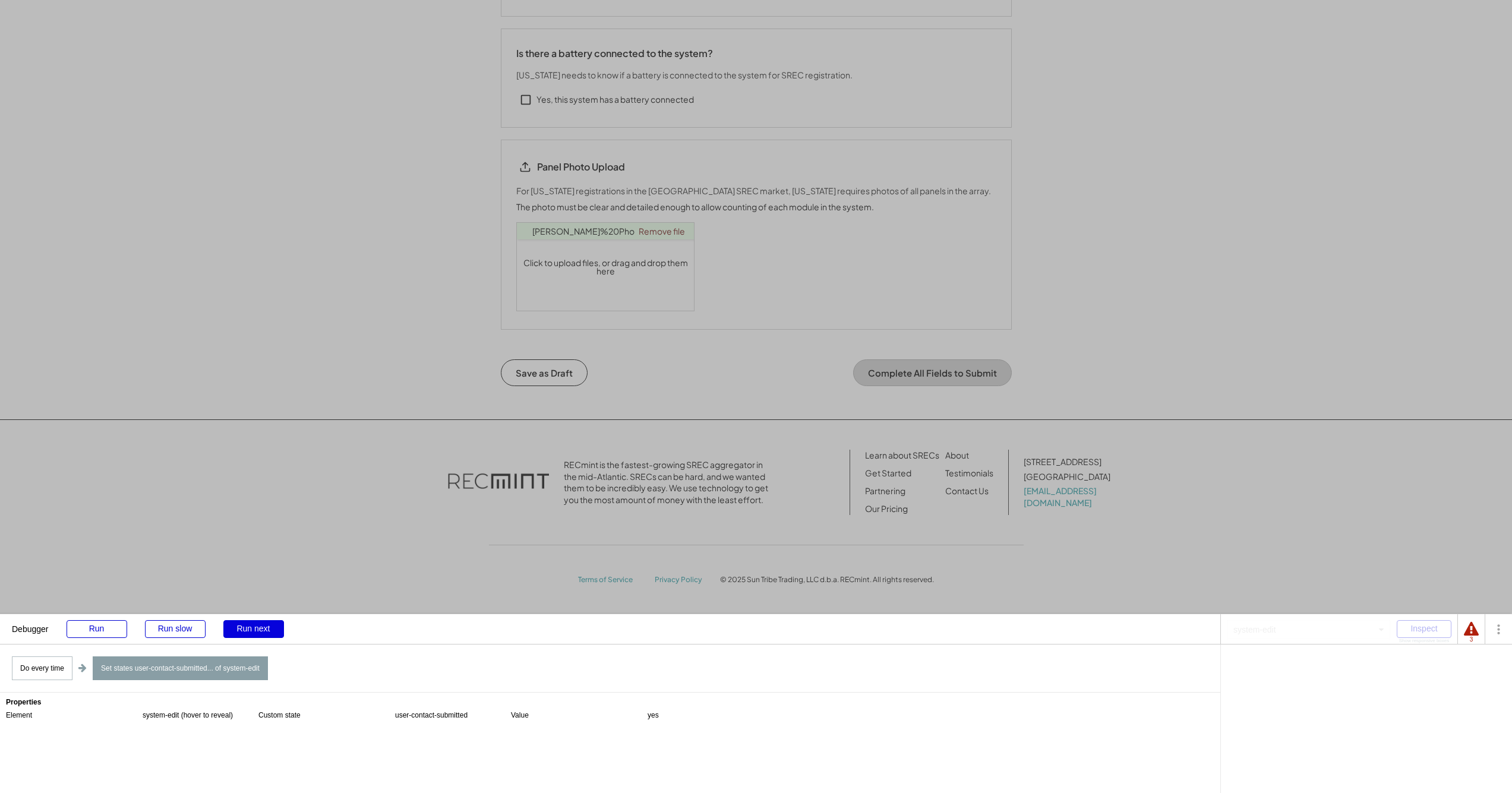
click at [263, 631] on div "Run next" at bounding box center [254, 628] width 61 height 18
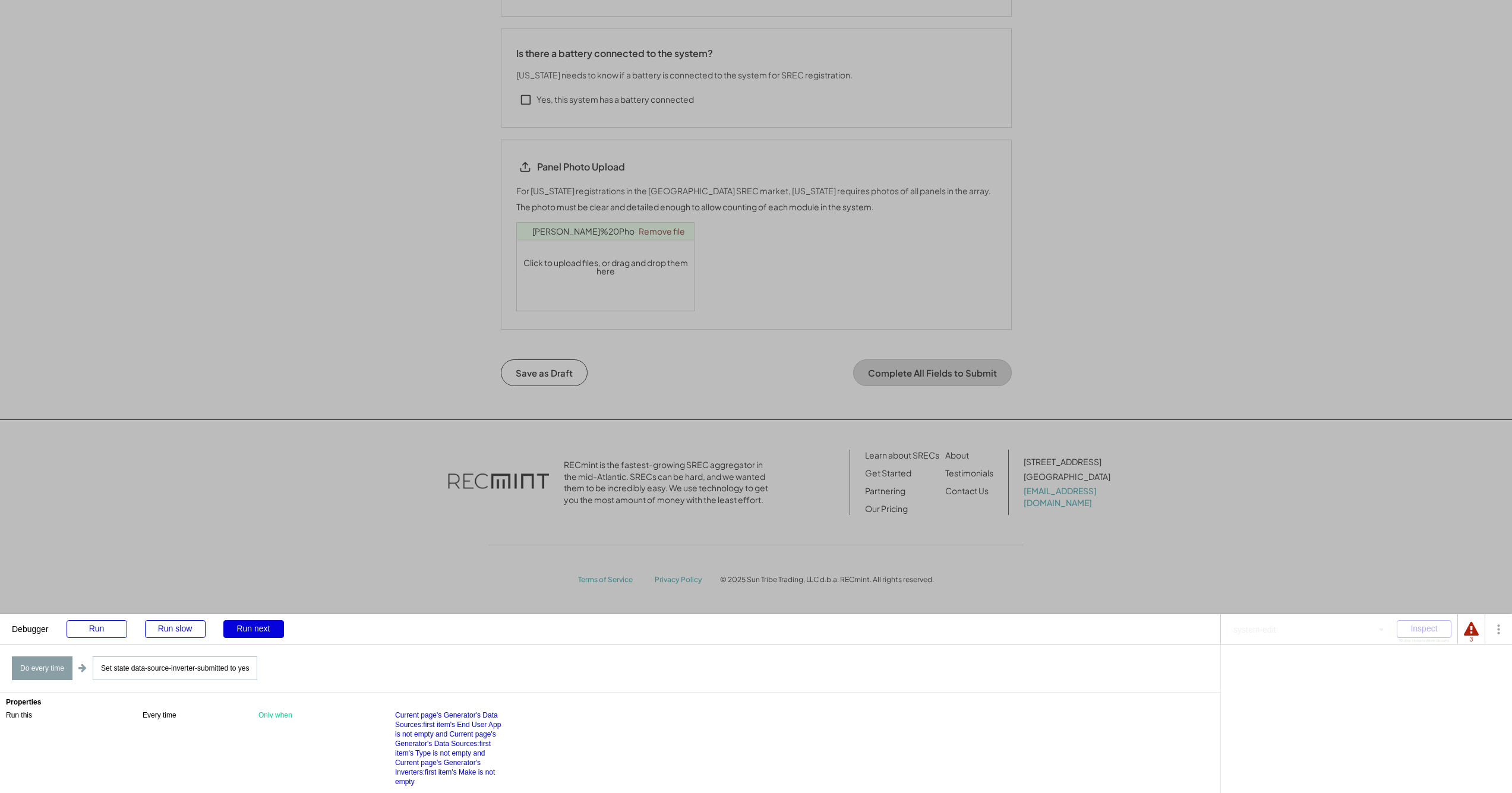
click at [263, 631] on div "Run next" at bounding box center [254, 628] width 61 height 18
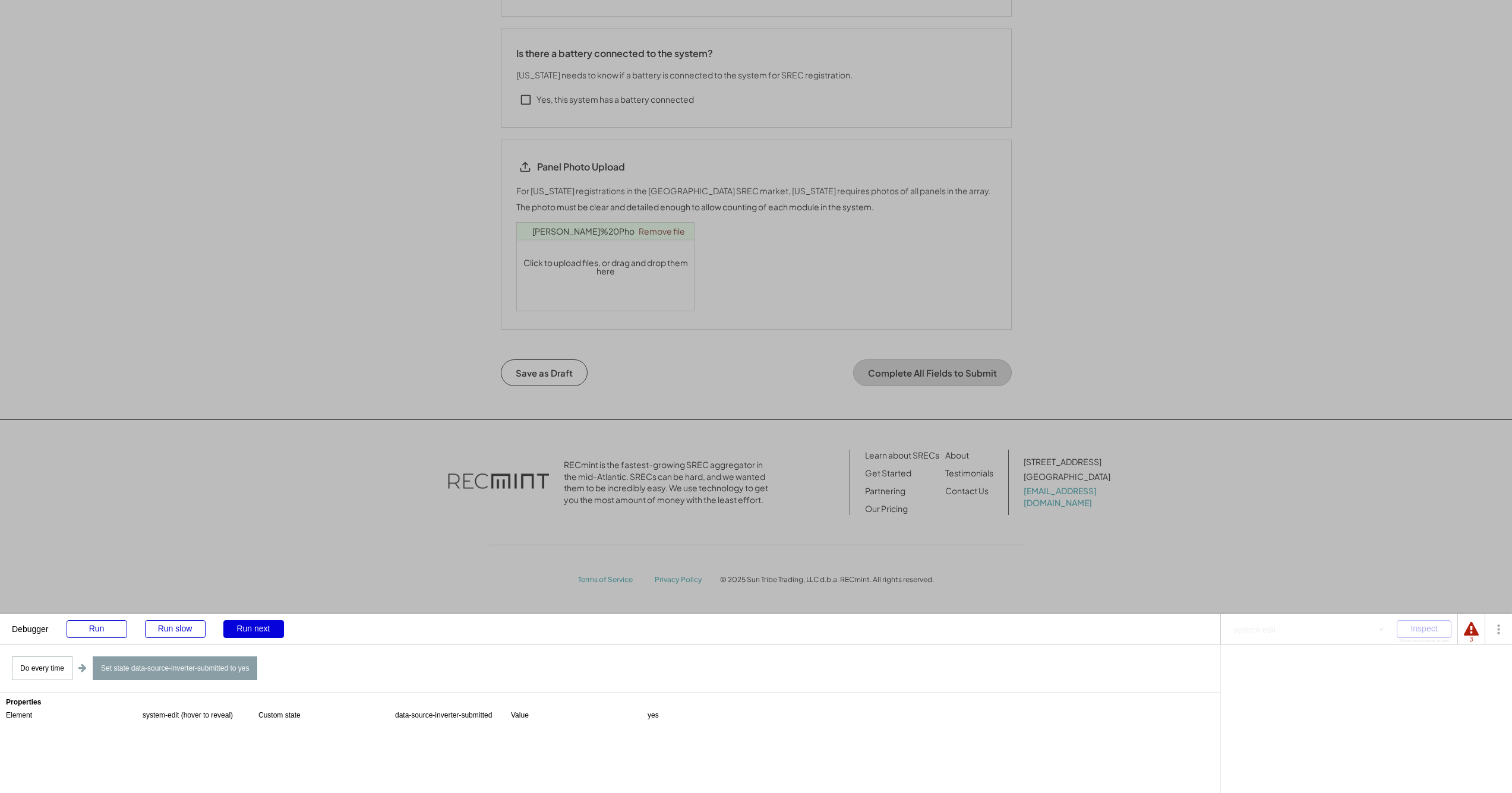
click at [262, 632] on div "Run next" at bounding box center [254, 628] width 61 height 18
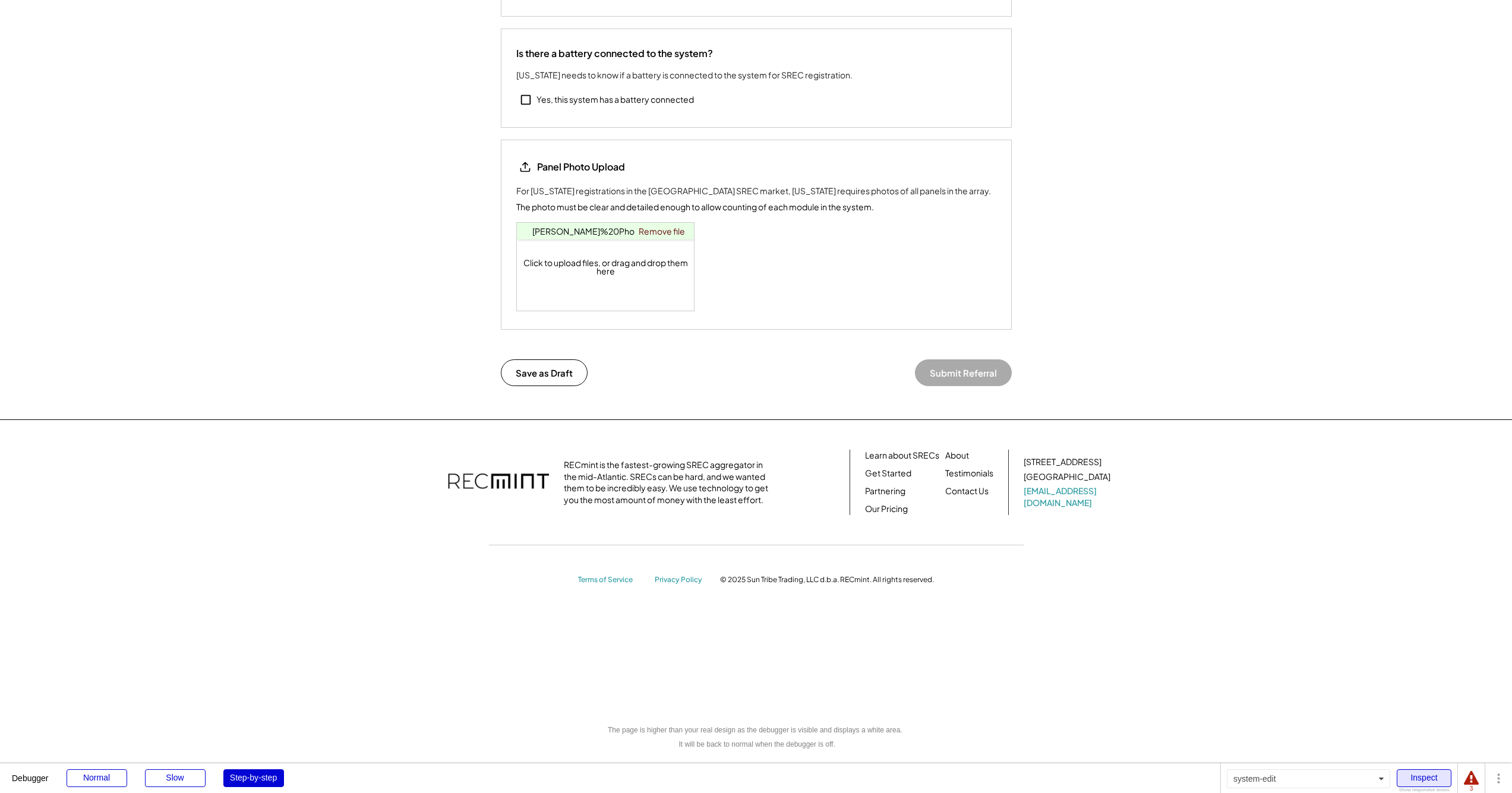
click at [760, 778] on div "Inspect" at bounding box center [1424, 778] width 54 height 18
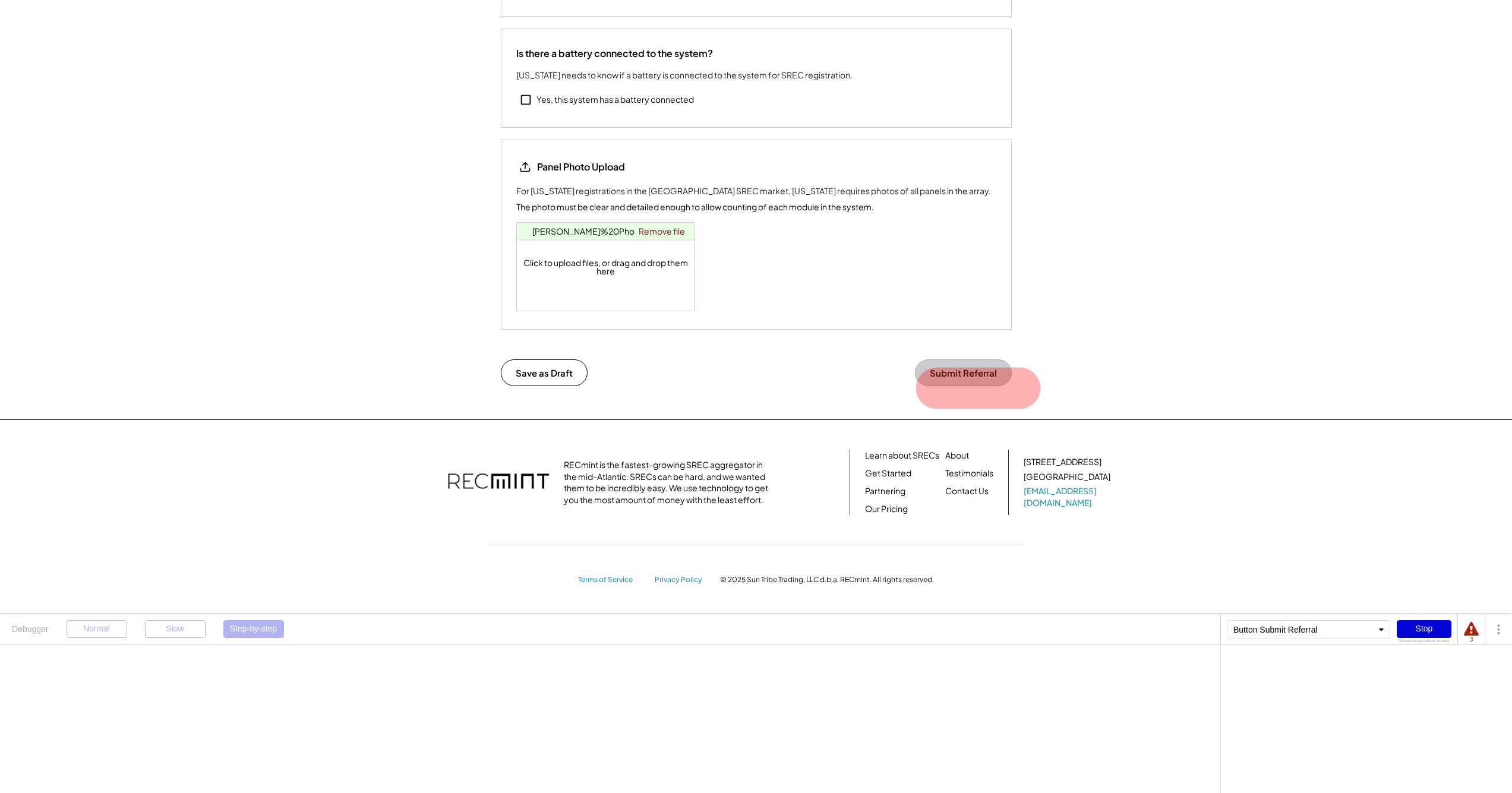
click at [760, 380] on button "Submit Referral" at bounding box center [963, 373] width 97 height 27
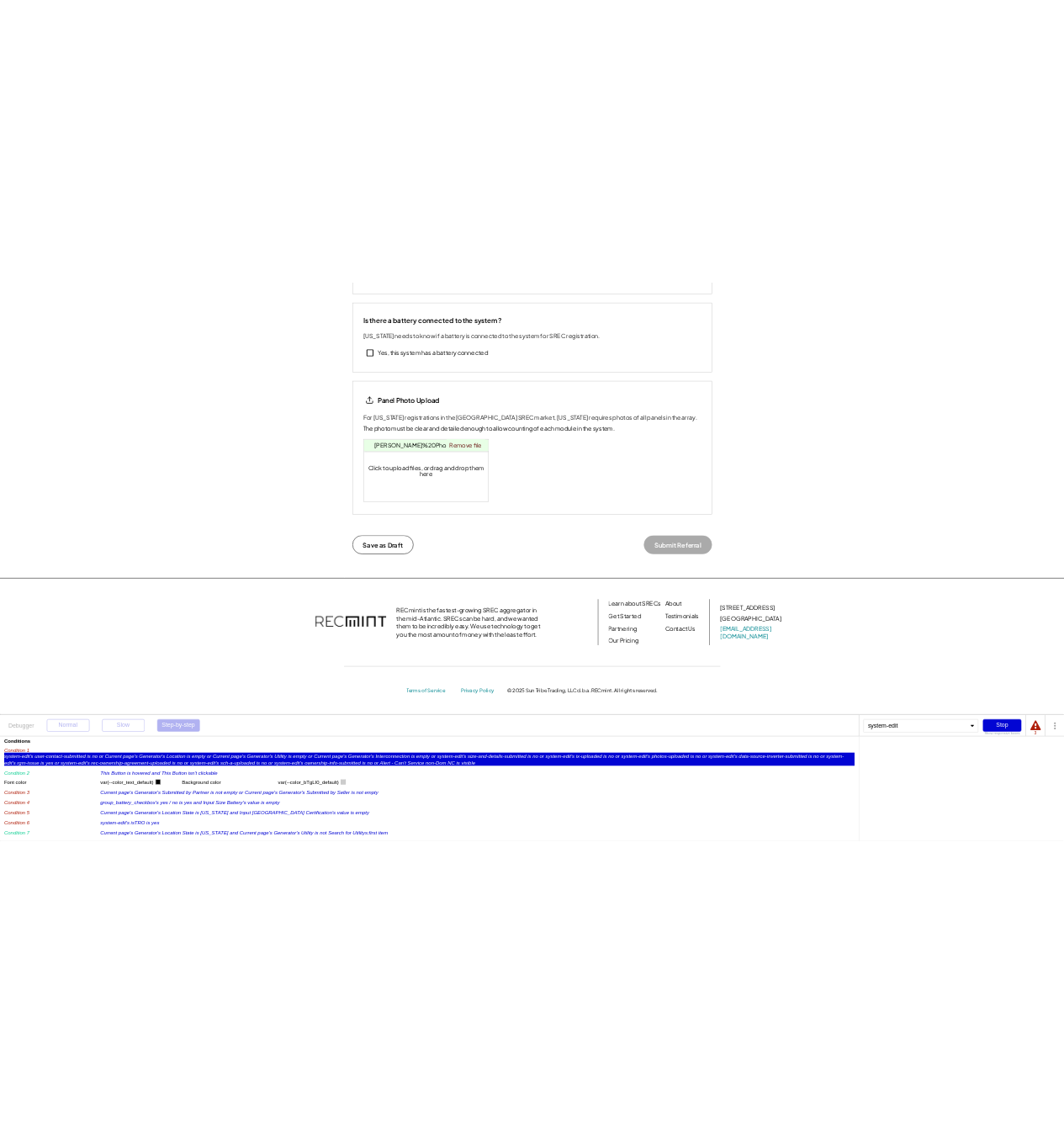
scroll to position [33, 0]
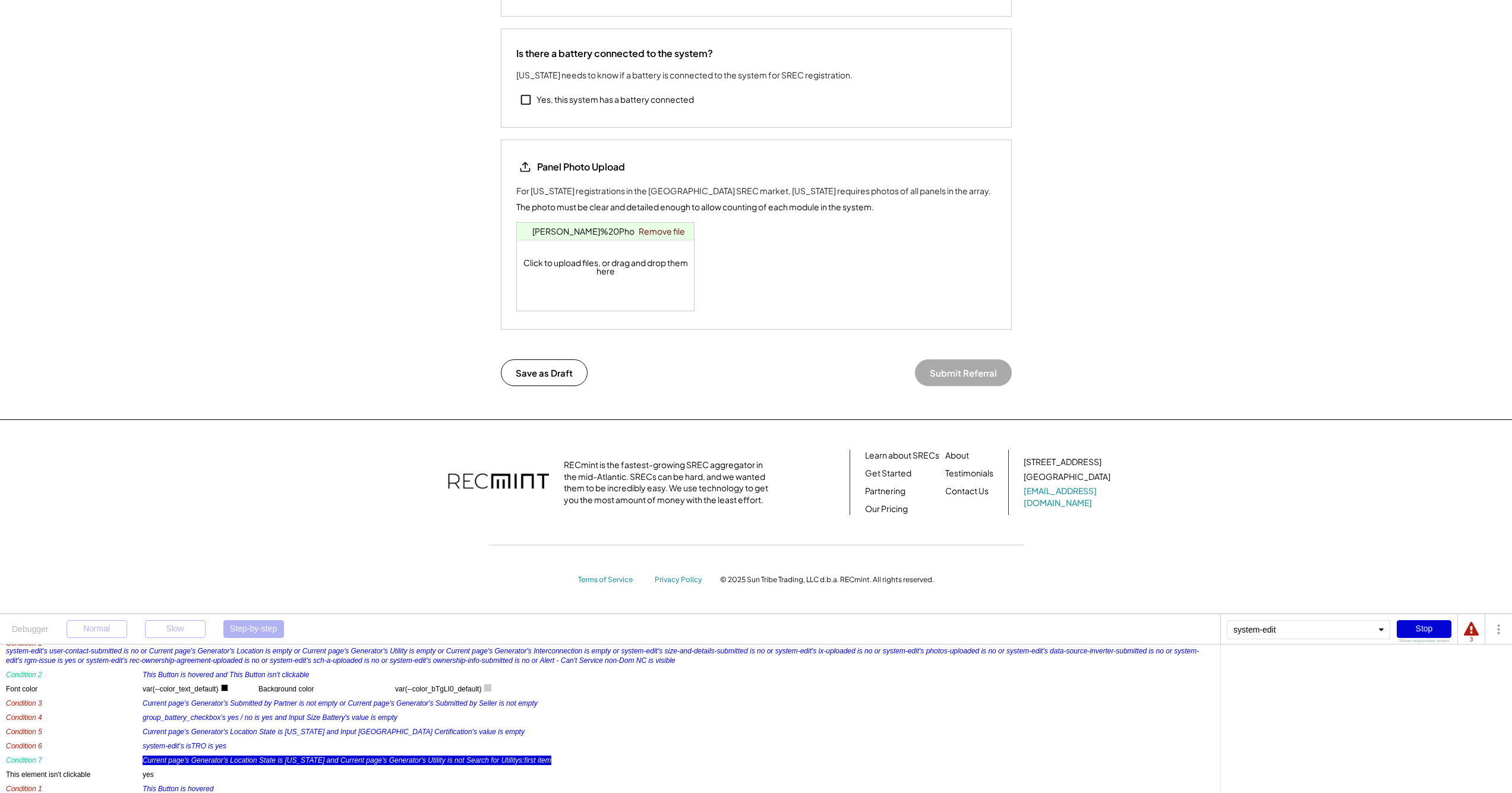
click at [478, 762] on div "Current page's Generator's Location State is North Carolina and Current page's …" at bounding box center [347, 760] width 409 height 10
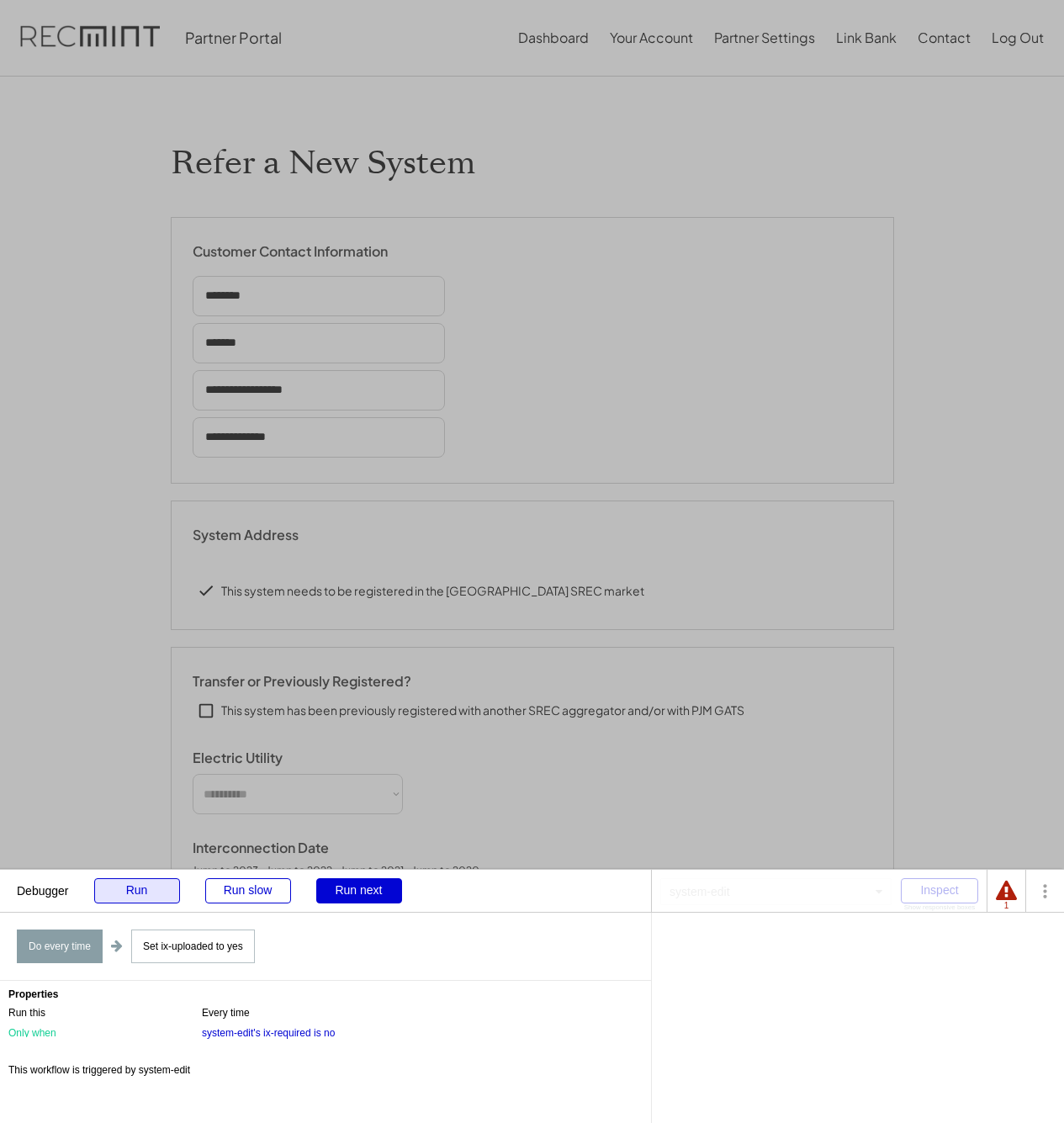
type input "******"
click at [162, 890] on div "Run" at bounding box center [137, 890] width 86 height 25
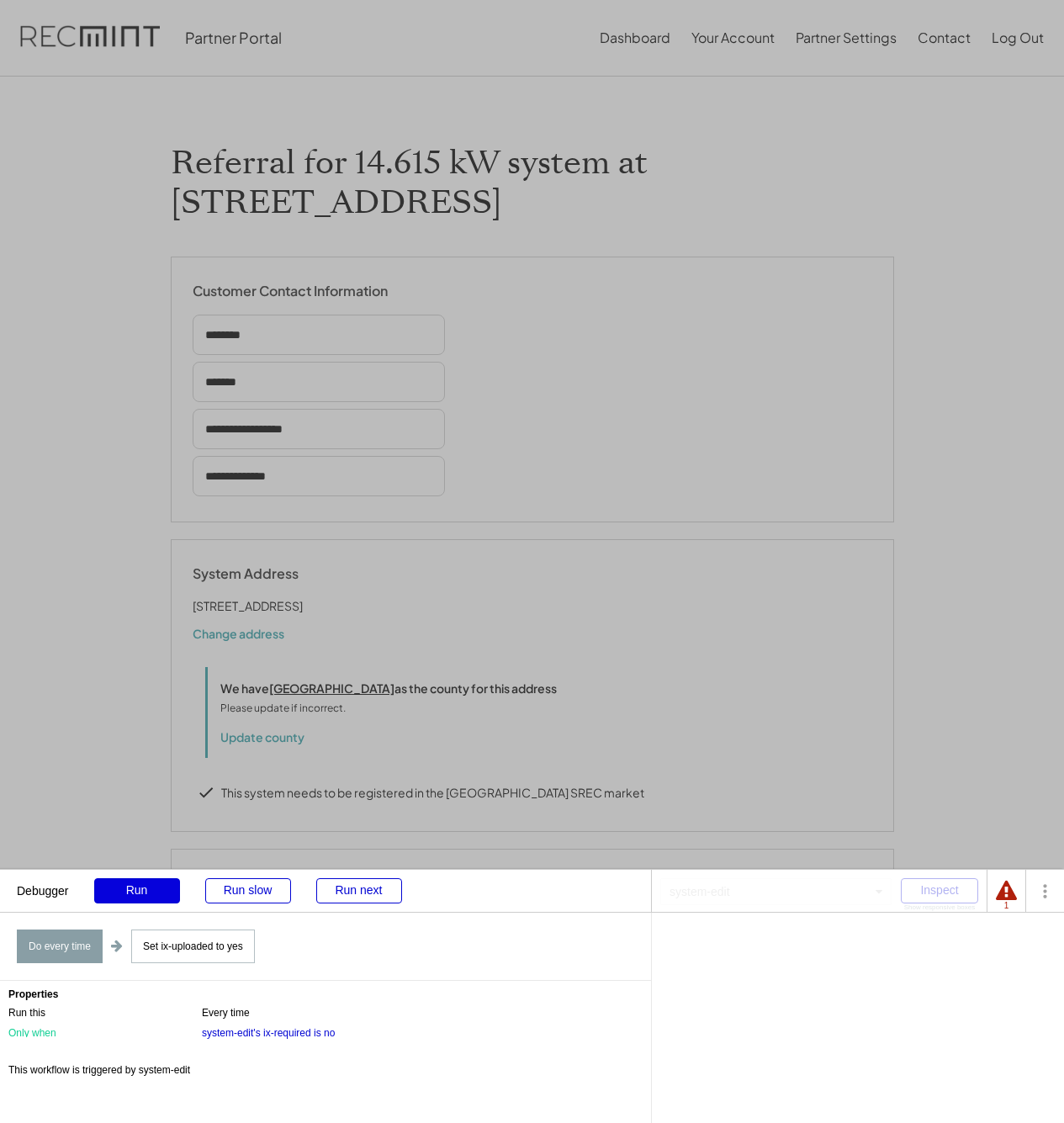
select select "*********"
select select "**********"
click at [111, 894] on div "Run" at bounding box center [137, 890] width 86 height 25
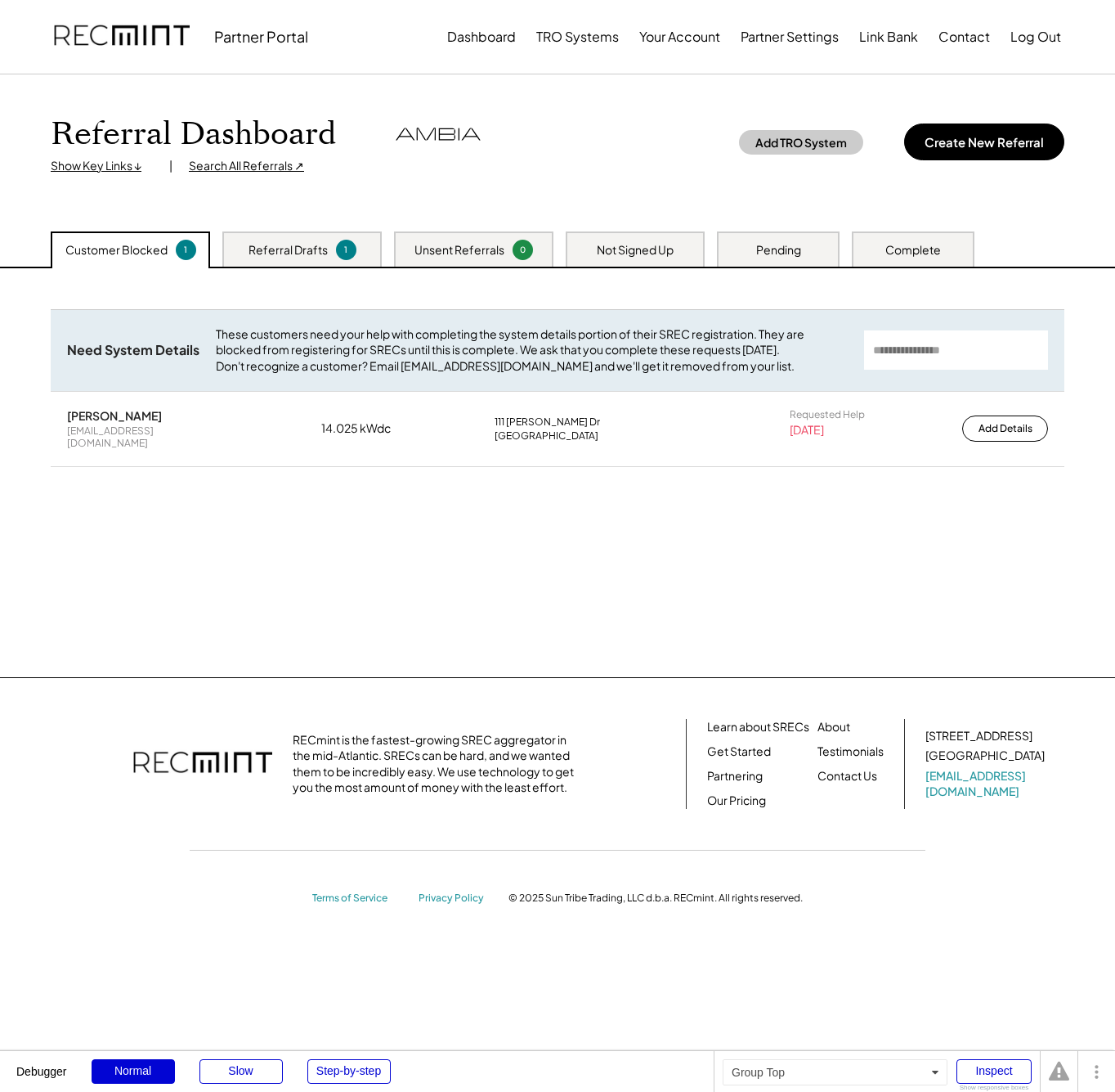
click at [306, 238] on div "Referral Drafts 1" at bounding box center [302, 249] width 159 height 35
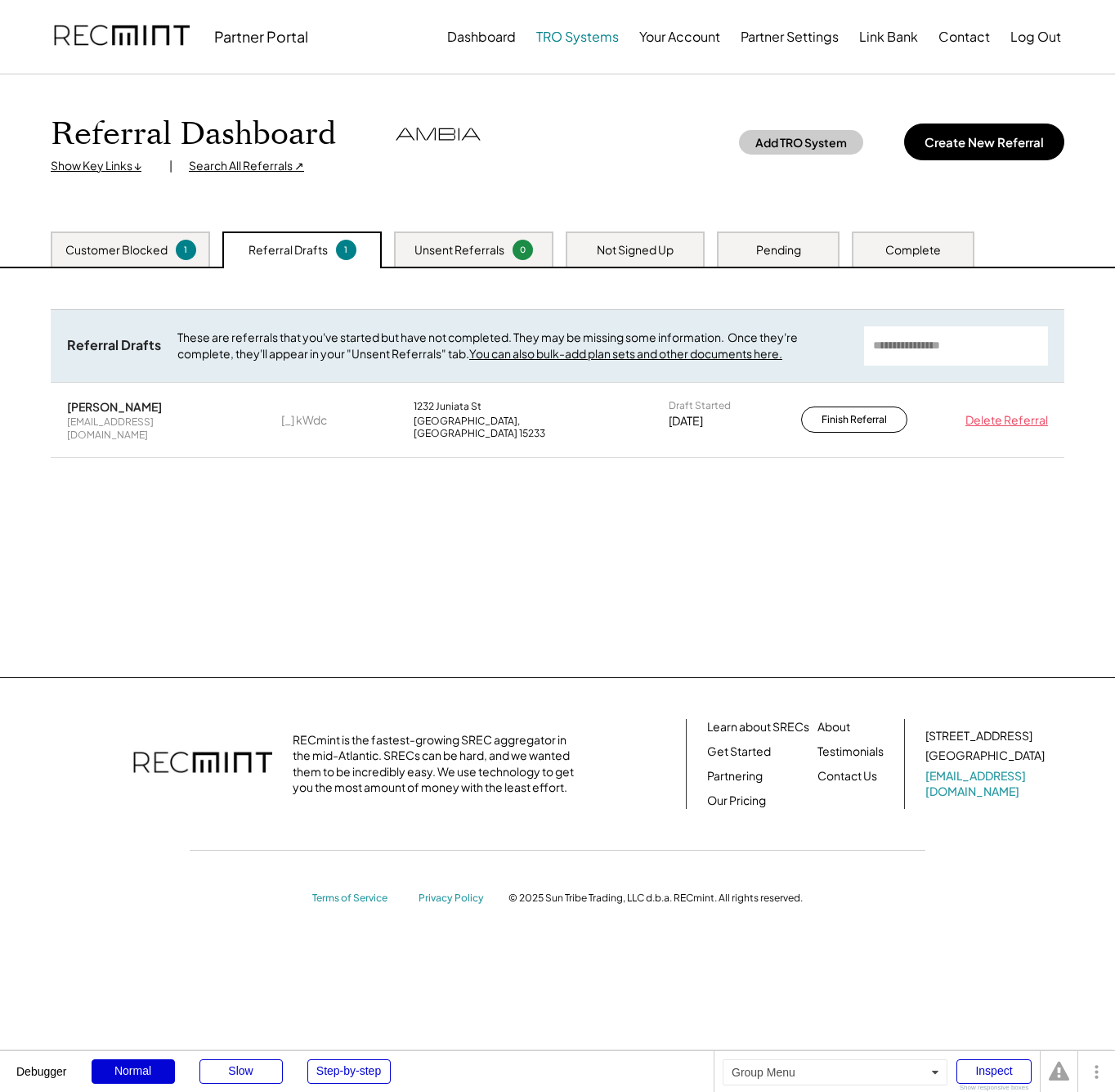
click at [563, 47] on button "TRO Systems" at bounding box center [578, 37] width 82 height 33
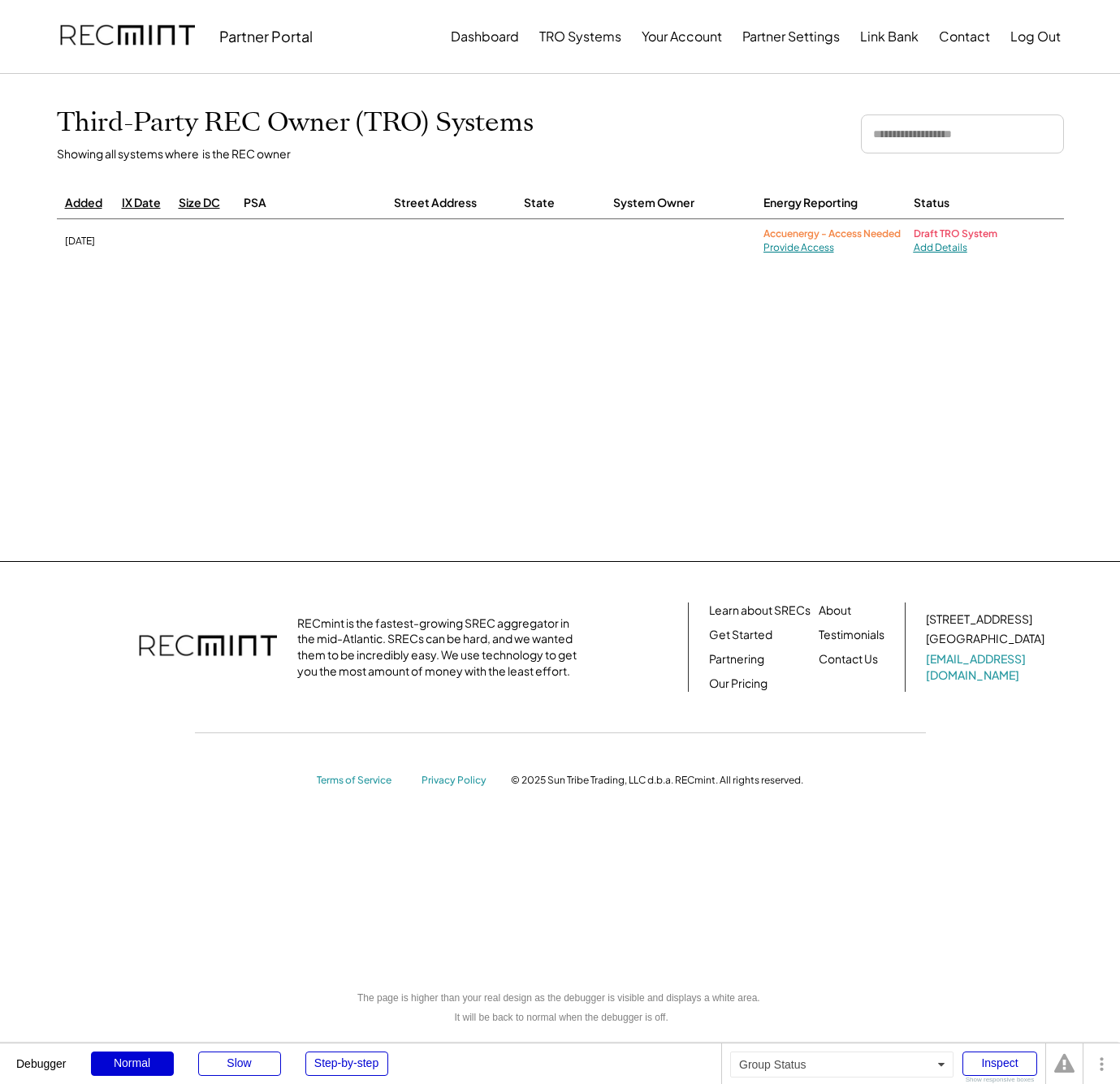
click at [925, 244] on link "Add Details" at bounding box center [940, 247] width 54 height 12
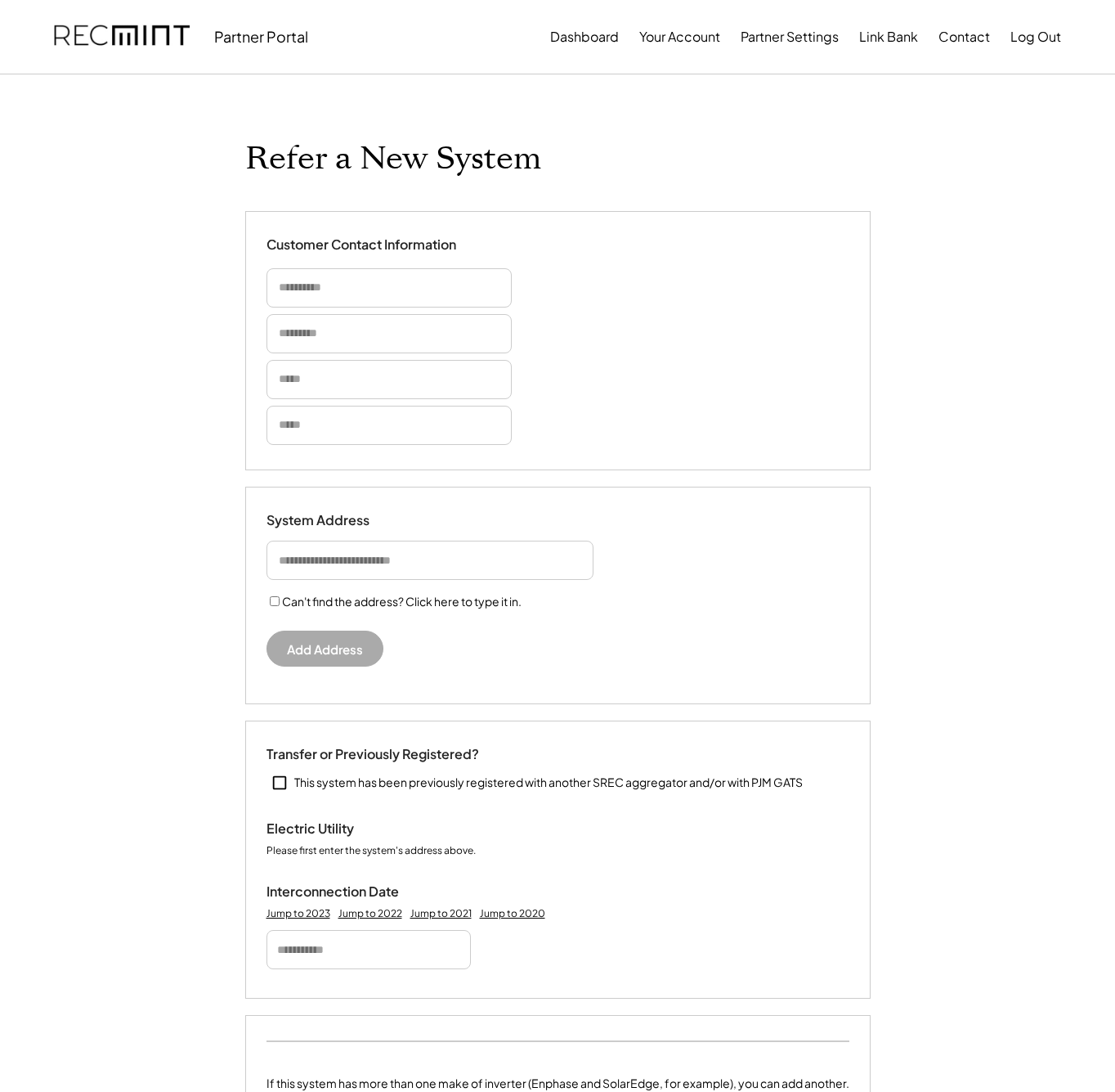
select select "**********"
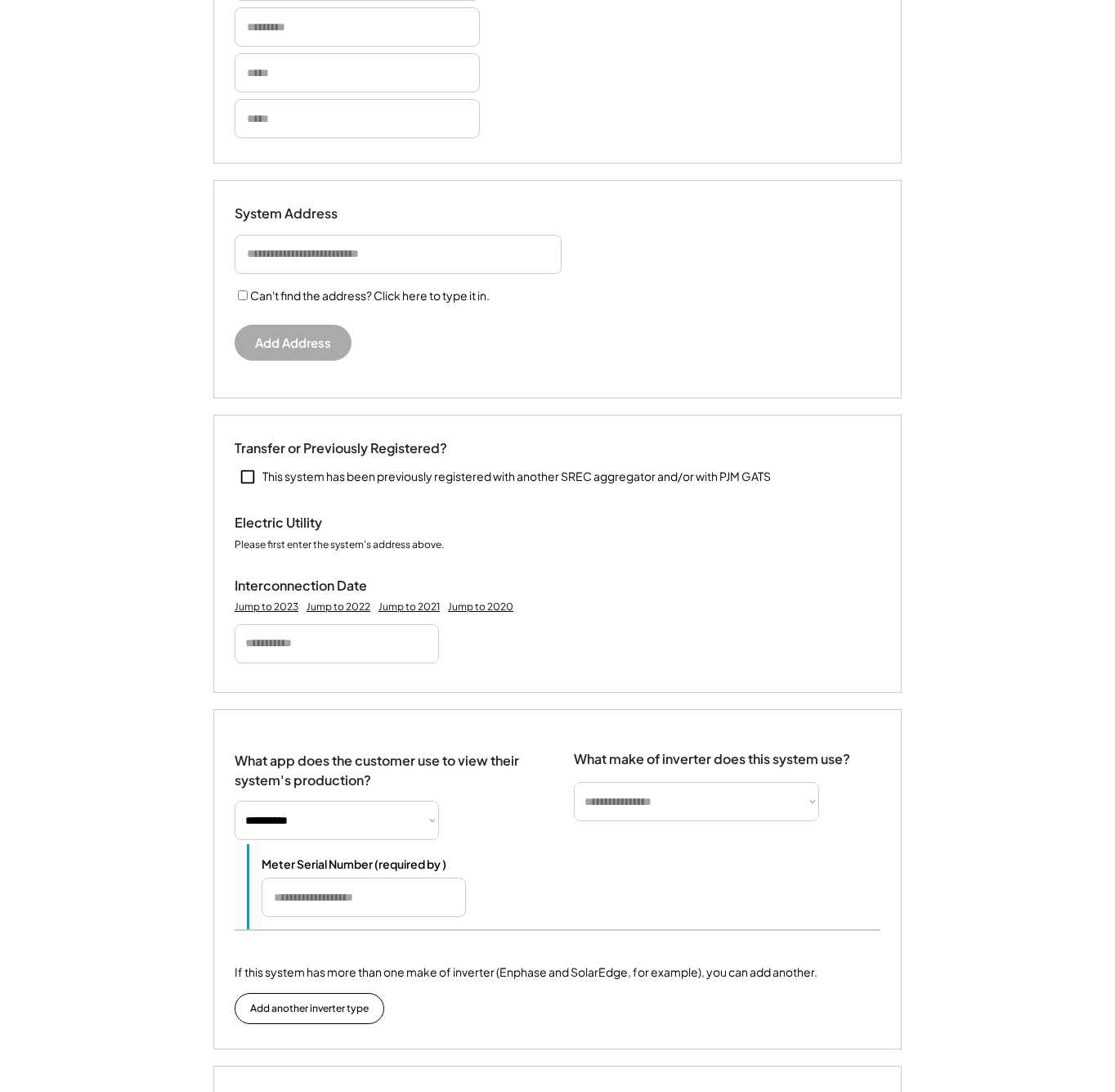
scroll to position [1270, 0]
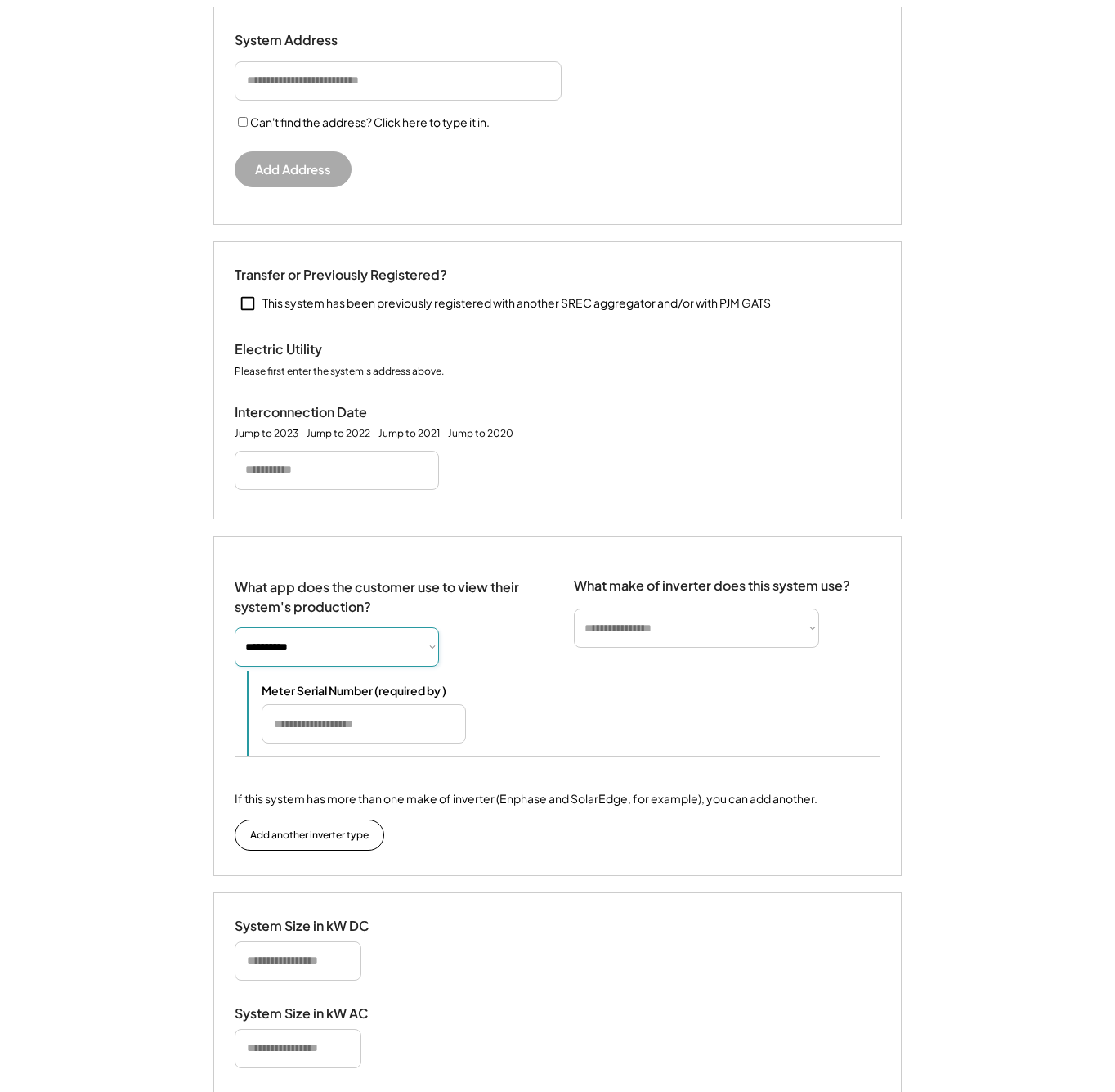
select select "**********"
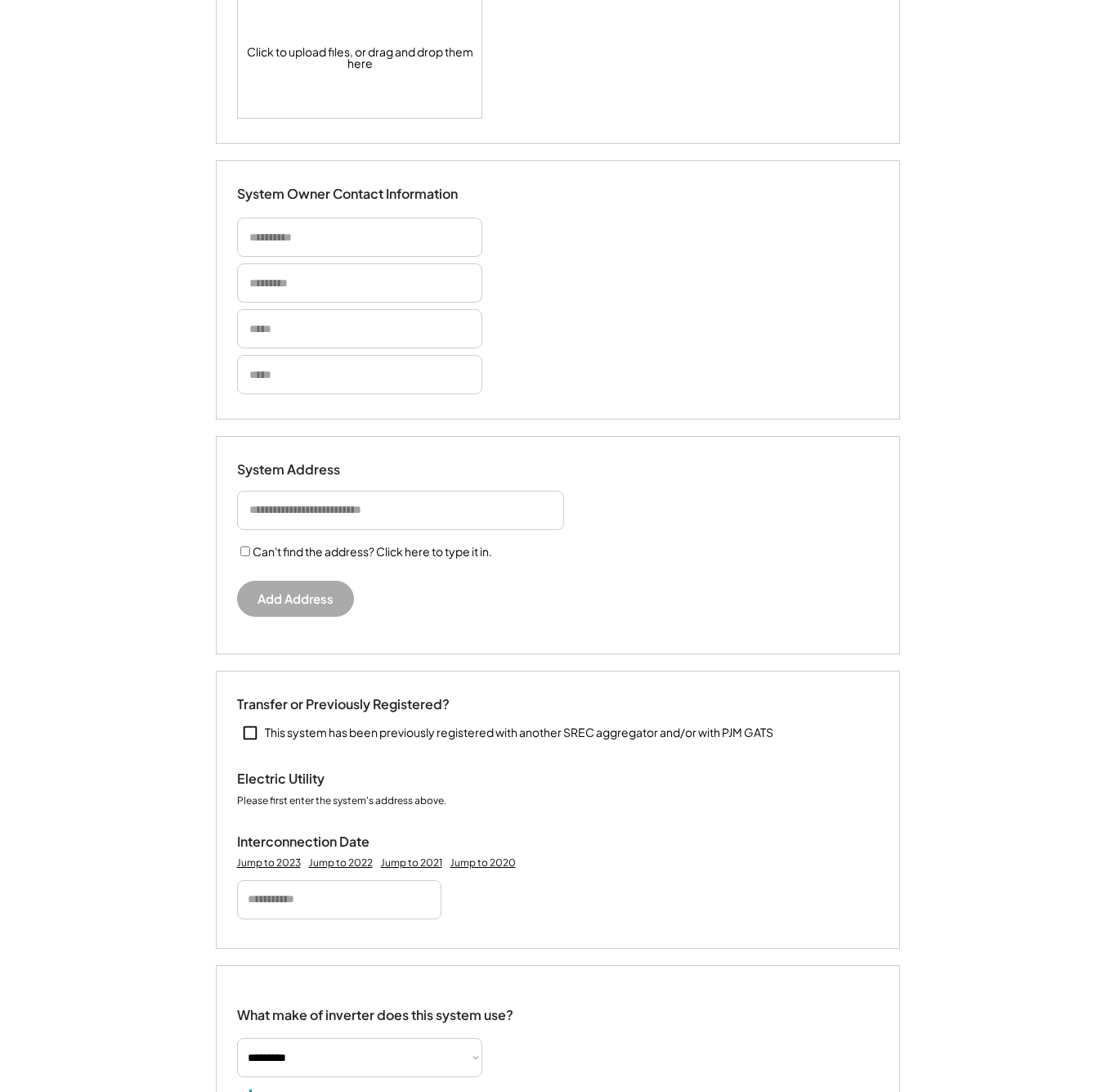
scroll to position [0, 0]
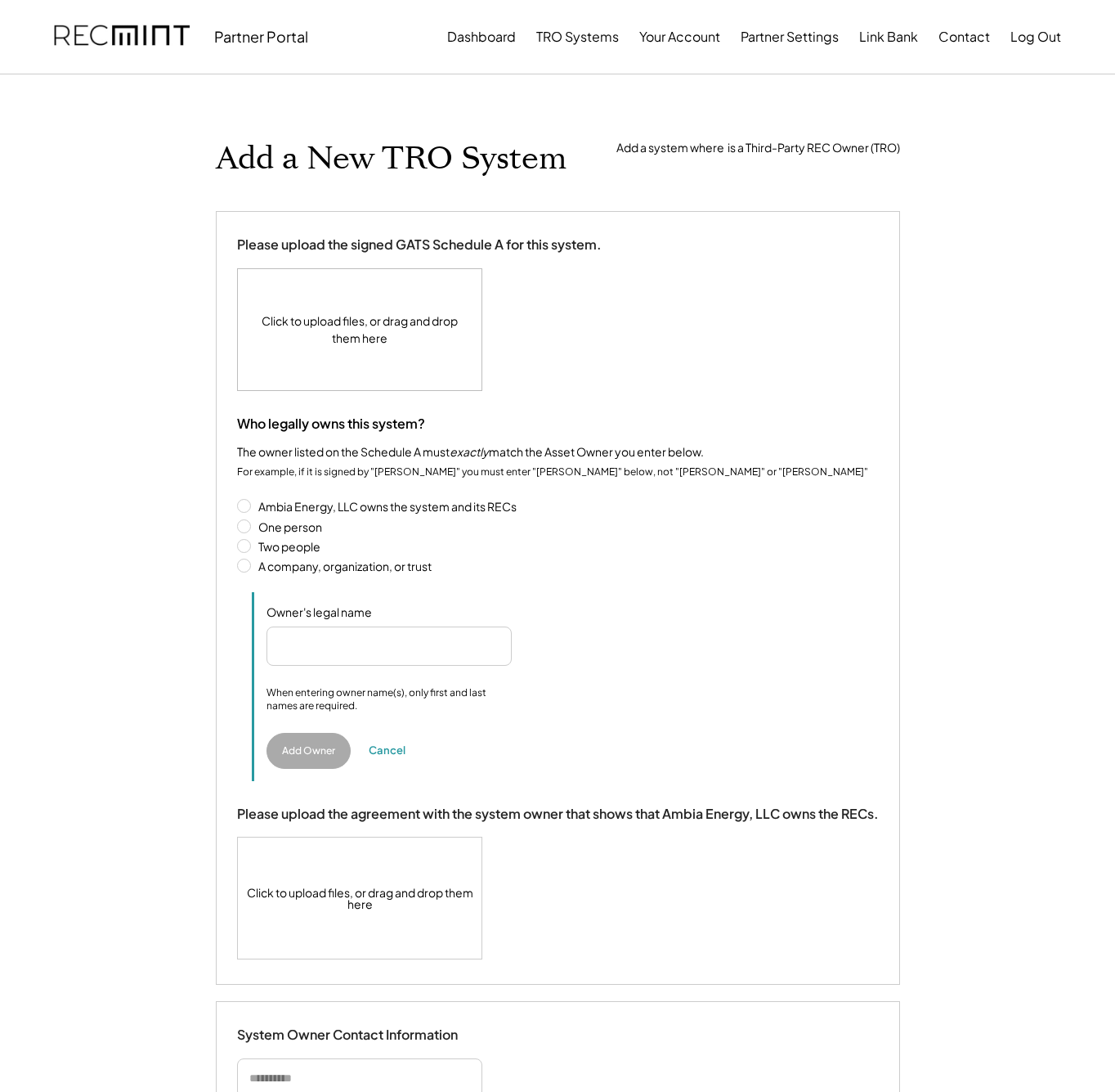
click at [342, 358] on input "file" at bounding box center [360, 329] width 243 height 121
type input "**********"
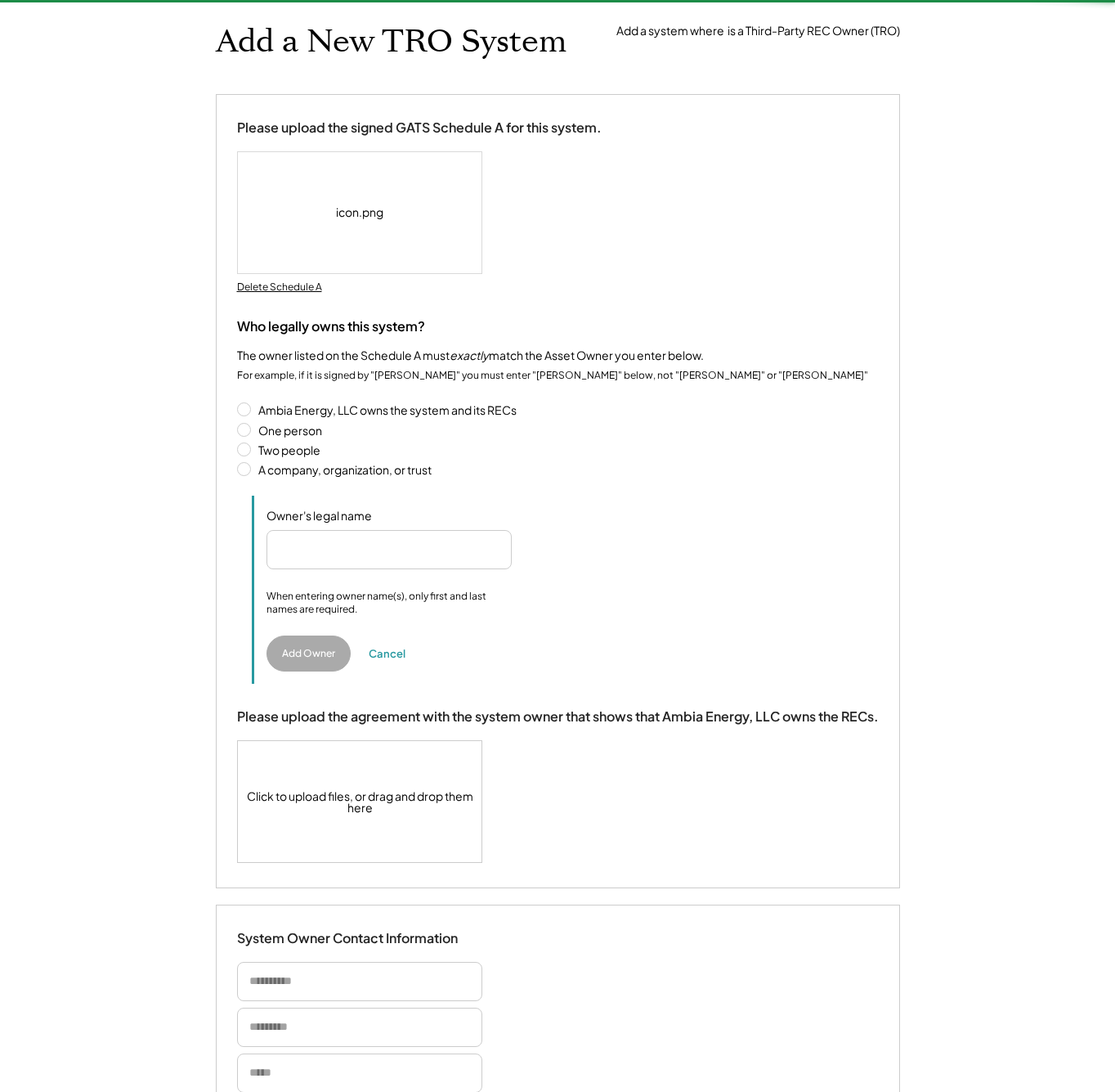
scroll to position [428, 0]
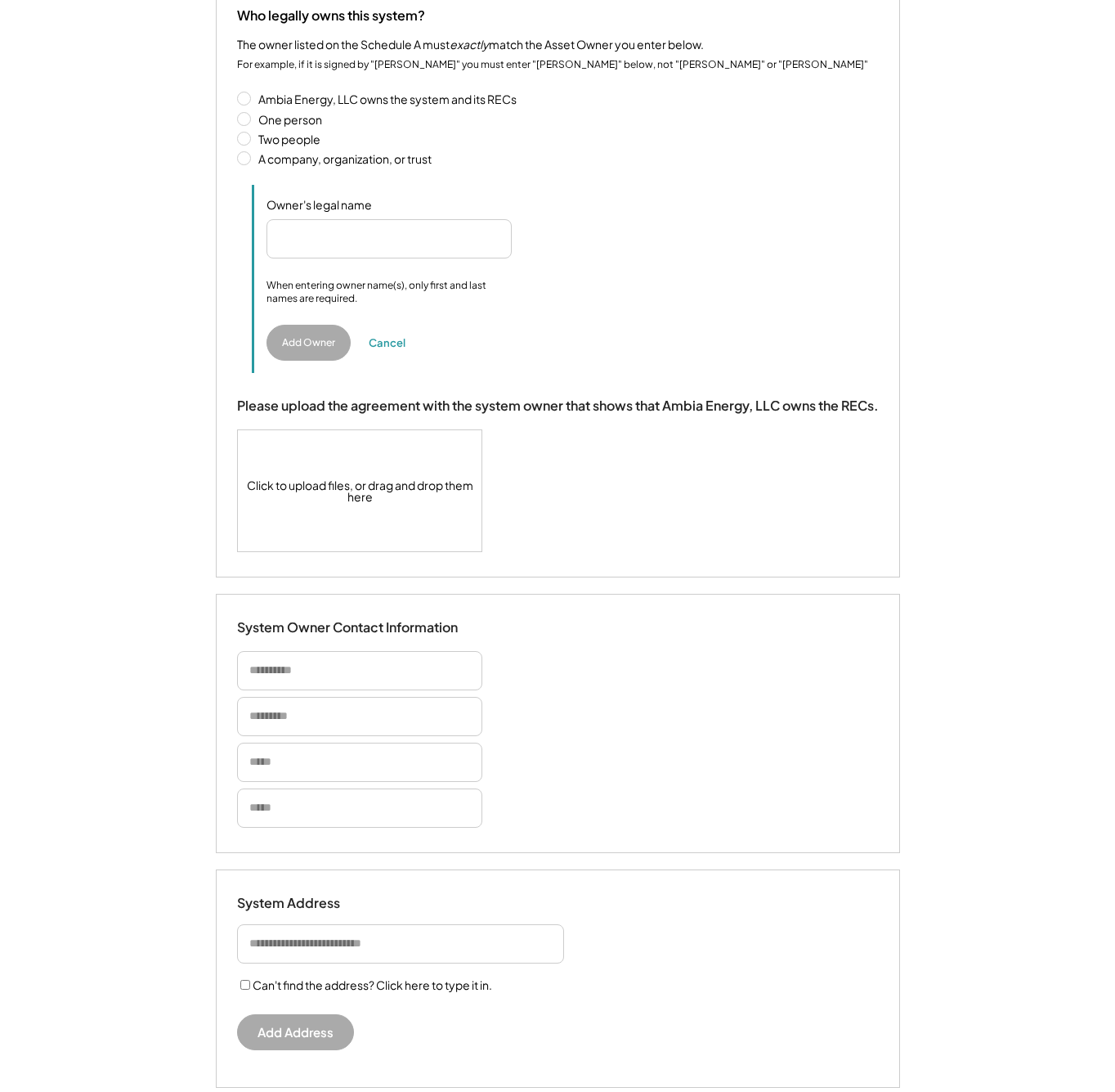
click at [342, 416] on div "Please upload the agreement with the system owner that shows that Ambia Energy,…" at bounding box center [558, 474] width 642 height 154
click at [347, 462] on div "Click to upload files, or drag and drop them here" at bounding box center [361, 490] width 245 height 121
click at [325, 95] on label "Ambia Energy, LLC owns the system and its RECs" at bounding box center [566, 99] width 626 height 12
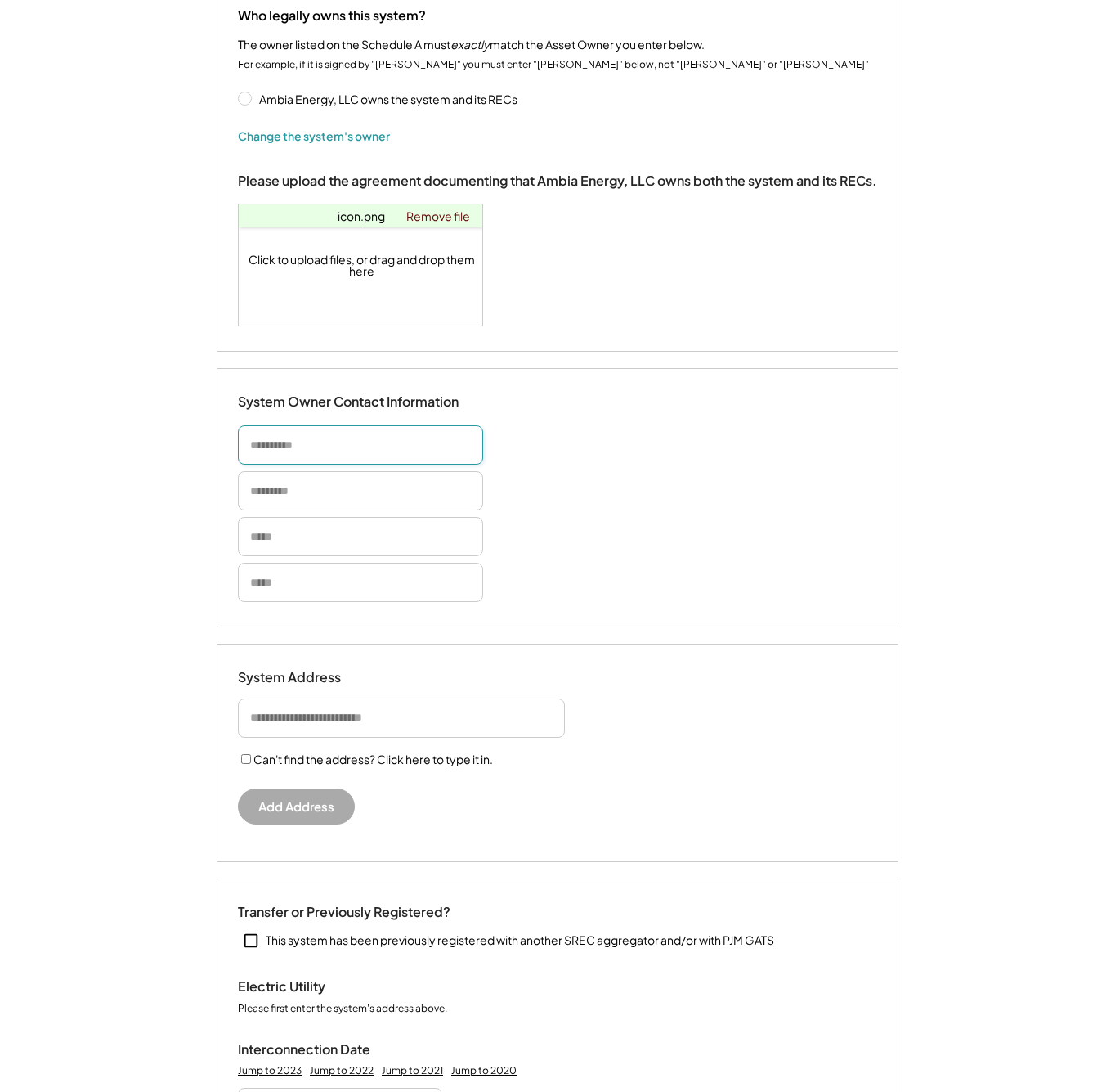
scroll to position [693, 0]
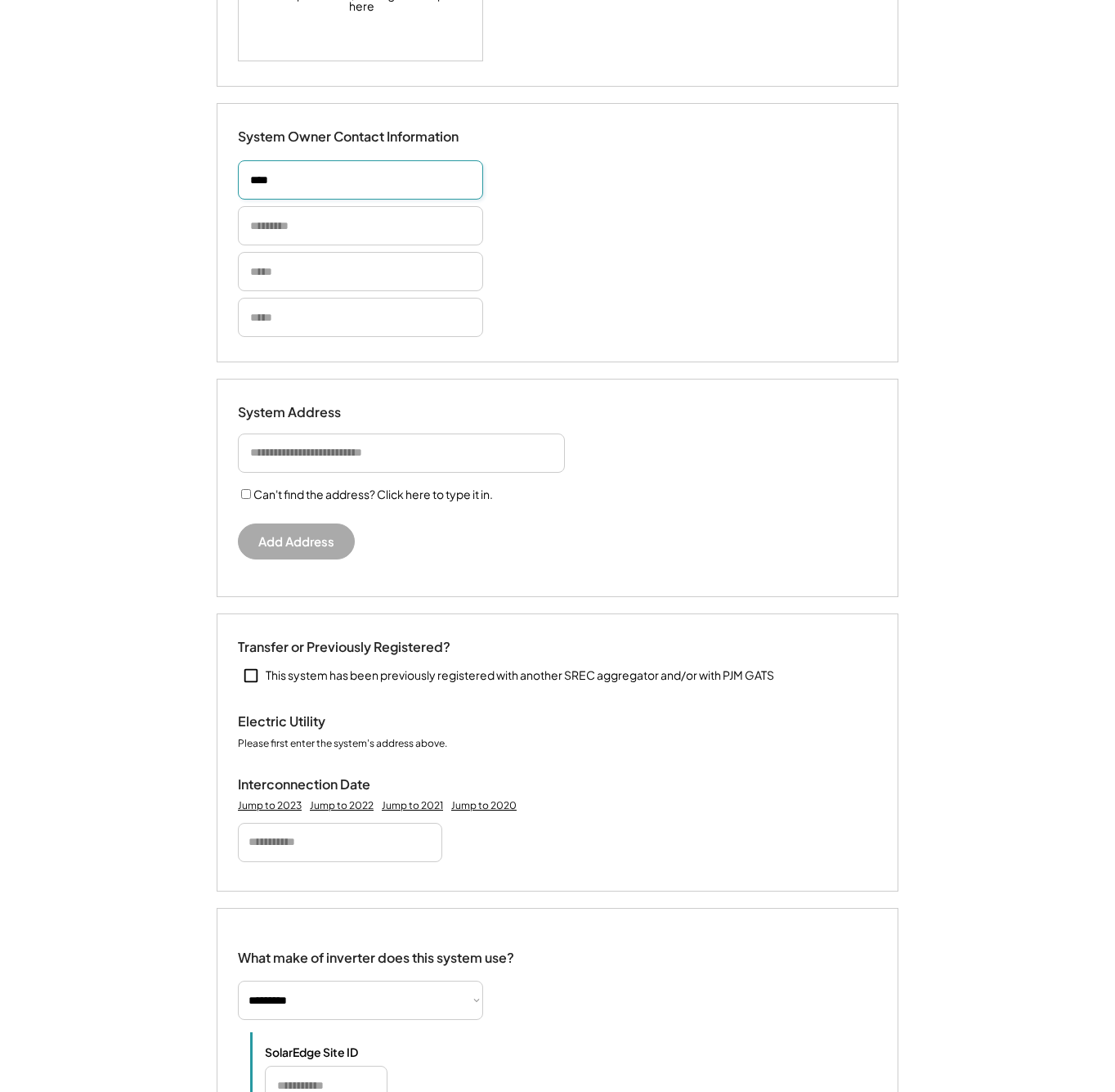
type input "****"
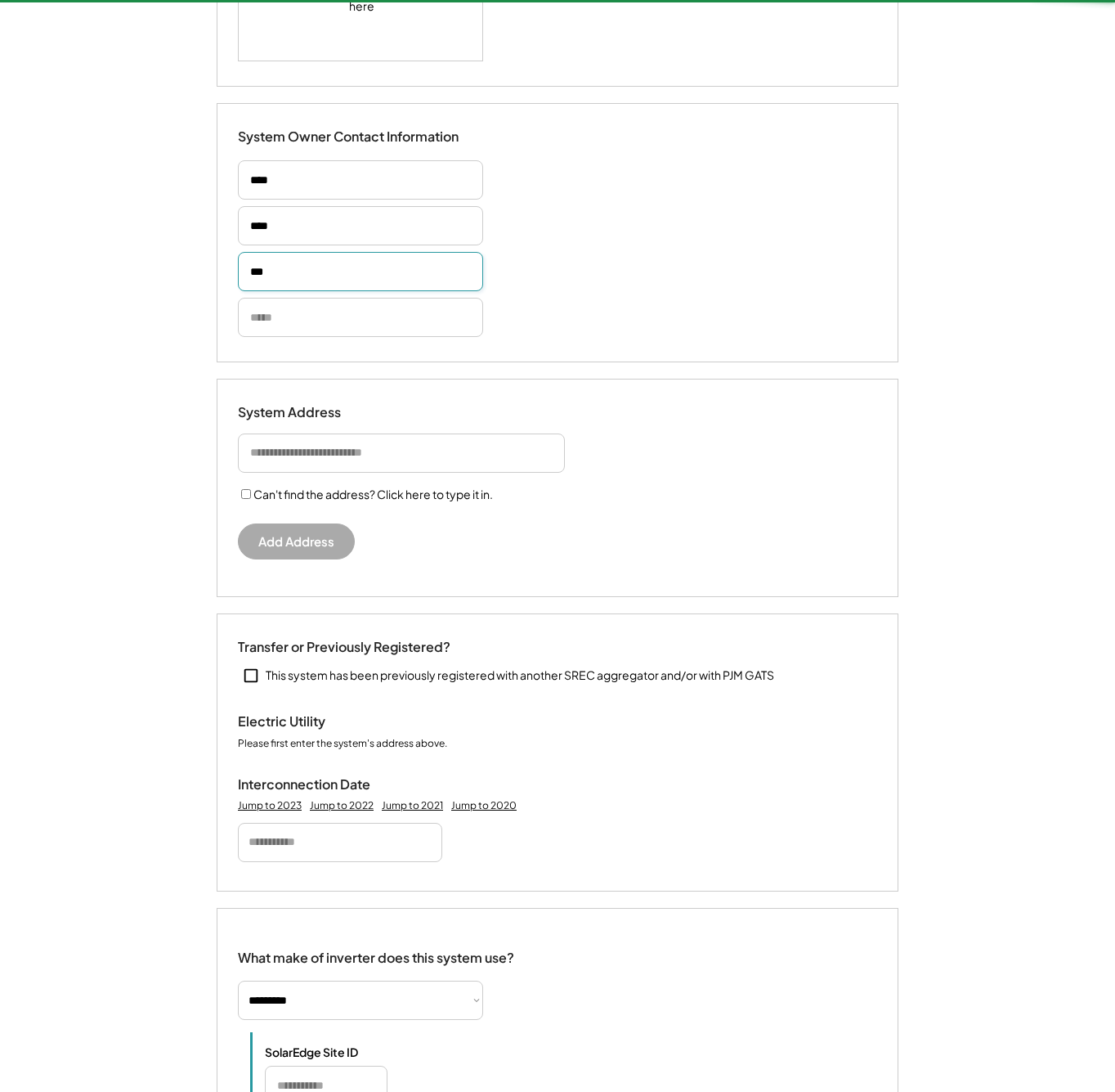
type input "****"
type input "**********"
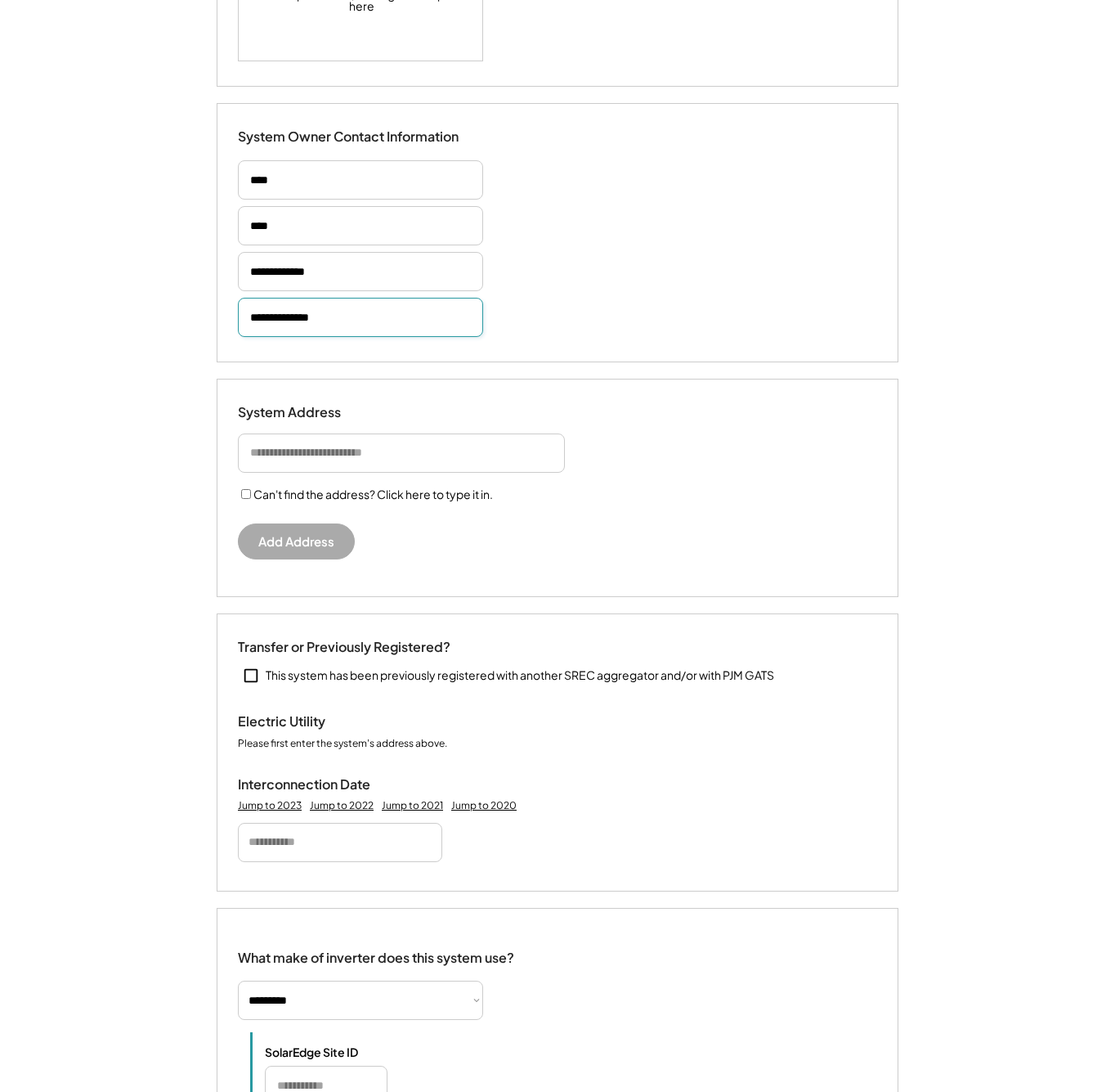
type input "**********"
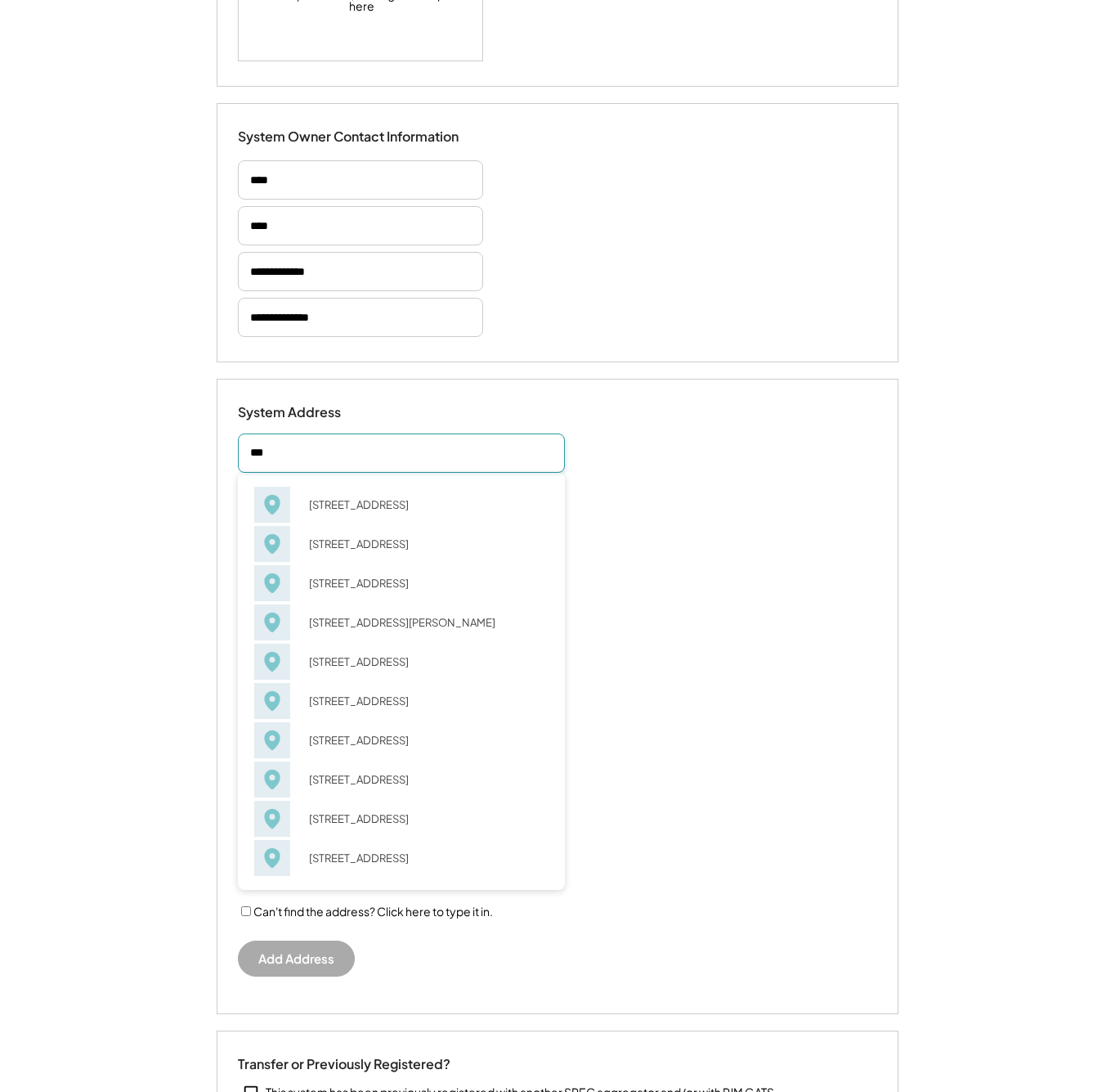
type input "****"
click at [429, 539] on div "413 Ashford Hill Loop Richmond, VA 23236" at bounding box center [423, 543] width 250 height 23
type input "**********"
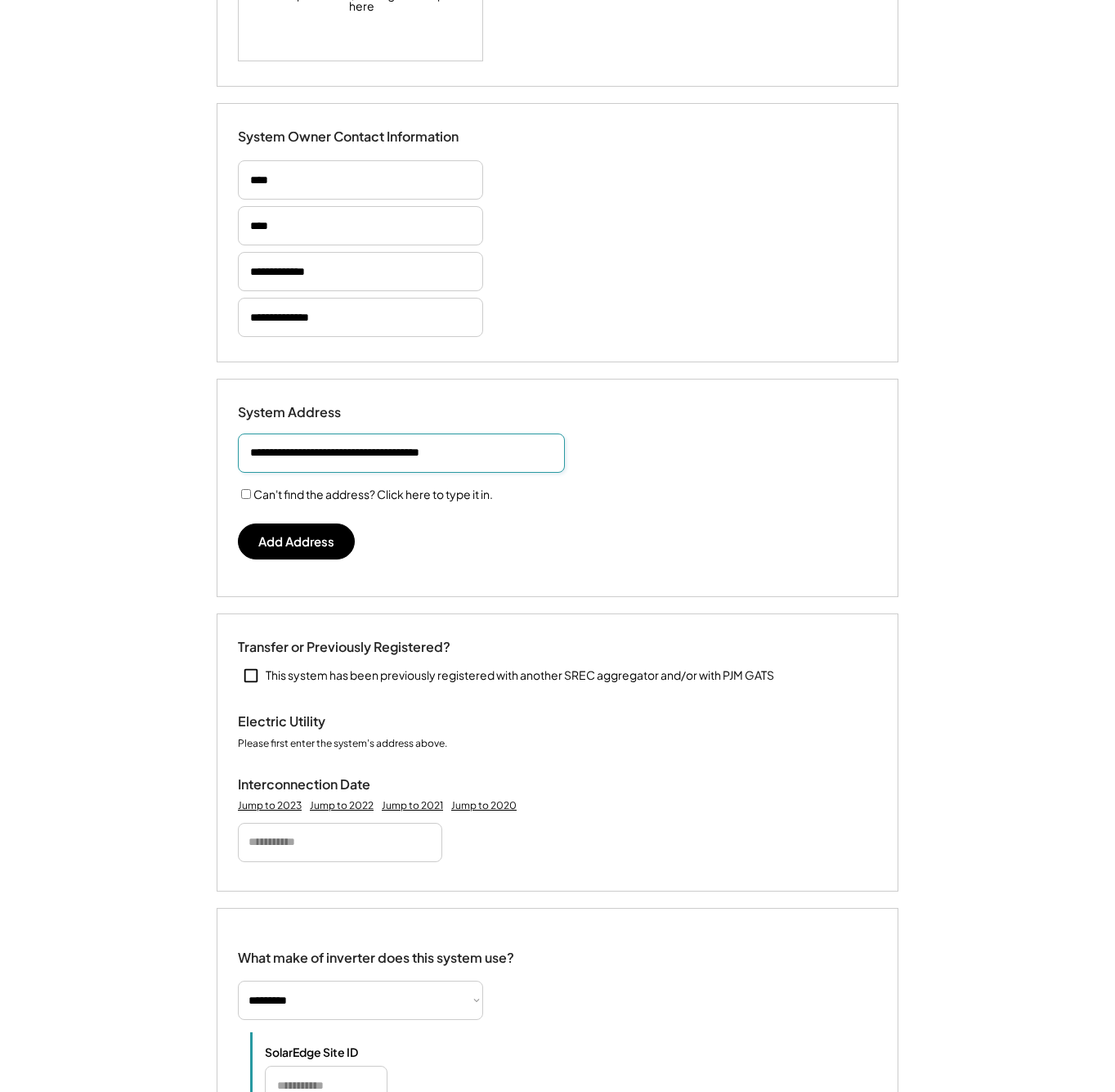
click at [461, 454] on input "input" at bounding box center [402, 453] width 328 height 39
click at [461, 453] on input "input" at bounding box center [402, 453] width 328 height 39
click at [304, 552] on button "Add Address" at bounding box center [297, 541] width 117 height 36
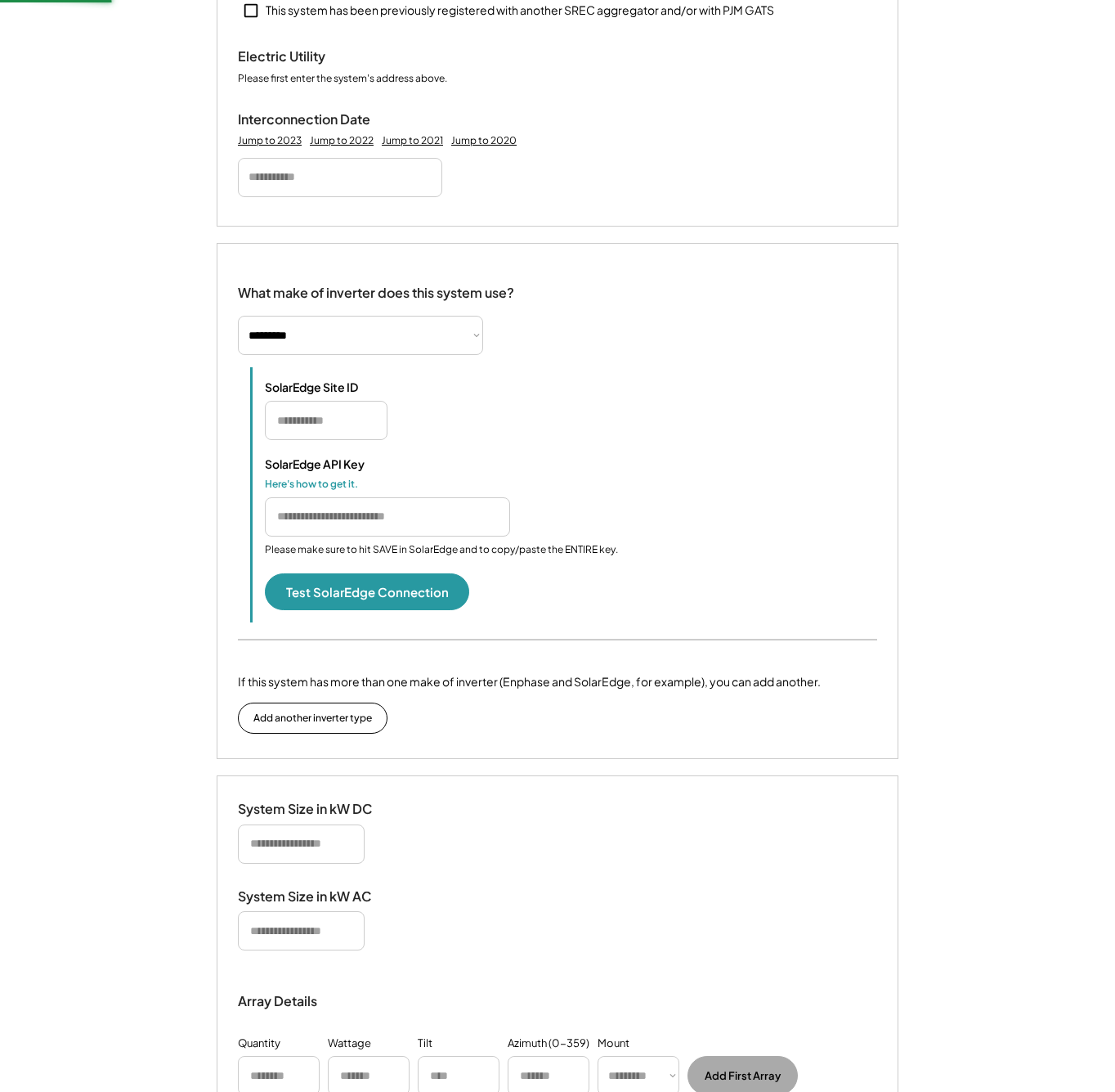
scroll to position [1028, 0]
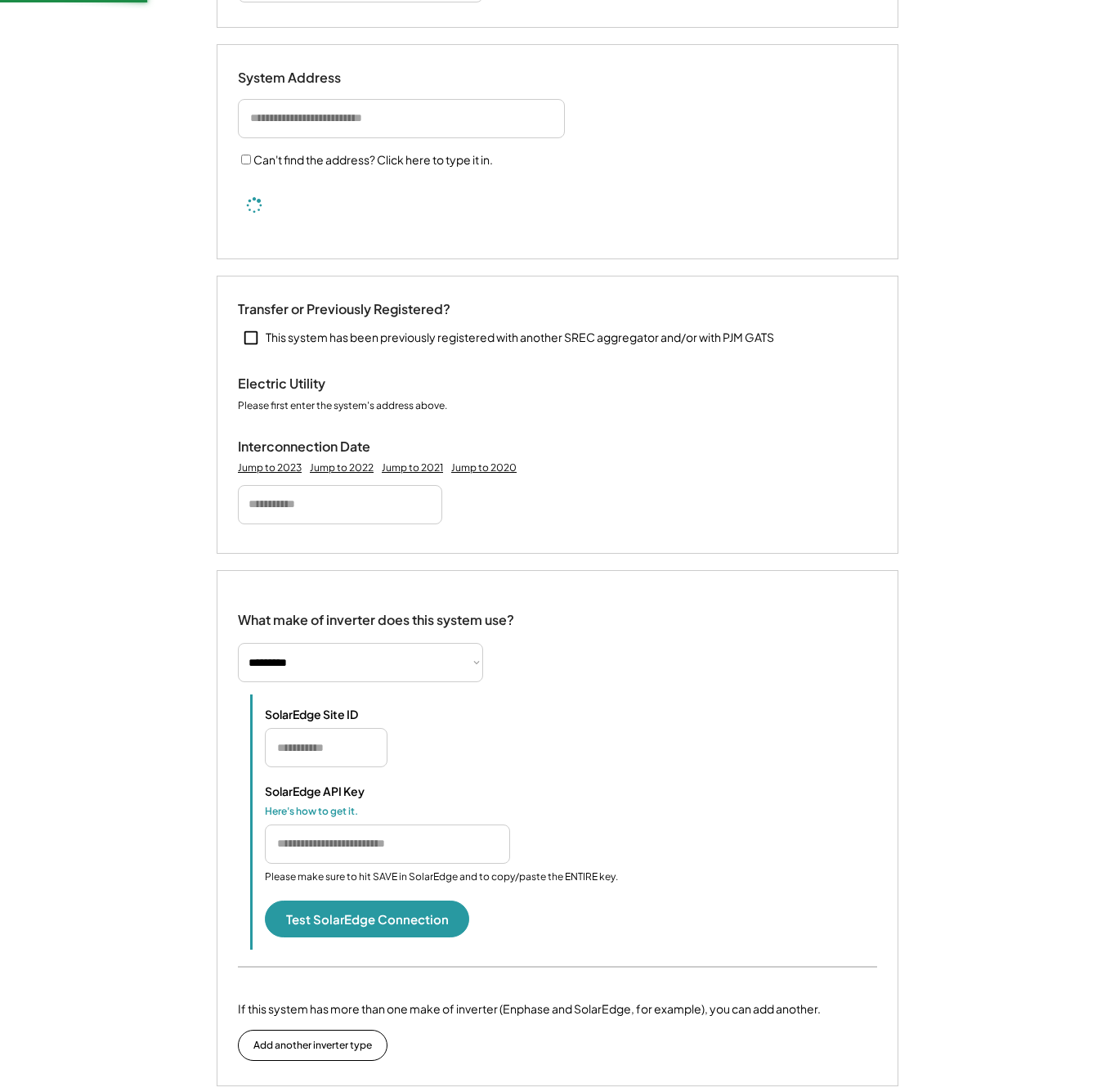
select select "**********"
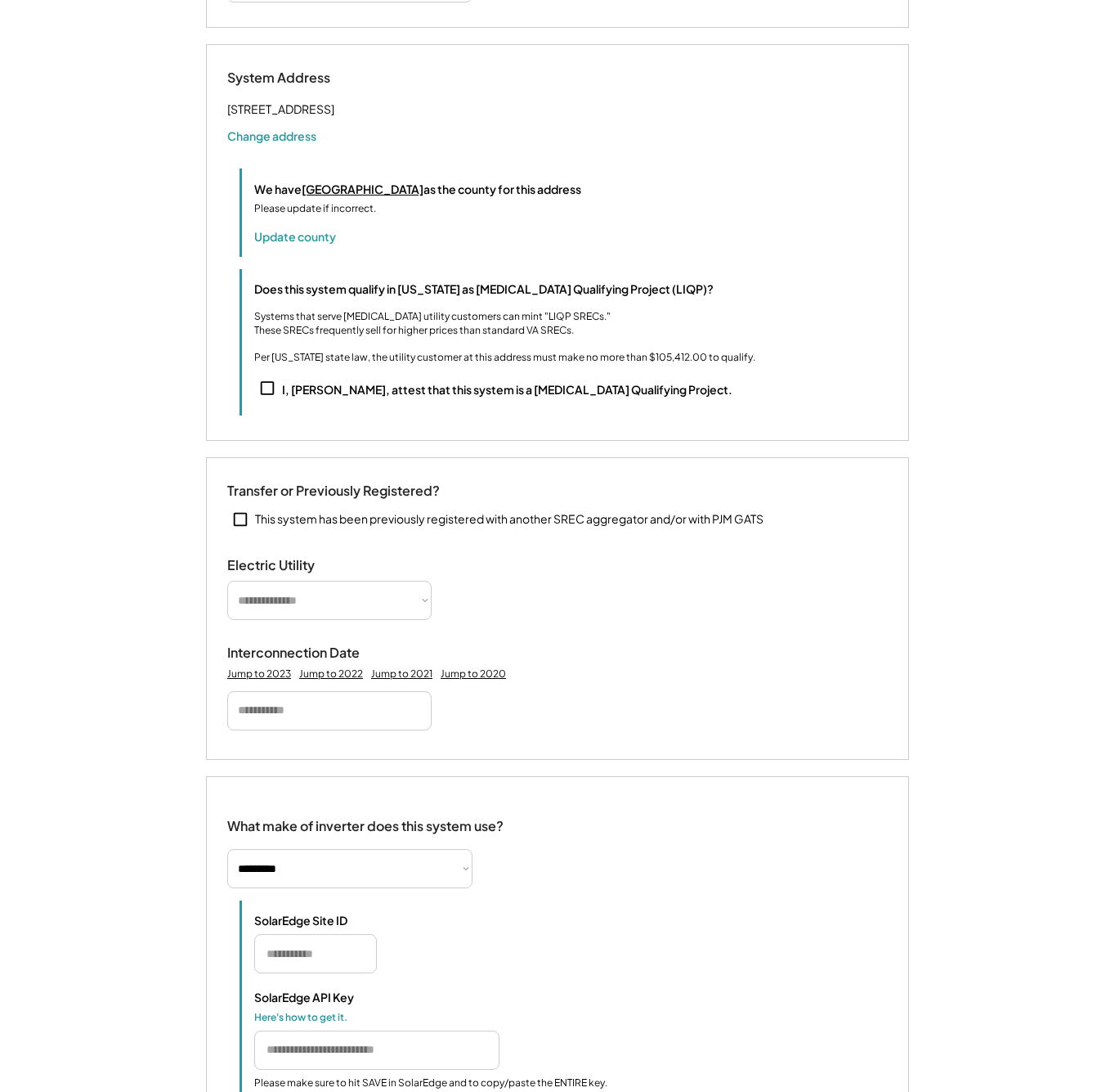
click at [338, 461] on div "**********" at bounding box center [558, 579] width 736 height 3014
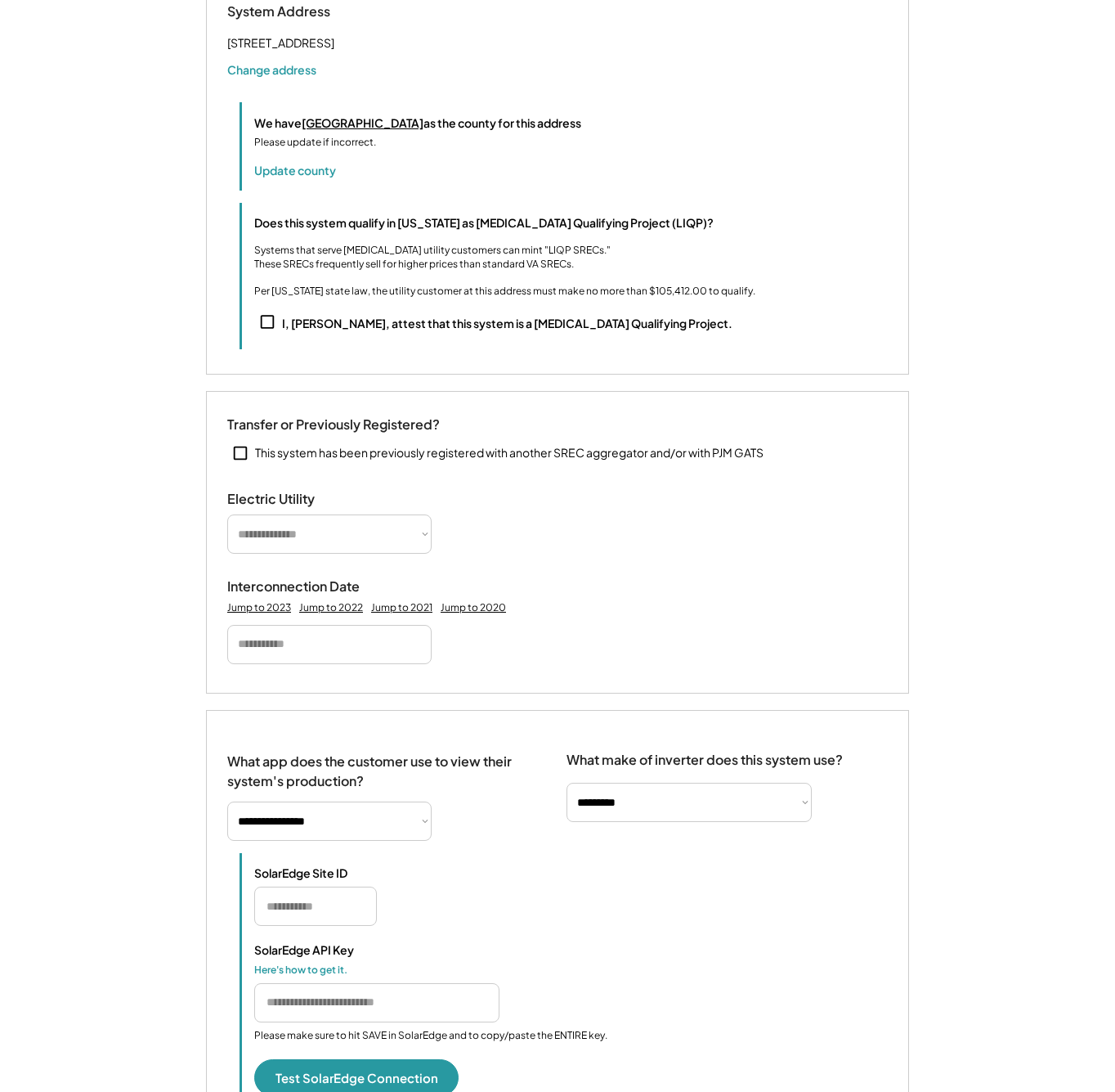
scroll to position [1354, 0]
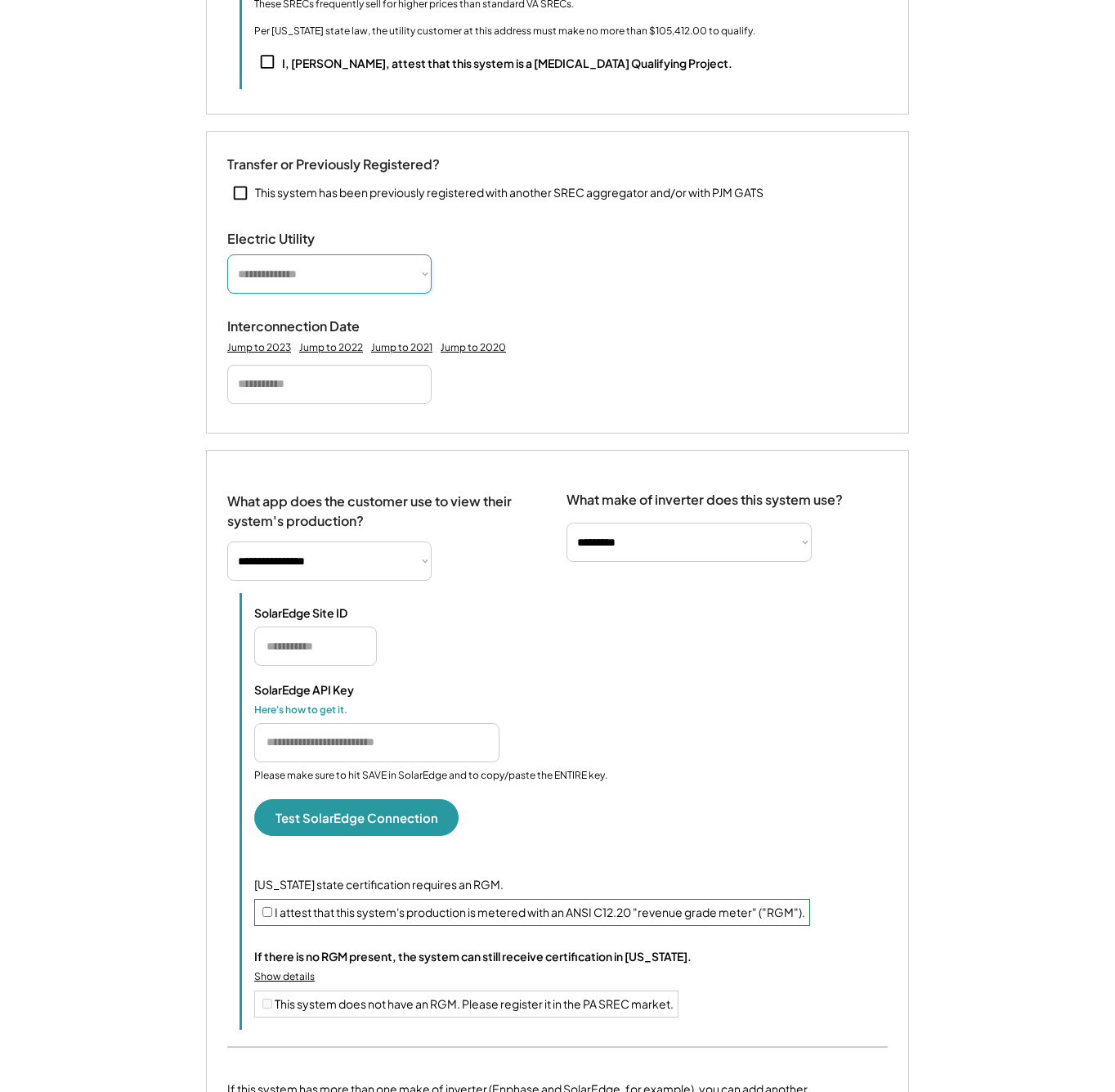
select select "**********"
click at [302, 404] on input "text" at bounding box center [329, 384] width 204 height 39
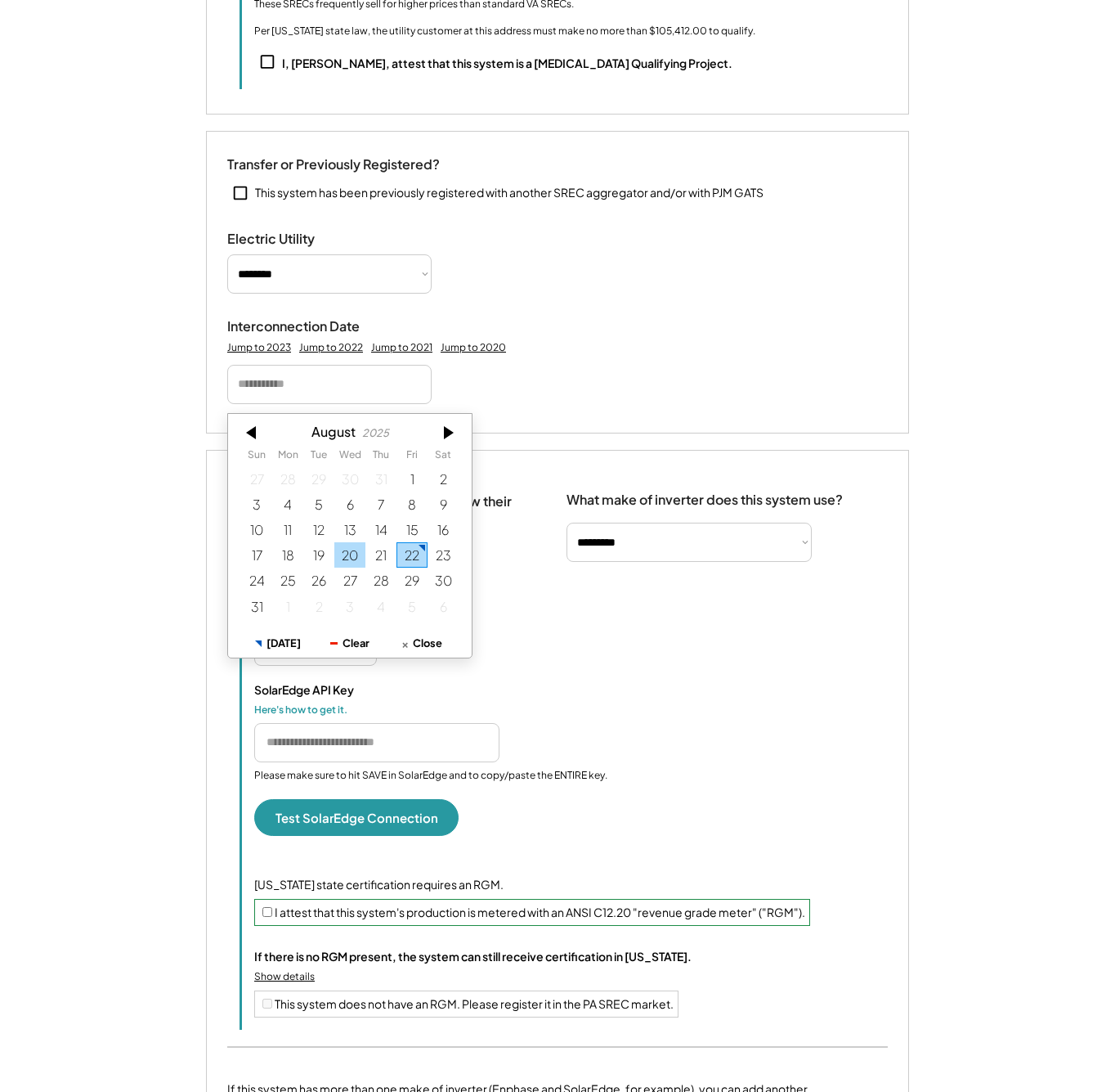
click at [361, 550] on div "20" at bounding box center [349, 555] width 31 height 25
type input "*********"
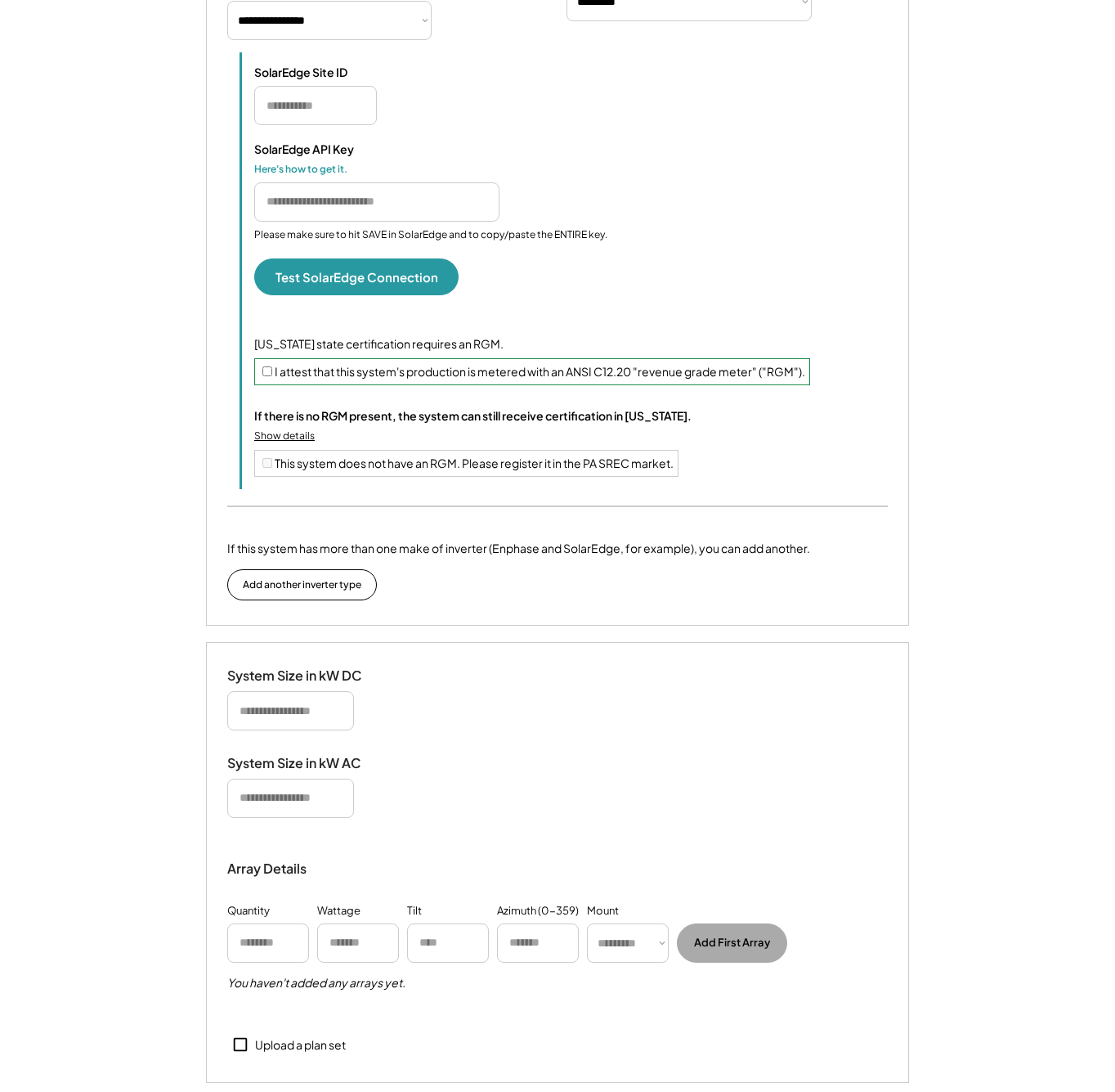
scroll to position [2232, 0]
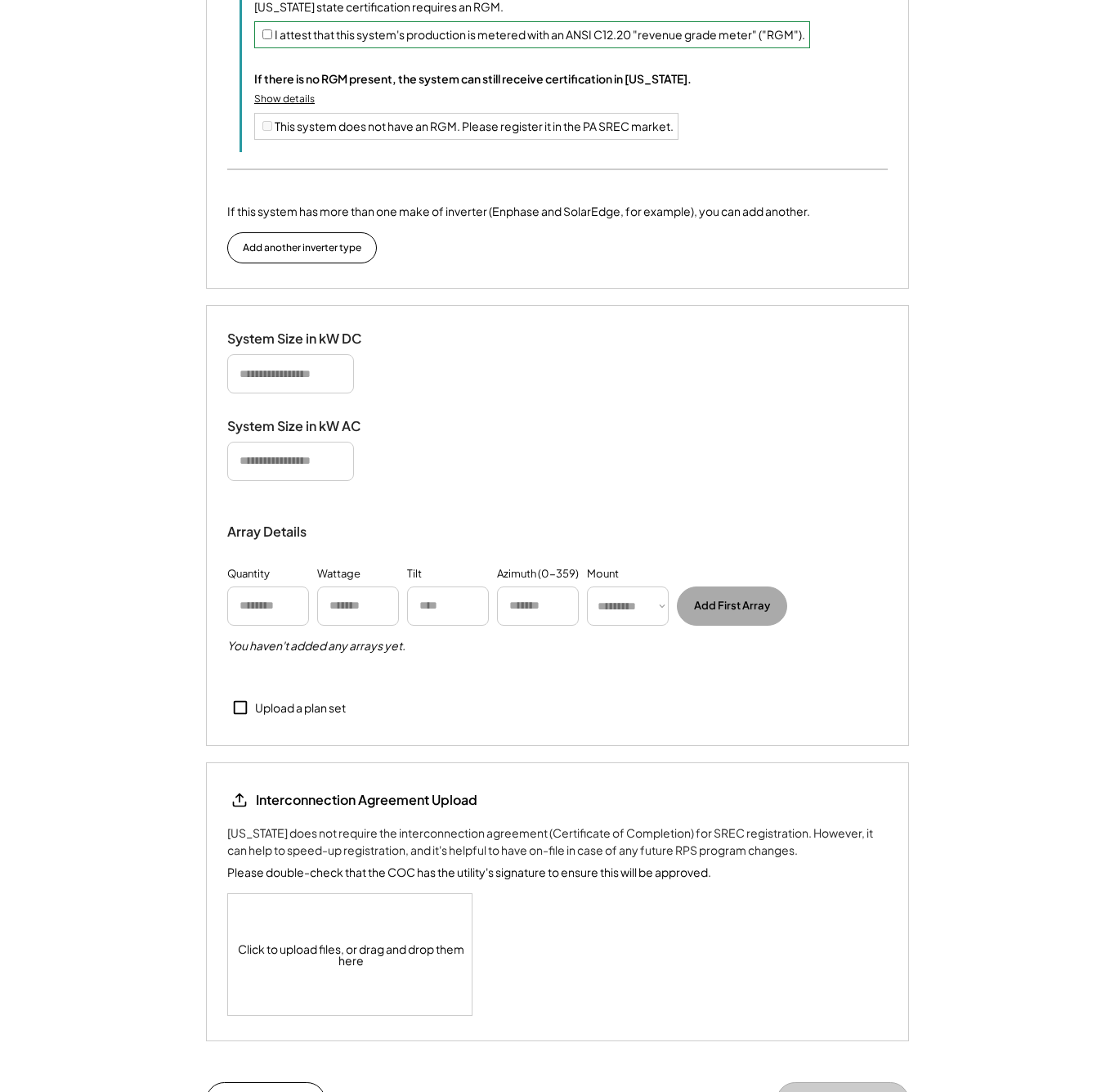
click at [284, 371] on input "input" at bounding box center [291, 373] width 127 height 39
type input "******"
type input "****"
type input "**"
type input "***"
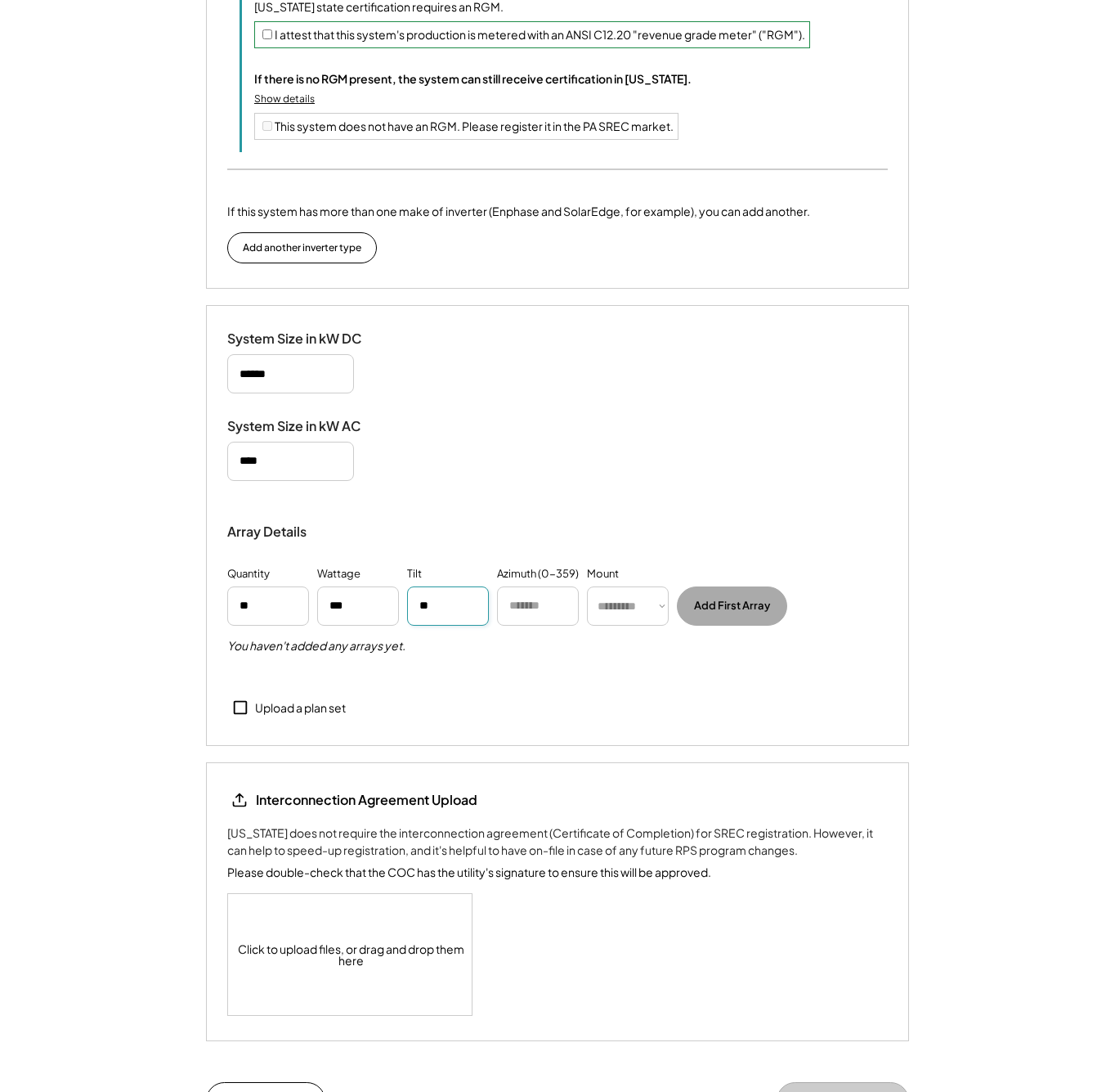
type input "**"
type input "***"
select select "******"
click at [732, 617] on button "Add First Array" at bounding box center [732, 606] width 110 height 39
select select "**********"
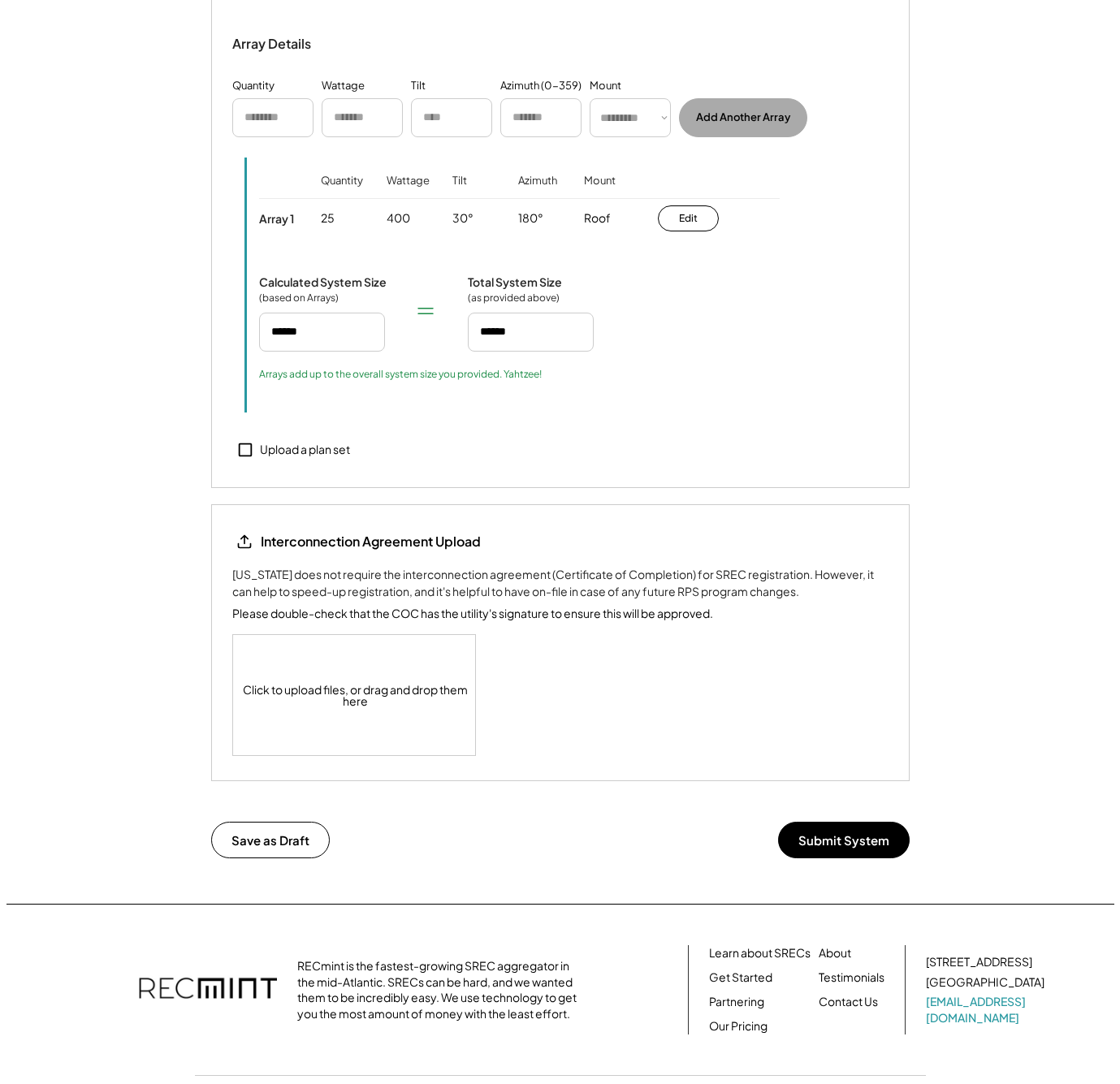
scroll to position [0, 0]
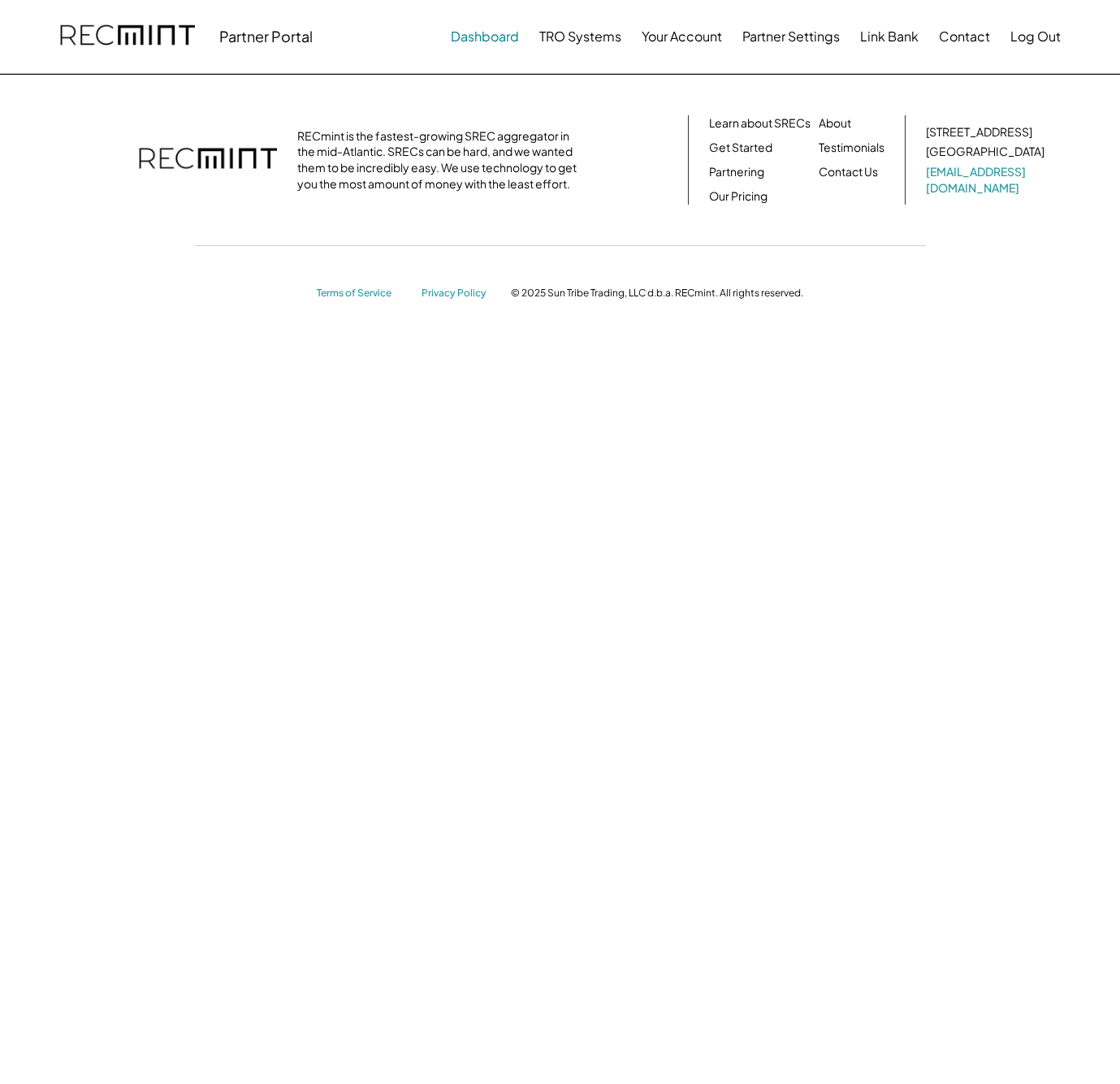
click at [488, 49] on button "Dashboard" at bounding box center [485, 36] width 68 height 32
